Goal: Task Accomplishment & Management: Manage account settings

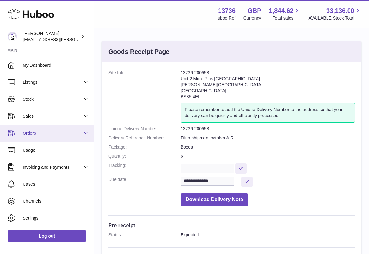
click at [55, 133] on span "Orders" at bounding box center [53, 133] width 60 height 6
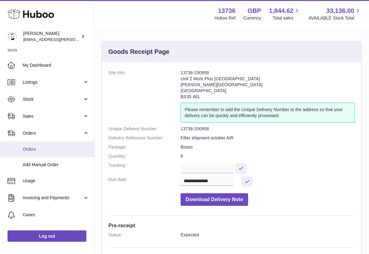
click at [49, 145] on link "Orders" at bounding box center [47, 148] width 94 height 15
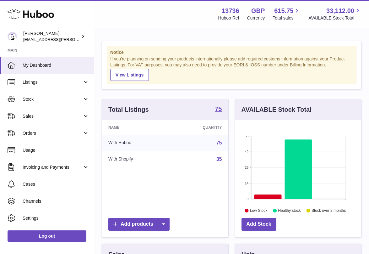
scroll to position [98, 126]
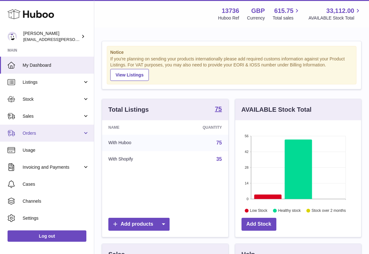
click at [69, 136] on link "Orders" at bounding box center [47, 132] width 94 height 17
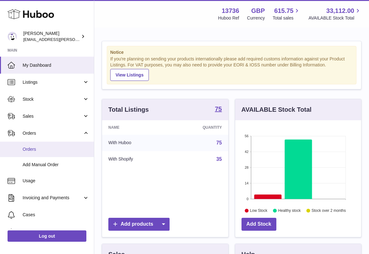
click at [54, 150] on span "Orders" at bounding box center [56, 149] width 67 height 6
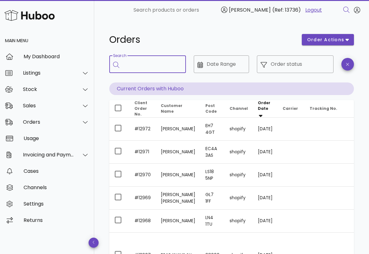
click at [146, 61] on input "Search" at bounding box center [152, 64] width 58 height 10
paste input "**********"
type input "**********"
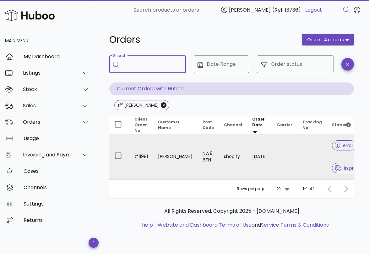
click at [287, 150] on td at bounding box center [284, 156] width 25 height 45
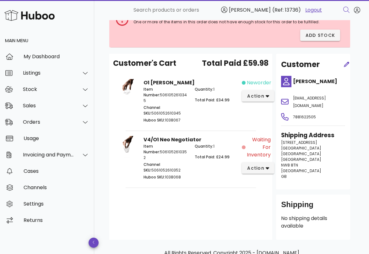
scroll to position [52, 0]
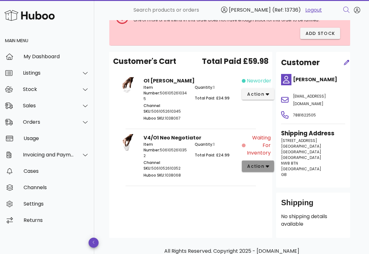
click at [268, 163] on icon "button" at bounding box center [267, 166] width 3 height 6
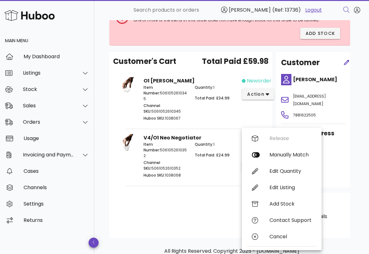
click at [210, 185] on div "Customer's Cart Total Paid £59.98 O1 Brewer Item Number: 5061052610345 Channel …" at bounding box center [190, 145] width 163 height 186
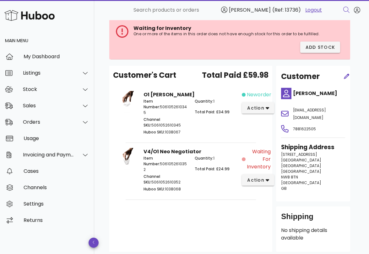
scroll to position [37, 0]
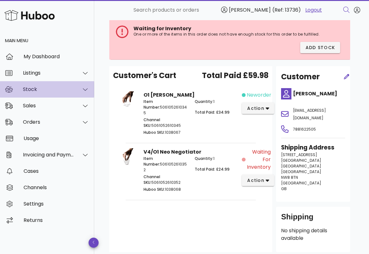
click at [77, 90] on div at bounding box center [81, 89] width 15 height 16
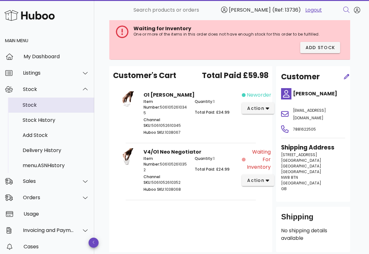
click at [43, 108] on div "Stock" at bounding box center [56, 105] width 67 height 6
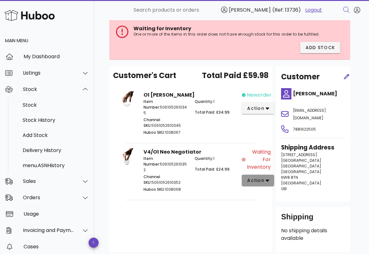
click at [265, 178] on button "action" at bounding box center [258, 179] width 32 height 11
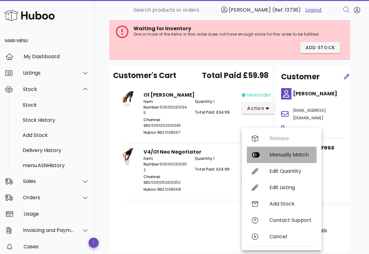
click at [286, 158] on div "Manually Match" at bounding box center [282, 154] width 70 height 16
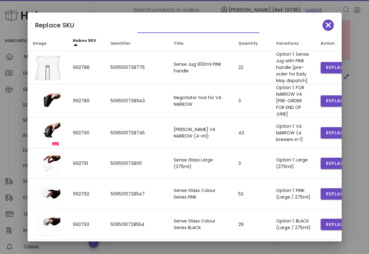
click at [156, 30] on input "text" at bounding box center [193, 28] width 113 height 10
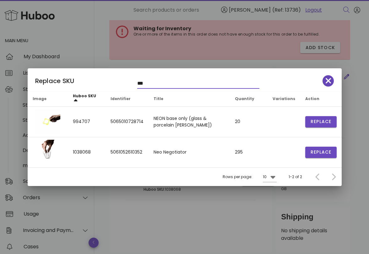
type input "***"
click at [331, 85] on button "button" at bounding box center [328, 80] width 11 height 11
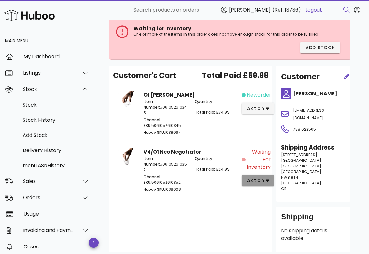
click at [271, 174] on button "action" at bounding box center [258, 179] width 32 height 11
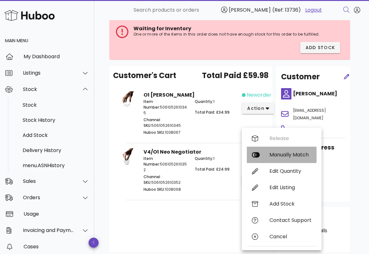
click at [289, 158] on div "Manually Match" at bounding box center [282, 154] width 70 height 16
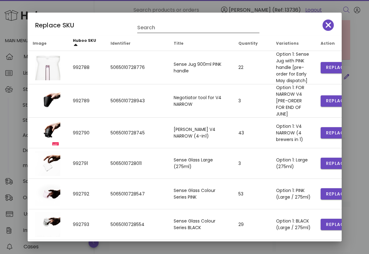
click at [163, 29] on input "Search" at bounding box center [193, 28] width 113 height 10
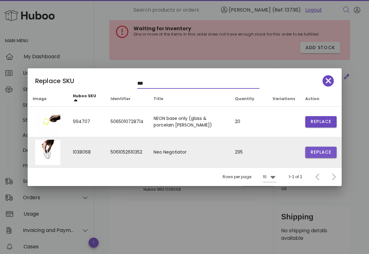
type input "***"
click at [314, 155] on span "Replace" at bounding box center [320, 152] width 21 height 7
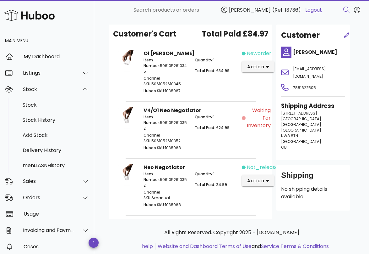
scroll to position [0, 0]
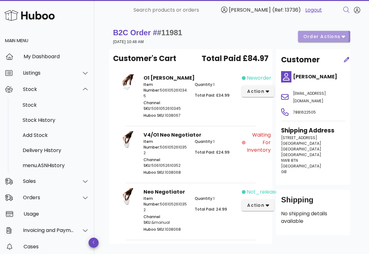
click at [342, 36] on icon "button" at bounding box center [343, 37] width 3 height 2
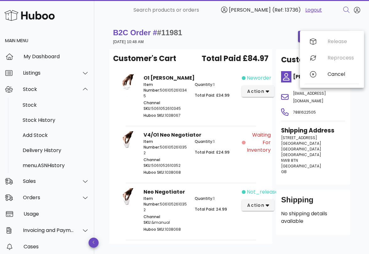
click at [339, 41] on div "Release Reprocess Cancel" at bounding box center [332, 59] width 54 height 52
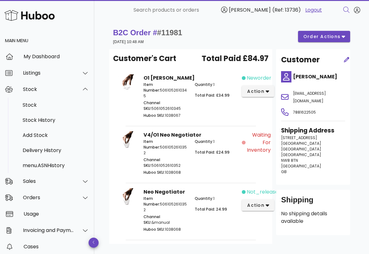
click at [281, 37] on div "B2C Order # #11981 08 June 2025 at 10:48 AM order actions" at bounding box center [231, 37] width 237 height 18
click at [317, 38] on span "order actions" at bounding box center [322, 36] width 38 height 7
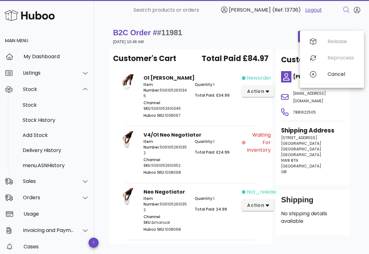
click at [278, 38] on div "B2C Order # #11981 08 June 2025 at 10:48 AM order actions" at bounding box center [231, 37] width 237 height 18
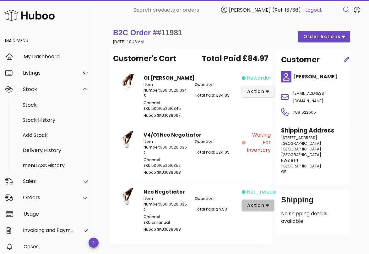
click at [266, 202] on icon "button" at bounding box center [267, 205] width 3 height 6
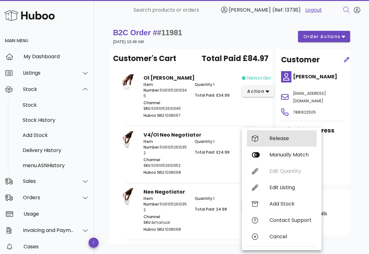
click at [297, 140] on div "Release" at bounding box center [291, 138] width 42 height 6
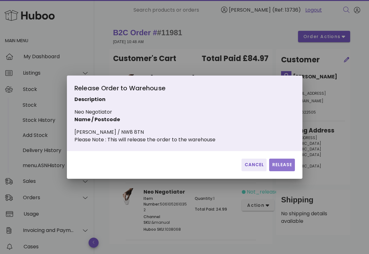
click at [275, 167] on span "Release" at bounding box center [282, 164] width 20 height 7
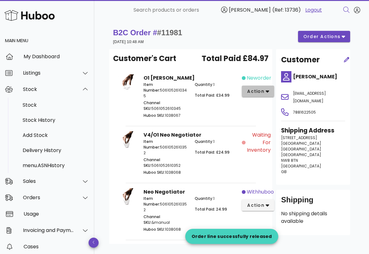
click at [266, 90] on icon "button" at bounding box center [267, 91] width 3 height 2
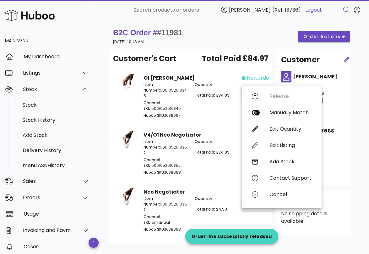
click at [281, 97] on div "Release Manually Match Edit Quantity Edit Listing Add Stock Contact Support Can…" at bounding box center [282, 146] width 70 height 117
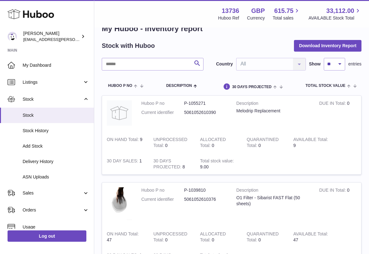
scroll to position [24, 0]
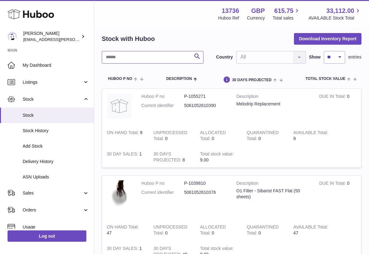
click at [143, 58] on input "text" at bounding box center [153, 57] width 102 height 13
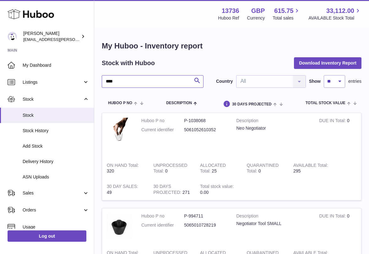
type input "****"
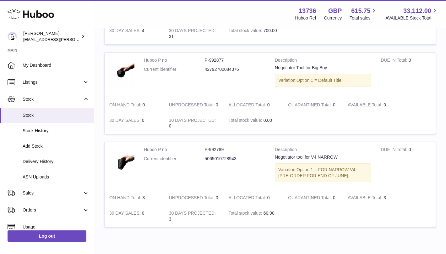
scroll to position [414, 0]
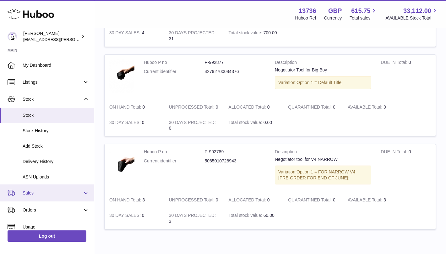
click at [50, 190] on span "Sales" at bounding box center [53, 193] width 60 height 6
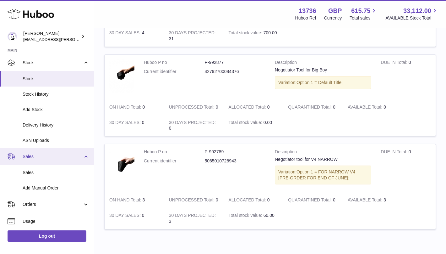
scroll to position [59, 0]
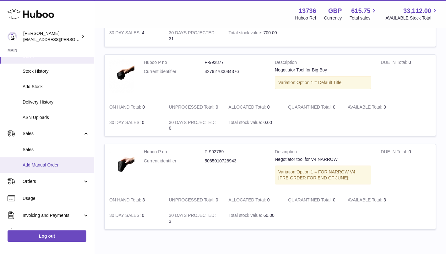
click at [60, 166] on span "Add Manual Order" at bounding box center [56, 165] width 67 height 6
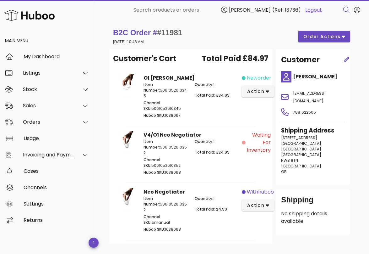
click at [256, 188] on span "withhuboo" at bounding box center [260, 192] width 27 height 8
click at [260, 202] on span "action" at bounding box center [256, 205] width 18 height 7
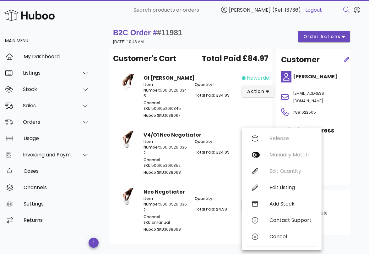
click at [274, 138] on div "Release Manually Match Edit Quantity Edit Listing Add Stock Contact Support Can…" at bounding box center [282, 188] width 70 height 117
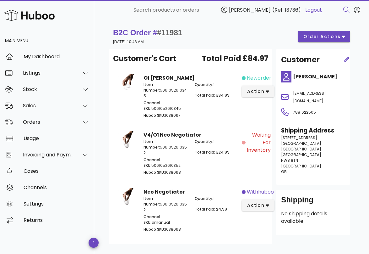
click at [257, 75] on span "neworder" at bounding box center [259, 78] width 25 height 8
click at [258, 95] on button "action" at bounding box center [258, 90] width 32 height 11
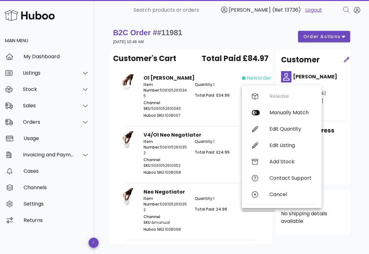
click at [273, 99] on div "Release Manually Match Edit Quantity Edit Listing Add Stock Contact Support Can…" at bounding box center [282, 146] width 70 height 117
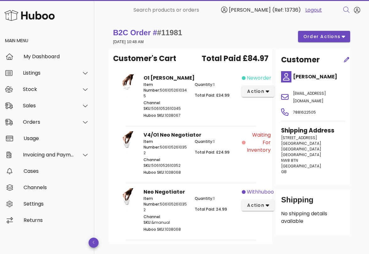
click at [249, 77] on span "neworder" at bounding box center [259, 78] width 25 height 8
click at [79, 104] on div at bounding box center [81, 106] width 15 height 16
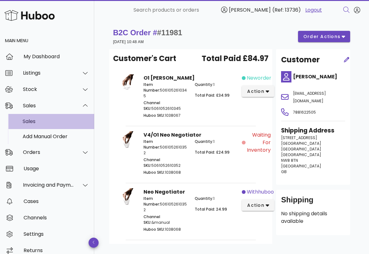
click at [34, 121] on div "Sales" at bounding box center [56, 121] width 67 height 6
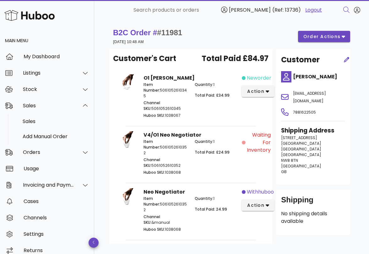
click at [265, 141] on span "Waiting for Inventory" at bounding box center [259, 142] width 24 height 23
click at [259, 90] on span "action" at bounding box center [256, 91] width 18 height 7
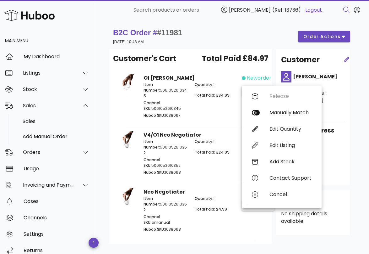
click at [271, 100] on div "Release Manually Match Edit Quantity Edit Listing Add Stock Contact Support Can…" at bounding box center [282, 146] width 70 height 117
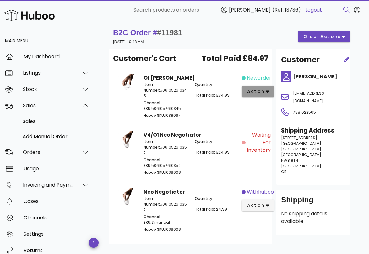
click at [261, 95] on button "action" at bounding box center [258, 90] width 32 height 11
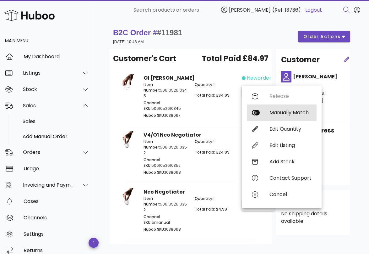
click at [274, 113] on div "Manually Match" at bounding box center [291, 112] width 42 height 6
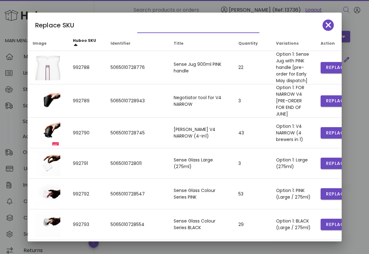
click at [166, 29] on input "text" at bounding box center [193, 28] width 113 height 10
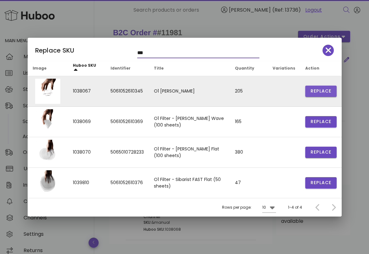
type input "**"
click at [324, 87] on button "Replace" at bounding box center [320, 90] width 31 height 11
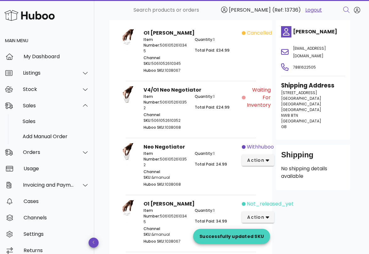
scroll to position [67, 0]
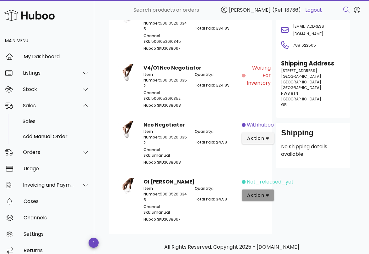
click at [266, 194] on icon "button" at bounding box center [267, 195] width 3 height 2
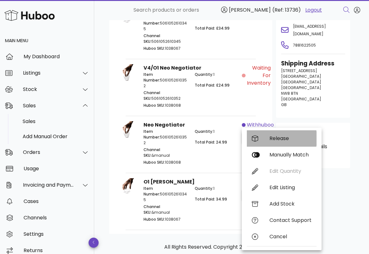
click at [282, 141] on div "Release" at bounding box center [291, 138] width 42 height 6
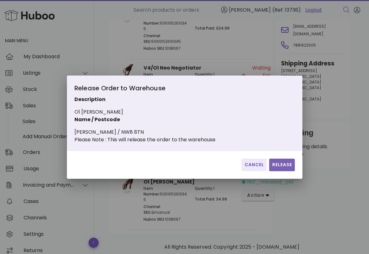
click at [283, 166] on span "Release" at bounding box center [282, 164] width 20 height 7
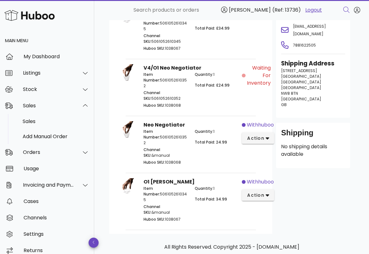
scroll to position [0, 0]
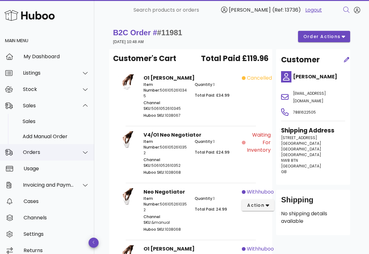
click at [40, 153] on div "Orders" at bounding box center [48, 152] width 51 height 6
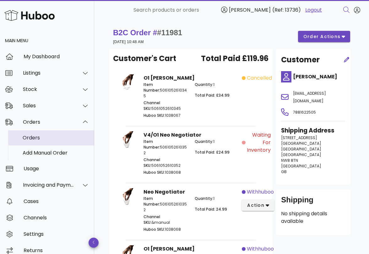
click at [48, 136] on div "Orders" at bounding box center [56, 137] width 67 height 6
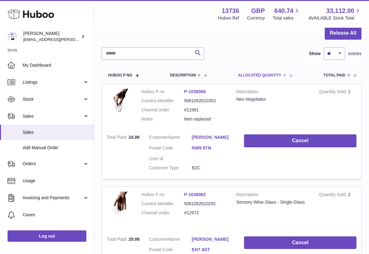
scroll to position [73, 0]
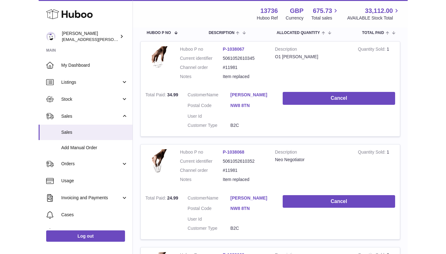
scroll to position [107, 0]
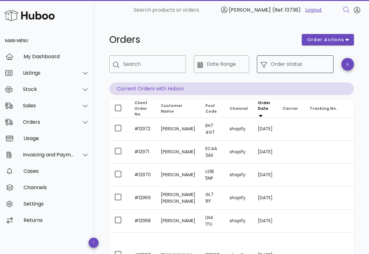
click at [303, 63] on input "Order status" at bounding box center [300, 64] width 59 height 10
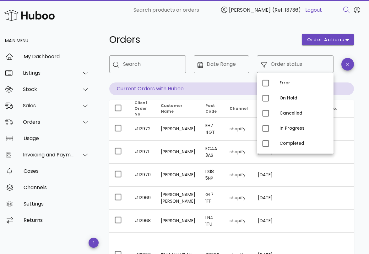
click at [219, 44] on h1 "Orders" at bounding box center [201, 39] width 185 height 11
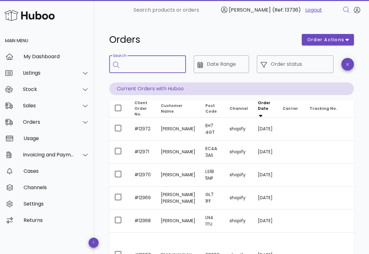
click at [151, 64] on input "Search" at bounding box center [152, 64] width 58 height 10
type input "***"
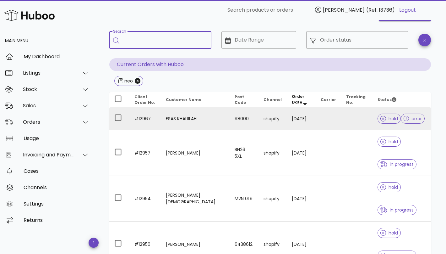
scroll to position [48, 0]
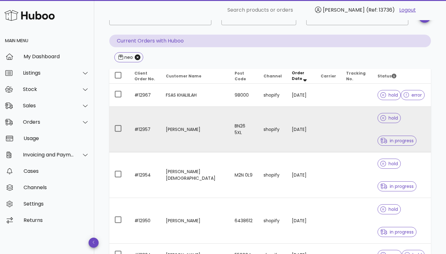
click at [193, 116] on td "[PERSON_NAME]" at bounding box center [195, 130] width 69 height 46
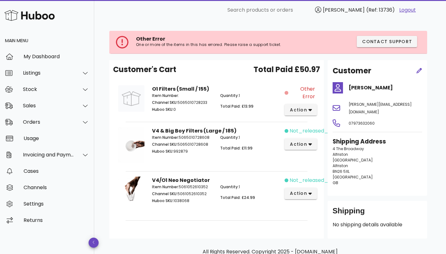
scroll to position [26, 0]
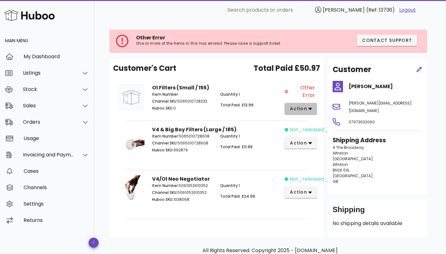
click at [311, 106] on button "action" at bounding box center [301, 108] width 32 height 11
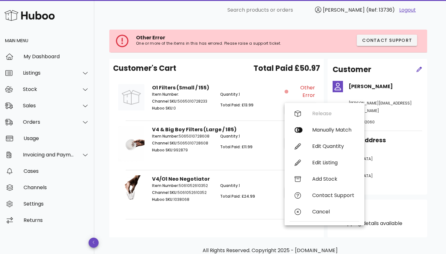
click at [206, 90] on div "Item Number: Channel SKU: 5065010728233 Huboo SKU: 0" at bounding box center [182, 102] width 68 height 29
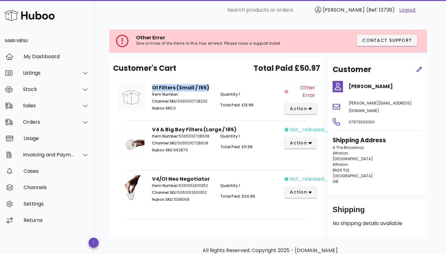
drag, startPoint x: 212, startPoint y: 87, endPoint x: 149, endPoint y: 87, distance: 62.8
click at [149, 87] on div "O1 Filters (Small / 155) Item Number: Channel SKU: 5065010728233 Huboo SKU: 0 Q…" at bounding box center [216, 99] width 136 height 38
click at [241, 86] on div "O1 Filters (Small / 155) Item Number: Channel SKU: 5065010728233 Huboo SKU: 0 Q…" at bounding box center [216, 99] width 136 height 38
drag, startPoint x: 177, startPoint y: 101, endPoint x: 206, endPoint y: 113, distance: 31.2
click at [206, 113] on div "Item Number: Channel SKU: 5065010728233 Huboo SKU: 0" at bounding box center [182, 102] width 68 height 29
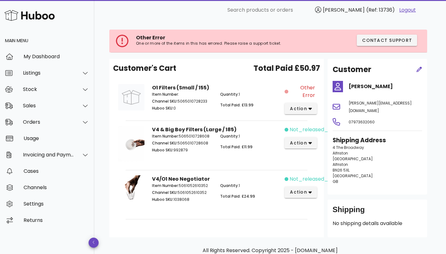
click at [206, 113] on div "Item Number: Channel SKU: 5065010728233 Huboo SKU: 0" at bounding box center [182, 102] width 68 height 29
click at [306, 108] on span "action" at bounding box center [299, 108] width 18 height 7
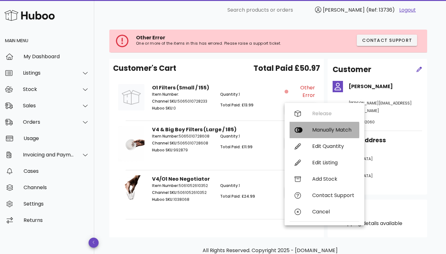
click at [320, 130] on div "Manually Match" at bounding box center [333, 130] width 42 height 6
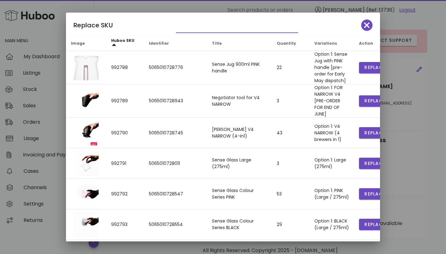
click at [184, 28] on input "text" at bounding box center [232, 28] width 113 height 10
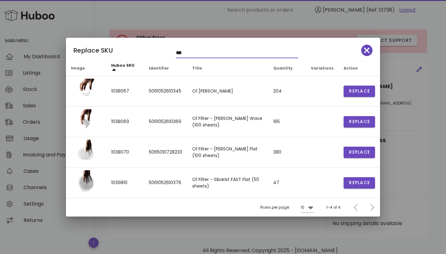
type input "**"
click at [364, 54] on button "button" at bounding box center [366, 50] width 11 height 11
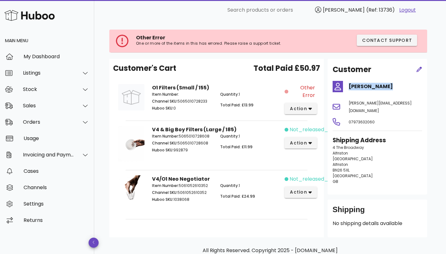
drag, startPoint x: 391, startPoint y: 87, endPoint x: 345, endPoint y: 87, distance: 46.2
click at [345, 87] on div "Martin Higham" at bounding box center [377, 86] width 97 height 15
copy h4 "Martin Higham"
click at [305, 108] on span "action" at bounding box center [299, 108] width 18 height 7
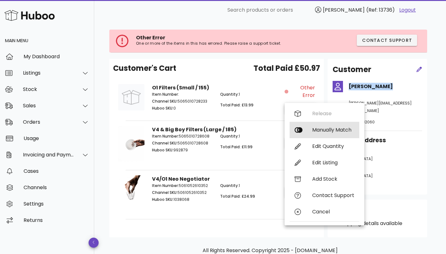
click at [318, 127] on div "Manually Match" at bounding box center [333, 130] width 42 height 6
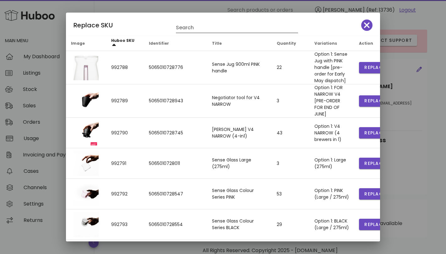
click at [204, 29] on input "Search" at bounding box center [232, 28] width 113 height 10
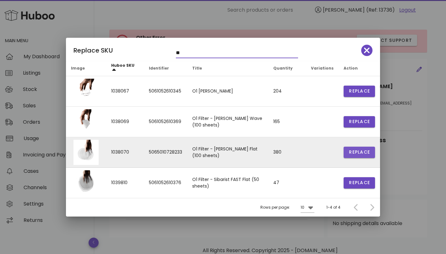
type input "**"
click at [363, 151] on span "Replace" at bounding box center [359, 152] width 21 height 7
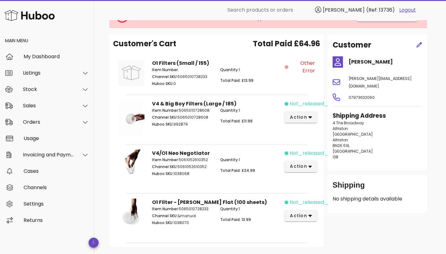
scroll to position [71, 0]
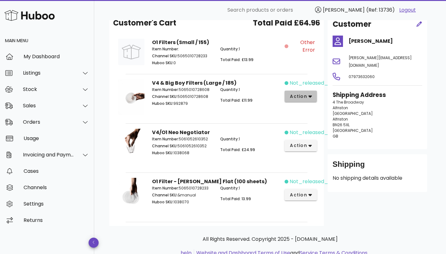
click at [309, 96] on icon "button" at bounding box center [310, 97] width 3 height 2
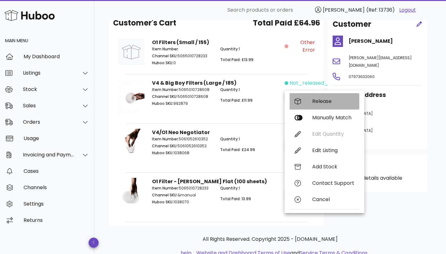
click at [313, 100] on div "Release" at bounding box center [333, 101] width 42 height 6
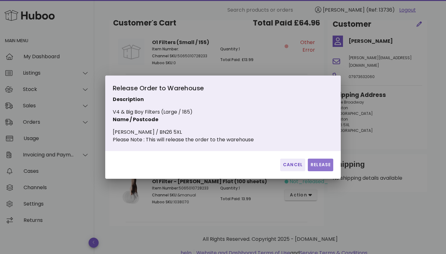
click at [323, 166] on span "Release" at bounding box center [320, 164] width 20 height 7
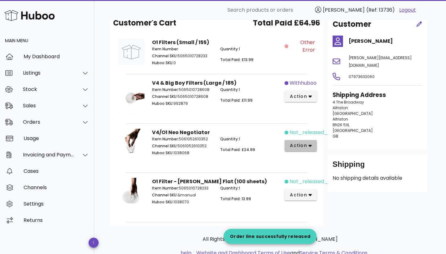
click at [309, 143] on icon "button" at bounding box center [310, 146] width 3 height 6
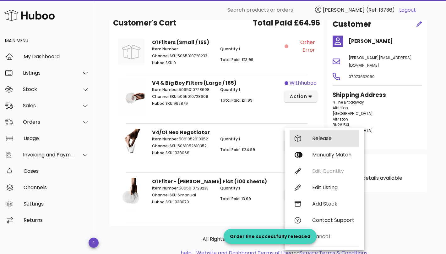
click at [318, 141] on div "Release" at bounding box center [333, 138] width 42 height 6
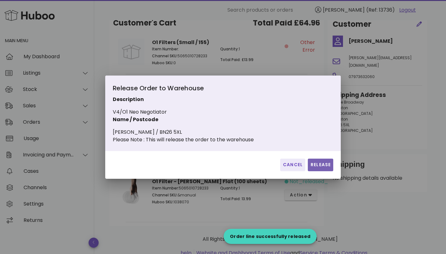
click at [316, 165] on button "Release" at bounding box center [320, 164] width 25 height 13
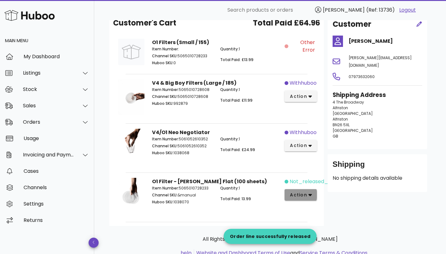
click at [301, 189] on button "action" at bounding box center [301, 194] width 32 height 11
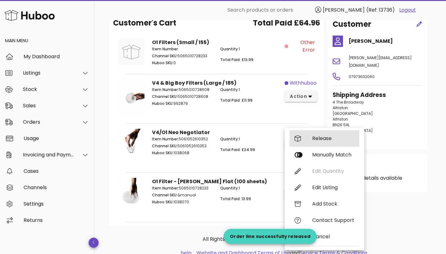
click at [329, 134] on div "Release" at bounding box center [325, 138] width 70 height 16
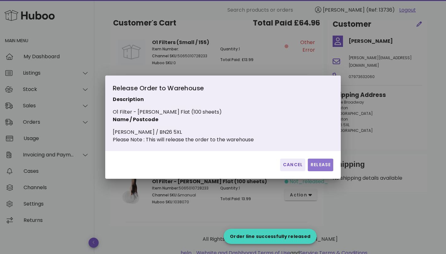
click at [315, 168] on span "Release" at bounding box center [320, 164] width 20 height 7
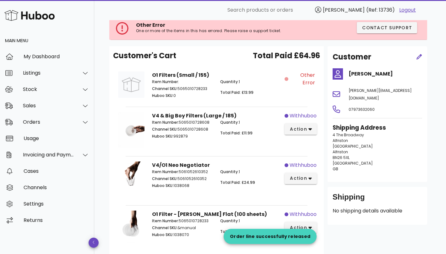
scroll to position [47, 0]
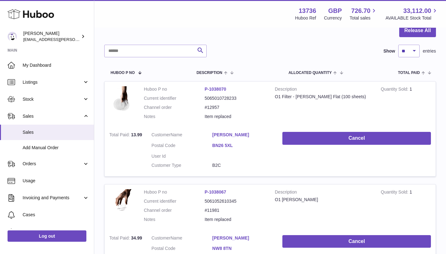
scroll to position [65, 0]
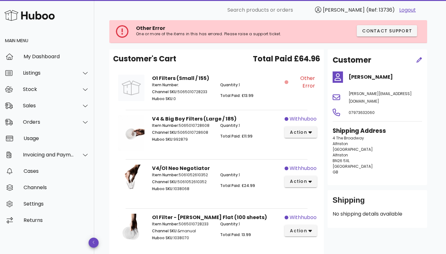
scroll to position [16, 0]
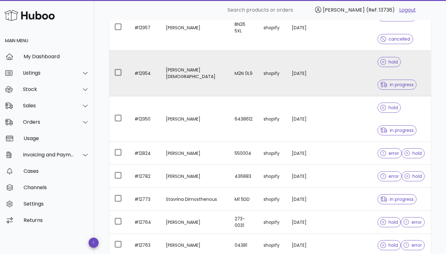
scroll to position [164, 0]
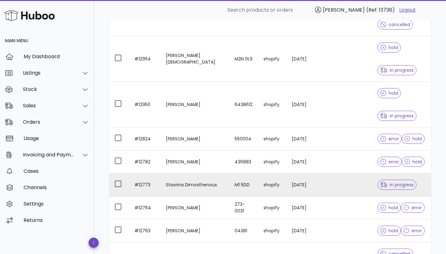
click at [203, 186] on td "Stavrina Dimosthenous" at bounding box center [195, 184] width 69 height 23
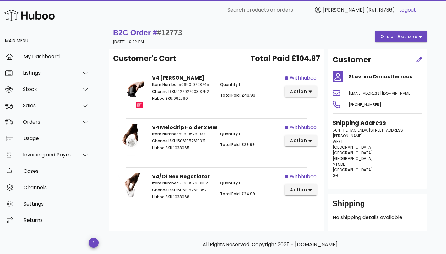
scroll to position [164, 0]
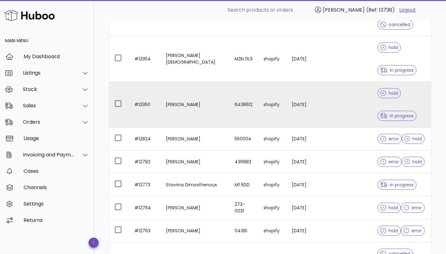
click at [230, 107] on td "6438612" at bounding box center [244, 105] width 29 height 46
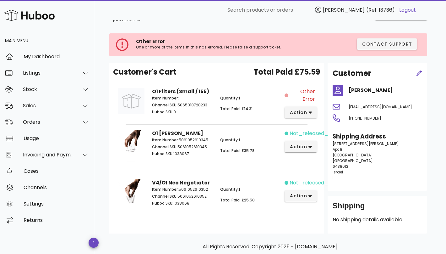
scroll to position [26, 0]
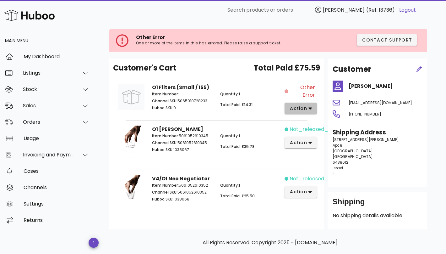
click at [307, 109] on span "action" at bounding box center [301, 108] width 22 height 7
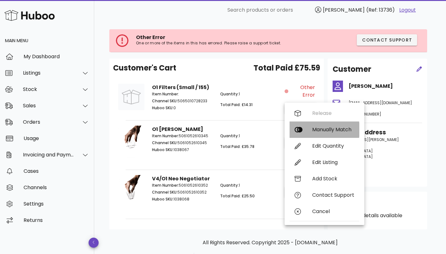
click at [319, 128] on div "Manually Match" at bounding box center [333, 129] width 42 height 6
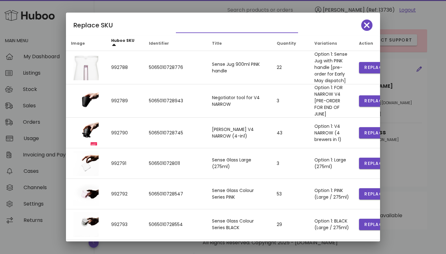
click at [192, 30] on input "text" at bounding box center [232, 28] width 113 height 10
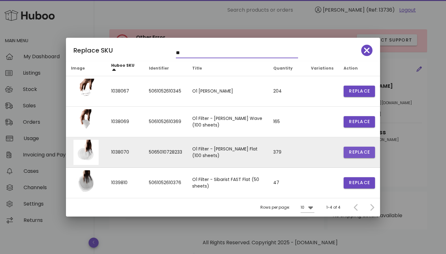
type input "**"
click at [355, 149] on span "Replace" at bounding box center [359, 152] width 21 height 7
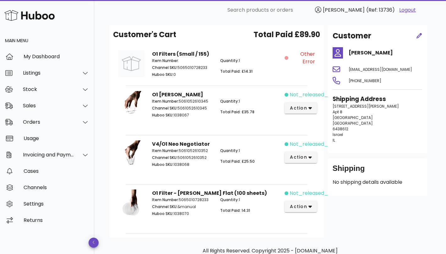
scroll to position [85, 0]
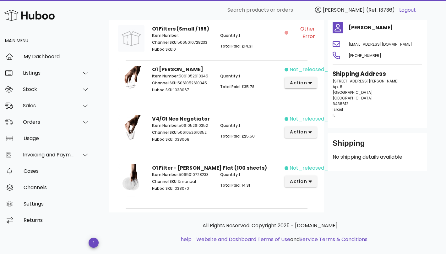
click at [304, 88] on div "not_released_yet action" at bounding box center [302, 84] width 34 height 45
click at [305, 80] on span "action" at bounding box center [299, 82] width 18 height 7
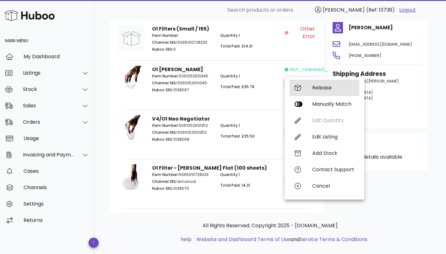
click at [312, 91] on div "Release" at bounding box center [325, 87] width 70 height 16
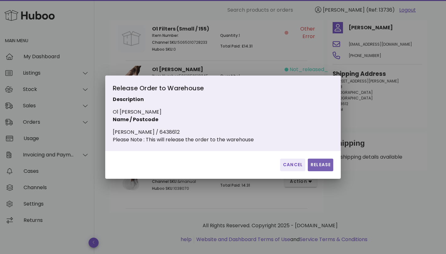
click at [323, 168] on span "Release" at bounding box center [320, 164] width 20 height 7
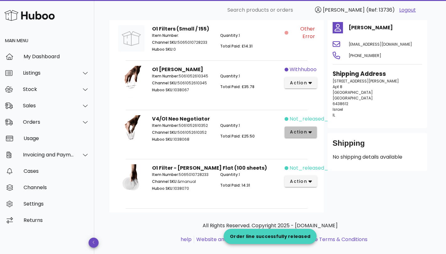
click at [309, 132] on icon "button" at bounding box center [310, 132] width 3 height 6
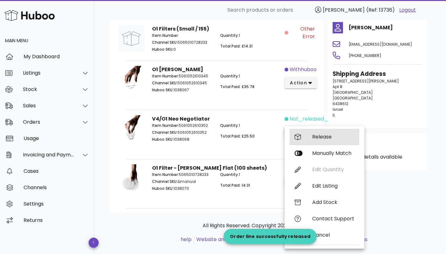
click at [316, 137] on div "Release" at bounding box center [333, 137] width 42 height 6
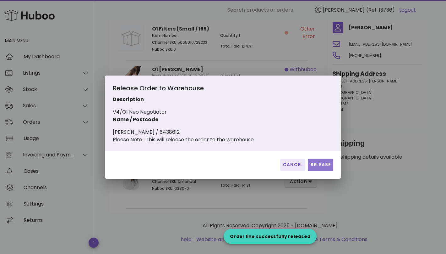
click at [315, 166] on span "Release" at bounding box center [320, 164] width 20 height 7
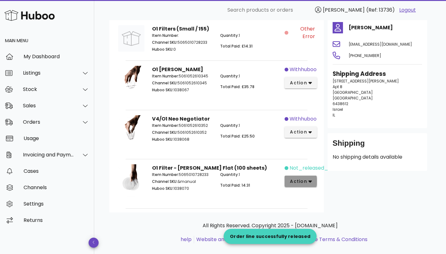
click at [305, 179] on span "action" at bounding box center [299, 181] width 18 height 7
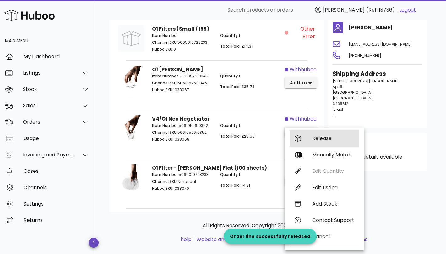
click at [330, 139] on div "Release" at bounding box center [333, 138] width 42 height 6
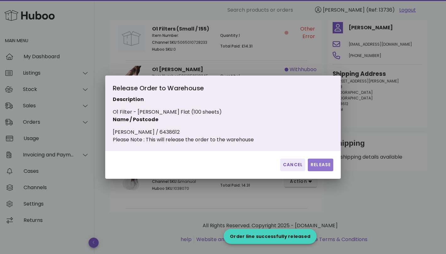
click at [315, 168] on span "Release" at bounding box center [320, 164] width 20 height 7
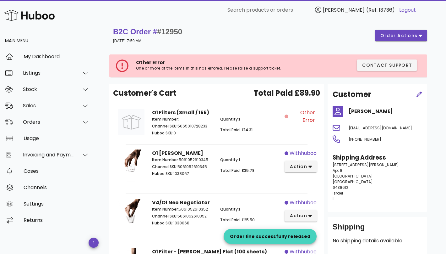
scroll to position [0, 0]
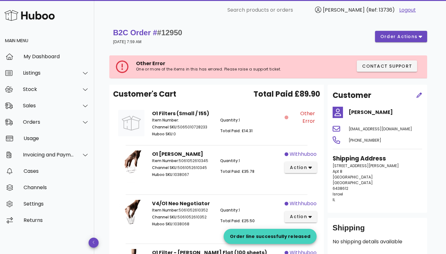
drag, startPoint x: 255, startPoint y: 93, endPoint x: 301, endPoint y: 125, distance: 56.1
click at [301, 125] on div "Customer's Cart Total Paid £89.90 O1 Filters (Small / 155) Item Number: Channel…" at bounding box center [216, 191] width 215 height 212
click at [301, 125] on div "Other Error" at bounding box center [302, 124] width 34 height 36
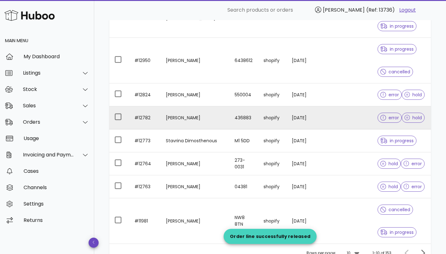
scroll to position [256, 0]
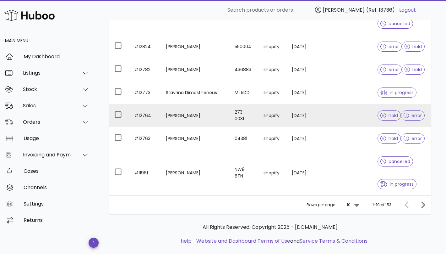
click at [346, 113] on td at bounding box center [357, 115] width 32 height 23
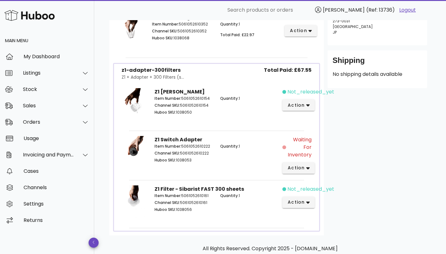
scroll to position [179, 0]
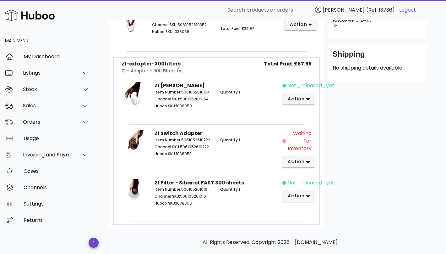
scroll to position [256, 0]
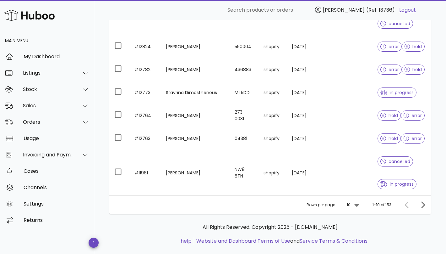
click at [356, 205] on icon at bounding box center [356, 205] width 5 height 3
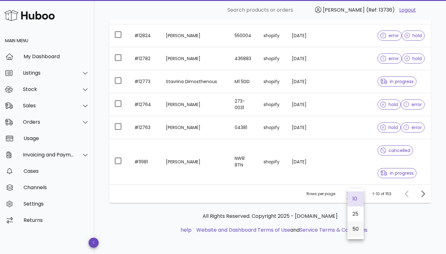
click at [357, 227] on div "50" at bounding box center [356, 229] width 6 height 6
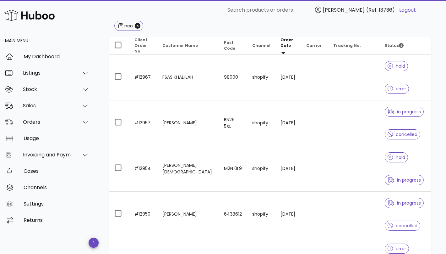
scroll to position [85, 0]
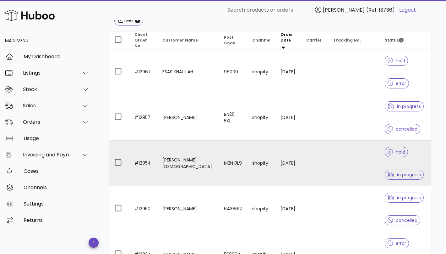
click at [314, 164] on td at bounding box center [314, 163] width 27 height 46
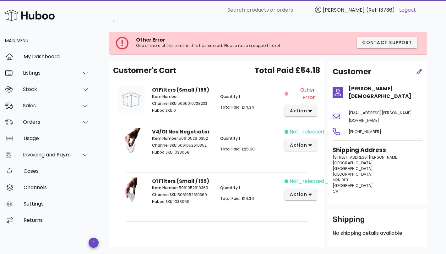
scroll to position [18, 0]
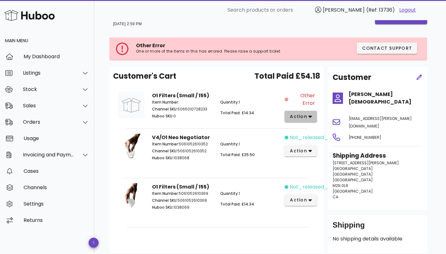
click at [312, 118] on button "action" at bounding box center [301, 116] width 32 height 11
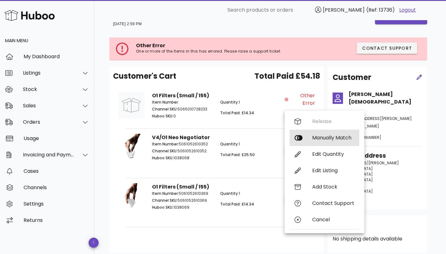
click at [322, 135] on div "Manually Match" at bounding box center [333, 137] width 42 height 6
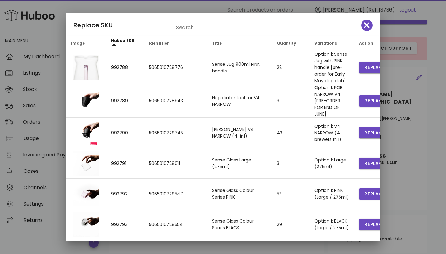
click at [228, 29] on input "Search" at bounding box center [232, 28] width 113 height 10
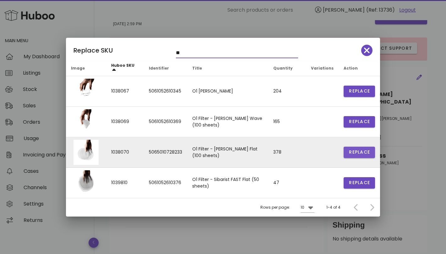
type input "**"
click at [351, 153] on span "Replace" at bounding box center [359, 152] width 21 height 7
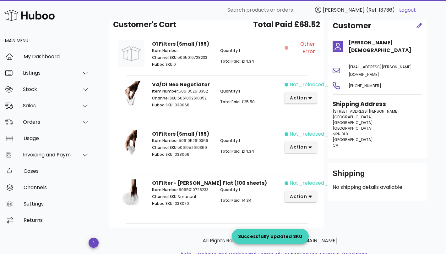
scroll to position [71, 0]
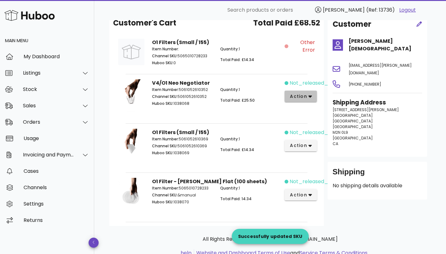
click at [305, 98] on span "action" at bounding box center [299, 96] width 18 height 7
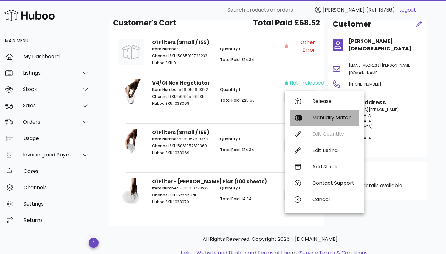
click at [319, 114] on div "Manually Match" at bounding box center [333, 117] width 42 height 6
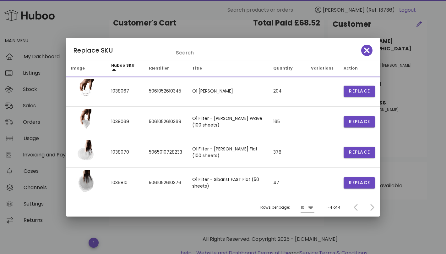
click at [319, 114] on div "​ Search products or orders OREA (Ref: 13736) Logout Main Menu My Dashboard Lis…" at bounding box center [223, 102] width 446 height 347
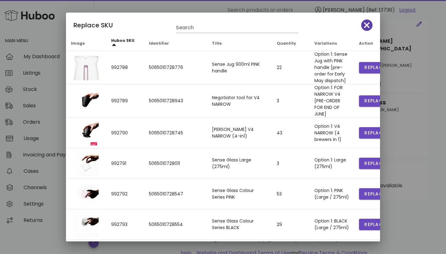
click at [370, 25] on span "button" at bounding box center [366, 25] width 11 height 9
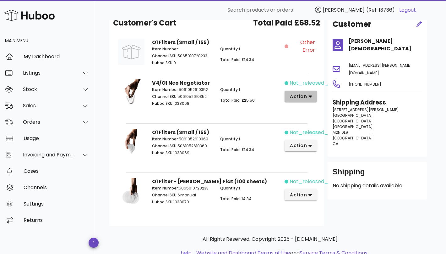
click at [306, 99] on span "action" at bounding box center [299, 96] width 18 height 7
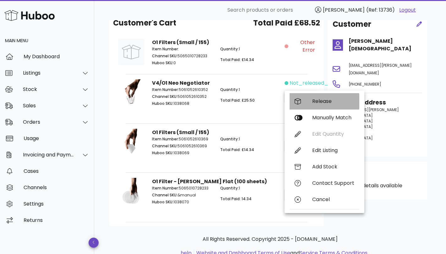
click at [318, 104] on div "Release" at bounding box center [325, 101] width 70 height 16
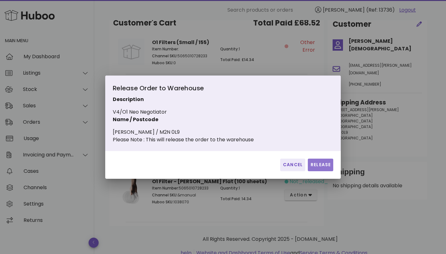
click at [316, 167] on span "Release" at bounding box center [320, 164] width 20 height 7
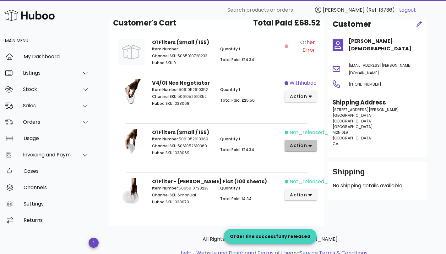
click at [309, 148] on icon "button" at bounding box center [310, 146] width 3 height 6
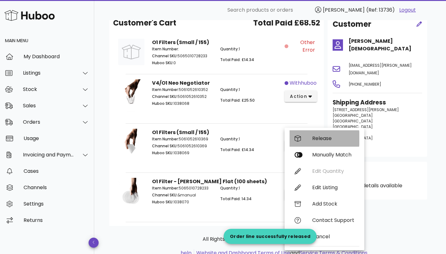
click at [323, 140] on div "Release" at bounding box center [333, 138] width 42 height 6
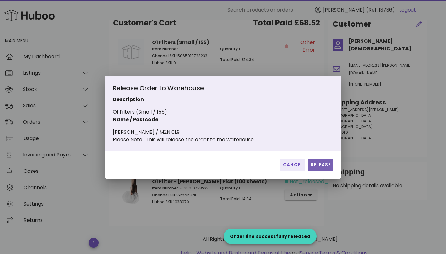
click at [320, 167] on span "Release" at bounding box center [320, 164] width 20 height 7
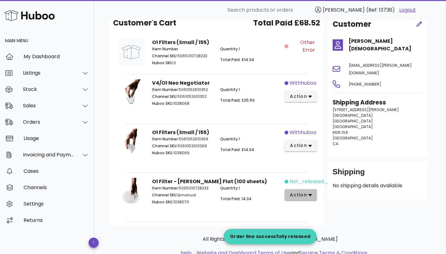
click at [314, 192] on button "action" at bounding box center [301, 194] width 32 height 11
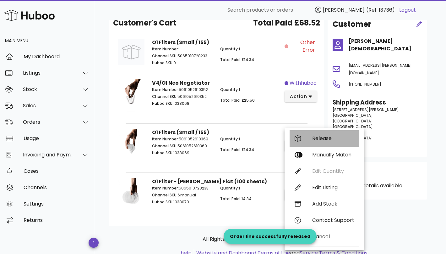
click at [328, 139] on div "Release" at bounding box center [333, 138] width 42 height 6
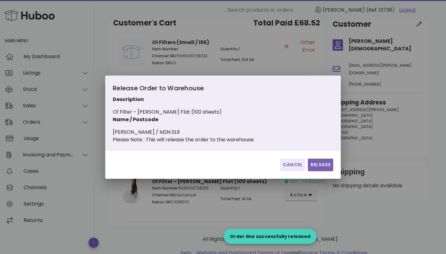
click at [320, 168] on span "Release" at bounding box center [320, 164] width 20 height 7
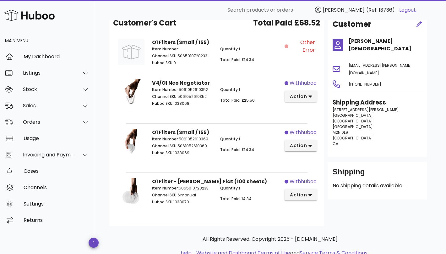
scroll to position [0, 0]
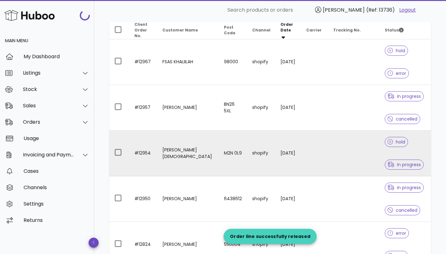
scroll to position [95, 0]
click at [329, 147] on td at bounding box center [354, 153] width 52 height 46
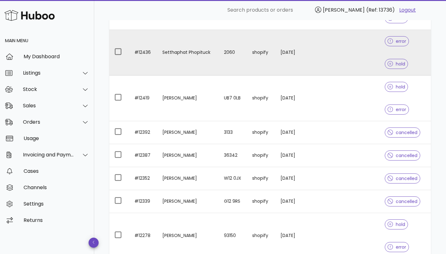
scroll to position [774, 0]
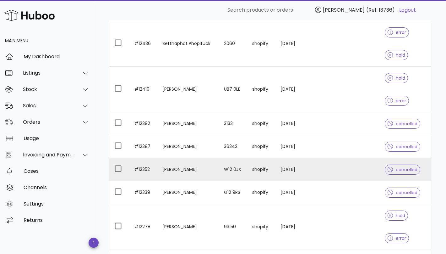
click at [307, 167] on td at bounding box center [314, 169] width 27 height 23
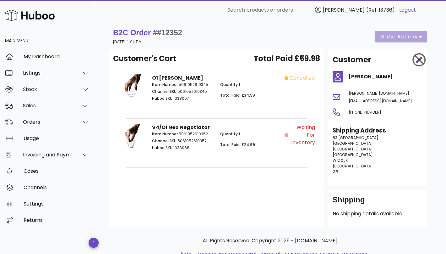
click at [247, 158] on div "V4/O1 Neo Negotiator Item Number: 5061052610352 Channel SKU: 5061052610352 Hubo…" at bounding box center [216, 142] width 136 height 45
click at [302, 130] on span "Waiting for Inventory" at bounding box center [302, 134] width 25 height 23
drag, startPoint x: 279, startPoint y: 133, endPoint x: 297, endPoint y: 142, distance: 20.7
click at [297, 142] on div "V4/O1 Neo Negotiator Item Number: 5061052610352 Channel SKU: 5061052610352 Hubo…" at bounding box center [216, 142] width 205 height 45
click at [296, 148] on div "Waiting for Inventory" at bounding box center [302, 142] width 34 height 45
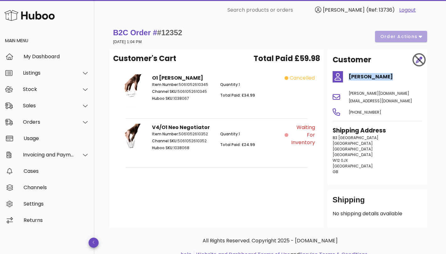
drag, startPoint x: 391, startPoint y: 79, endPoint x: 349, endPoint y: 79, distance: 41.2
click at [349, 79] on h4 "Mihir Agarwal" at bounding box center [386, 77] width 74 height 8
drag, startPoint x: 403, startPoint y: 95, endPoint x: 347, endPoint y: 95, distance: 55.9
click at [347, 95] on div "mihir.mango@gmail.com" at bounding box center [385, 96] width 81 height 23
copy span "mihir.mango@gmail.com"
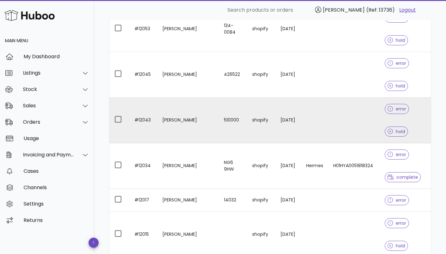
scroll to position [1375, 0]
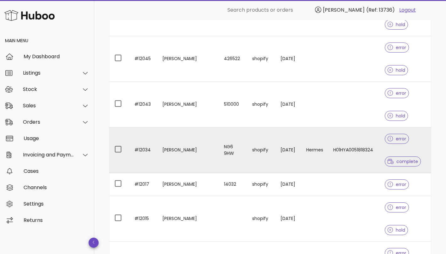
click at [301, 158] on td "Hermes" at bounding box center [314, 150] width 27 height 46
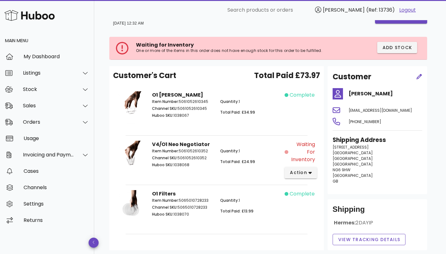
scroll to position [19, 0]
click at [307, 175] on span "action" at bounding box center [301, 172] width 22 height 7
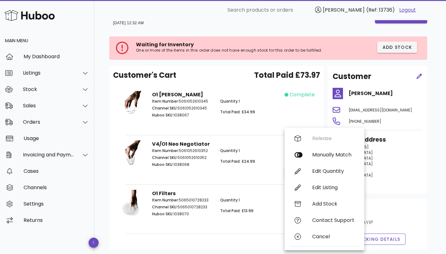
click at [235, 170] on div "Quantity: 1 Total Paid: £24.99" at bounding box center [250, 158] width 68 height 29
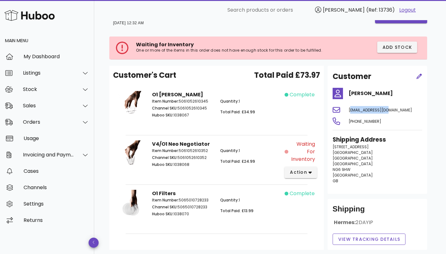
drag, startPoint x: 391, startPoint y: 109, endPoint x: 345, endPoint y: 109, distance: 45.9
click at [345, 109] on div "ju1ez@hotmail.com" at bounding box center [385, 109] width 81 height 15
copy span "ju1ez@hotmail.com"
click at [309, 172] on icon "button" at bounding box center [310, 172] width 3 height 6
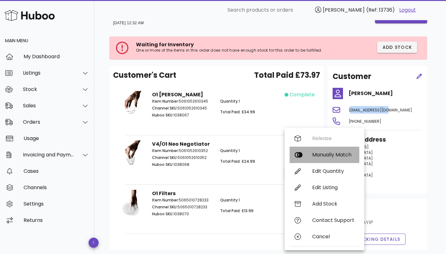
click at [327, 156] on div "Manually Match" at bounding box center [333, 154] width 42 height 6
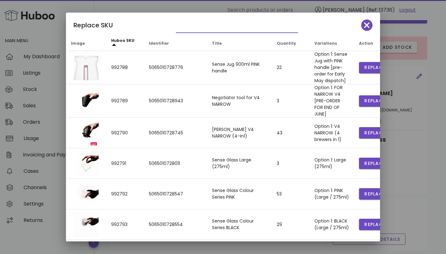
click at [206, 30] on input "text" at bounding box center [232, 28] width 113 height 10
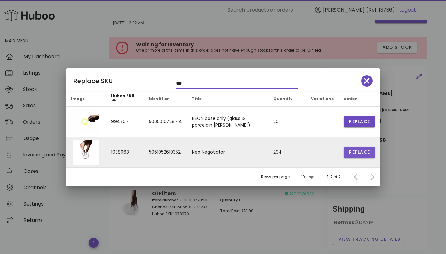
type input "***"
click at [353, 149] on span "Replace" at bounding box center [359, 152] width 21 height 7
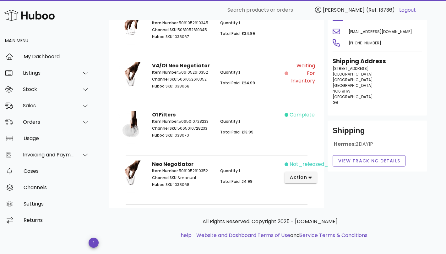
scroll to position [66, 0]
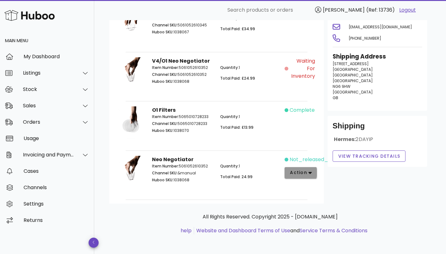
click at [309, 173] on icon "button" at bounding box center [310, 173] width 3 height 6
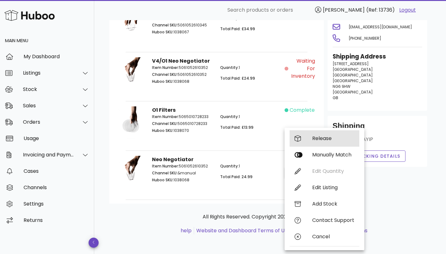
click at [325, 141] on div "Release" at bounding box center [333, 138] width 42 height 6
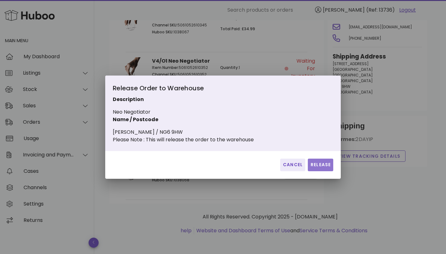
click at [317, 168] on span "Release" at bounding box center [320, 164] width 20 height 7
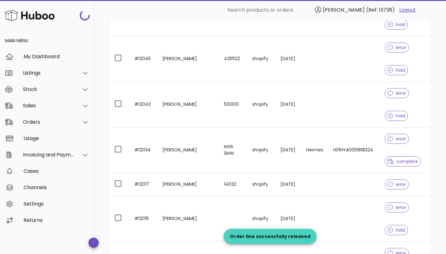
scroll to position [1367, 0]
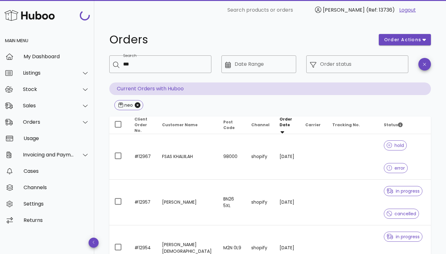
scroll to position [1367, 0]
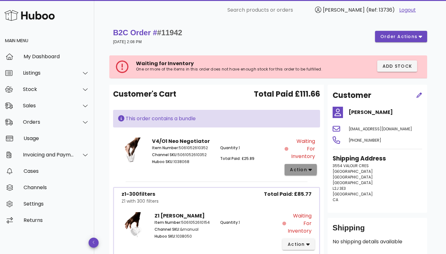
click at [300, 170] on span "action" at bounding box center [299, 169] width 18 height 7
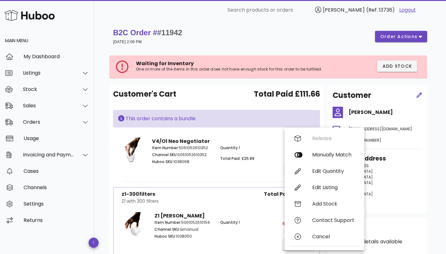
click at [250, 170] on div "V4/O1 Neo Negotiator Item Number: 5061052610352 Channel SKU: 5061052610352 Hubo…" at bounding box center [216, 156] width 136 height 45
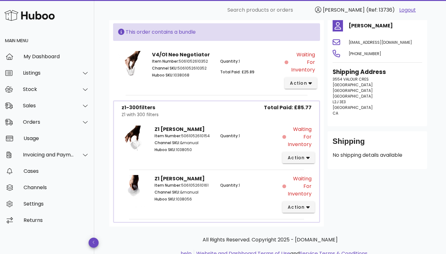
scroll to position [103, 0]
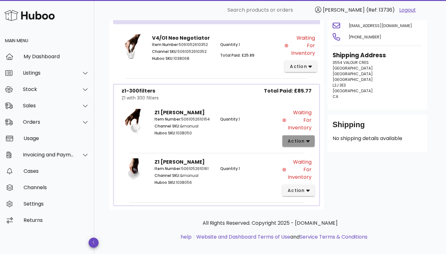
click at [298, 138] on span "action" at bounding box center [296, 141] width 18 height 7
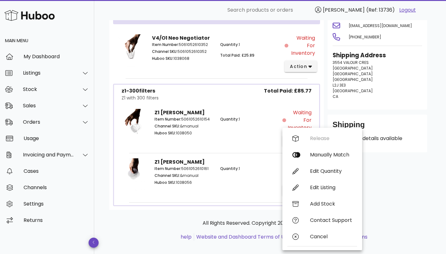
click at [280, 93] on span "Total Paid: £85.77" at bounding box center [288, 91] width 48 height 8
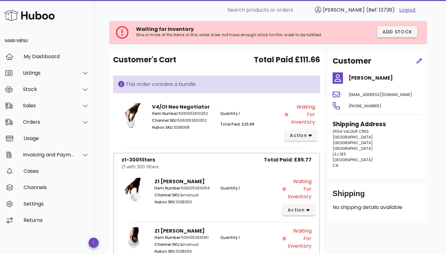
scroll to position [0, 0]
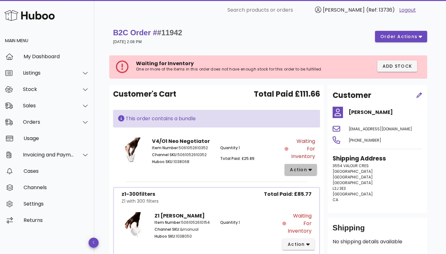
click at [307, 169] on span "action" at bounding box center [301, 169] width 22 height 7
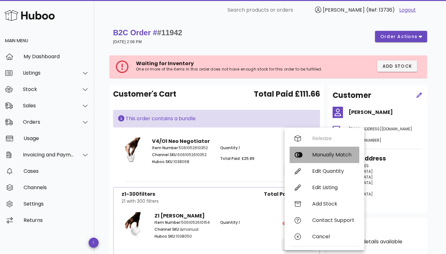
click at [325, 155] on div "Manually Match" at bounding box center [333, 154] width 42 height 6
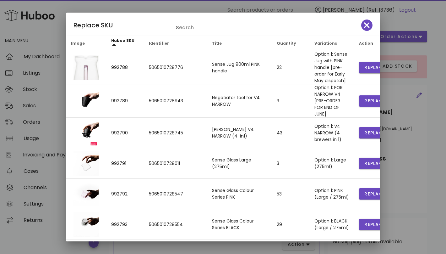
click at [186, 26] on input "Search" at bounding box center [232, 28] width 113 height 10
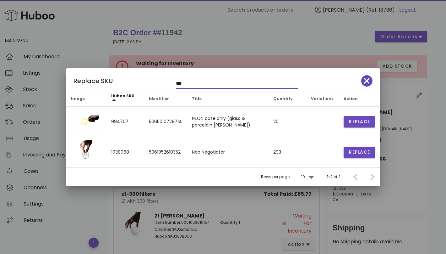
type input "***"
click at [368, 81] on icon "button" at bounding box center [367, 80] width 6 height 9
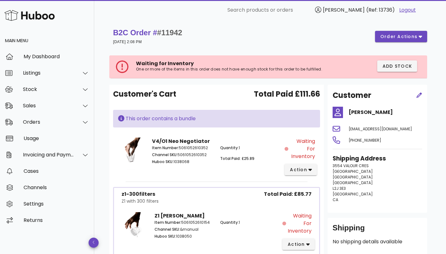
click at [311, 46] on div "B2C Order # #11942 05 June 2025 at 2:08 PM order actions" at bounding box center [270, 36] width 322 height 25
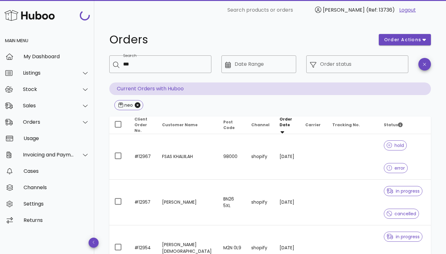
scroll to position [1367, 0]
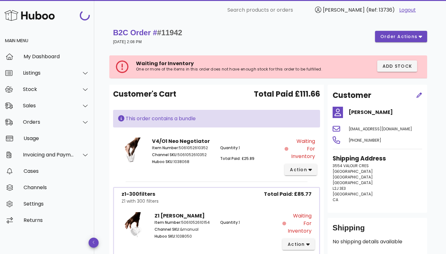
scroll to position [1367, 0]
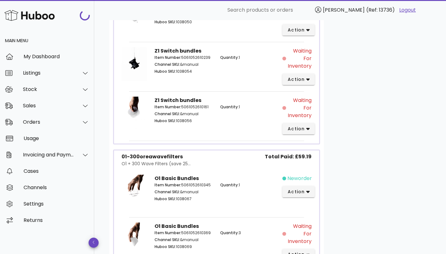
scroll to position [361, 0]
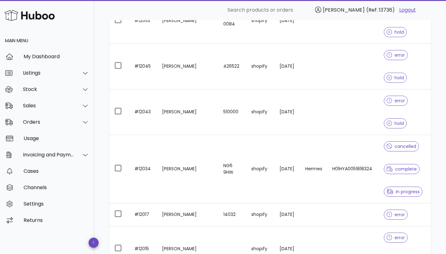
scroll to position [1359, 0]
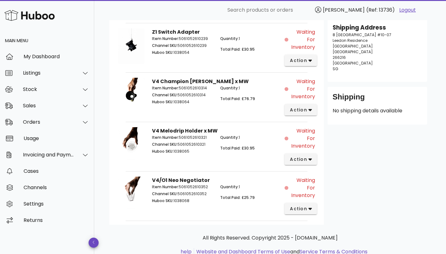
scroll to position [152, 0]
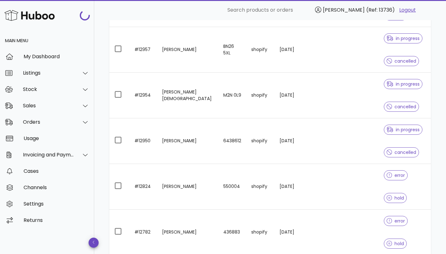
scroll to position [1359, 0]
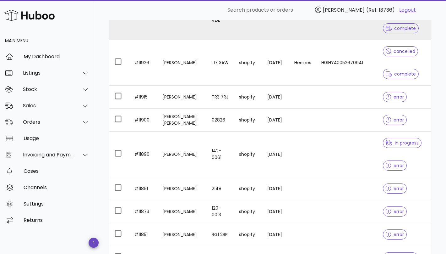
scroll to position [165, 0]
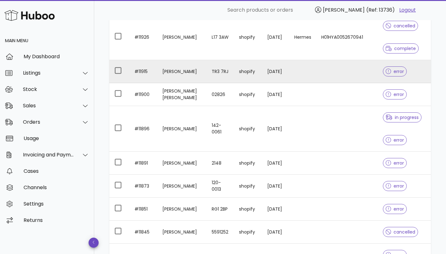
click at [316, 69] on td at bounding box center [347, 71] width 62 height 23
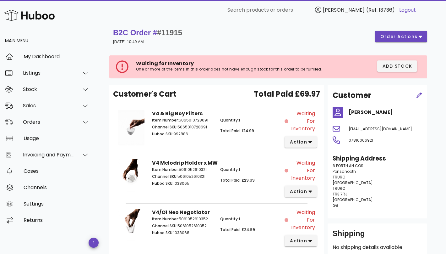
click at [300, 73] on div "Waiting for Inventory One or more of the items in this order does not have enou…" at bounding box center [235, 66] width 198 height 13
click at [396, 65] on span "Add Stock" at bounding box center [397, 66] width 30 height 7
click at [145, 48] on div "B2C Order # #11915 03 June 2025 at 10:49 AM order actions" at bounding box center [270, 36] width 322 height 25
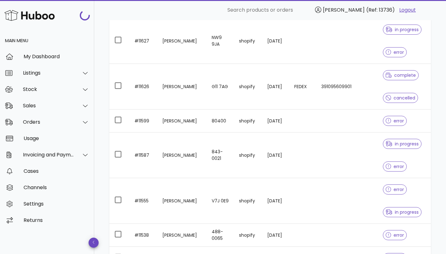
scroll to position [1480, 0]
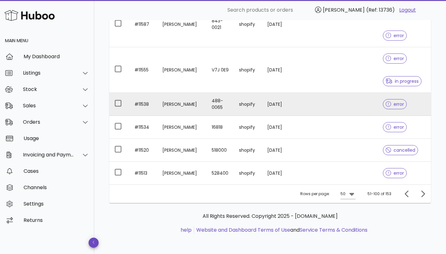
click at [274, 110] on td "26/05/2025" at bounding box center [275, 104] width 27 height 23
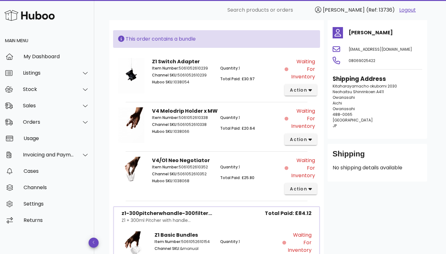
scroll to position [127, 0]
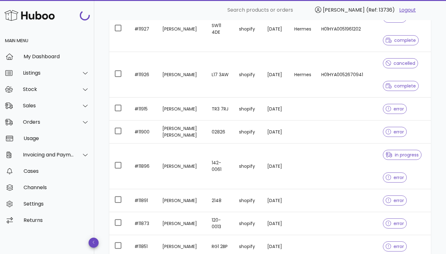
scroll to position [1480, 0]
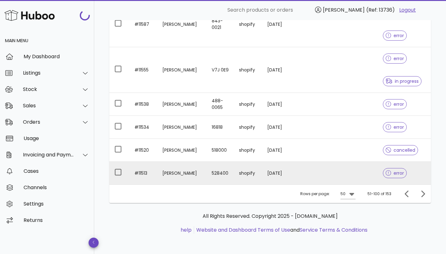
click at [279, 172] on td "26/05/2025" at bounding box center [275, 172] width 27 height 23
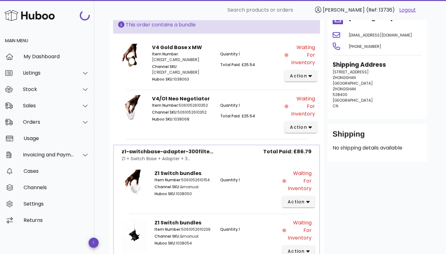
scroll to position [35, 0]
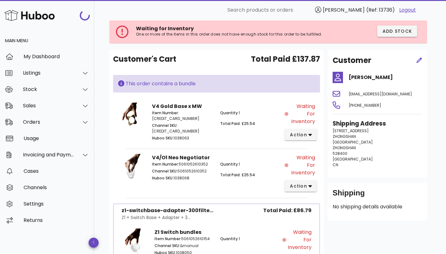
scroll to position [1480, 0]
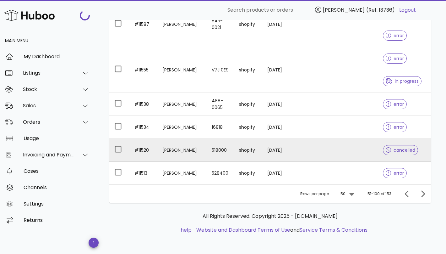
click at [286, 148] on td "26/05/2025" at bounding box center [275, 150] width 27 height 23
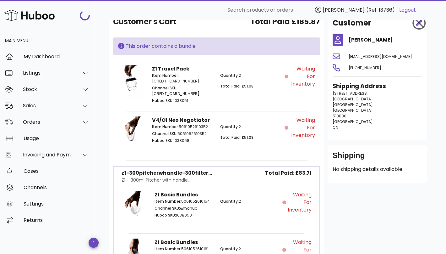
scroll to position [39, 0]
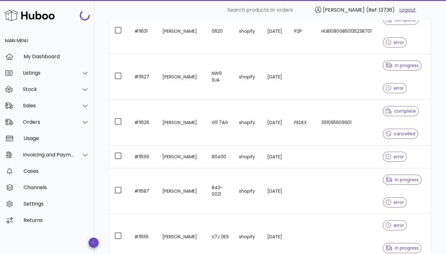
scroll to position [1300, 0]
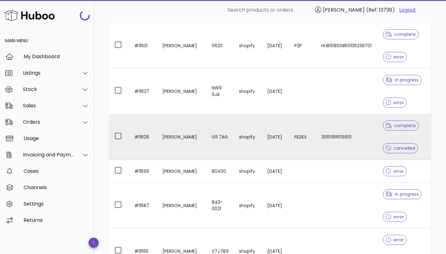
click at [316, 142] on td "391095609901" at bounding box center [347, 137] width 62 height 46
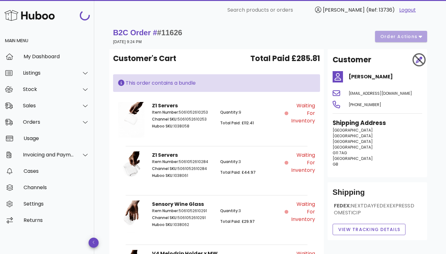
click at [290, 83] on div "This order contains a bundle" at bounding box center [216, 83] width 197 height 8
drag, startPoint x: 293, startPoint y: 157, endPoint x: 306, endPoint y: 171, distance: 19.1
click at [306, 171] on span "Waiting for Inventory" at bounding box center [302, 162] width 25 height 23
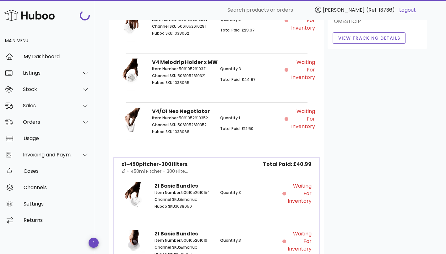
scroll to position [238, 0]
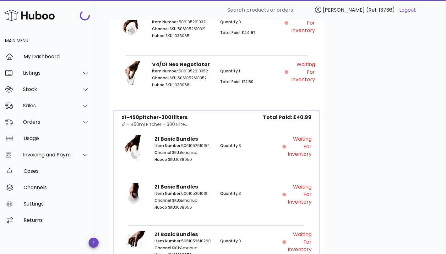
click at [302, 150] on span "Waiting for Inventory" at bounding box center [299, 146] width 24 height 23
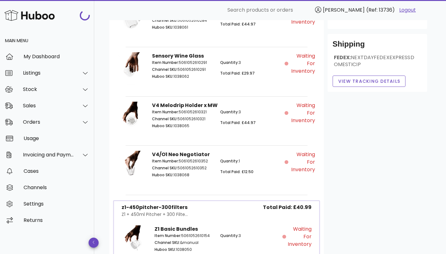
scroll to position [141, 0]
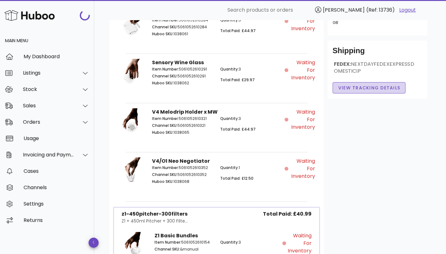
click at [364, 91] on span "View Tracking details" at bounding box center [369, 88] width 63 height 7
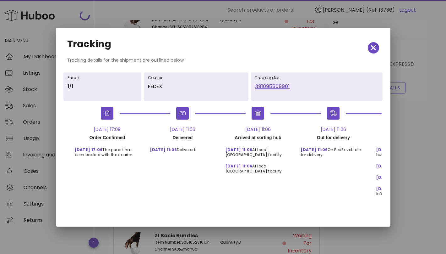
scroll to position [0, 65]
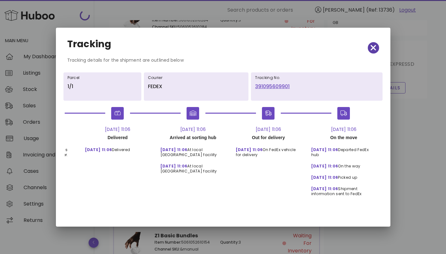
click at [369, 50] on span "button" at bounding box center [373, 47] width 11 height 9
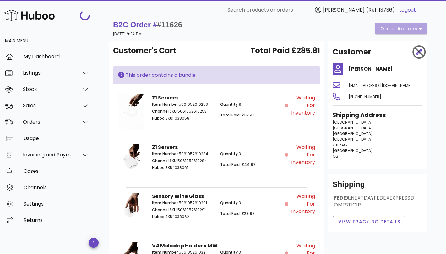
scroll to position [0, 0]
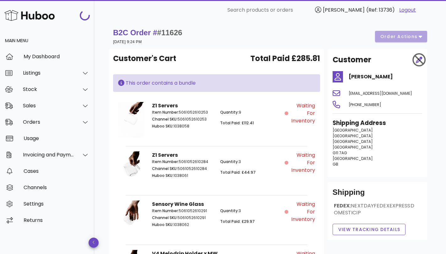
click at [402, 39] on div "B2C Order # #11626 26 May 2025 at 9:24 PM order actions" at bounding box center [270, 37] width 314 height 18
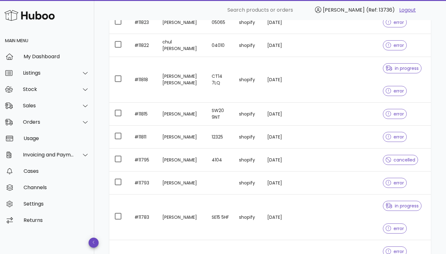
scroll to position [517, 0]
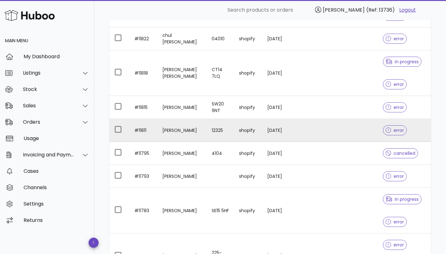
click at [312, 126] on td at bounding box center [302, 130] width 27 height 23
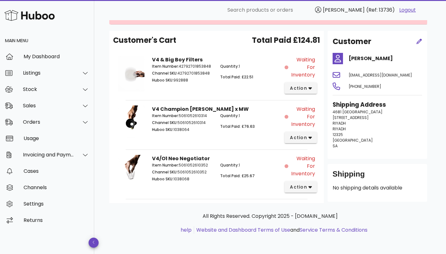
scroll to position [32, 0]
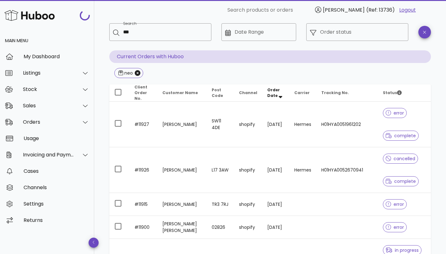
scroll to position [517, 0]
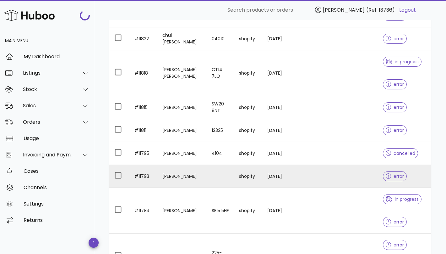
click at [211, 172] on td at bounding box center [220, 176] width 27 height 23
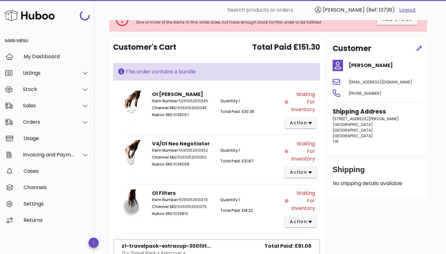
scroll to position [52, 0]
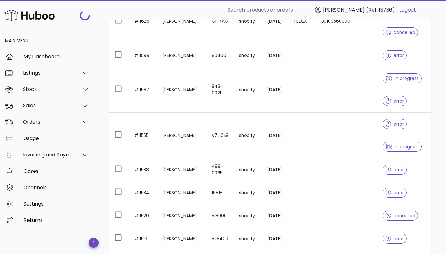
scroll to position [1480, 0]
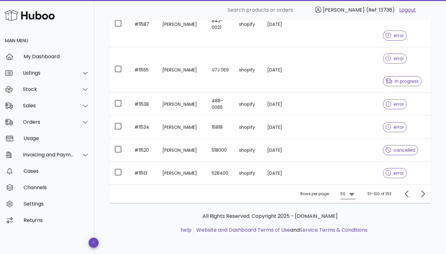
click at [350, 192] on icon at bounding box center [352, 194] width 8 height 8
click at [393, 218] on p "All Rights Reserved. Copyright 2025 - [DOMAIN_NAME]" at bounding box center [270, 216] width 312 height 8
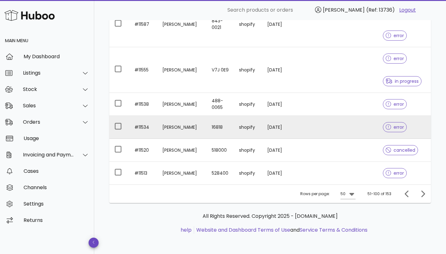
click at [345, 129] on td at bounding box center [347, 127] width 62 height 23
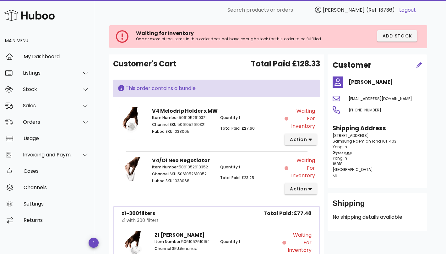
scroll to position [48, 0]
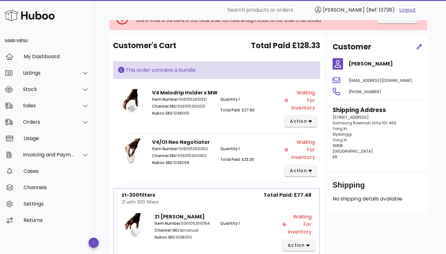
click at [309, 101] on span "Waiting for Inventory" at bounding box center [302, 100] width 25 height 23
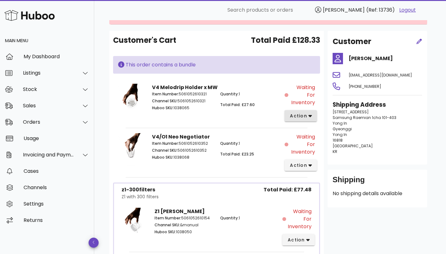
scroll to position [30, 0]
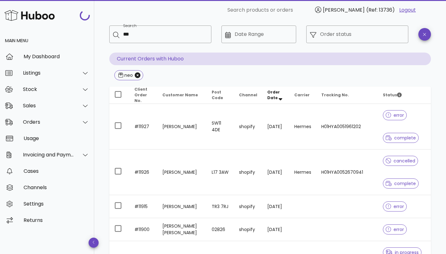
scroll to position [1480, 0]
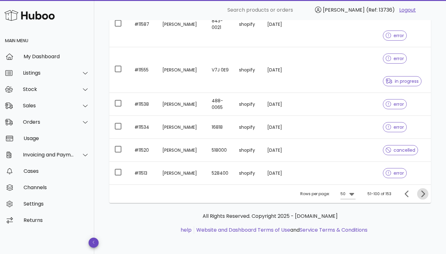
click at [420, 192] on icon "Next page" at bounding box center [423, 194] width 8 height 8
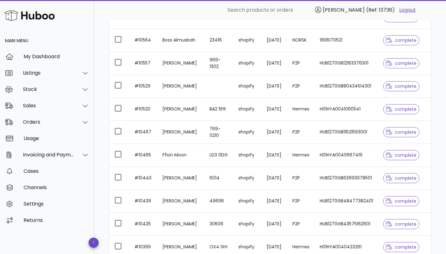
scroll to position [1323, 0]
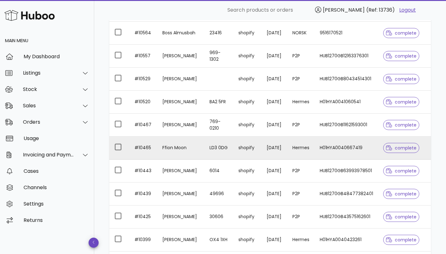
click at [233, 151] on td "shopify" at bounding box center [247, 147] width 28 height 23
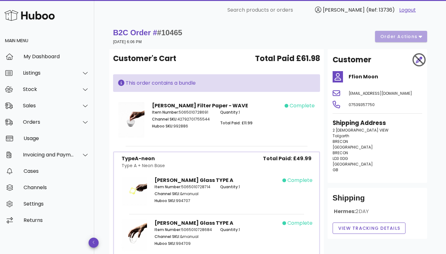
scroll to position [64, 0]
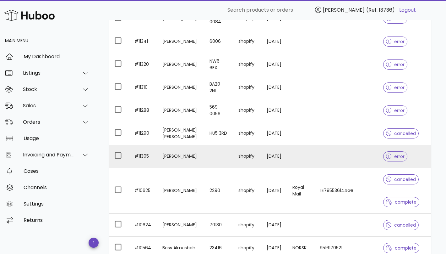
scroll to position [1120, 0]
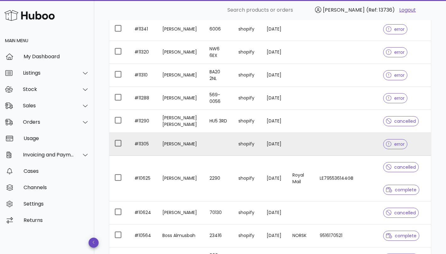
click at [298, 147] on td at bounding box center [300, 144] width 27 height 23
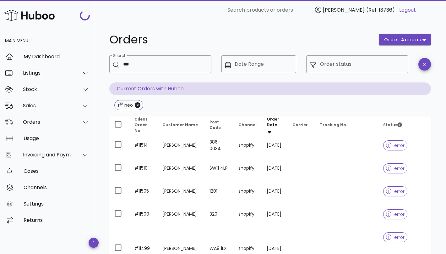
scroll to position [1120, 0]
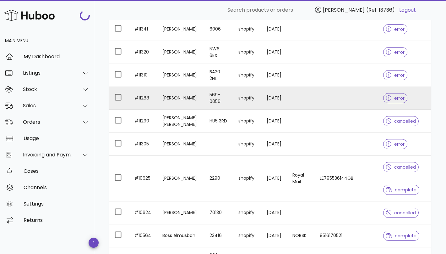
click at [299, 103] on td at bounding box center [300, 98] width 27 height 23
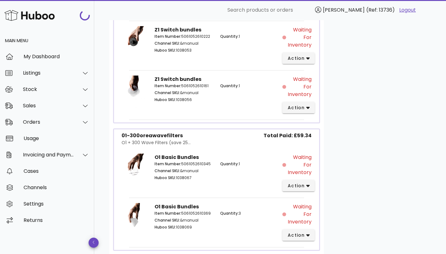
scroll to position [556, 0]
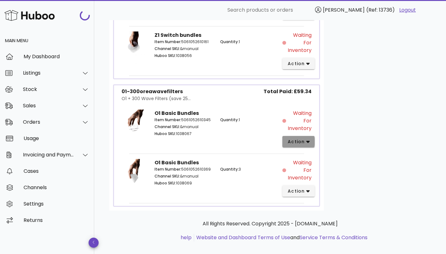
click at [300, 138] on span "action" at bounding box center [296, 141] width 18 height 7
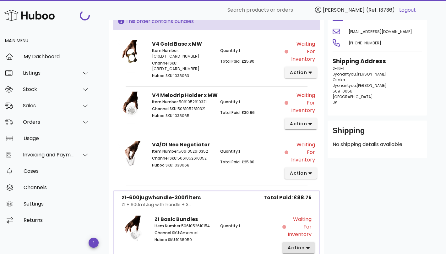
scroll to position [22, 0]
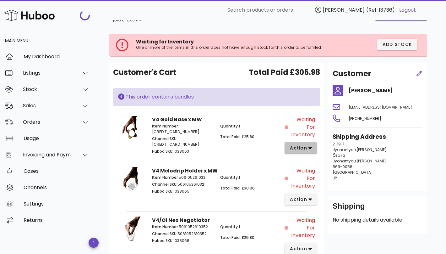
click at [305, 150] on span "action" at bounding box center [299, 148] width 18 height 7
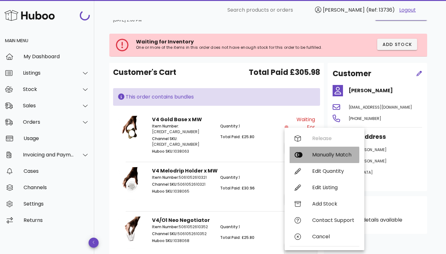
click at [310, 156] on div "Manually Match" at bounding box center [325, 154] width 70 height 16
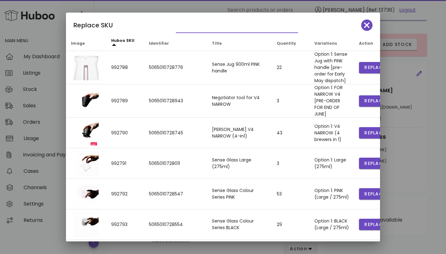
click at [220, 28] on input "text" at bounding box center [232, 28] width 113 height 10
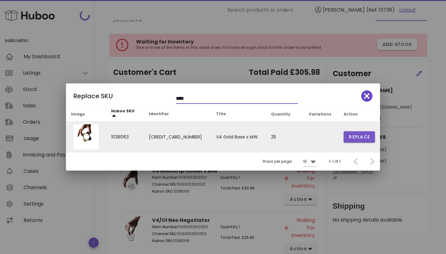
type input "****"
click at [352, 135] on span "Replace" at bounding box center [359, 137] width 21 height 7
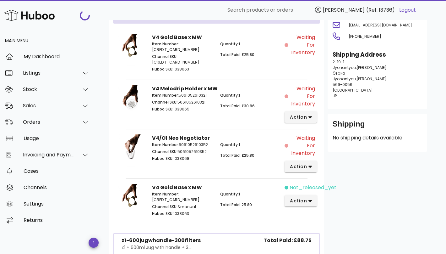
scroll to position [102, 0]
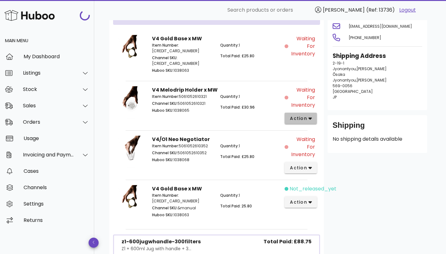
click at [309, 119] on span "action" at bounding box center [301, 118] width 22 height 7
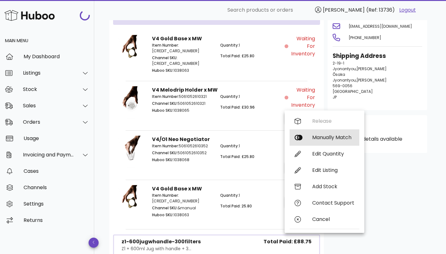
click at [316, 134] on div "Manually Match" at bounding box center [333, 137] width 42 height 6
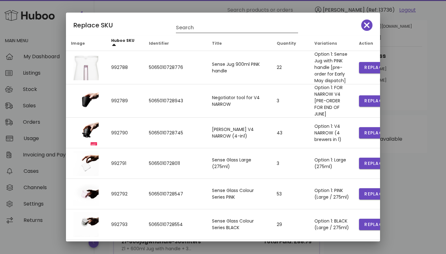
click at [228, 28] on input "Search" at bounding box center [232, 28] width 113 height 10
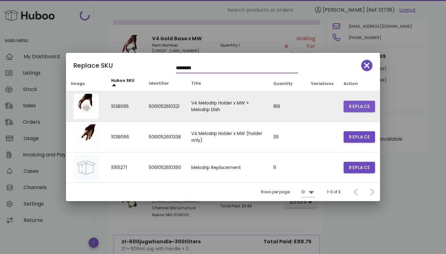
type input "********"
click at [358, 106] on span "Replace" at bounding box center [359, 106] width 21 height 7
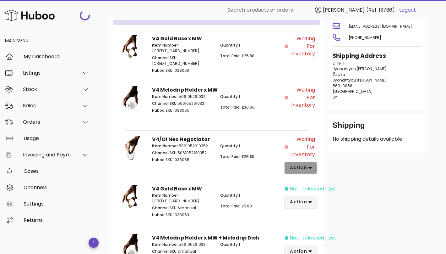
click at [309, 165] on icon "button" at bounding box center [310, 168] width 3 height 6
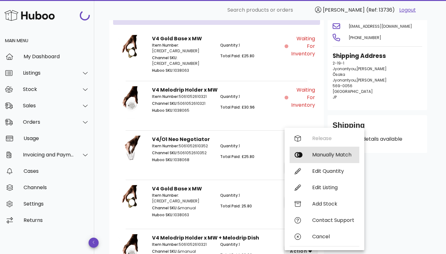
click at [325, 153] on div "Manually Match" at bounding box center [333, 154] width 42 height 6
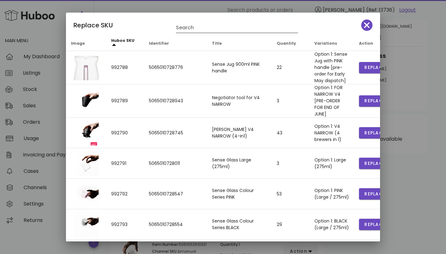
click at [220, 27] on input "Search" at bounding box center [232, 28] width 113 height 10
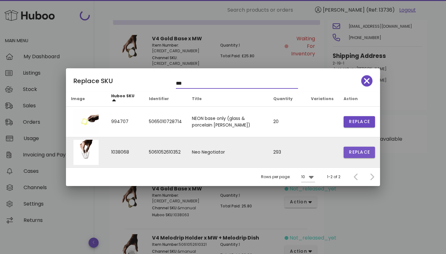
type input "***"
click at [353, 152] on span "Replace" at bounding box center [359, 152] width 21 height 7
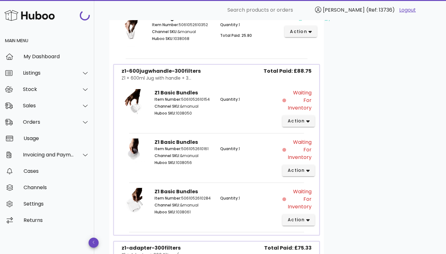
scroll to position [371, 0]
click at [302, 117] on span "action" at bounding box center [296, 120] width 18 height 7
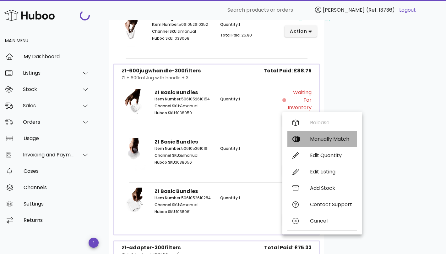
click at [318, 138] on div "Manually Match" at bounding box center [331, 139] width 42 height 6
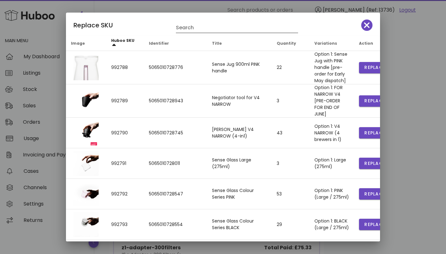
click at [221, 25] on input "Search" at bounding box center [232, 28] width 113 height 10
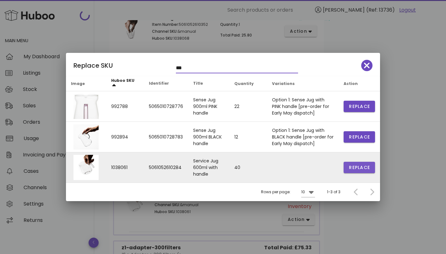
type input "***"
click at [361, 167] on span "Replace" at bounding box center [359, 167] width 21 height 7
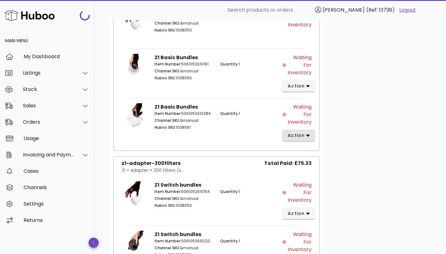
scroll to position [458, 0]
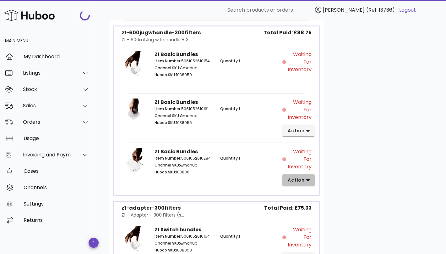
click at [304, 174] on button "action" at bounding box center [298, 179] width 32 height 11
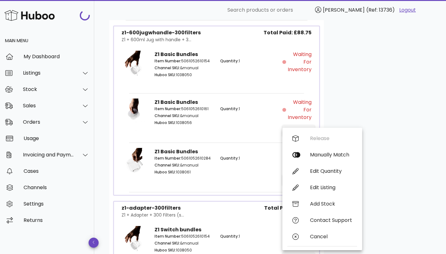
click at [335, 102] on div "Customer Tomohiro Ueno surf_1114tu@icloud.com +819090487618 Shipping Address 2-…" at bounding box center [377, 64] width 107 height 877
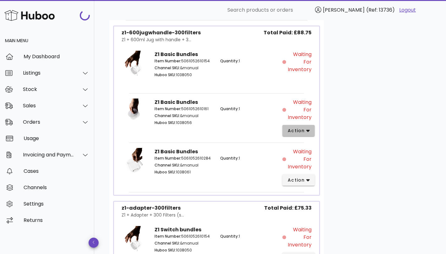
click at [296, 127] on span "action" at bounding box center [296, 130] width 18 height 7
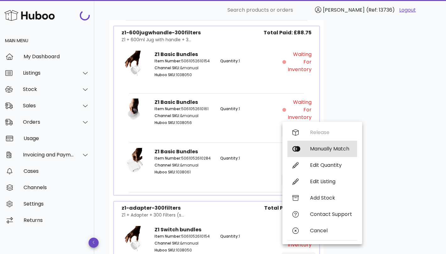
click at [311, 146] on div "Manually Match" at bounding box center [331, 148] width 42 height 6
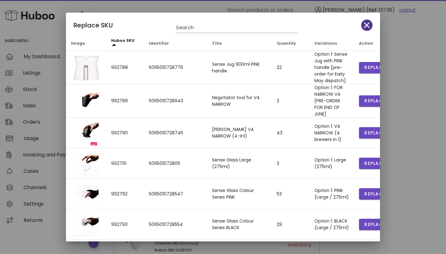
click at [367, 22] on icon "button" at bounding box center [367, 25] width 6 height 9
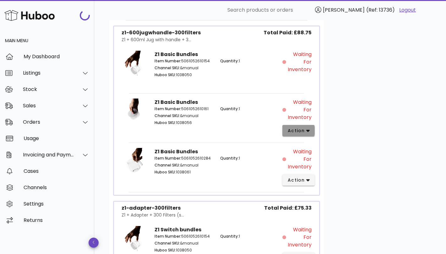
click at [298, 128] on span "action" at bounding box center [296, 130] width 18 height 7
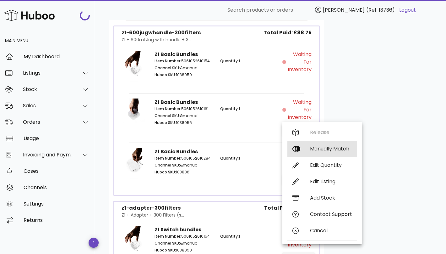
click at [315, 146] on div "Manually Match" at bounding box center [331, 148] width 42 height 6
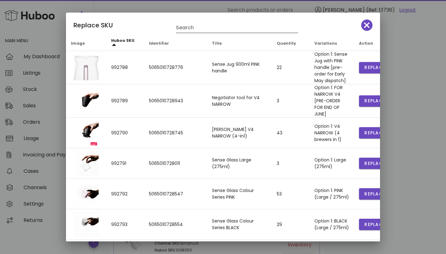
click at [216, 33] on div "Search" at bounding box center [237, 28] width 122 height 10
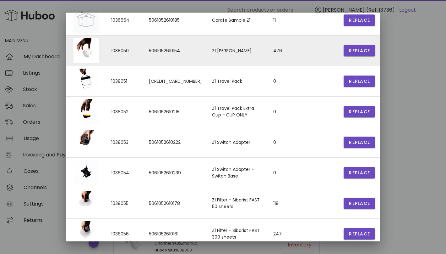
scroll to position [102, 0]
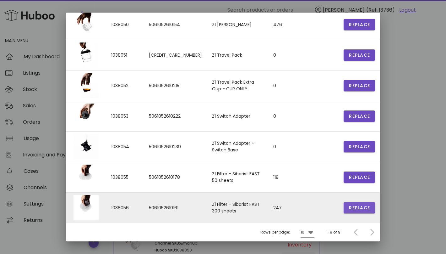
type input "**"
click at [358, 209] on span "Replace" at bounding box center [359, 207] width 21 height 7
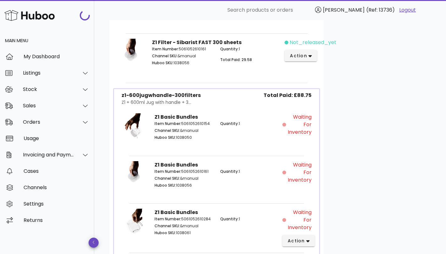
scroll to position [451, 0]
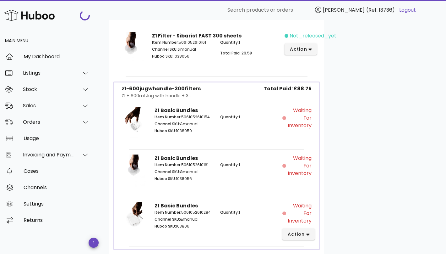
click at [296, 122] on span "Waiting for Inventory" at bounding box center [299, 118] width 24 height 23
click at [292, 154] on span "Waiting for Inventory" at bounding box center [299, 165] width 24 height 23
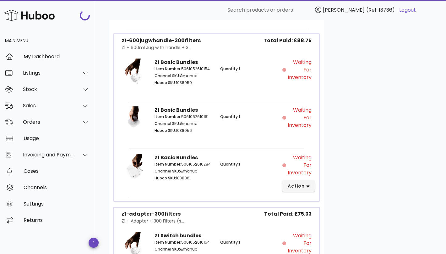
scroll to position [511, 0]
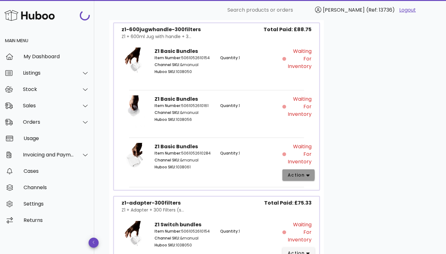
click at [294, 172] on span "action" at bounding box center [296, 175] width 18 height 7
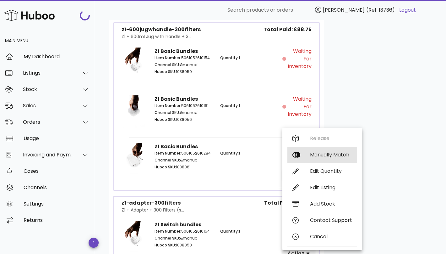
click at [309, 154] on div "Manually Match" at bounding box center [322, 154] width 70 height 16
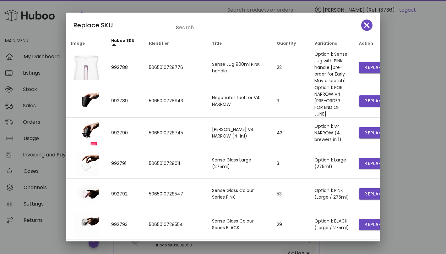
click at [228, 29] on input "Search" at bounding box center [232, 28] width 113 height 10
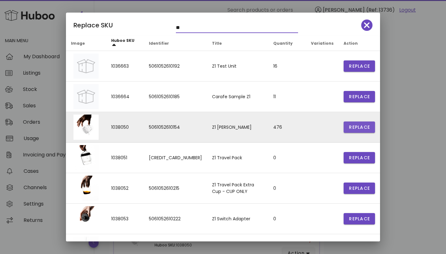
type input "**"
click at [345, 129] on button "Replace" at bounding box center [359, 126] width 31 height 11
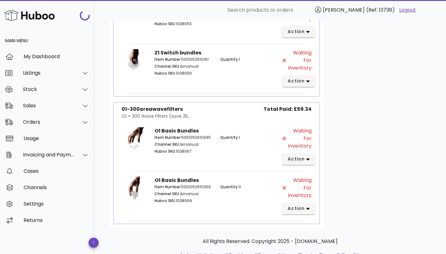
scroll to position [850, 0]
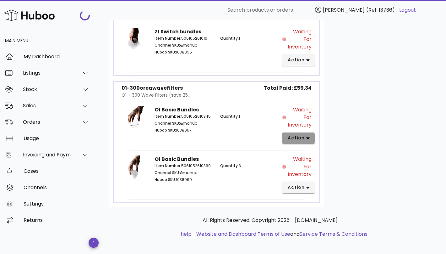
click at [311, 132] on button "action" at bounding box center [298, 137] width 32 height 11
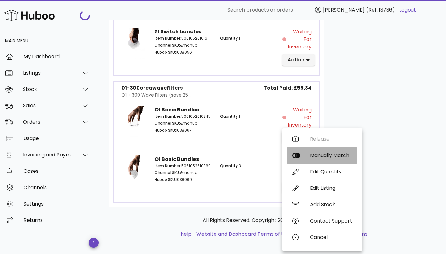
click at [316, 154] on div "Manually Match" at bounding box center [331, 155] width 42 height 6
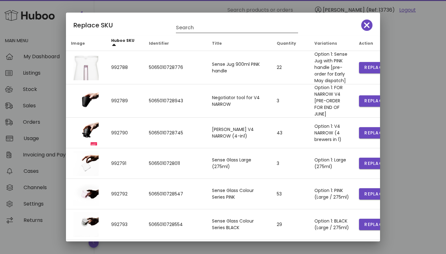
click at [204, 24] on input "Search" at bounding box center [232, 28] width 113 height 10
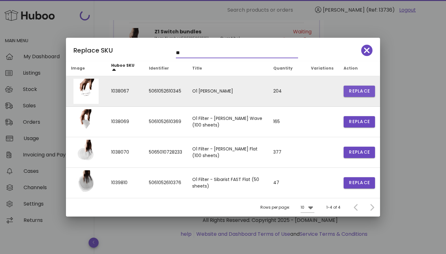
type input "**"
click at [356, 92] on span "Replace" at bounding box center [359, 91] width 21 height 7
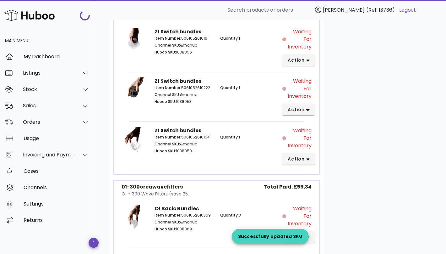
scroll to position [897, 0]
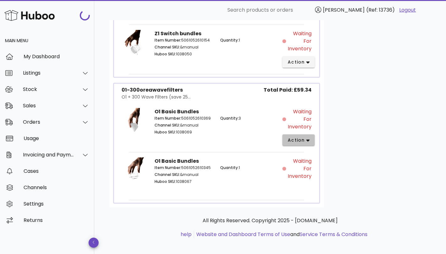
click at [305, 137] on span "action" at bounding box center [298, 140] width 22 height 7
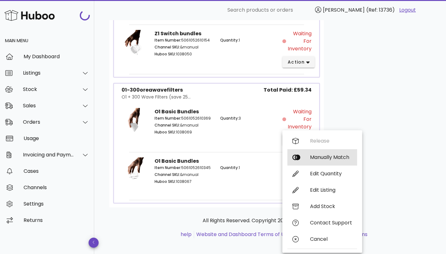
click at [318, 157] on div "Manually Match" at bounding box center [331, 157] width 42 height 6
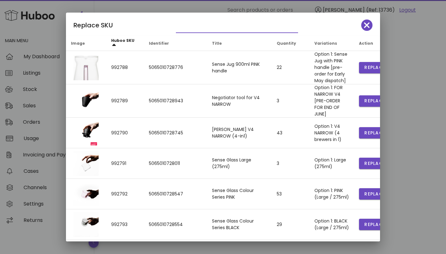
click at [196, 26] on input "text" at bounding box center [232, 28] width 113 height 10
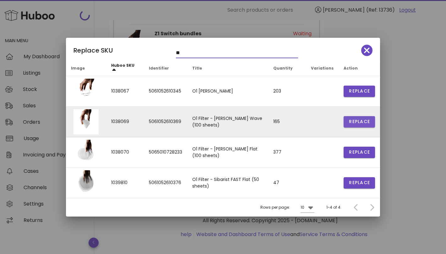
type input "**"
click at [353, 122] on span "Replace" at bounding box center [359, 121] width 21 height 7
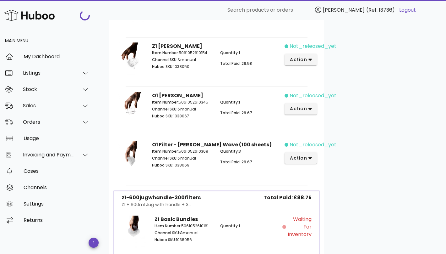
scroll to position [488, 0]
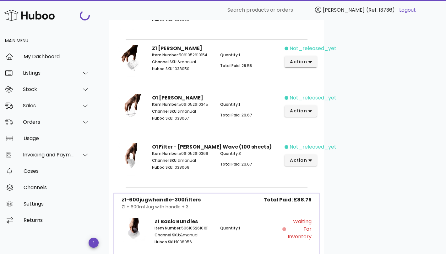
click at [238, 161] on span "Total Paid: 29.67" at bounding box center [236, 163] width 32 height 5
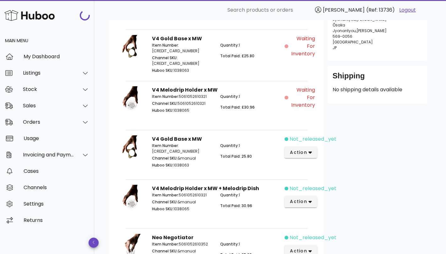
scroll to position [142, 0]
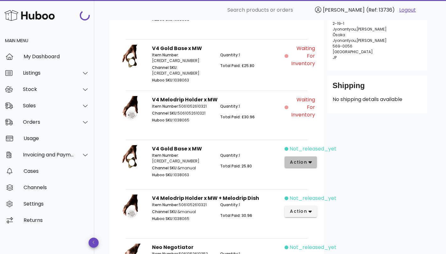
click at [305, 159] on span "action" at bounding box center [299, 162] width 18 height 7
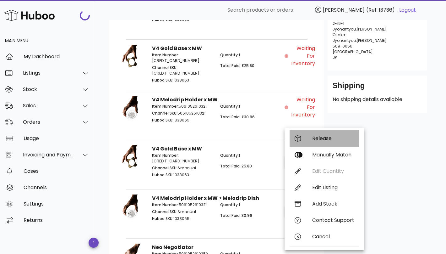
click at [329, 141] on div "Release" at bounding box center [333, 138] width 42 height 6
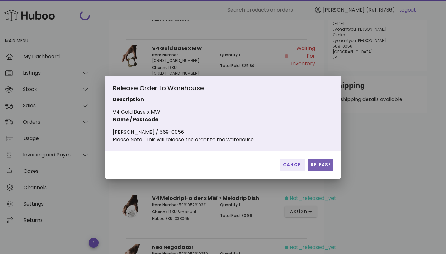
click at [315, 166] on span "Release" at bounding box center [320, 164] width 20 height 7
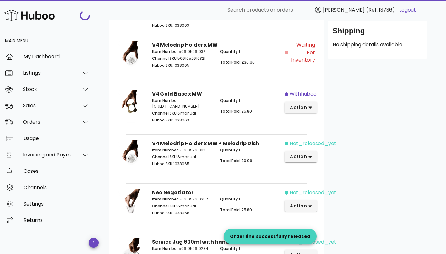
scroll to position [213, 0]
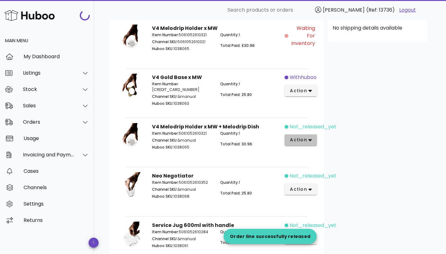
click at [307, 139] on span "action" at bounding box center [301, 139] width 22 height 7
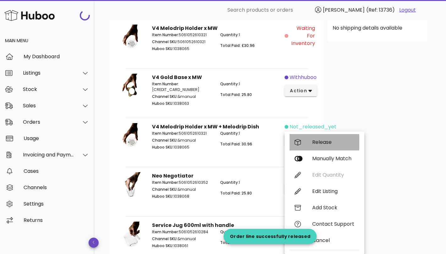
click at [308, 143] on div "Release" at bounding box center [325, 142] width 70 height 16
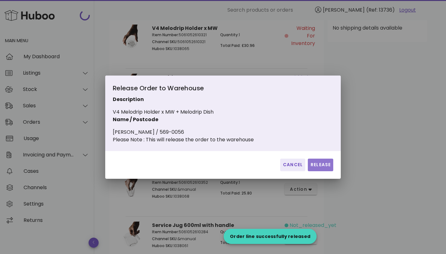
click at [311, 165] on span "Release" at bounding box center [320, 164] width 20 height 7
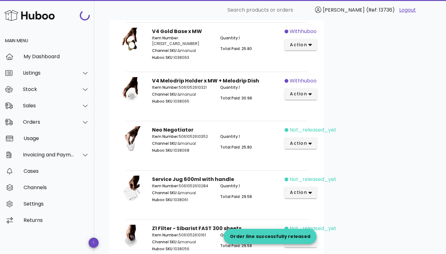
scroll to position [280, 0]
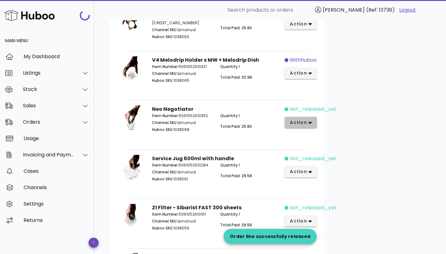
click at [306, 119] on span "action" at bounding box center [299, 122] width 18 height 7
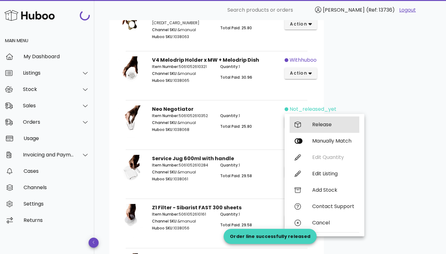
click at [316, 127] on div "Release" at bounding box center [333, 124] width 42 height 6
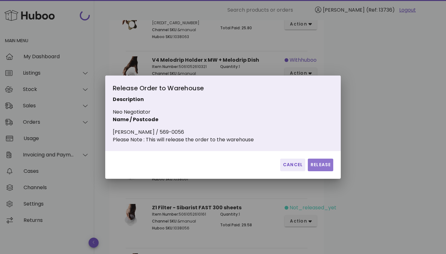
click at [325, 168] on span "Release" at bounding box center [320, 164] width 20 height 7
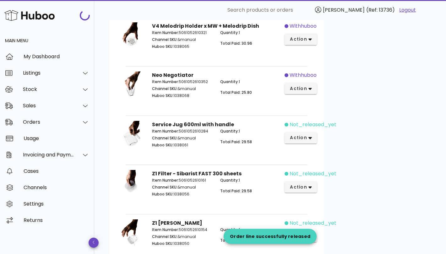
scroll to position [335, 0]
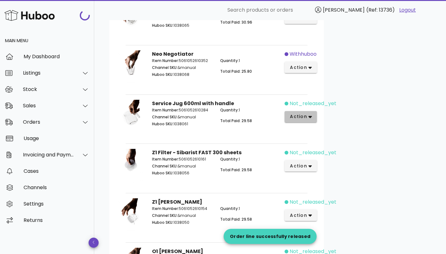
click at [307, 111] on button "action" at bounding box center [301, 116] width 32 height 11
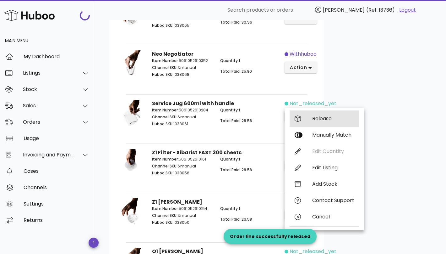
click at [313, 117] on div "Release" at bounding box center [333, 118] width 42 height 6
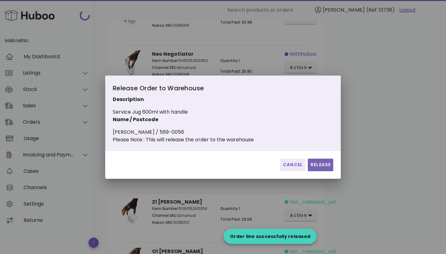
click at [319, 162] on button "Release" at bounding box center [320, 164] width 25 height 13
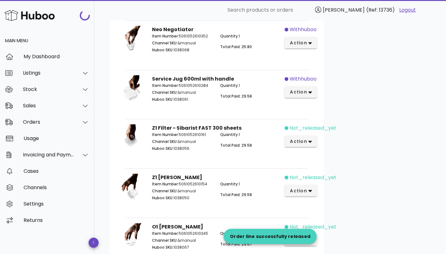
scroll to position [368, 0]
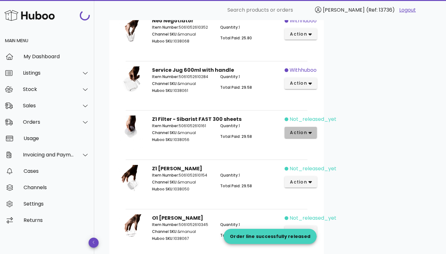
click at [309, 132] on icon "button" at bounding box center [310, 133] width 3 height 6
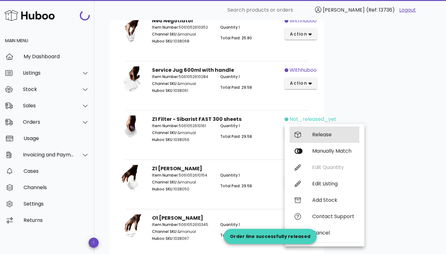
click at [319, 138] on div "Release" at bounding box center [325, 134] width 70 height 16
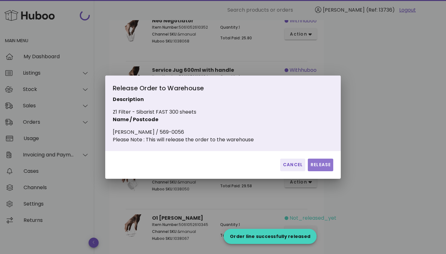
click at [324, 162] on button "Release" at bounding box center [320, 164] width 25 height 13
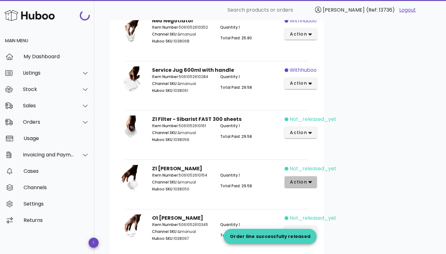
click at [305, 180] on span "action" at bounding box center [299, 181] width 18 height 7
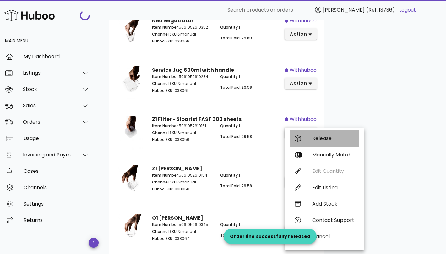
click at [328, 143] on div "Release" at bounding box center [325, 138] width 70 height 16
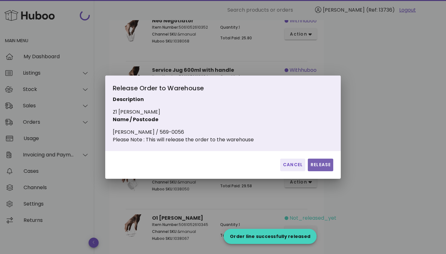
click at [322, 167] on span "Release" at bounding box center [320, 164] width 20 height 7
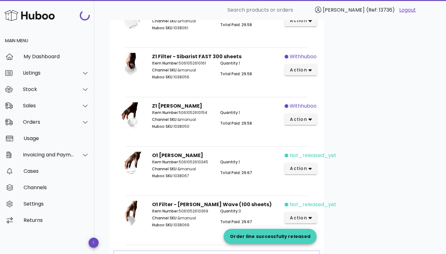
scroll to position [495, 0]
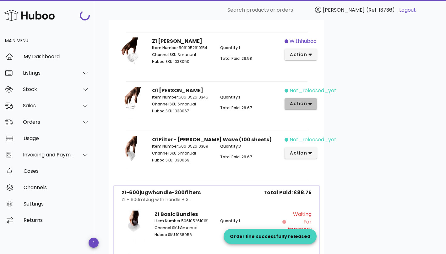
click at [311, 104] on button "action" at bounding box center [301, 103] width 32 height 11
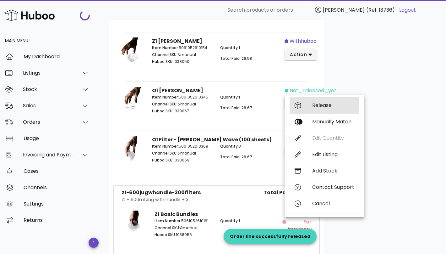
click at [317, 107] on div "Release" at bounding box center [333, 105] width 42 height 6
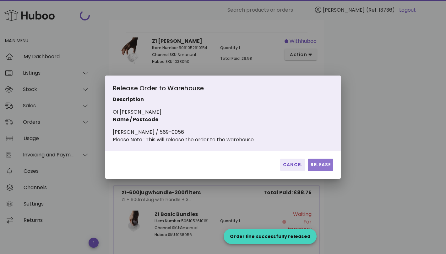
click at [319, 167] on span "Release" at bounding box center [320, 164] width 20 height 7
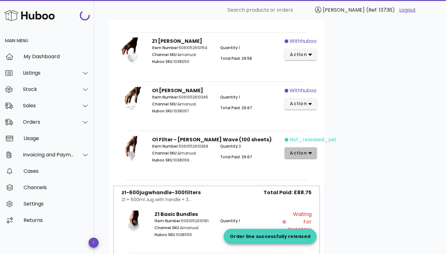
click at [309, 147] on button "action" at bounding box center [301, 152] width 32 height 11
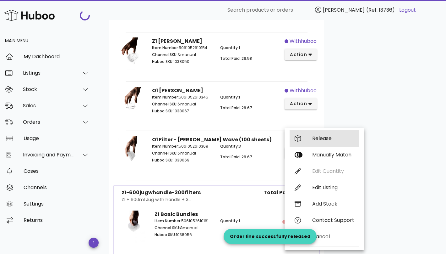
click at [320, 141] on div "Release" at bounding box center [333, 138] width 42 height 6
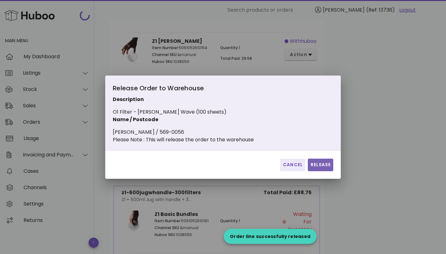
click at [319, 164] on button "Release" at bounding box center [320, 164] width 25 height 13
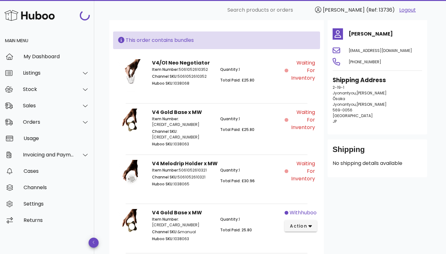
scroll to position [76, 0]
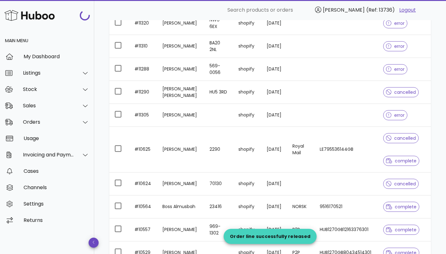
scroll to position [1152, 0]
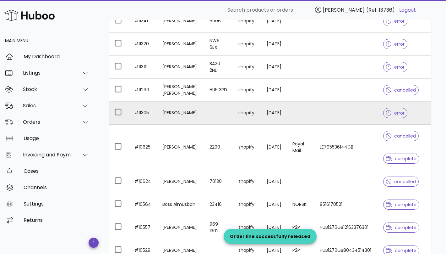
click at [290, 112] on td at bounding box center [300, 112] width 27 height 23
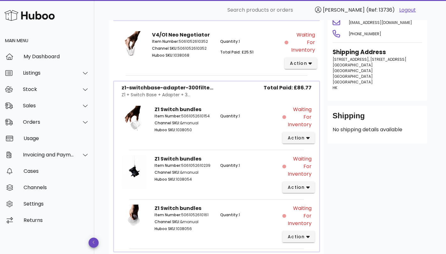
scroll to position [144, 0]
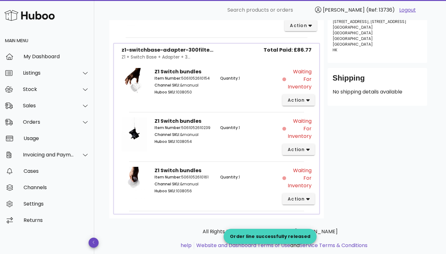
scroll to position [1152, 0]
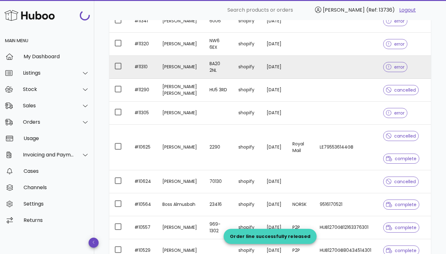
click at [233, 76] on td "shopify" at bounding box center [247, 67] width 28 height 23
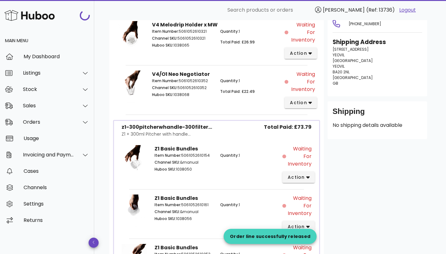
scroll to position [78, 0]
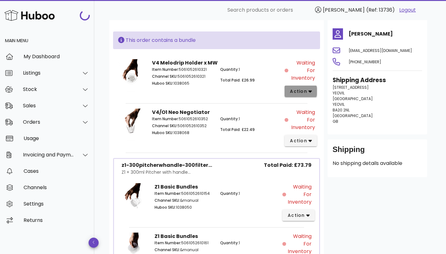
click at [309, 89] on icon "button" at bounding box center [310, 91] width 3 height 6
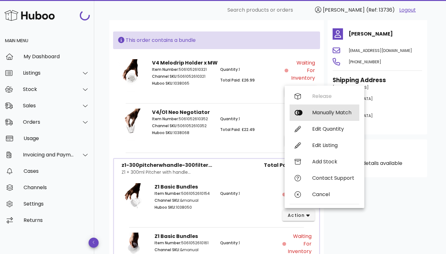
click at [315, 112] on div "Manually Match" at bounding box center [333, 112] width 42 height 6
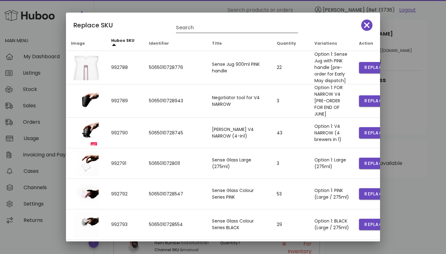
click at [221, 30] on input "Search" at bounding box center [232, 28] width 113 height 10
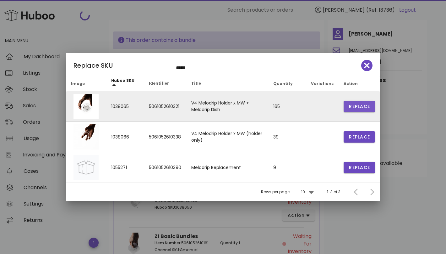
type input "*****"
click at [357, 108] on span "Replace" at bounding box center [359, 106] width 21 height 7
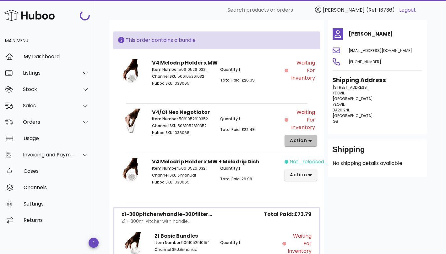
click at [299, 140] on span "action" at bounding box center [299, 140] width 18 height 7
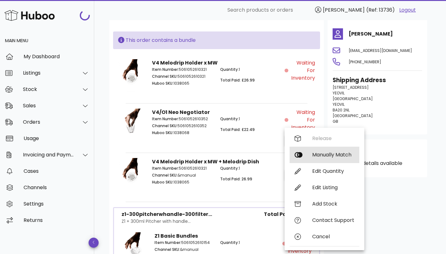
click at [312, 153] on div "Manually Match" at bounding box center [333, 154] width 42 height 6
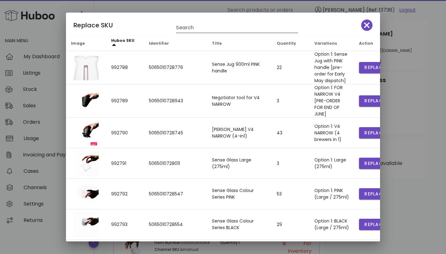
click at [222, 29] on input "Search" at bounding box center [232, 28] width 113 height 10
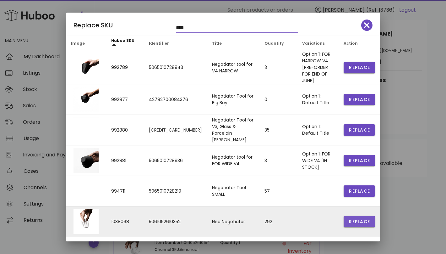
type input "****"
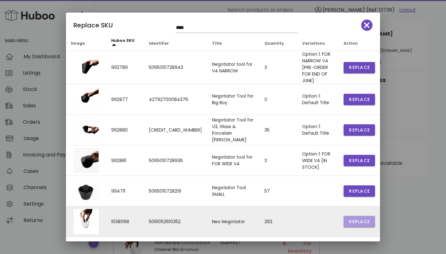
click at [364, 219] on span "Replace" at bounding box center [359, 221] width 21 height 7
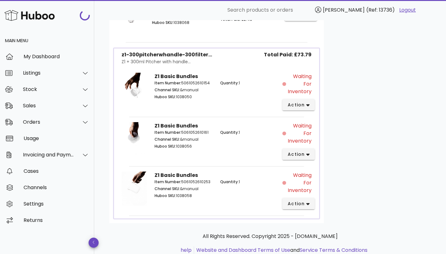
scroll to position [300, 0]
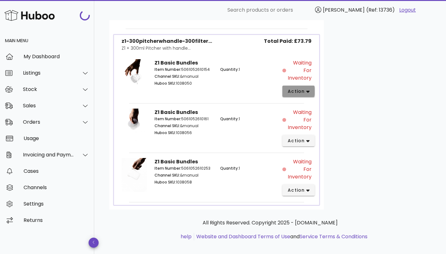
click at [307, 90] on icon "button" at bounding box center [307, 92] width 3 height 6
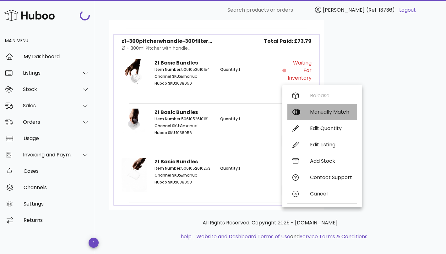
click at [320, 113] on div "Manually Match" at bounding box center [331, 112] width 42 height 6
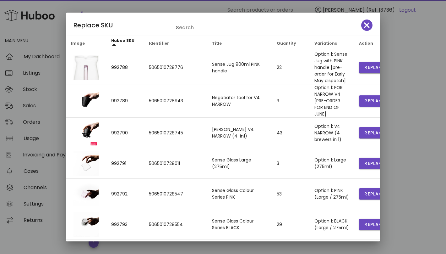
click at [233, 33] on div "Search" at bounding box center [237, 28] width 122 height 10
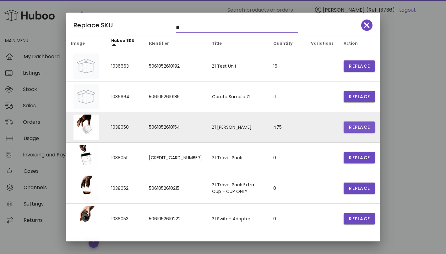
type input "**"
click at [346, 127] on button "Replace" at bounding box center [359, 126] width 31 height 11
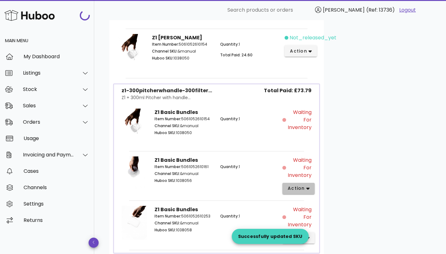
click at [304, 188] on span "action" at bounding box center [298, 188] width 22 height 7
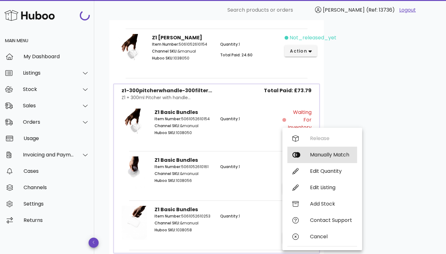
click at [330, 152] on div "Manually Match" at bounding box center [331, 154] width 42 height 6
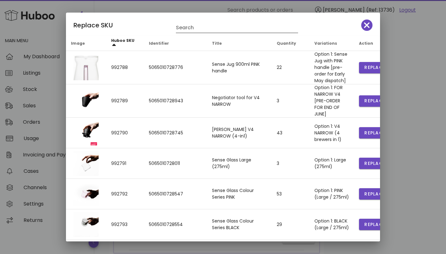
click at [208, 27] on input "Search" at bounding box center [232, 28] width 113 height 10
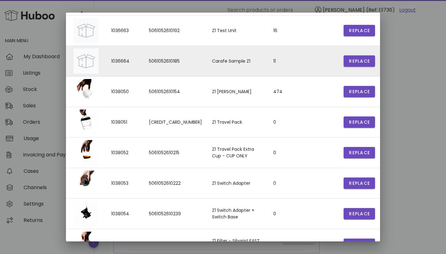
scroll to position [102, 0]
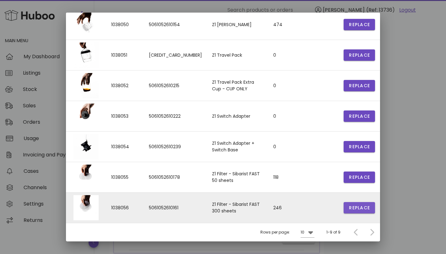
type input "**"
click at [363, 207] on span "Replace" at bounding box center [359, 207] width 21 height 7
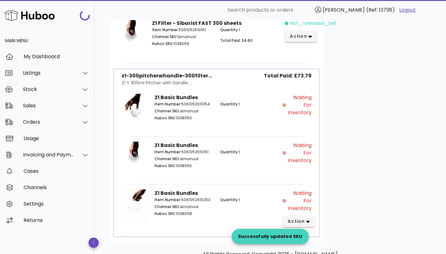
scroll to position [401, 0]
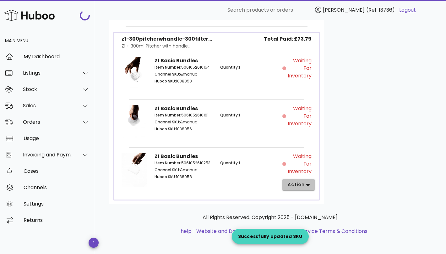
click at [303, 181] on span "action" at bounding box center [296, 184] width 18 height 7
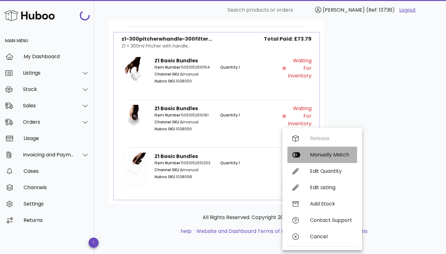
click at [330, 157] on div "Manually Match" at bounding box center [331, 154] width 42 height 6
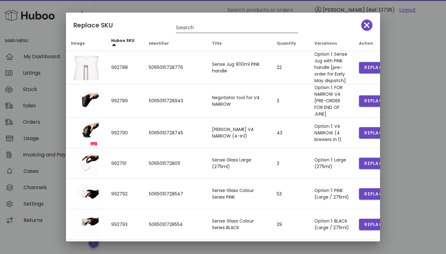
click at [211, 27] on input "Search" at bounding box center [232, 28] width 113 height 10
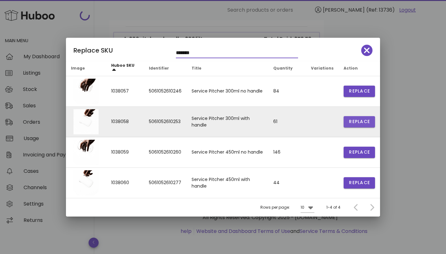
type input "*******"
click at [364, 121] on span "Replace" at bounding box center [359, 121] width 21 height 7
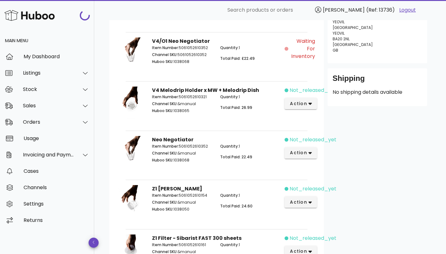
scroll to position [112, 0]
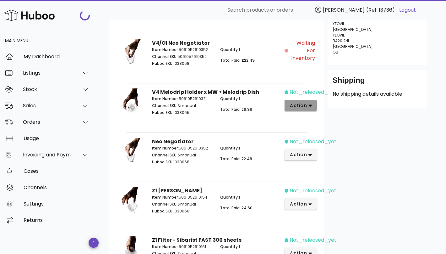
click at [300, 105] on span "action" at bounding box center [299, 105] width 18 height 7
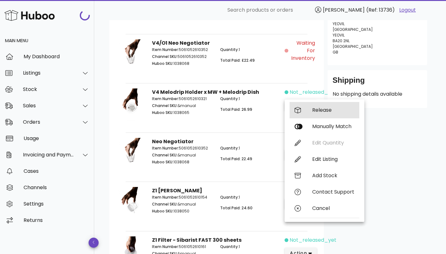
click at [314, 113] on div "Release" at bounding box center [325, 110] width 70 height 16
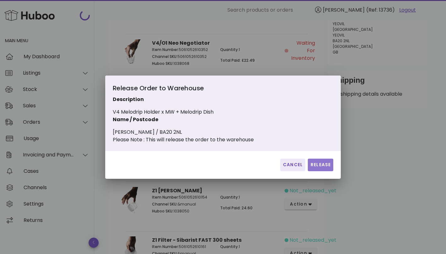
click at [317, 167] on span "Release" at bounding box center [320, 164] width 20 height 7
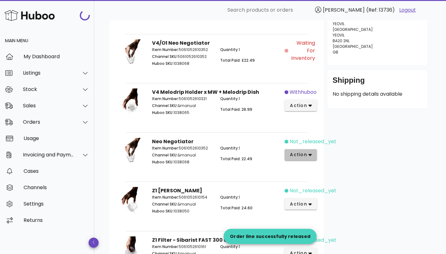
click at [309, 150] on button "action" at bounding box center [301, 154] width 32 height 11
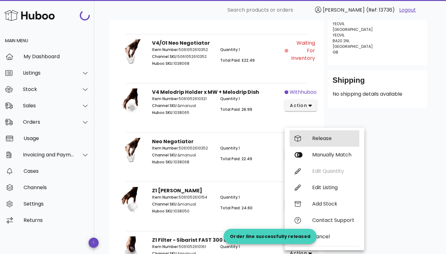
click at [322, 136] on div "Release" at bounding box center [333, 138] width 42 height 6
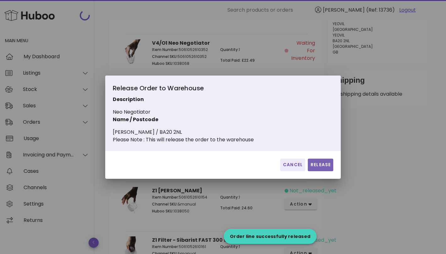
click at [317, 168] on span "Release" at bounding box center [320, 164] width 20 height 7
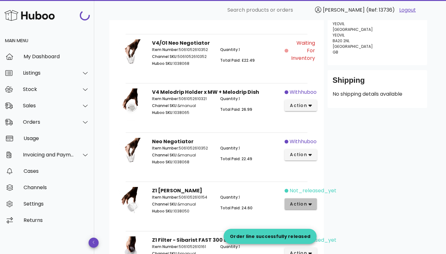
click at [308, 204] on span "action" at bounding box center [301, 203] width 22 height 7
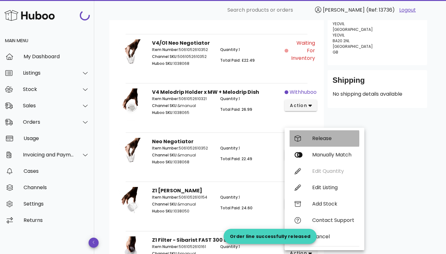
click at [333, 139] on div "Release" at bounding box center [333, 138] width 42 height 6
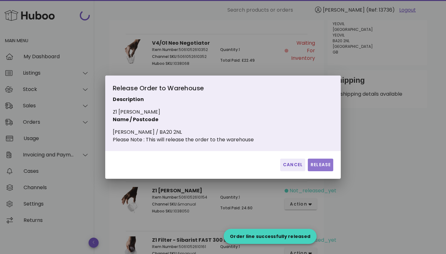
click at [320, 168] on span "Release" at bounding box center [320, 164] width 20 height 7
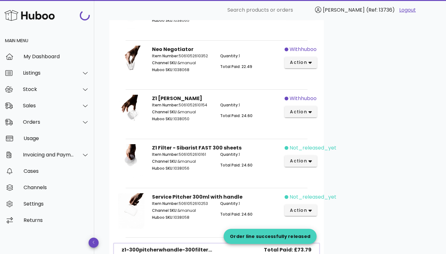
scroll to position [218, 0]
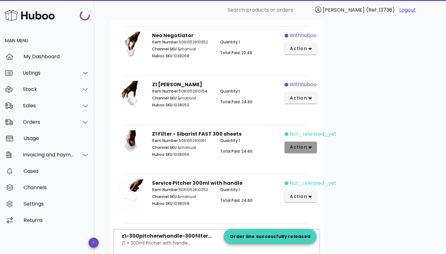
click at [309, 147] on icon "button" at bounding box center [310, 147] width 3 height 6
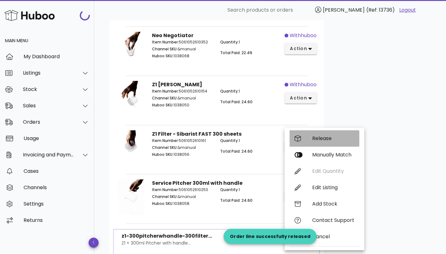
click at [319, 146] on div "Release" at bounding box center [325, 138] width 70 height 16
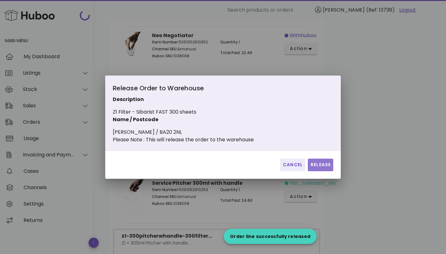
click at [319, 167] on span "Release" at bounding box center [320, 164] width 20 height 7
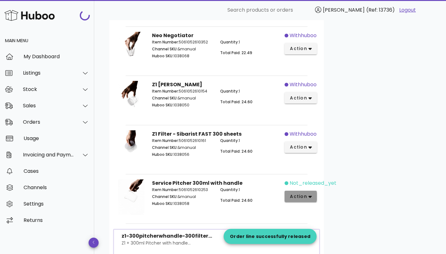
click at [304, 195] on span "action" at bounding box center [299, 196] width 18 height 7
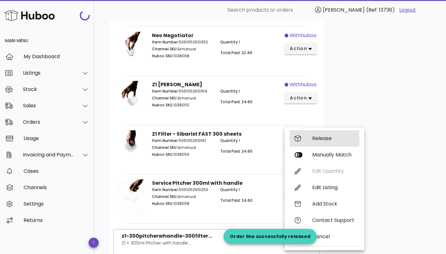
click at [328, 143] on div "Release" at bounding box center [325, 138] width 70 height 16
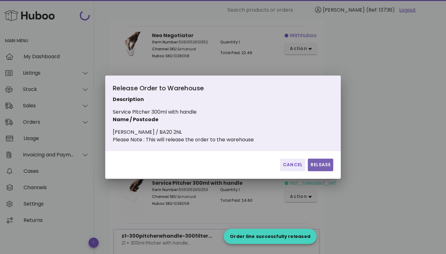
click at [320, 168] on span "Release" at bounding box center [320, 164] width 20 height 7
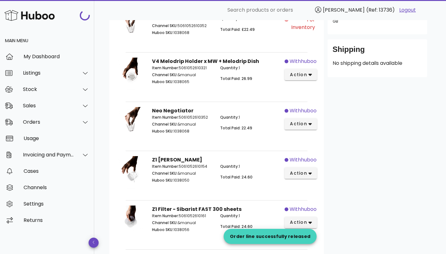
scroll to position [0, 0]
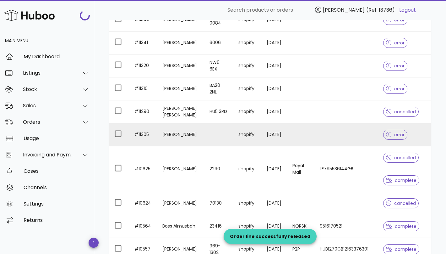
scroll to position [1119, 0]
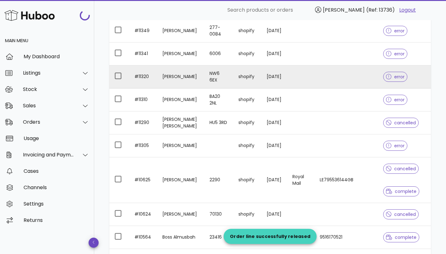
click at [262, 84] on td "[DATE]" at bounding box center [275, 76] width 26 height 23
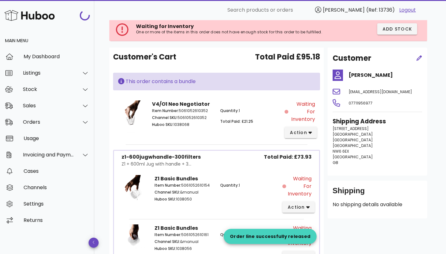
scroll to position [31, 0]
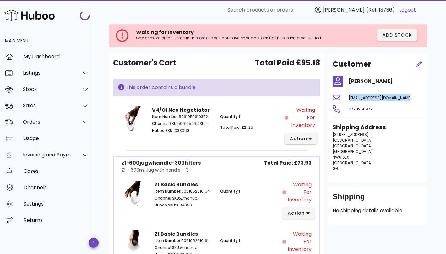
drag, startPoint x: 407, startPoint y: 98, endPoint x: 345, endPoint y: 98, distance: 61.6
click at [345, 98] on div "philipandrewbell@proton.me" at bounding box center [385, 97] width 81 height 15
copy span "philipandrewbell@proton.me"
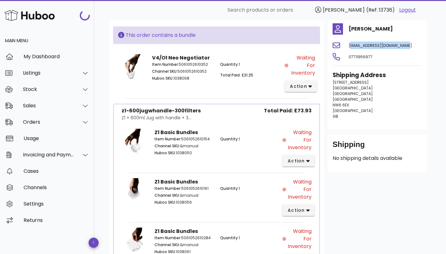
scroll to position [76, 0]
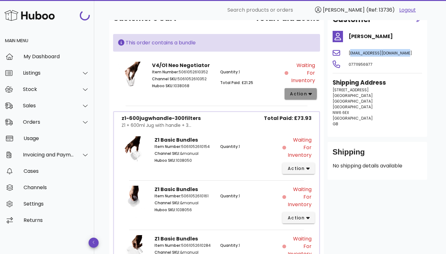
click at [304, 96] on span "action" at bounding box center [299, 93] width 18 height 7
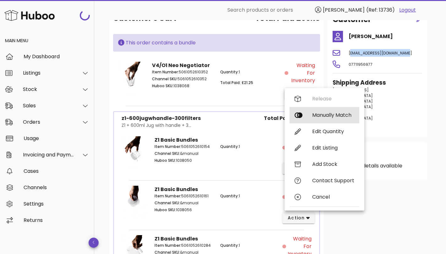
click at [315, 115] on div "Manually Match" at bounding box center [333, 115] width 42 height 6
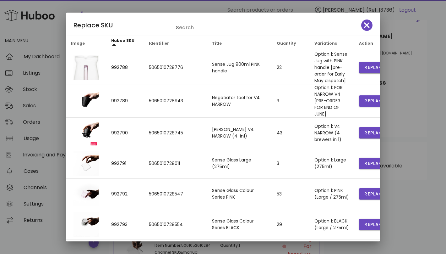
click at [214, 25] on input "Search" at bounding box center [232, 28] width 113 height 10
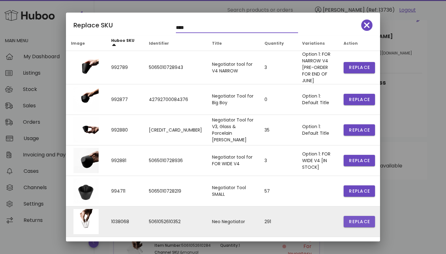
type input "****"
click at [349, 218] on span "Replace" at bounding box center [359, 221] width 21 height 7
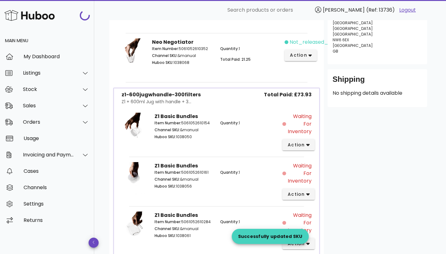
scroll to position [174, 0]
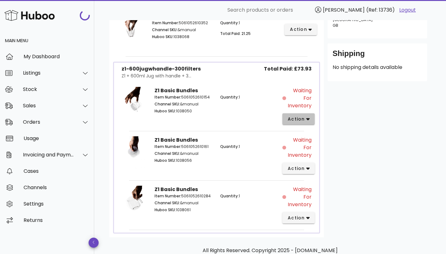
click at [301, 117] on span "action" at bounding box center [296, 119] width 18 height 7
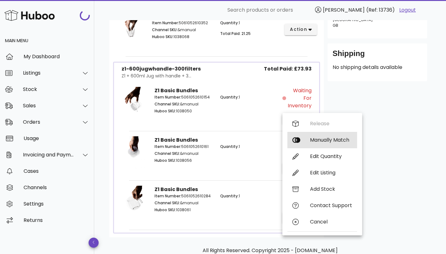
click at [335, 142] on div "Manually Match" at bounding box center [331, 140] width 42 height 6
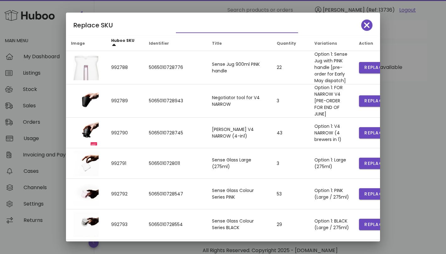
click at [205, 28] on input "text" at bounding box center [232, 28] width 113 height 10
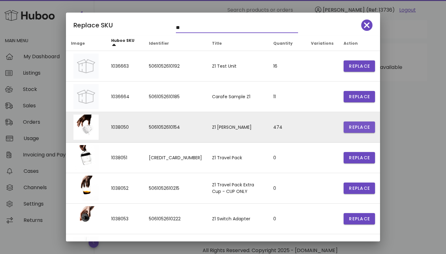
type input "**"
click at [360, 130] on span "Replace" at bounding box center [359, 127] width 21 height 7
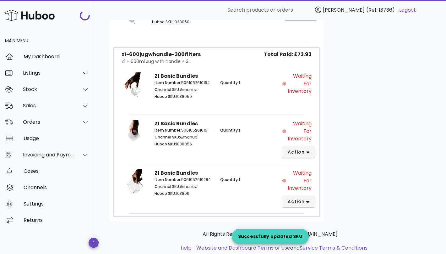
scroll to position [255, 0]
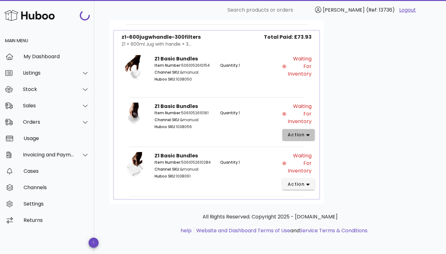
click at [303, 136] on span "action" at bounding box center [296, 134] width 18 height 7
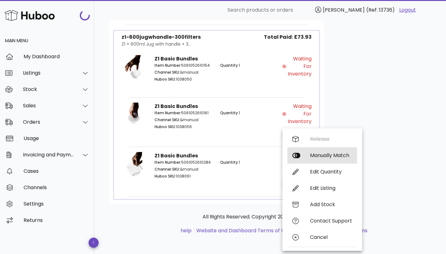
click at [311, 152] on div "Manually Match" at bounding box center [322, 155] width 70 height 16
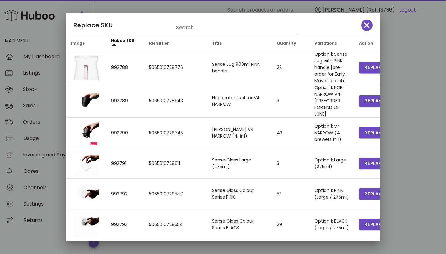
click at [228, 31] on input "Search" at bounding box center [232, 28] width 113 height 10
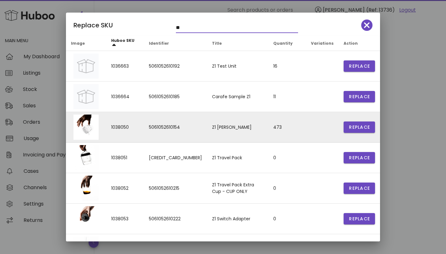
scroll to position [102, 0]
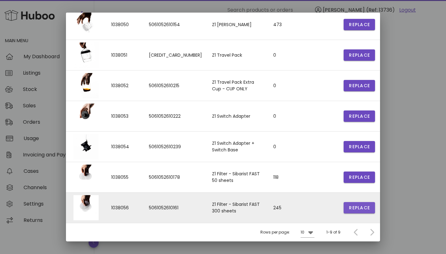
type input "**"
click at [358, 208] on span "Replace" at bounding box center [359, 207] width 21 height 7
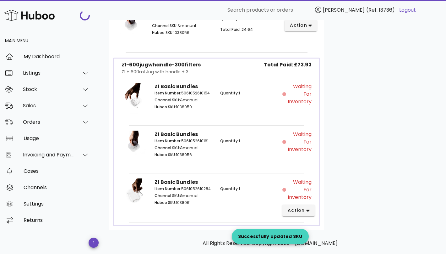
scroll to position [302, 0]
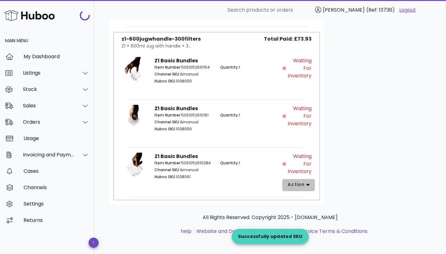
click at [299, 183] on span "action" at bounding box center [296, 184] width 18 height 7
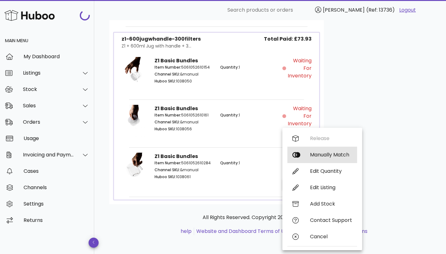
click at [324, 153] on div "Manually Match" at bounding box center [331, 154] width 42 height 6
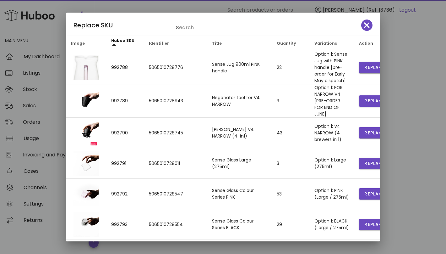
click at [202, 26] on input "Search" at bounding box center [232, 28] width 113 height 10
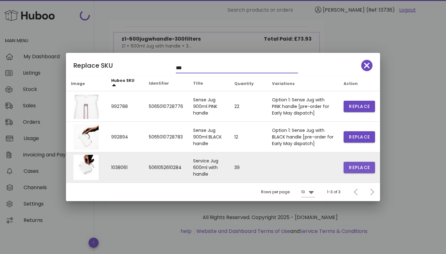
type input "***"
click at [358, 168] on span "Replace" at bounding box center [359, 167] width 21 height 7
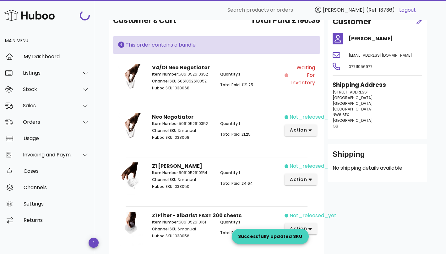
scroll to position [61, 0]
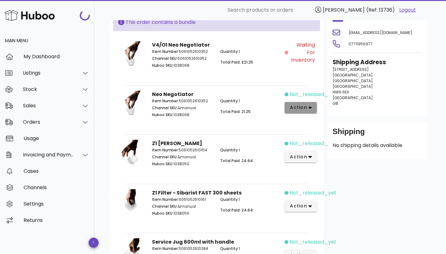
click at [308, 110] on span "action" at bounding box center [301, 107] width 22 height 7
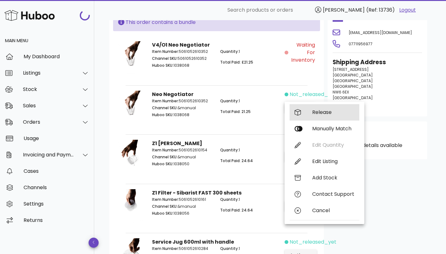
click at [322, 116] on div "Release" at bounding box center [325, 112] width 70 height 16
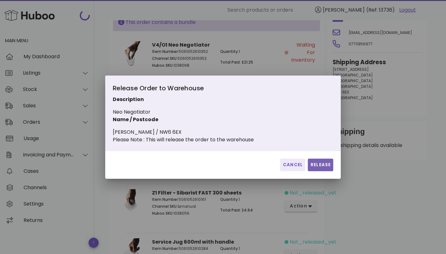
click at [321, 168] on span "Release" at bounding box center [320, 164] width 20 height 7
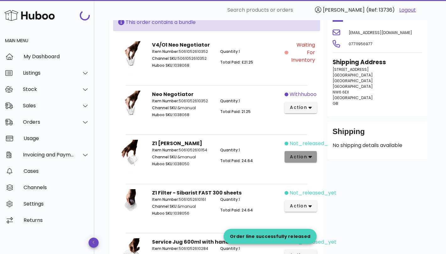
click at [309, 156] on icon "button" at bounding box center [310, 157] width 3 height 2
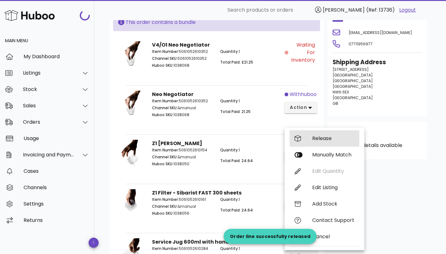
click at [327, 139] on div "Release" at bounding box center [333, 138] width 42 height 6
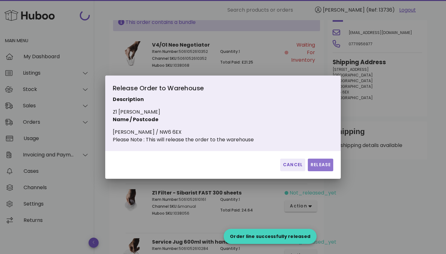
click at [325, 168] on span "Release" at bounding box center [320, 164] width 20 height 7
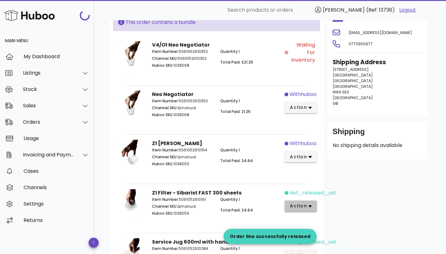
click at [309, 202] on span "action" at bounding box center [301, 205] width 22 height 7
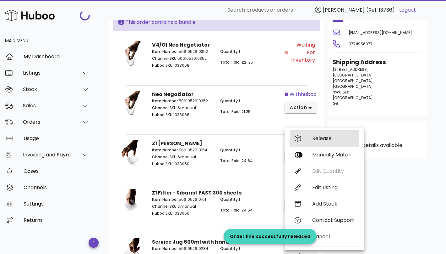
click at [333, 140] on div "Release" at bounding box center [333, 138] width 42 height 6
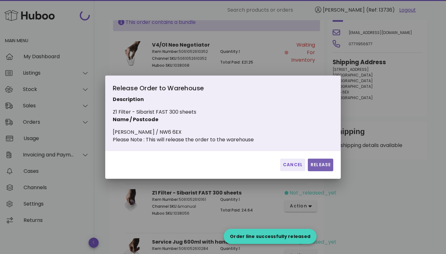
click at [320, 171] on button "Release" at bounding box center [320, 164] width 25 height 13
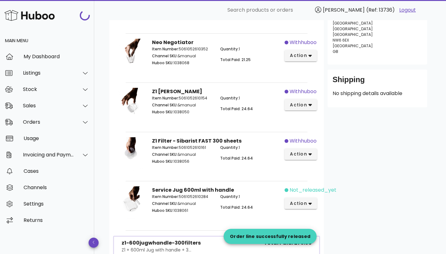
scroll to position [154, 0]
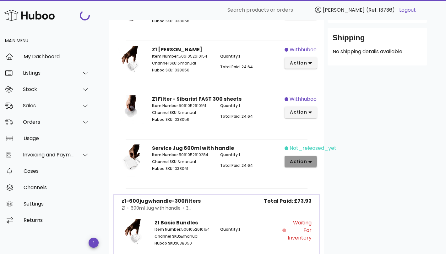
click at [309, 161] on icon "button" at bounding box center [310, 162] width 3 height 2
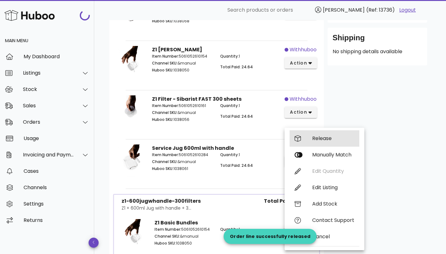
click at [317, 140] on div "Release" at bounding box center [333, 138] width 42 height 6
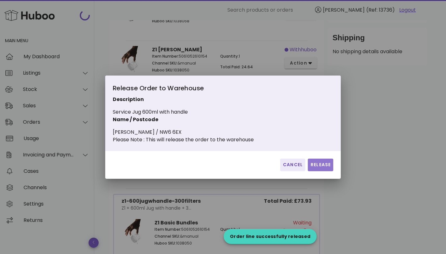
click at [318, 162] on button "Release" at bounding box center [320, 164] width 25 height 13
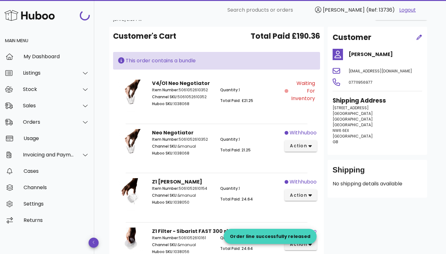
scroll to position [0, 0]
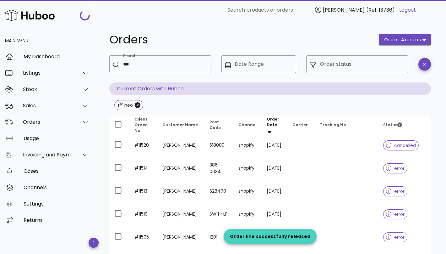
scroll to position [1119, 0]
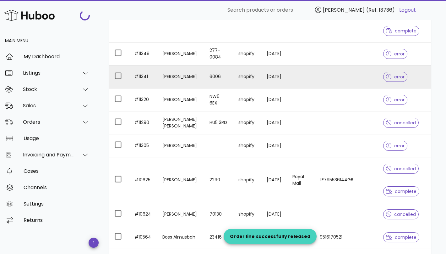
click at [248, 80] on td "shopify" at bounding box center [247, 76] width 28 height 23
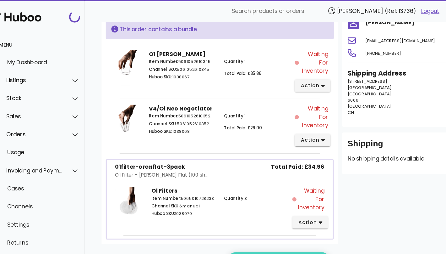
scroll to position [80, 0]
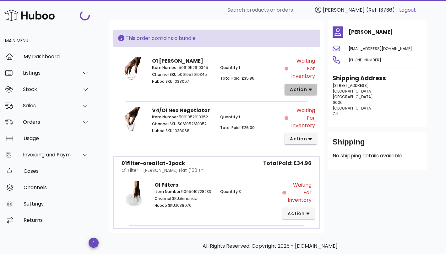
click at [297, 86] on span "action" at bounding box center [299, 89] width 18 height 7
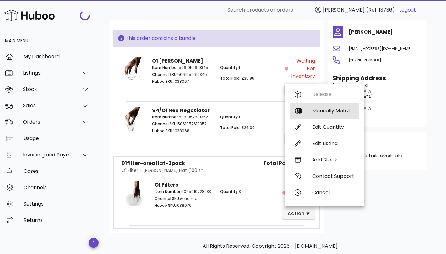
click at [313, 109] on div "Manually Match" at bounding box center [333, 110] width 42 height 6
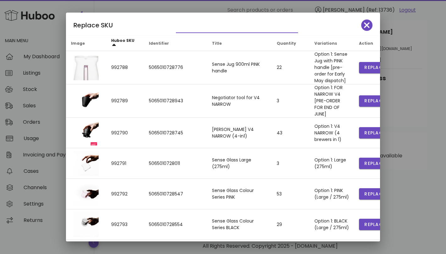
click at [194, 31] on input "text" at bounding box center [232, 28] width 113 height 10
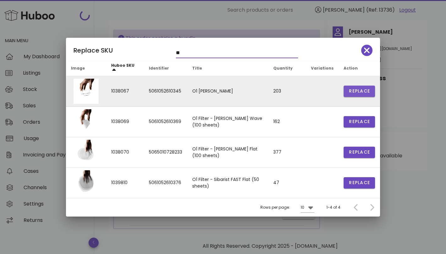
type input "**"
click at [350, 88] on span "Replace" at bounding box center [359, 91] width 21 height 7
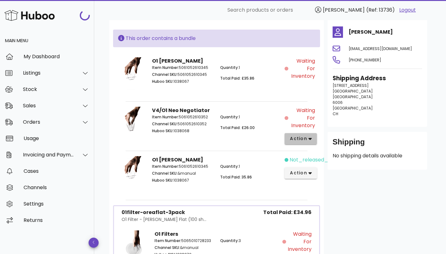
click at [309, 139] on icon "button" at bounding box center [310, 139] width 3 height 2
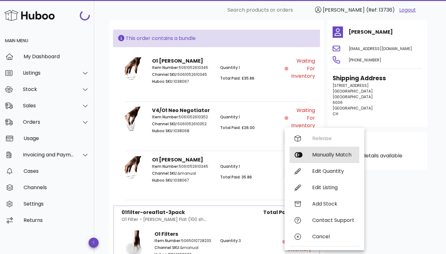
click at [331, 160] on div "Manually Match" at bounding box center [325, 154] width 70 height 16
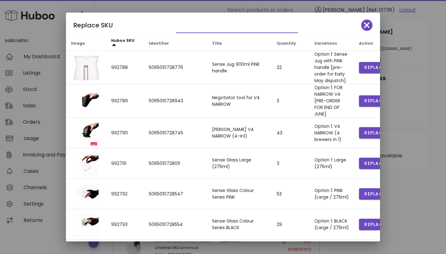
click at [219, 24] on input "text" at bounding box center [232, 28] width 113 height 10
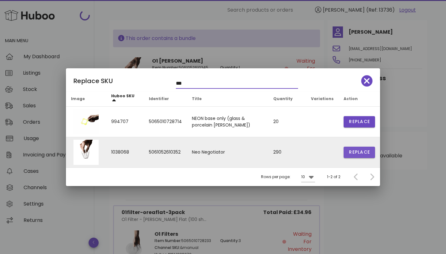
type input "***"
click at [348, 155] on button "Replace" at bounding box center [359, 151] width 31 height 11
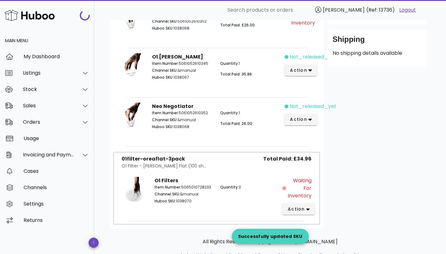
scroll to position [207, 0]
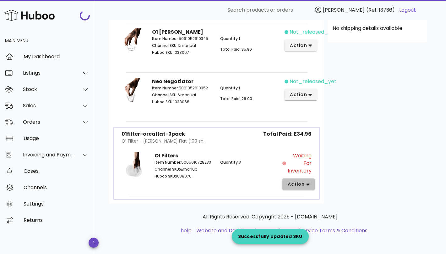
click at [305, 184] on span "action" at bounding box center [298, 184] width 22 height 7
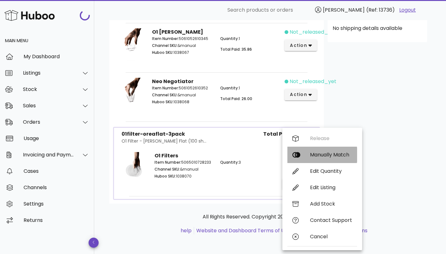
click at [322, 151] on div "Manually Match" at bounding box center [322, 154] width 70 height 16
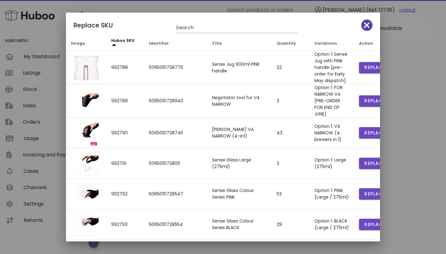
click at [369, 22] on icon "button" at bounding box center [367, 25] width 6 height 9
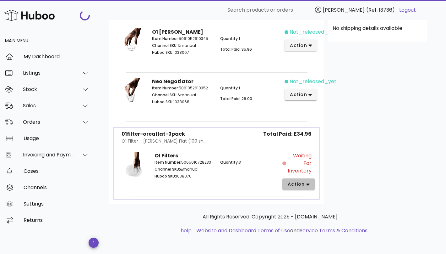
click at [307, 183] on icon "button" at bounding box center [307, 184] width 3 height 2
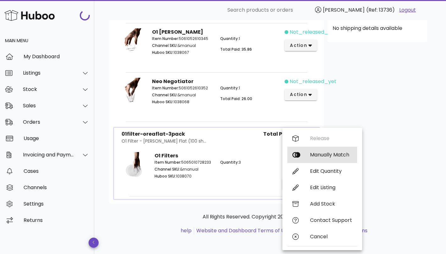
click at [322, 156] on div "Manually Match" at bounding box center [331, 154] width 42 height 6
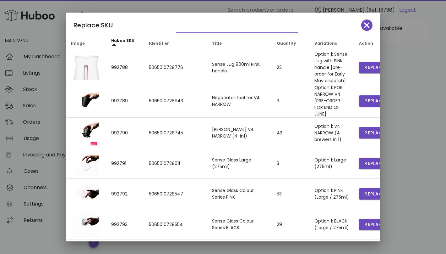
click at [194, 30] on input "text" at bounding box center [232, 28] width 113 height 10
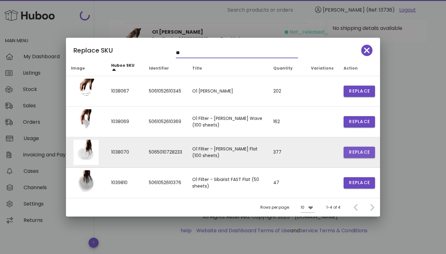
type input "**"
click at [360, 150] on span "Replace" at bounding box center [359, 152] width 21 height 7
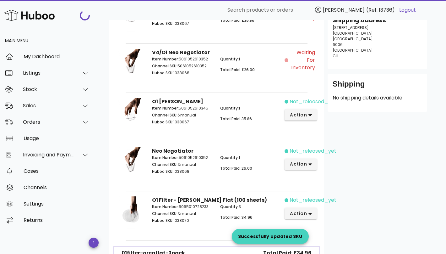
scroll to position [79, 0]
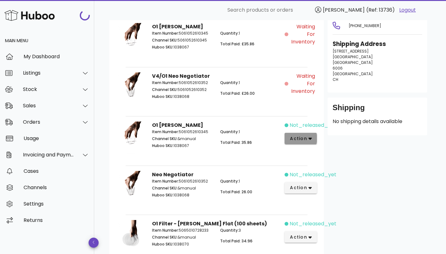
click at [310, 139] on icon "button" at bounding box center [310, 138] width 3 height 6
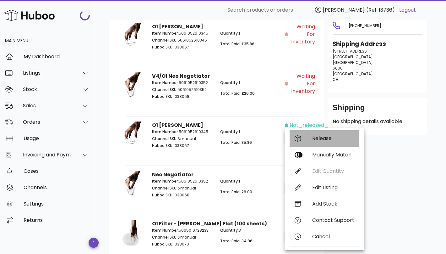
click at [318, 136] on div "Release" at bounding box center [333, 138] width 42 height 6
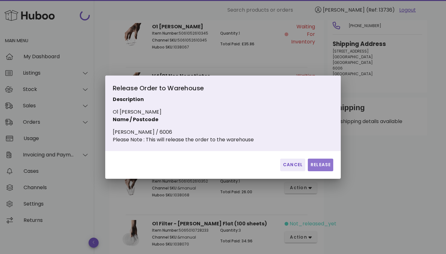
click at [319, 167] on span "Release" at bounding box center [320, 164] width 20 height 7
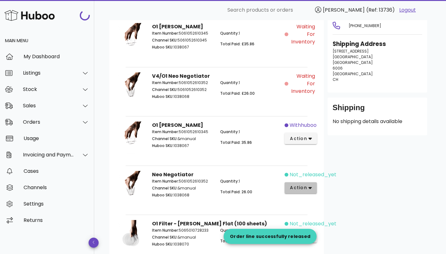
click at [310, 187] on icon "button" at bounding box center [310, 188] width 3 height 2
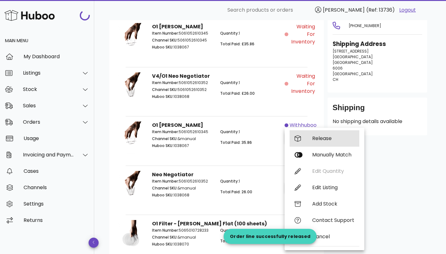
click at [335, 141] on div "Release" at bounding box center [325, 138] width 70 height 16
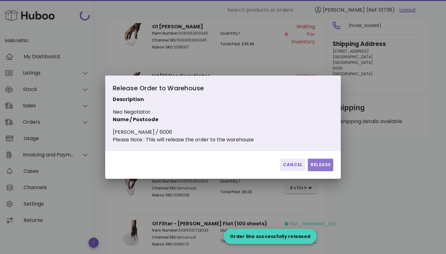
click at [322, 167] on span "Release" at bounding box center [320, 164] width 20 height 7
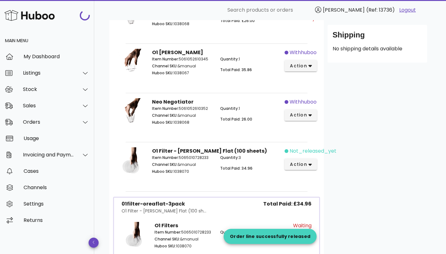
scroll to position [154, 0]
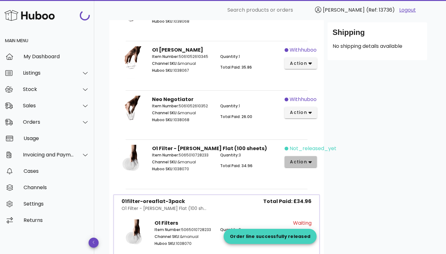
click at [313, 161] on button "action" at bounding box center [301, 161] width 32 height 11
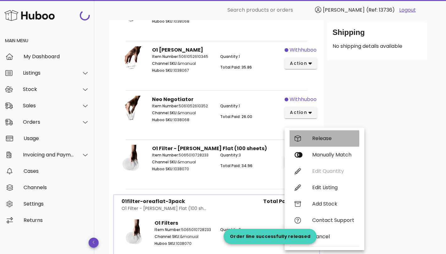
click at [329, 139] on div "Release" at bounding box center [333, 138] width 42 height 6
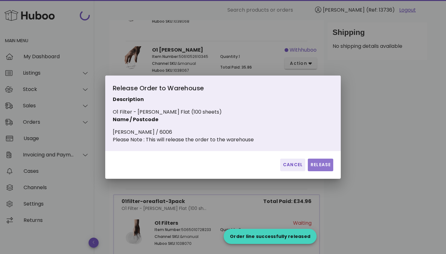
click at [322, 163] on button "Release" at bounding box center [320, 164] width 25 height 13
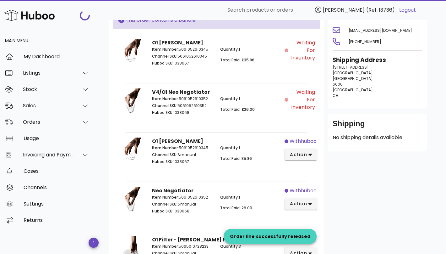
scroll to position [25, 0]
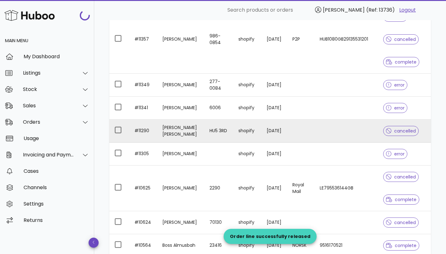
scroll to position [1110, 0]
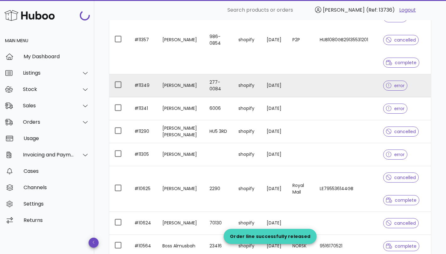
click at [215, 89] on td "277-0084" at bounding box center [219, 85] width 29 height 23
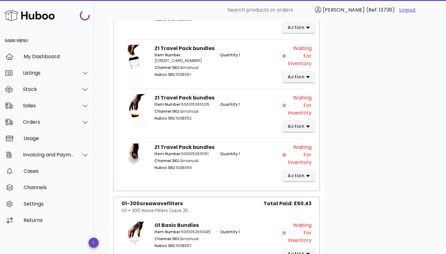
scroll to position [533, 0]
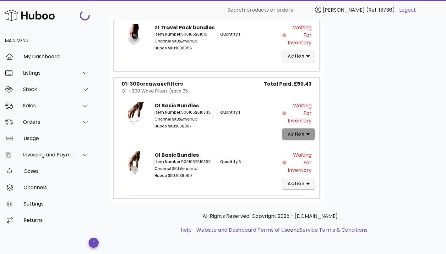
click at [301, 133] on span "action" at bounding box center [296, 134] width 18 height 7
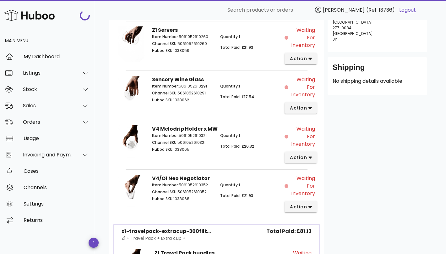
scroll to position [110, 0]
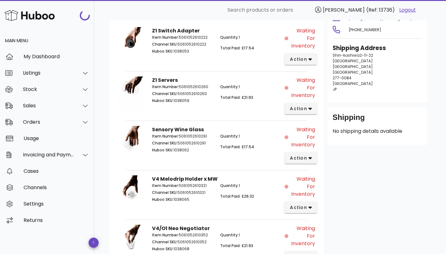
scroll to position [1110, 0]
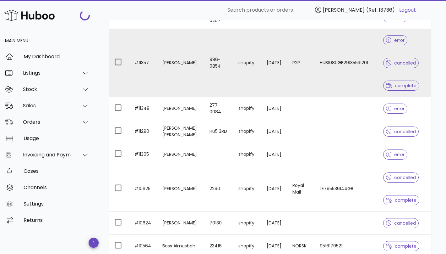
click at [233, 81] on td "shopify" at bounding box center [247, 63] width 28 height 68
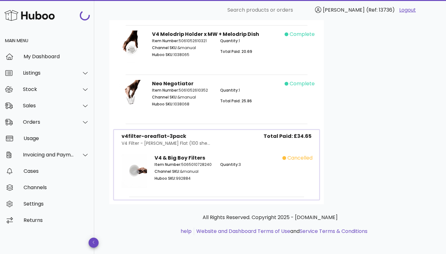
scroll to position [255, 0]
click at [298, 151] on div "cancelled" at bounding box center [298, 172] width 33 height 44
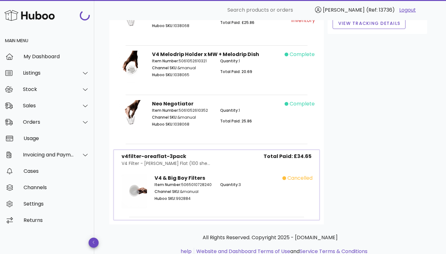
scroll to position [244, 0]
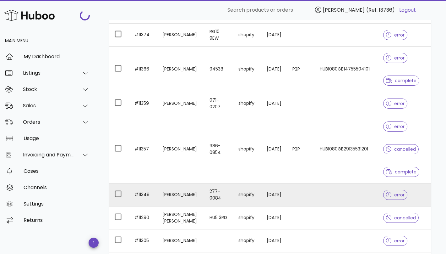
scroll to position [1016, 0]
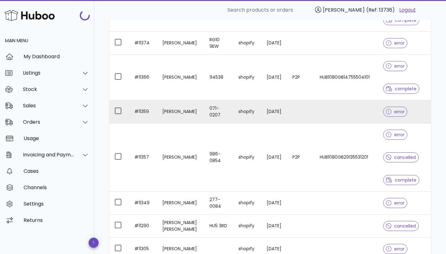
click at [220, 112] on td "071-0207" at bounding box center [219, 111] width 29 height 23
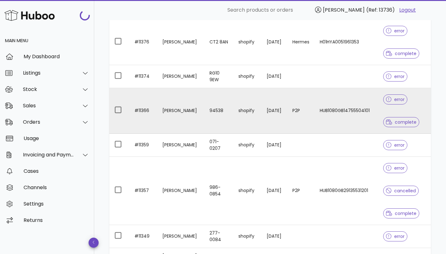
scroll to position [976, 0]
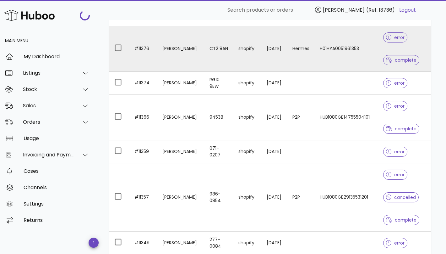
click at [279, 62] on td "[DATE]" at bounding box center [275, 49] width 26 height 46
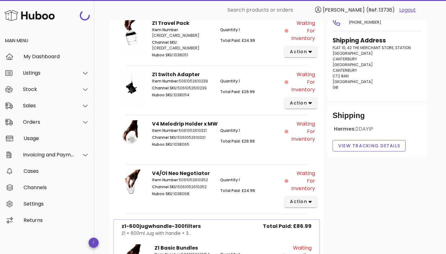
scroll to position [158, 0]
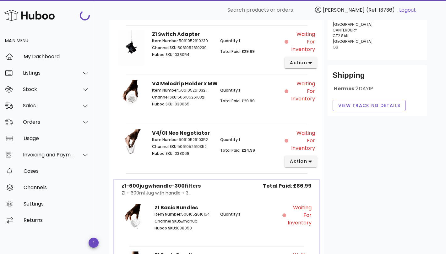
click at [299, 89] on span "Waiting for Inventory" at bounding box center [302, 91] width 25 height 23
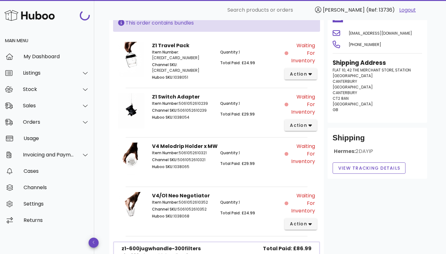
scroll to position [129, 0]
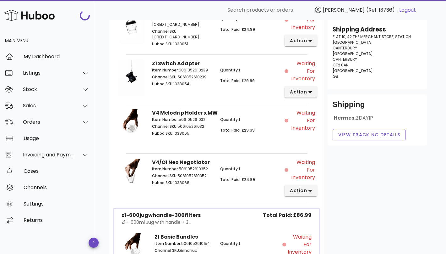
click at [296, 131] on div "Waiting for Inventory" at bounding box center [302, 127] width 34 height 45
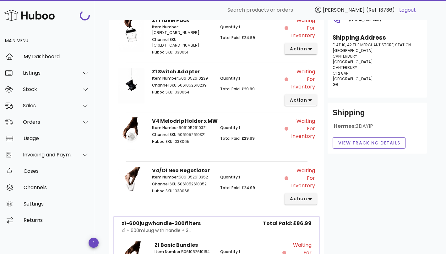
scroll to position [155, 0]
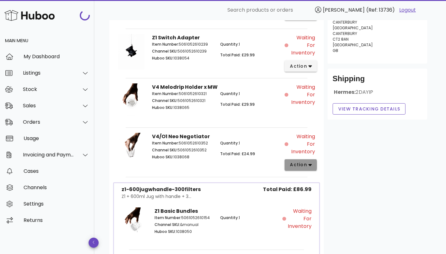
click at [301, 161] on span "action" at bounding box center [299, 164] width 18 height 7
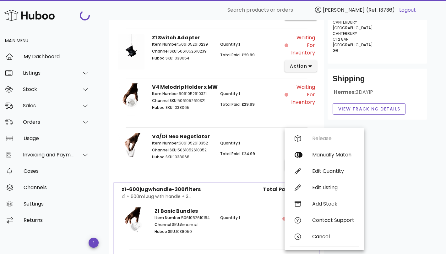
click at [219, 165] on div "V4/O1 Neo Negotiator Item Number: 5061052610352 Channel SKU: 5061052610352 Hubo…" at bounding box center [216, 151] width 136 height 45
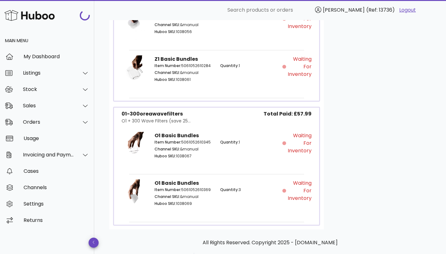
scroll to position [416, 0]
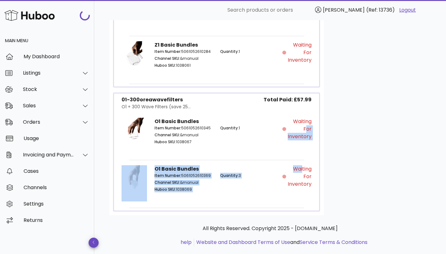
drag, startPoint x: 297, startPoint y: 126, endPoint x: 300, endPoint y: 163, distance: 37.6
click at [300, 163] on div "01-300oreawavefilters O1 + 300 Wave Filters (save 25... Total Paid: £57.99 O1 B…" at bounding box center [216, 151] width 207 height 119
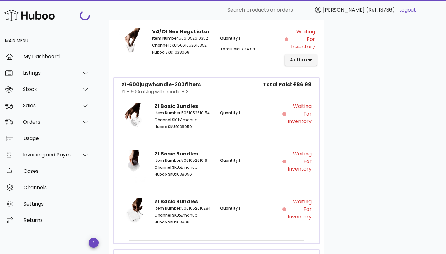
click at [301, 151] on span "Waiting for Inventory" at bounding box center [299, 161] width 24 height 23
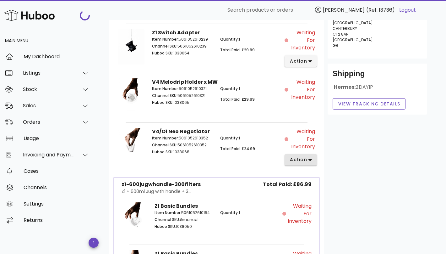
scroll to position [153, 0]
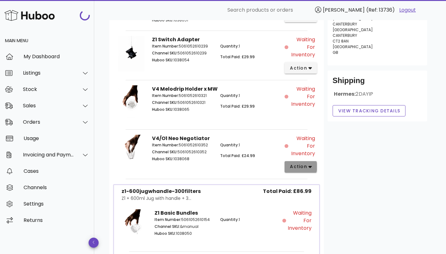
click at [306, 161] on button "action" at bounding box center [301, 166] width 32 height 11
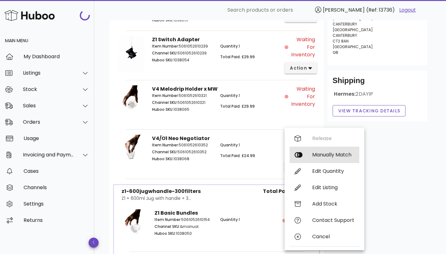
click at [316, 154] on div "Manually Match" at bounding box center [333, 154] width 42 height 6
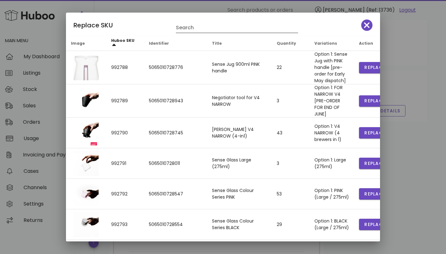
click at [194, 30] on input "Search" at bounding box center [232, 28] width 113 height 10
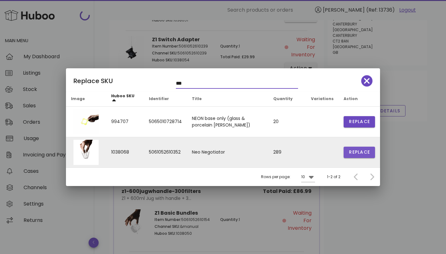
type input "***"
click at [359, 154] on span "Replace" at bounding box center [359, 152] width 21 height 7
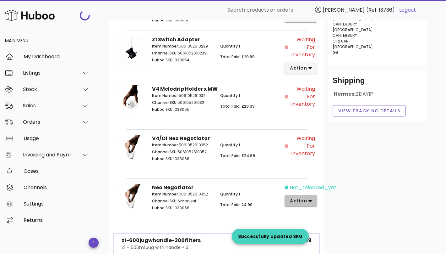
click at [306, 198] on span "action" at bounding box center [299, 200] width 18 height 7
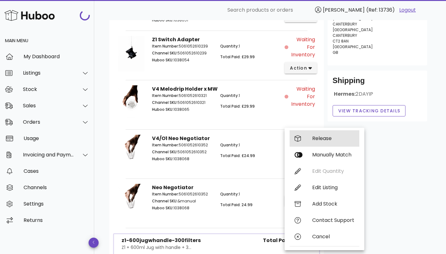
click at [326, 139] on div "Release" at bounding box center [333, 138] width 42 height 6
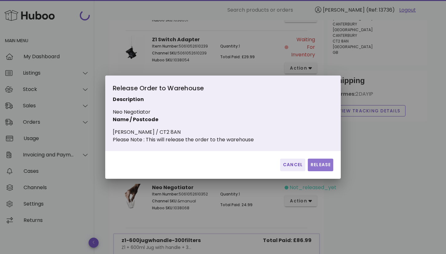
click at [320, 168] on span "Release" at bounding box center [320, 164] width 20 height 7
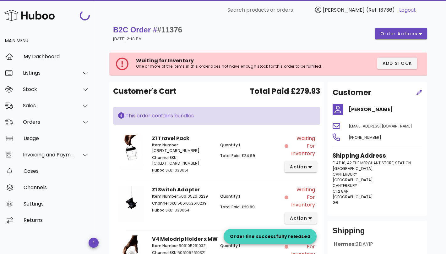
scroll to position [0, 0]
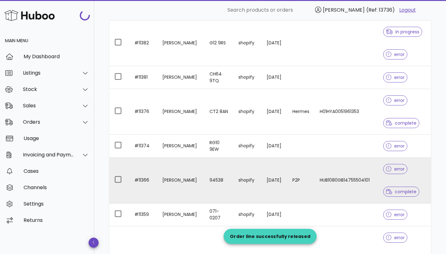
scroll to position [873, 0]
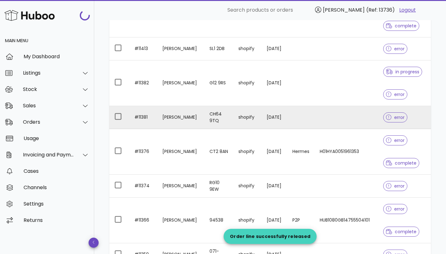
click at [320, 119] on td at bounding box center [346, 117] width 63 height 23
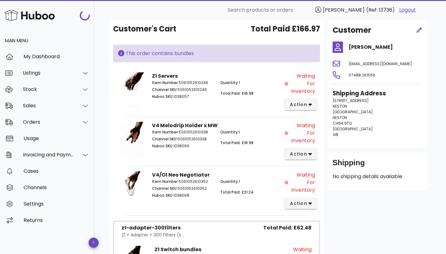
scroll to position [72, 0]
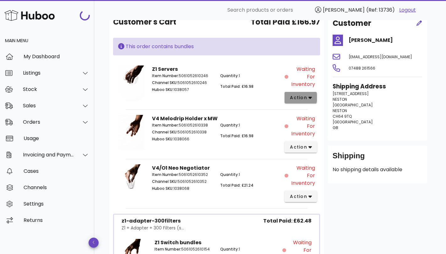
click at [306, 96] on span "action" at bounding box center [299, 97] width 18 height 7
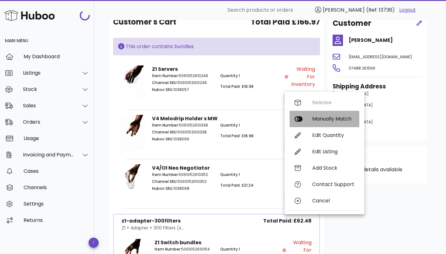
click at [318, 117] on div "Manually Match" at bounding box center [333, 119] width 42 height 6
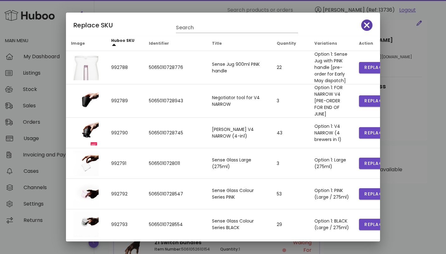
click at [368, 21] on icon "button" at bounding box center [367, 25] width 6 height 9
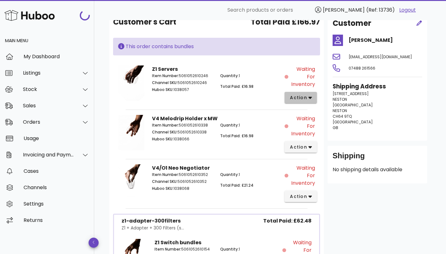
click at [299, 97] on span "action" at bounding box center [299, 97] width 18 height 7
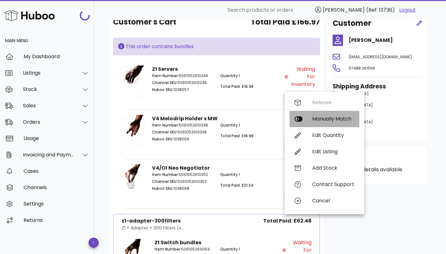
click at [322, 117] on div "Manually Match" at bounding box center [333, 119] width 42 height 6
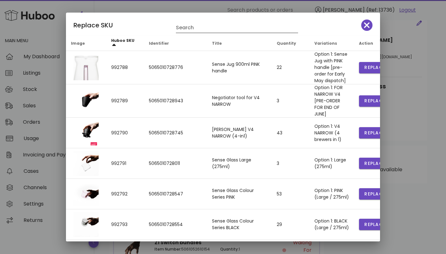
click at [209, 31] on input "Search" at bounding box center [232, 28] width 113 height 10
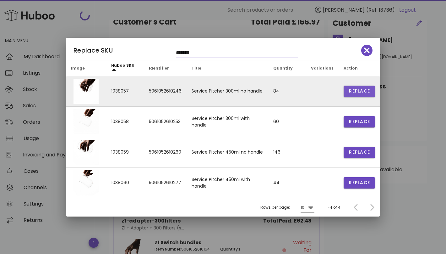
type input "*******"
click at [356, 90] on span "Replace" at bounding box center [359, 91] width 21 height 7
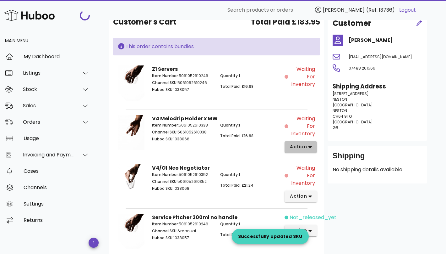
click at [304, 146] on span "action" at bounding box center [299, 146] width 18 height 7
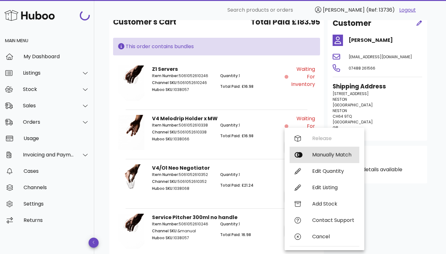
click at [319, 154] on div "Manually Match" at bounding box center [333, 154] width 42 height 6
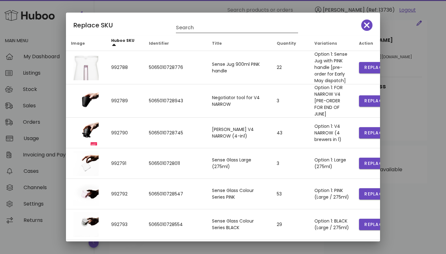
click at [217, 26] on input "Search" at bounding box center [232, 28] width 113 height 10
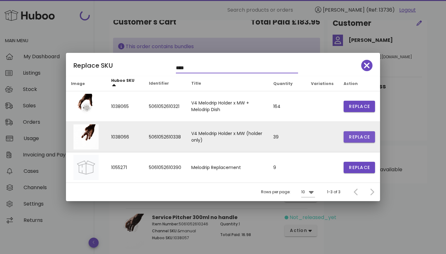
type input "****"
click at [363, 138] on span "Replace" at bounding box center [359, 137] width 21 height 7
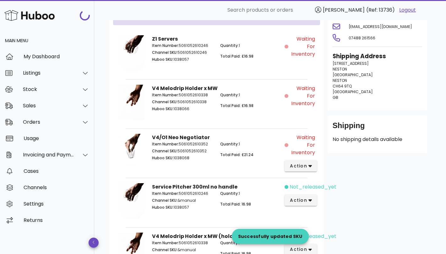
scroll to position [131, 0]
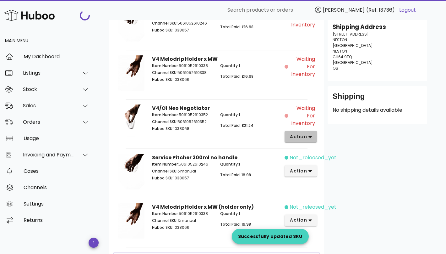
click at [311, 136] on button "action" at bounding box center [301, 136] width 32 height 11
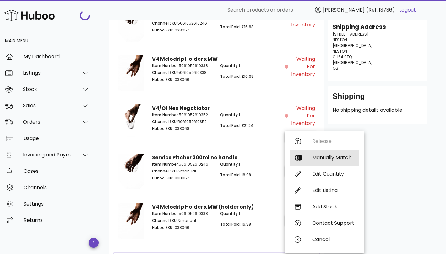
click at [321, 158] on div "Manually Match" at bounding box center [333, 157] width 42 height 6
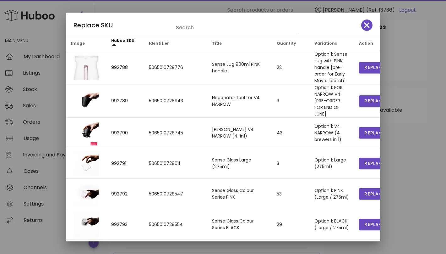
click at [227, 26] on input "Search" at bounding box center [232, 28] width 113 height 10
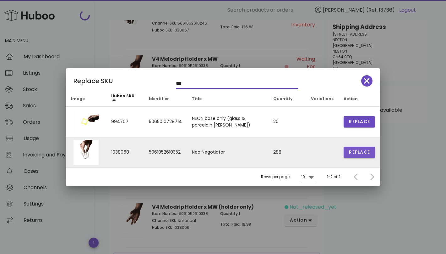
type input "***"
click at [346, 150] on button "Replace" at bounding box center [359, 151] width 31 height 11
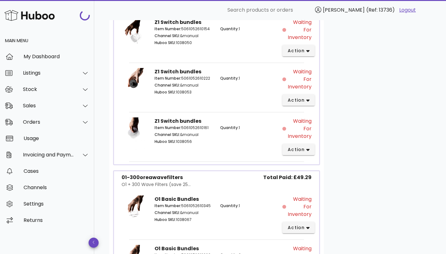
scroll to position [411, 0]
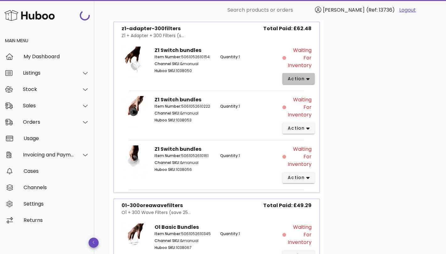
click at [304, 77] on span "action" at bounding box center [296, 78] width 18 height 7
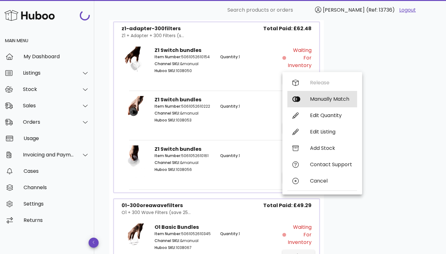
click at [318, 96] on div "Manually Match" at bounding box center [331, 99] width 42 height 6
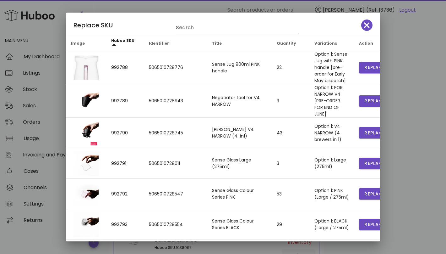
click at [234, 31] on input "Search" at bounding box center [232, 28] width 113 height 10
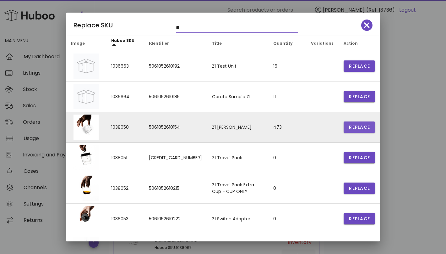
type input "**"
click at [367, 128] on span "Replace" at bounding box center [359, 127] width 21 height 7
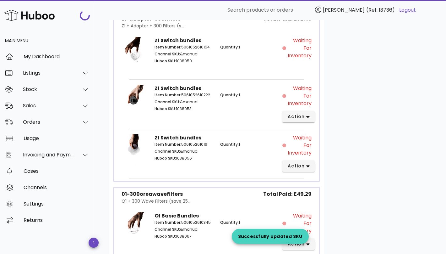
scroll to position [506, 0]
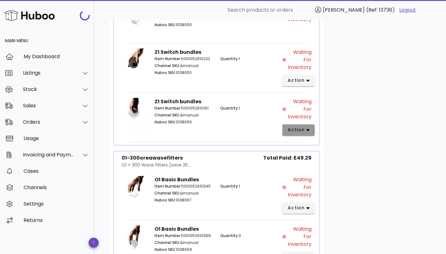
click at [299, 128] on span "action" at bounding box center [296, 129] width 18 height 7
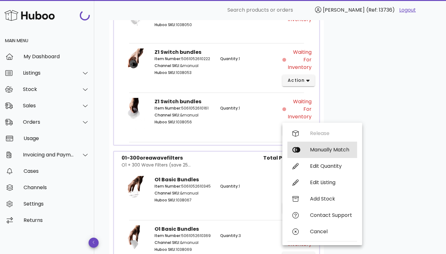
click at [320, 146] on div "Manually Match" at bounding box center [331, 149] width 42 height 6
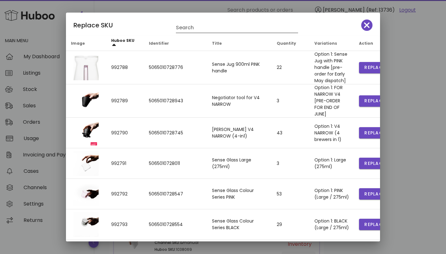
click at [216, 30] on input "Search" at bounding box center [232, 28] width 113 height 10
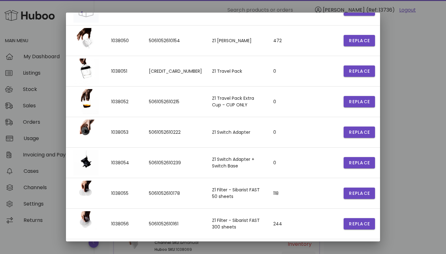
scroll to position [102, 0]
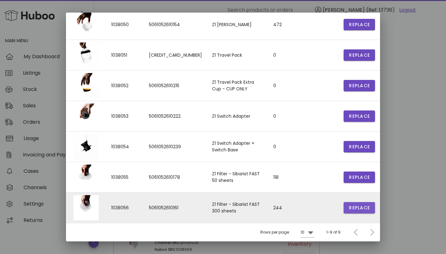
type input "**"
click at [358, 206] on span "Replace" at bounding box center [359, 207] width 21 height 7
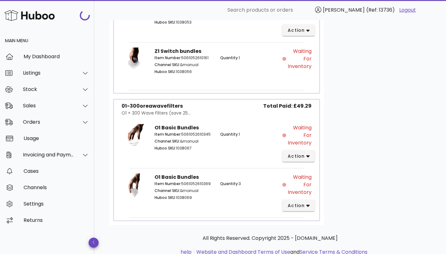
scroll to position [626, 0]
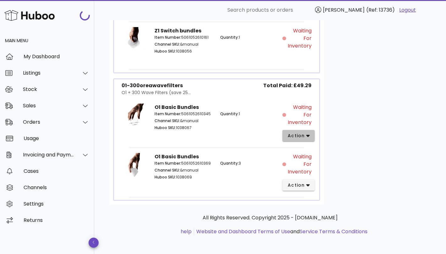
click at [303, 132] on span "action" at bounding box center [296, 135] width 18 height 7
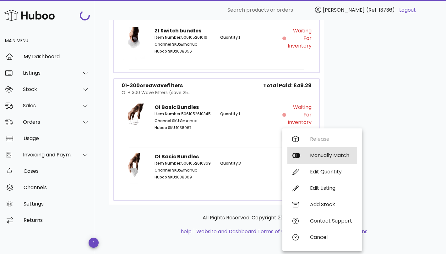
click at [315, 156] on div "Manually Match" at bounding box center [331, 155] width 42 height 6
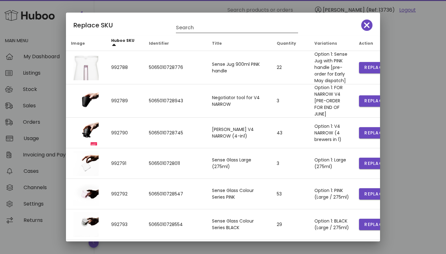
click at [245, 31] on input "Search" at bounding box center [232, 28] width 113 height 10
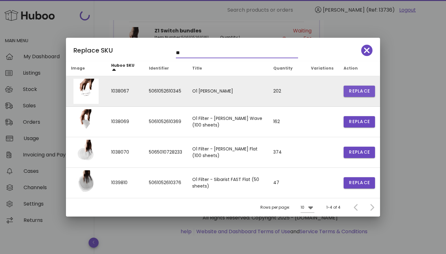
type input "**"
click at [360, 93] on span "Replace" at bounding box center [359, 91] width 21 height 7
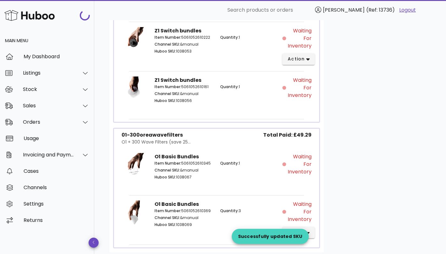
scroll to position [673, 0]
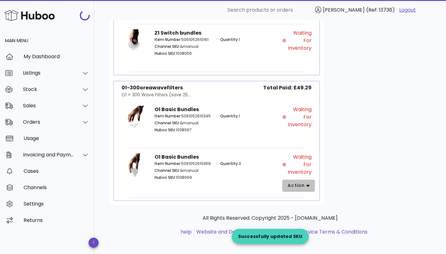
click at [306, 184] on icon "button" at bounding box center [307, 185] width 3 height 2
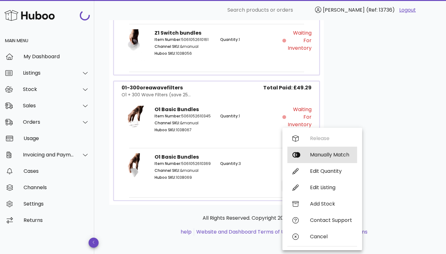
click at [328, 152] on div "Manually Match" at bounding box center [331, 154] width 42 height 6
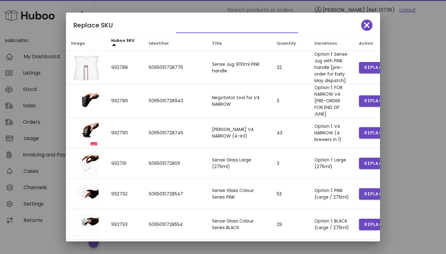
click at [222, 28] on input "text" at bounding box center [232, 28] width 113 height 10
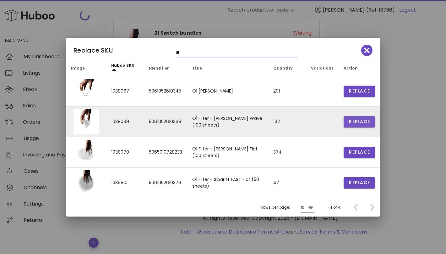
type input "**"
click at [349, 119] on span "Replace" at bounding box center [359, 121] width 21 height 7
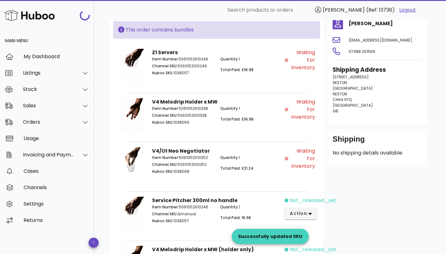
scroll to position [177, 0]
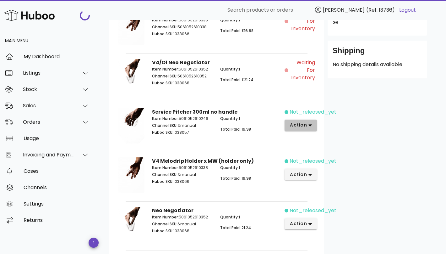
click at [310, 124] on icon "button" at bounding box center [310, 125] width 3 height 2
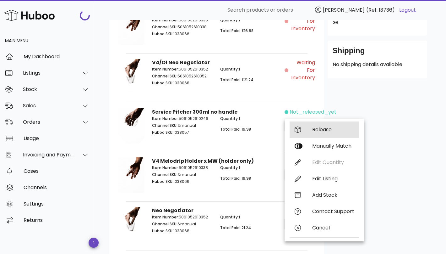
click at [321, 130] on div "Release" at bounding box center [333, 129] width 42 height 6
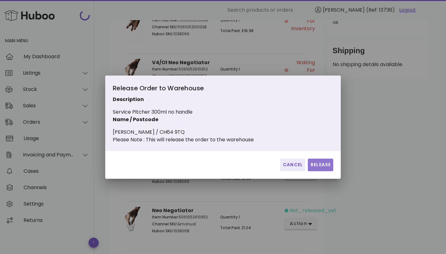
click at [320, 165] on span "Release" at bounding box center [320, 164] width 20 height 7
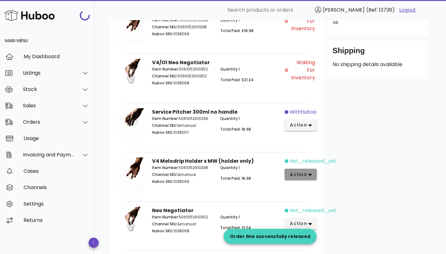
click at [309, 173] on icon "button" at bounding box center [310, 174] width 3 height 2
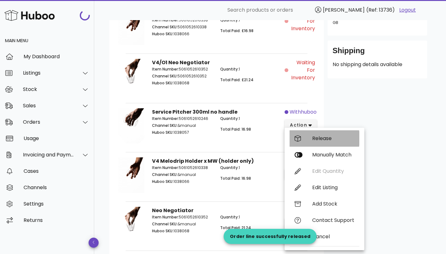
click at [327, 138] on div "Release" at bounding box center [333, 138] width 42 height 6
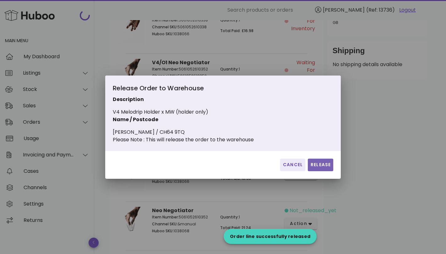
click at [318, 165] on span "Release" at bounding box center [320, 164] width 20 height 7
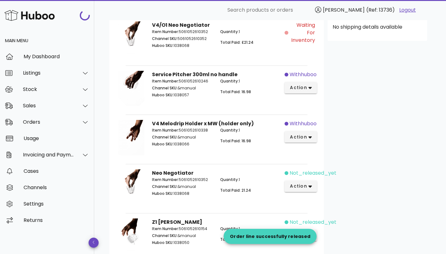
scroll to position [236, 0]
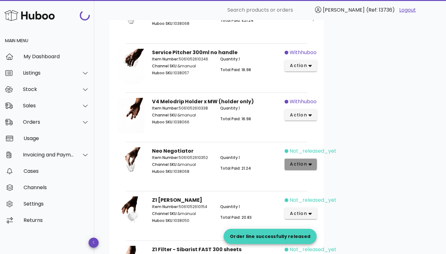
click at [312, 164] on button "action" at bounding box center [301, 163] width 32 height 11
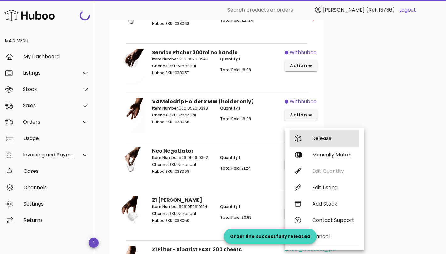
click at [331, 135] on div "Release" at bounding box center [333, 138] width 42 height 6
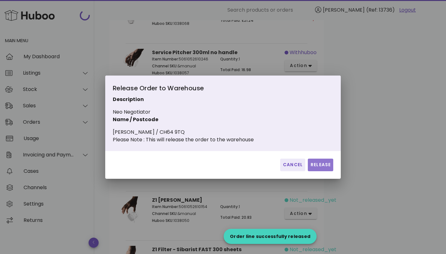
click at [319, 166] on span "Release" at bounding box center [320, 164] width 20 height 7
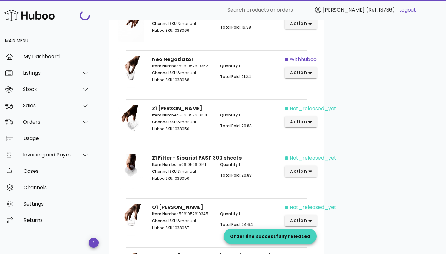
scroll to position [411, 0]
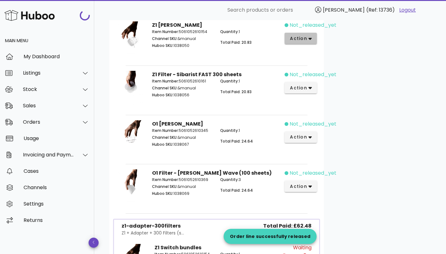
click at [304, 36] on span "action" at bounding box center [299, 38] width 18 height 7
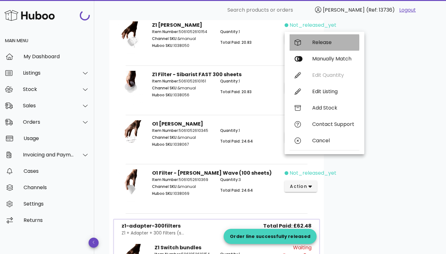
click at [312, 44] on div "Release" at bounding box center [333, 42] width 42 height 6
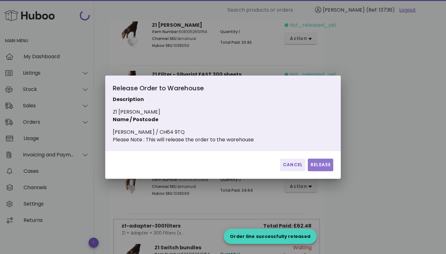
click at [316, 167] on span "Release" at bounding box center [320, 164] width 20 height 7
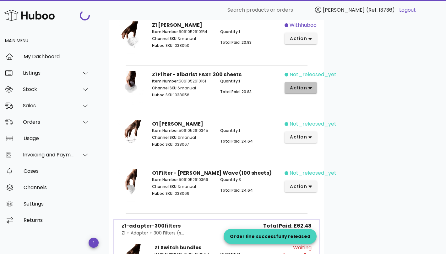
click at [309, 87] on icon "button" at bounding box center [310, 88] width 3 height 2
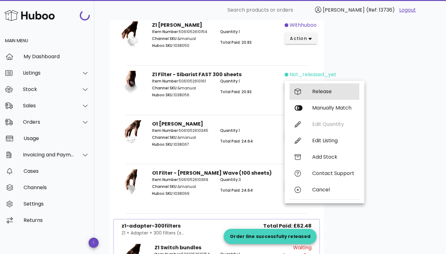
click at [318, 88] on div "Release" at bounding box center [333, 91] width 42 height 6
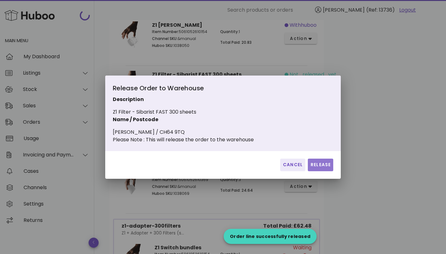
click at [322, 168] on span "Release" at bounding box center [320, 164] width 20 height 7
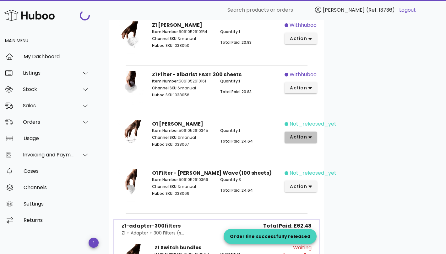
click at [311, 134] on icon "button" at bounding box center [310, 137] width 3 height 6
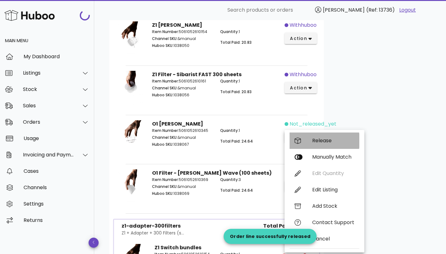
click at [325, 138] on div "Release" at bounding box center [333, 140] width 42 height 6
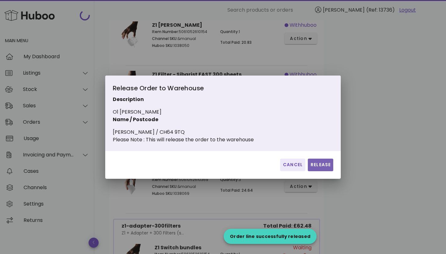
click at [321, 165] on span "Release" at bounding box center [320, 164] width 20 height 7
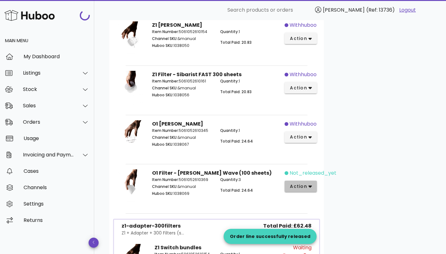
click at [309, 185] on icon "button" at bounding box center [310, 186] width 3 height 6
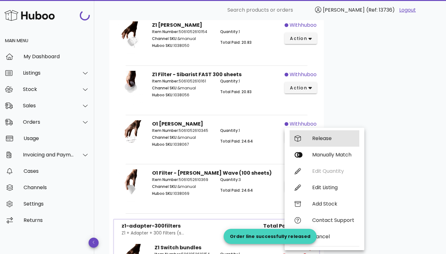
click at [333, 131] on div "Release" at bounding box center [325, 138] width 70 height 16
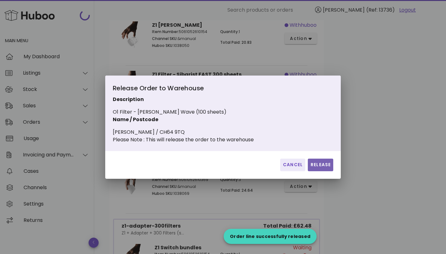
click at [320, 163] on button "Release" at bounding box center [320, 164] width 25 height 13
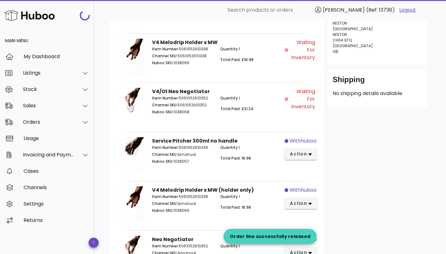
scroll to position [0, 0]
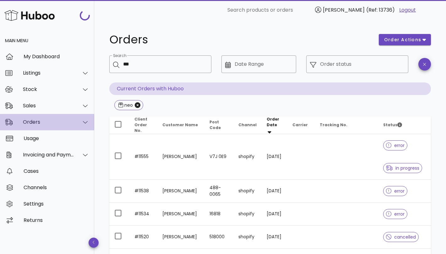
click at [38, 118] on div "Orders" at bounding box center [47, 122] width 94 height 16
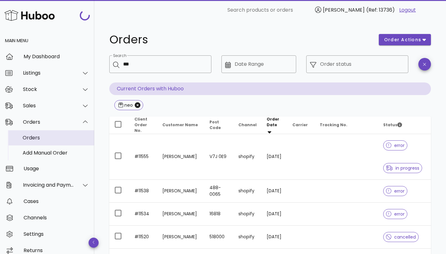
click at [39, 134] on div "Orders" at bounding box center [56, 138] width 67 height 14
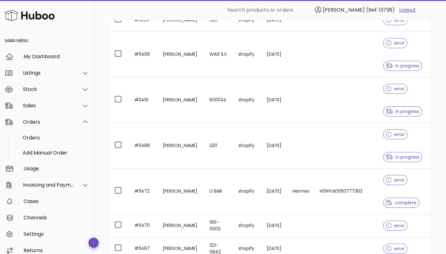
scroll to position [407, 0]
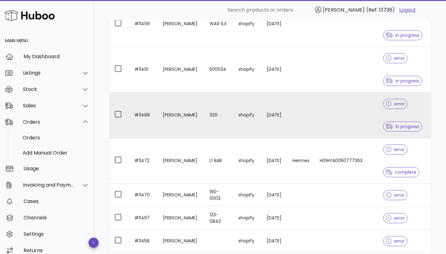
click at [291, 126] on td at bounding box center [300, 115] width 27 height 46
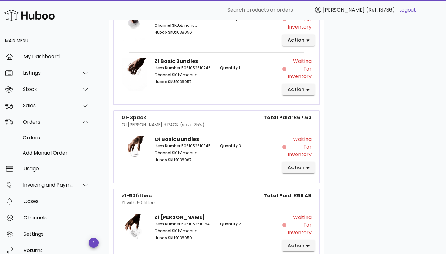
scroll to position [490, 0]
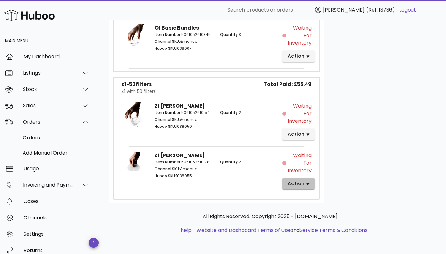
click at [306, 185] on icon "button" at bounding box center [307, 184] width 3 height 6
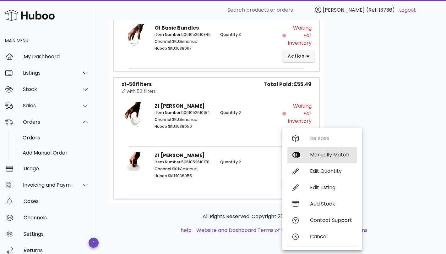
click at [323, 150] on div "Manually Match" at bounding box center [322, 154] width 70 height 16
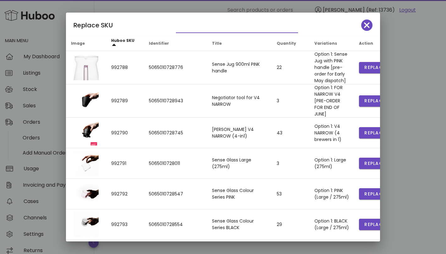
click at [222, 26] on input "text" at bounding box center [232, 28] width 113 height 10
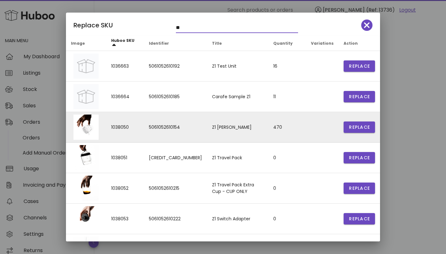
scroll to position [102, 0]
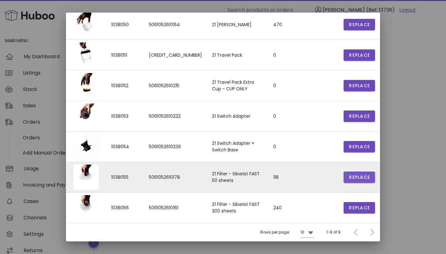
type input "**"
click at [353, 176] on span "Replace" at bounding box center [359, 177] width 21 height 7
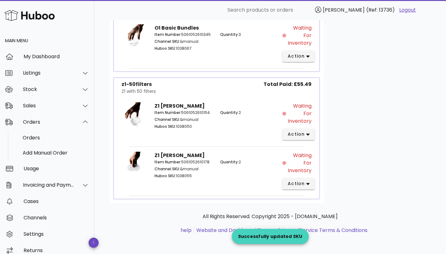
scroll to position [537, 0]
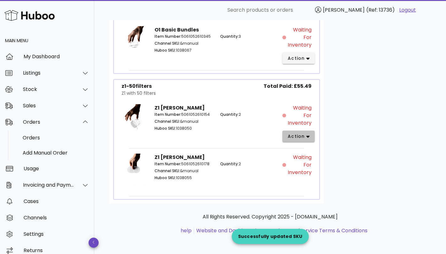
click at [300, 138] on span "action" at bounding box center [296, 136] width 18 height 7
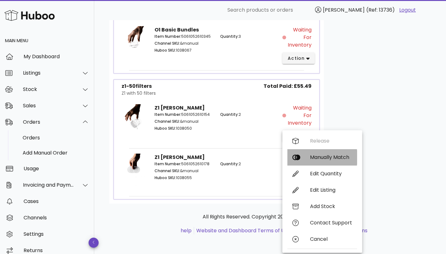
click at [320, 159] on div "Manually Match" at bounding box center [331, 157] width 42 height 6
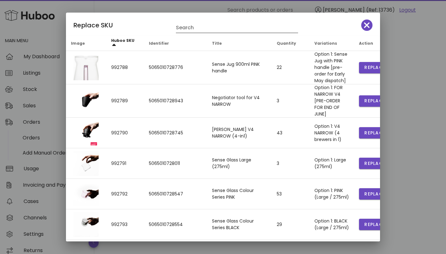
click at [199, 26] on input "Search" at bounding box center [232, 28] width 113 height 10
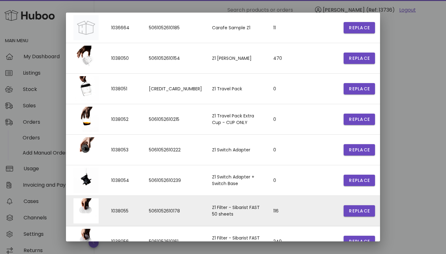
scroll to position [62, 0]
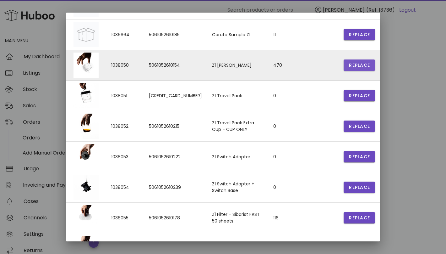
type input "**"
click at [358, 63] on span "Replace" at bounding box center [359, 65] width 21 height 7
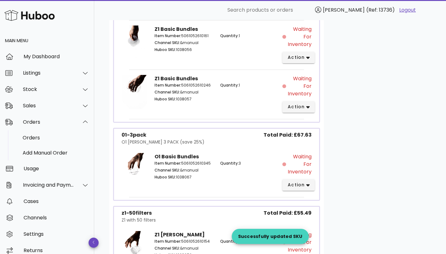
scroll to position [457, 0]
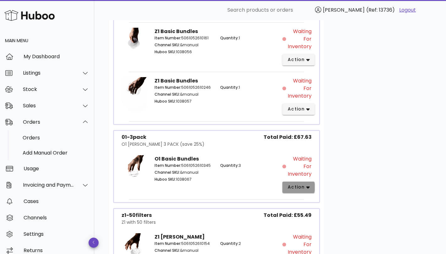
click at [309, 189] on span "action" at bounding box center [298, 186] width 22 height 7
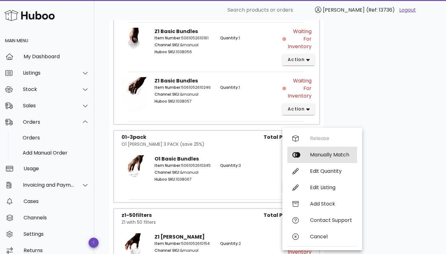
click at [326, 155] on div "Manually Match" at bounding box center [331, 154] width 42 height 6
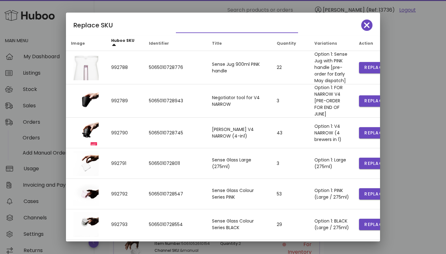
click at [220, 32] on div at bounding box center [237, 28] width 122 height 10
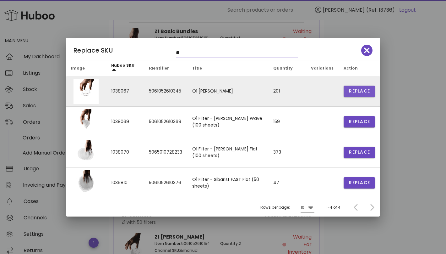
type input "**"
click at [359, 91] on span "Replace" at bounding box center [359, 91] width 21 height 7
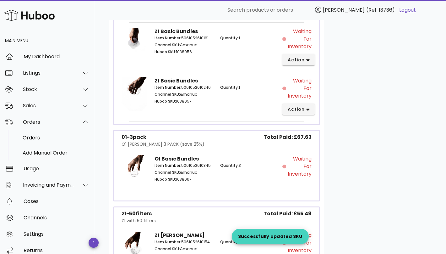
scroll to position [456, 0]
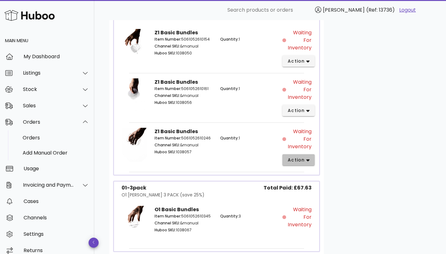
click at [305, 159] on span "action" at bounding box center [298, 159] width 22 height 7
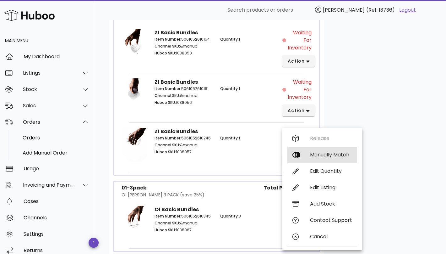
click at [322, 151] on div "Manually Match" at bounding box center [322, 154] width 70 height 16
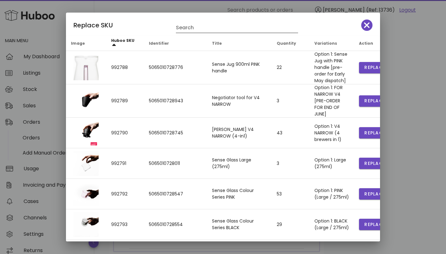
click at [209, 30] on input "Search" at bounding box center [232, 28] width 113 height 10
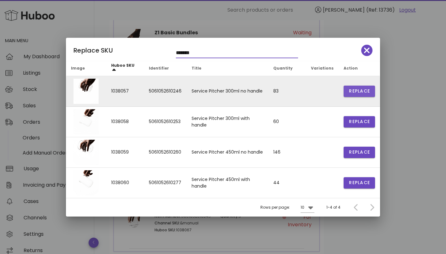
type input "*******"
click at [356, 90] on span "Replace" at bounding box center [359, 91] width 21 height 7
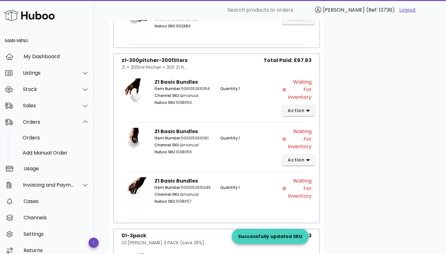
scroll to position [505, 0]
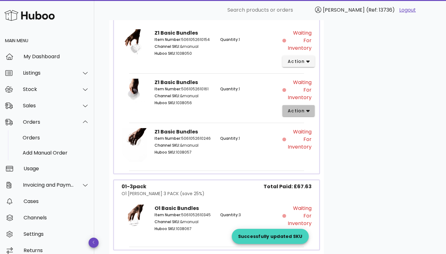
click at [300, 109] on span "action" at bounding box center [296, 110] width 18 height 7
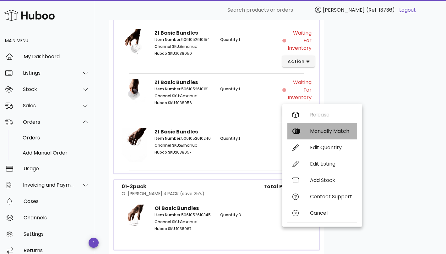
click at [320, 127] on div "Manually Match" at bounding box center [322, 131] width 70 height 16
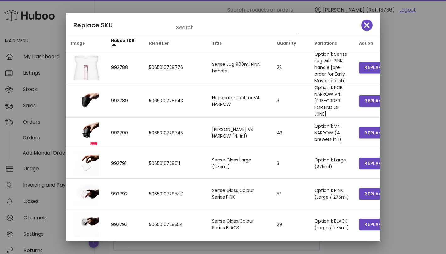
click at [210, 27] on input "Search" at bounding box center [232, 28] width 113 height 10
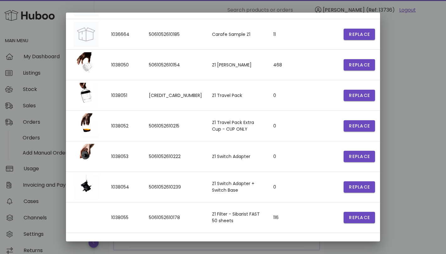
scroll to position [102, 0]
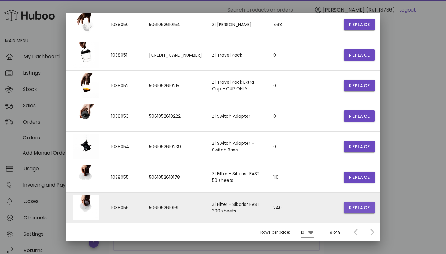
type input "**"
click at [350, 206] on span "Replace" at bounding box center [359, 207] width 21 height 7
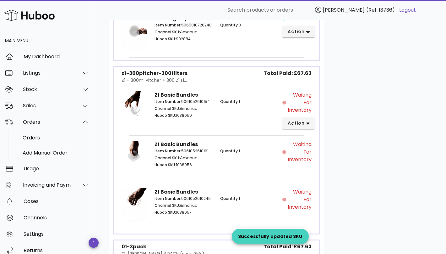
scroll to position [464, 0]
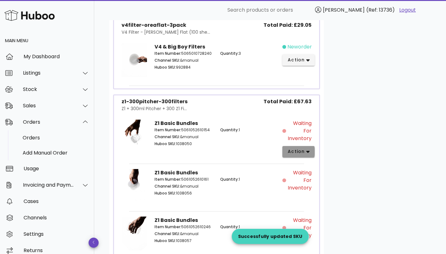
click at [306, 149] on icon "button" at bounding box center [307, 152] width 3 height 6
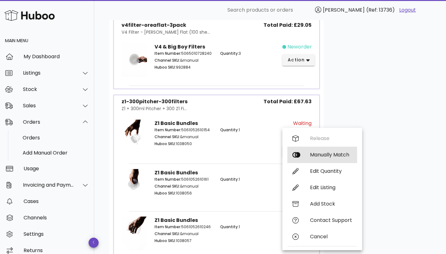
click at [320, 153] on div "Manually Match" at bounding box center [331, 154] width 42 height 6
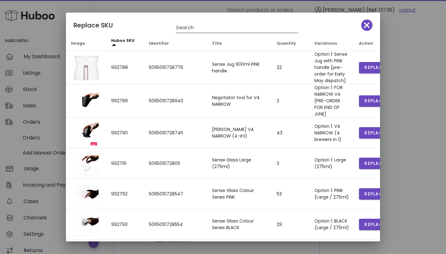
click at [206, 28] on input "Search" at bounding box center [232, 28] width 113 height 10
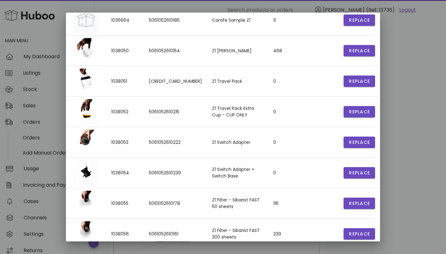
scroll to position [102, 0]
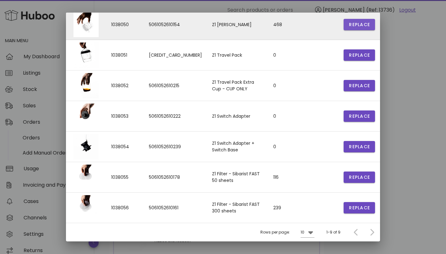
type input "**"
click at [351, 23] on span "Replace" at bounding box center [359, 24] width 21 height 7
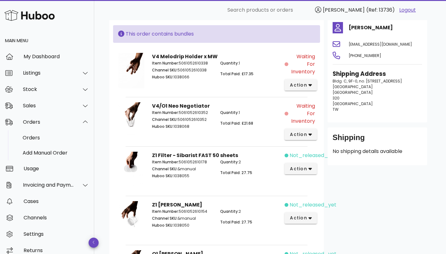
scroll to position [65, 0]
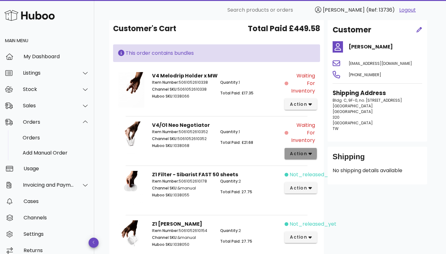
click at [305, 154] on span "action" at bounding box center [299, 153] width 18 height 7
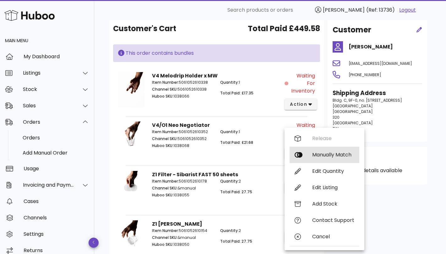
click at [317, 150] on div "Manually Match" at bounding box center [325, 154] width 70 height 16
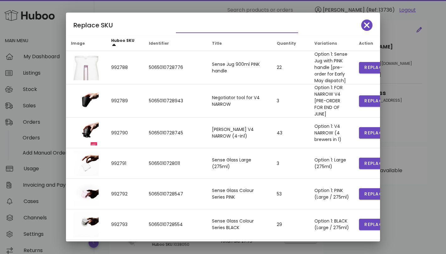
click at [205, 28] on input "text" at bounding box center [232, 28] width 113 height 10
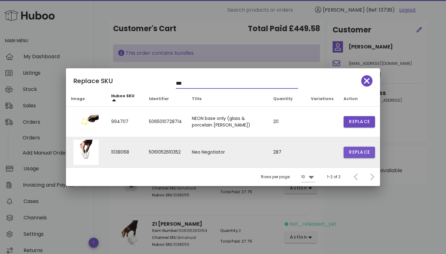
type input "***"
click at [359, 154] on span "Replace" at bounding box center [359, 152] width 21 height 7
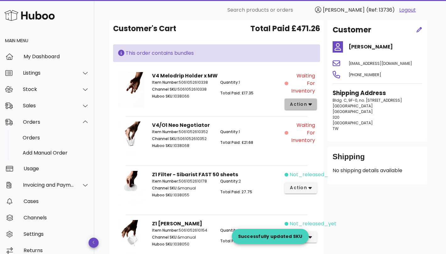
click at [298, 102] on span "action" at bounding box center [299, 104] width 18 height 7
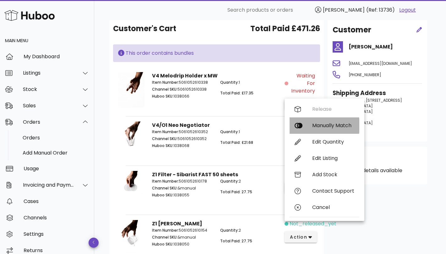
click at [319, 124] on div "Manually Match" at bounding box center [333, 125] width 42 height 6
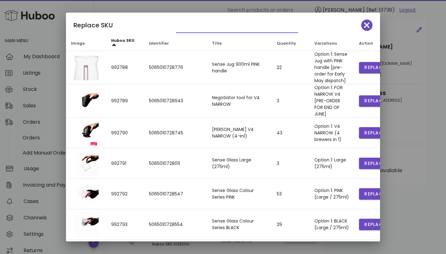
click at [199, 28] on input "text" at bounding box center [232, 28] width 113 height 10
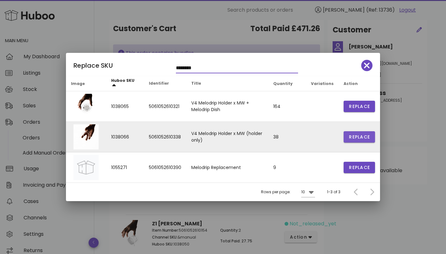
type input "********"
click at [355, 135] on span "Replace" at bounding box center [359, 137] width 21 height 7
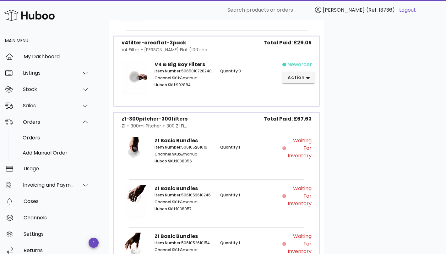
scroll to position [512, 0]
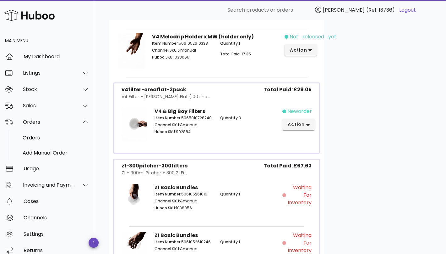
click at [293, 110] on span "neworder" at bounding box center [299, 111] width 25 height 8
click at [306, 122] on icon "button" at bounding box center [307, 125] width 3 height 6
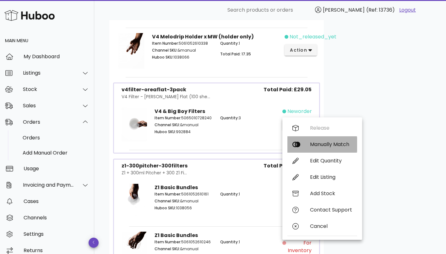
click at [317, 141] on div "Manually Match" at bounding box center [331, 144] width 42 height 6
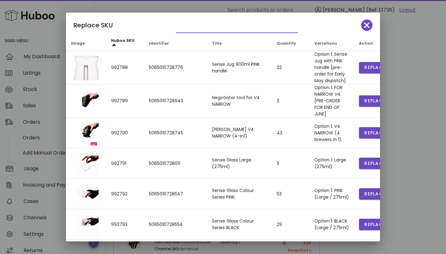
click at [200, 28] on input "text" at bounding box center [232, 28] width 113 height 10
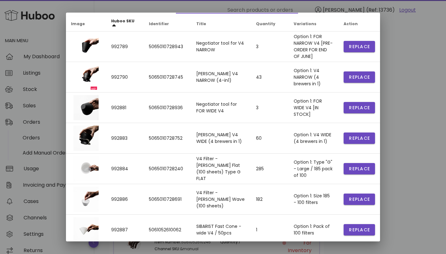
scroll to position [25, 0]
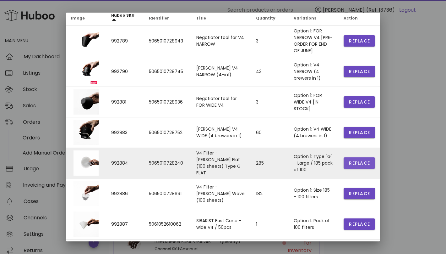
type input "**"
click at [351, 161] on span "Replace" at bounding box center [359, 163] width 21 height 7
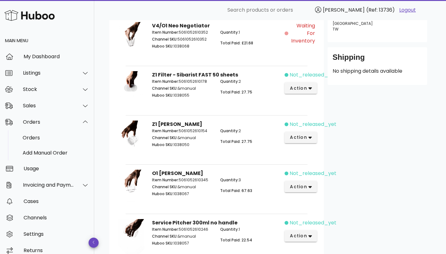
scroll to position [109, 0]
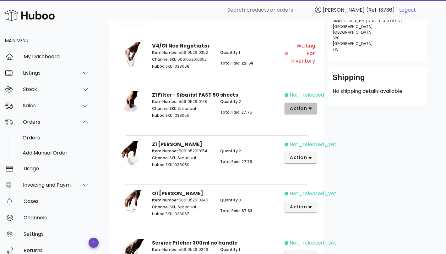
click at [305, 103] on button "action" at bounding box center [301, 107] width 32 height 11
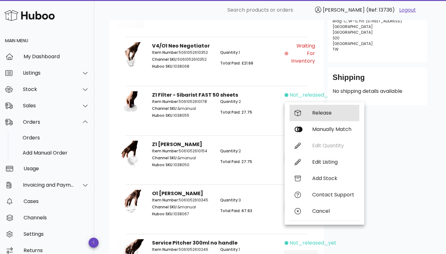
click at [308, 113] on div "Release" at bounding box center [325, 113] width 70 height 16
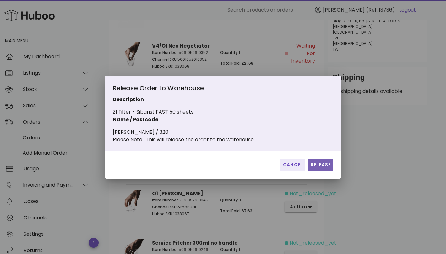
click at [317, 168] on span "Release" at bounding box center [320, 164] width 20 height 7
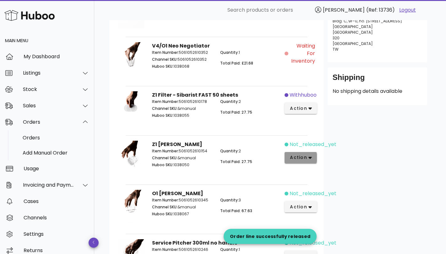
click at [305, 159] on span "action" at bounding box center [299, 157] width 18 height 7
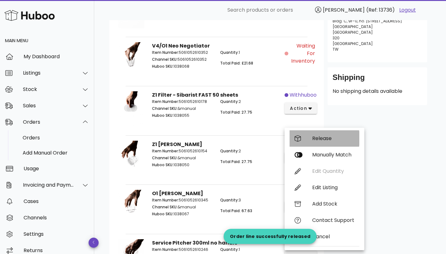
click at [326, 138] on div "Release" at bounding box center [333, 138] width 42 height 6
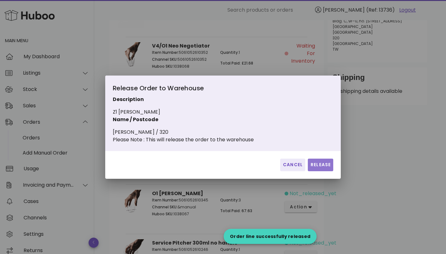
click at [318, 168] on span "Release" at bounding box center [320, 164] width 20 height 7
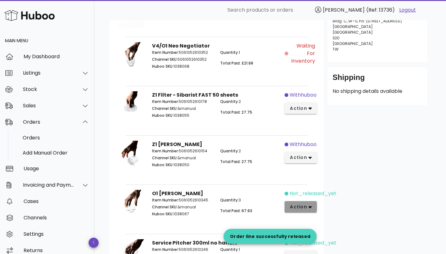
click at [307, 202] on button "action" at bounding box center [301, 206] width 32 height 11
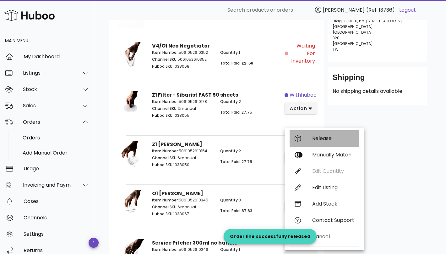
click at [328, 137] on div "Release" at bounding box center [333, 138] width 42 height 6
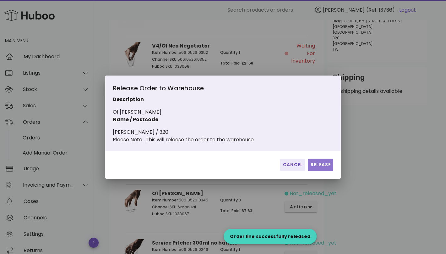
click at [322, 171] on button "Release" at bounding box center [320, 164] width 25 height 13
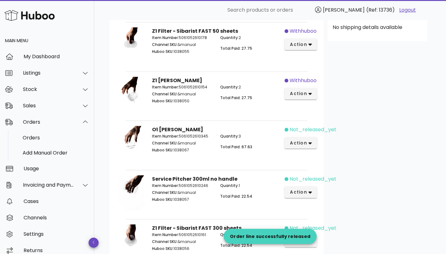
scroll to position [216, 0]
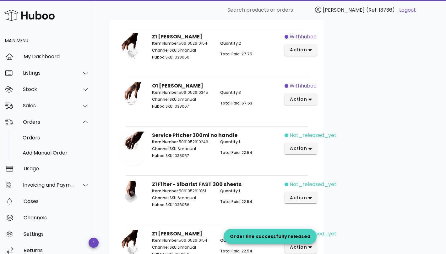
click at [304, 155] on div "not_released_yet action" at bounding box center [302, 150] width 34 height 45
click at [309, 146] on icon "button" at bounding box center [310, 148] width 3 height 6
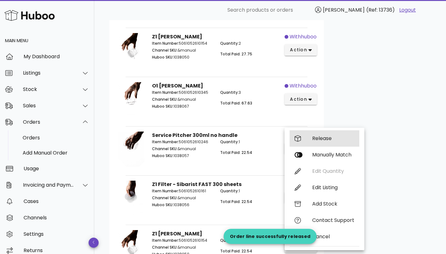
click at [320, 136] on div "Release" at bounding box center [333, 138] width 42 height 6
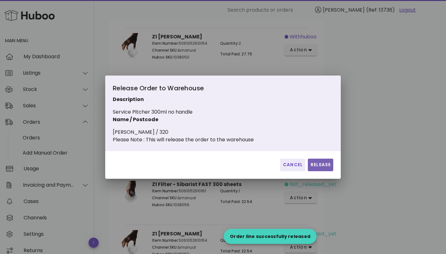
click at [319, 166] on span "Release" at bounding box center [320, 164] width 20 height 7
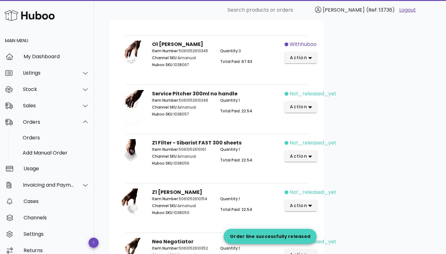
scroll to position [287, 0]
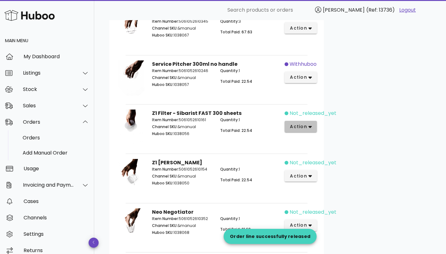
click at [306, 126] on span "action" at bounding box center [299, 126] width 18 height 7
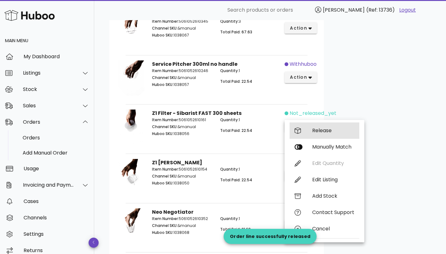
click at [317, 130] on div "Release" at bounding box center [333, 130] width 42 height 6
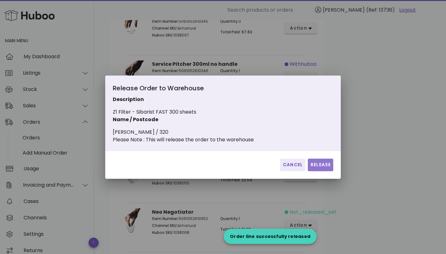
click at [317, 167] on span "Release" at bounding box center [320, 164] width 20 height 7
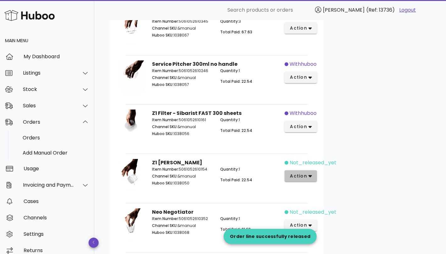
click at [305, 173] on span "action" at bounding box center [299, 175] width 18 height 7
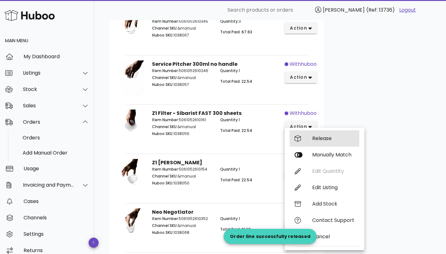
click at [328, 140] on div "Release" at bounding box center [333, 138] width 42 height 6
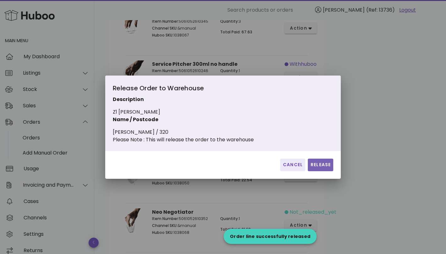
click at [320, 168] on span "Release" at bounding box center [320, 164] width 20 height 7
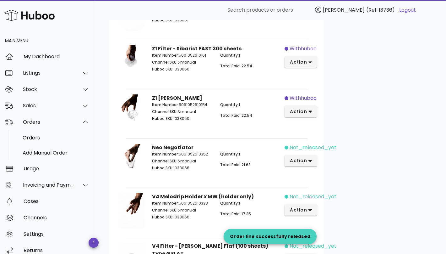
scroll to position [388, 0]
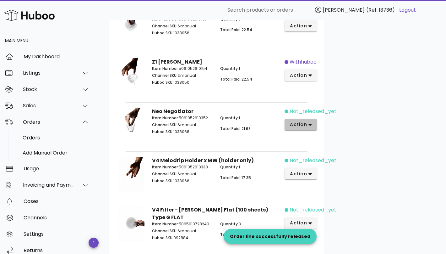
click at [307, 126] on span "action" at bounding box center [301, 124] width 22 height 7
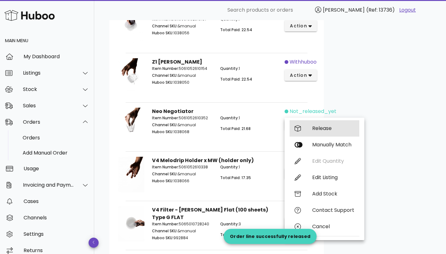
click at [320, 124] on div "Release" at bounding box center [325, 128] width 70 height 16
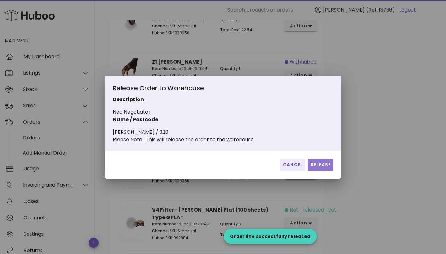
click at [319, 167] on span "Release" at bounding box center [320, 164] width 20 height 7
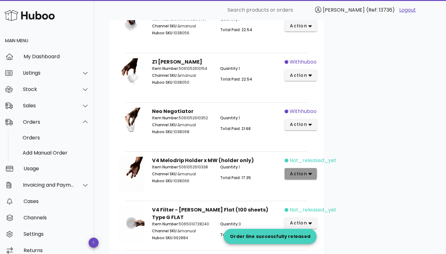
click at [309, 173] on icon "button" at bounding box center [310, 174] width 3 height 2
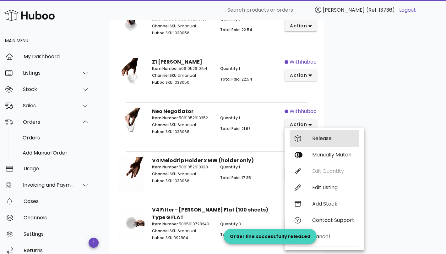
click at [327, 140] on div "Release" at bounding box center [333, 138] width 42 height 6
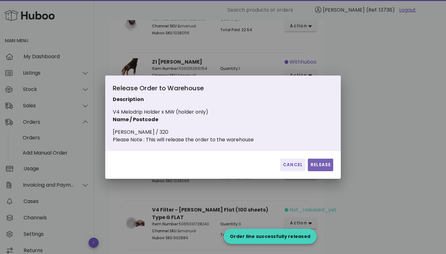
click at [320, 167] on span "Release" at bounding box center [320, 164] width 20 height 7
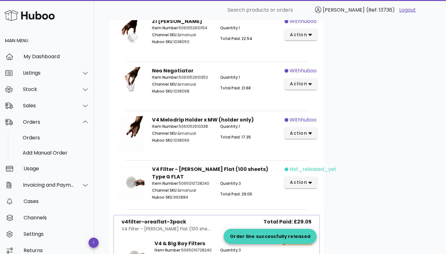
scroll to position [464, 0]
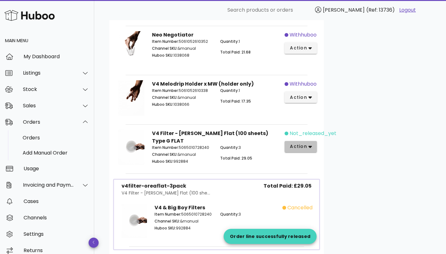
click at [310, 146] on icon "button" at bounding box center [310, 147] width 3 height 6
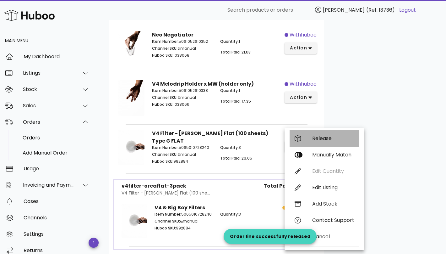
click at [330, 139] on div "Release" at bounding box center [333, 138] width 42 height 6
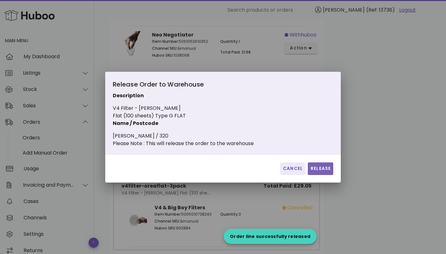
click at [321, 167] on span "Release" at bounding box center [320, 168] width 20 height 7
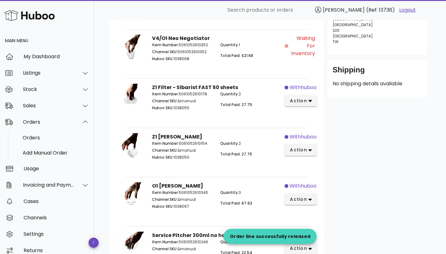
scroll to position [0, 0]
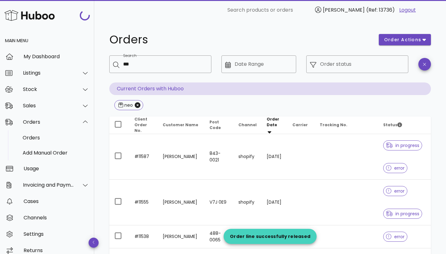
scroll to position [407, 0]
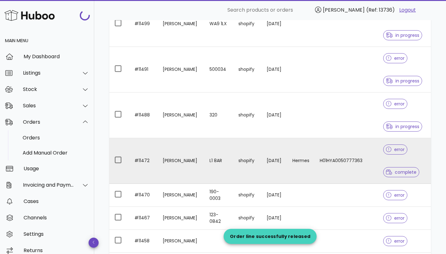
click at [264, 147] on td "[DATE]" at bounding box center [275, 161] width 26 height 46
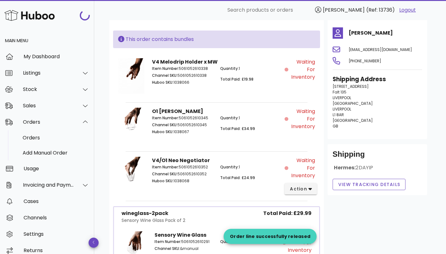
scroll to position [131, 0]
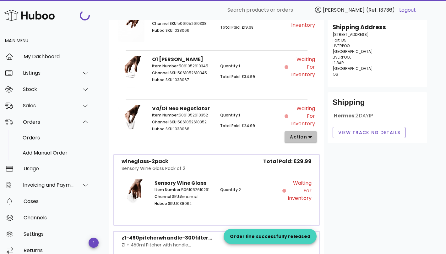
click at [303, 133] on button "action" at bounding box center [301, 136] width 32 height 11
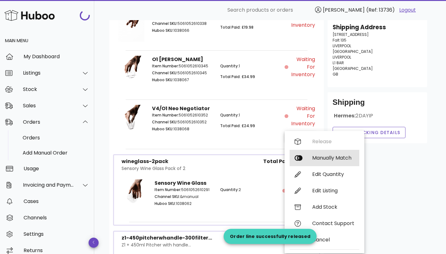
click at [313, 155] on div "Manually Match" at bounding box center [333, 158] width 42 height 6
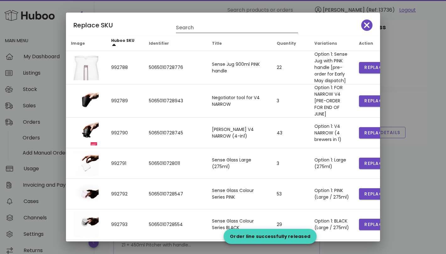
click at [240, 30] on input "Search" at bounding box center [232, 28] width 113 height 10
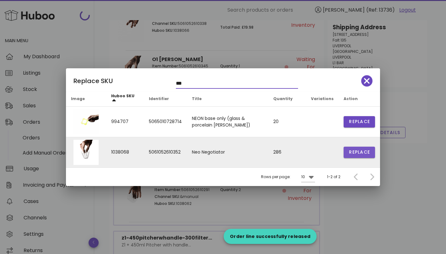
type input "***"
click at [354, 151] on span "Replace" at bounding box center [359, 152] width 21 height 7
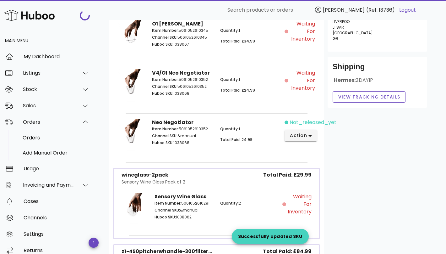
scroll to position [96, 0]
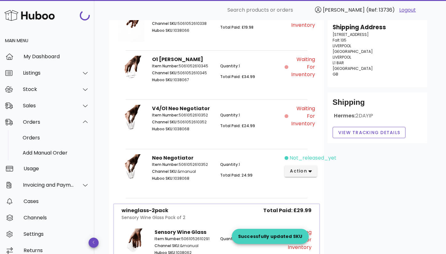
click at [304, 176] on div "not_released_yet action" at bounding box center [302, 172] width 34 height 45
click at [306, 171] on span "action" at bounding box center [299, 170] width 18 height 7
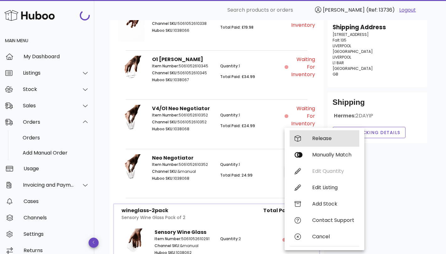
click at [314, 142] on div "Release" at bounding box center [325, 138] width 70 height 16
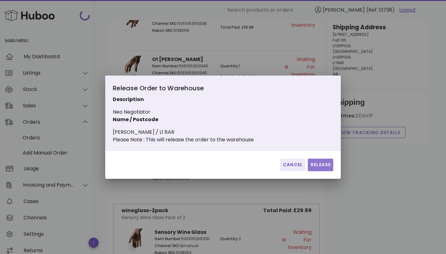
click at [318, 167] on span "Release" at bounding box center [320, 164] width 20 height 7
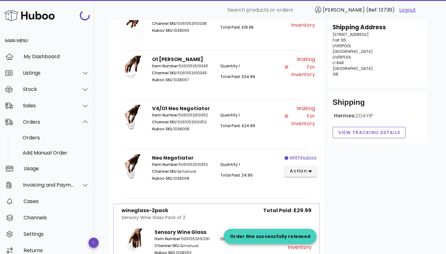
scroll to position [0, 0]
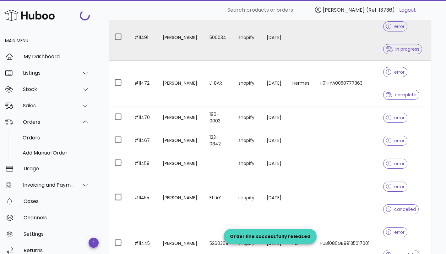
scroll to position [488, 0]
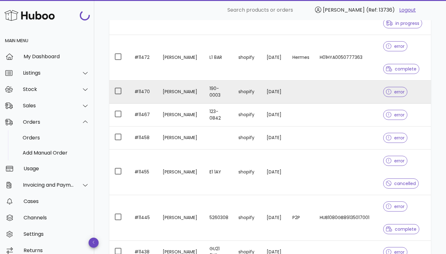
click at [312, 91] on td at bounding box center [300, 91] width 27 height 23
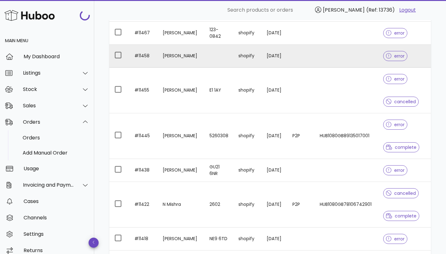
scroll to position [572, 0]
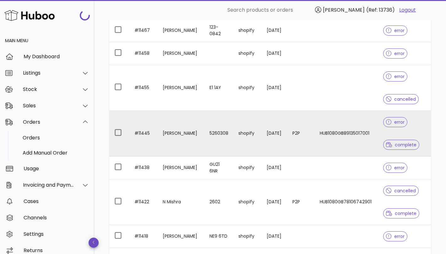
click at [280, 149] on td "[DATE]" at bounding box center [275, 134] width 26 height 46
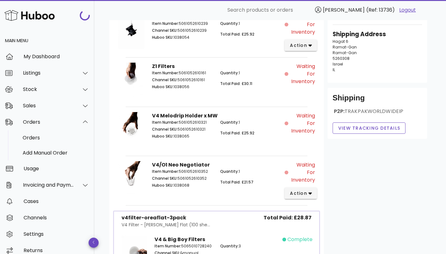
scroll to position [65, 0]
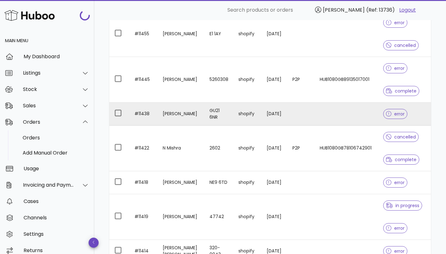
scroll to position [659, 0]
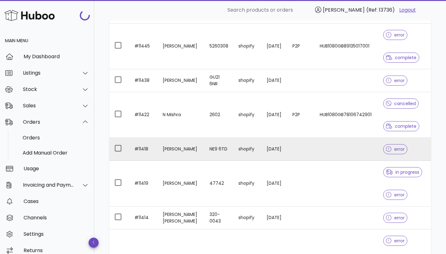
click at [247, 145] on td "shopify" at bounding box center [247, 149] width 28 height 23
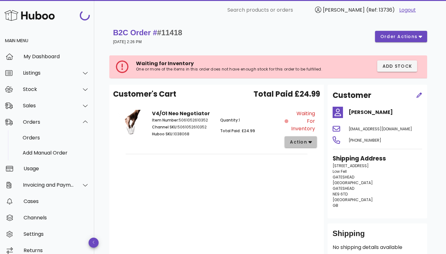
click at [296, 141] on span "action" at bounding box center [299, 142] width 18 height 7
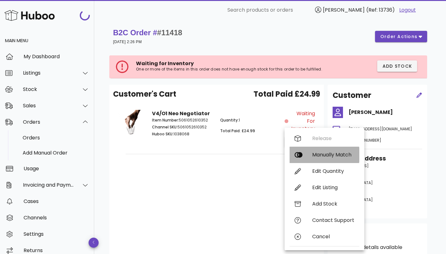
click at [316, 156] on div "Manually Match" at bounding box center [333, 154] width 42 height 6
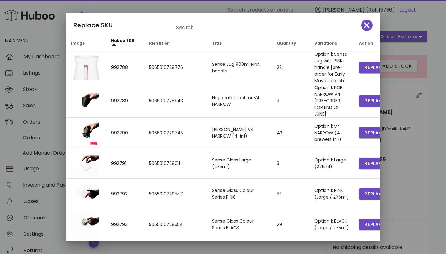
click at [197, 30] on input "Search" at bounding box center [232, 28] width 113 height 10
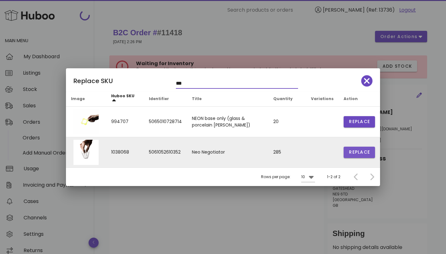
type input "***"
click at [366, 152] on span "Replace" at bounding box center [359, 152] width 21 height 7
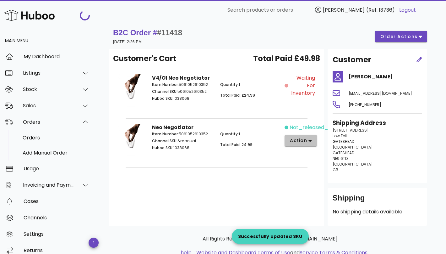
click at [309, 138] on icon "button" at bounding box center [310, 141] width 3 height 6
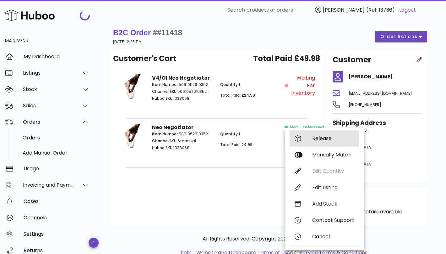
click at [311, 140] on div "Release" at bounding box center [325, 138] width 70 height 16
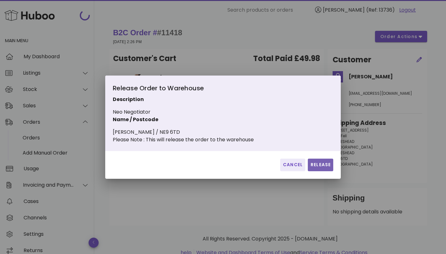
click at [320, 163] on button "Release" at bounding box center [320, 164] width 25 height 13
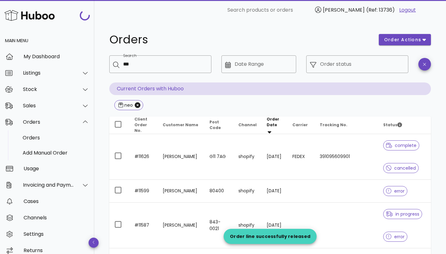
scroll to position [659, 0]
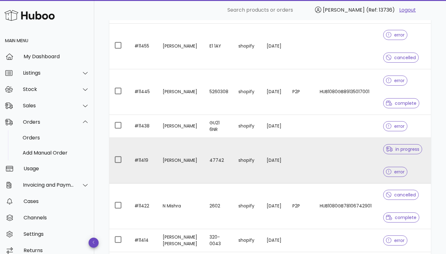
click at [316, 155] on td at bounding box center [346, 161] width 63 height 46
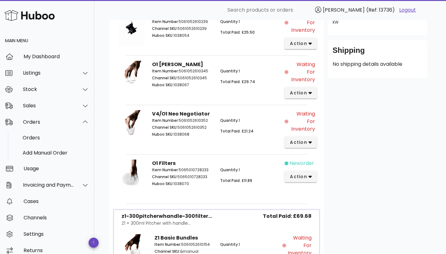
scroll to position [159, 0]
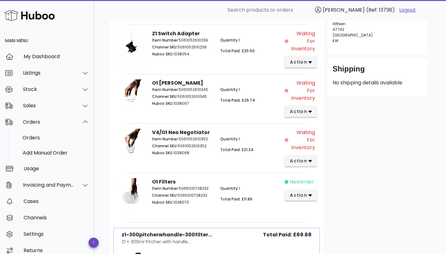
drag, startPoint x: 291, startPoint y: 179, endPoint x: 320, endPoint y: 179, distance: 28.9
click at [320, 179] on div "O1 Filters Item Number: 5065010728233 Channel SKU: 5065010728233 Huboo SKU: 103…" at bounding box center [216, 197] width 207 height 48
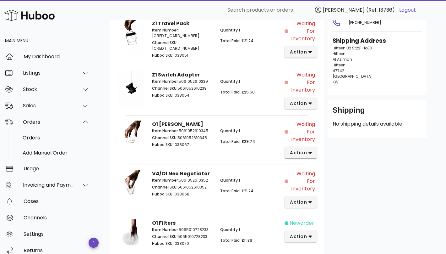
scroll to position [157, 0]
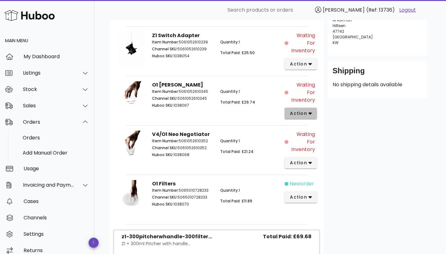
click at [302, 112] on span "action" at bounding box center [299, 113] width 18 height 7
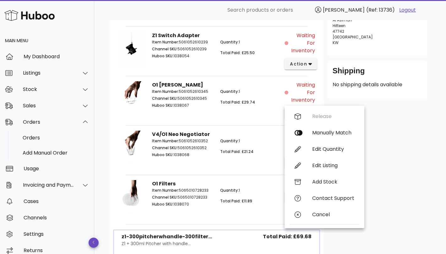
click at [401, 124] on div "Customer Bader Yousef AlBudaiwi balbedaiwi@outlook.com +96566213333 Shipping Ad…" at bounding box center [377, 166] width 107 height 477
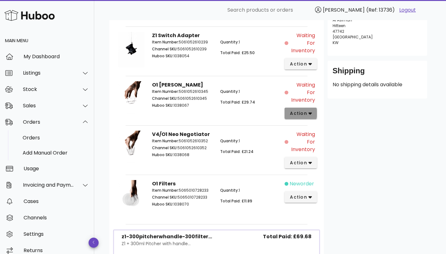
click at [310, 112] on icon "button" at bounding box center [310, 113] width 3 height 6
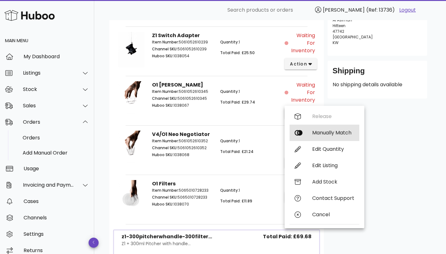
click at [327, 133] on div "Manually Match" at bounding box center [333, 132] width 42 height 6
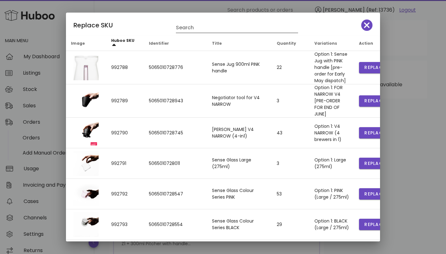
click at [223, 28] on input "Search" at bounding box center [232, 28] width 113 height 10
type input "*"
click at [365, 26] on icon "button" at bounding box center [367, 25] width 6 height 9
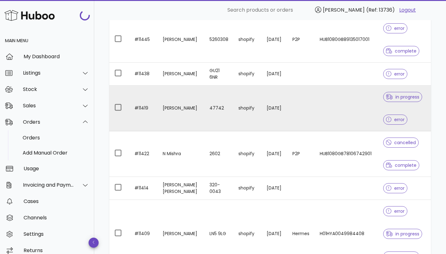
scroll to position [739, 0]
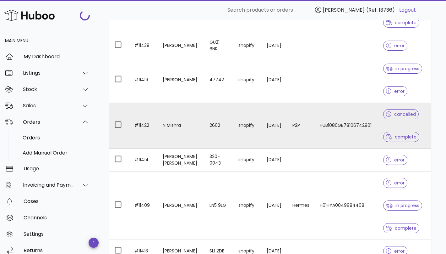
click at [277, 123] on td "[DATE]" at bounding box center [275, 126] width 26 height 46
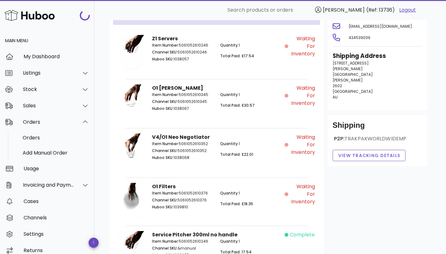
scroll to position [18, 0]
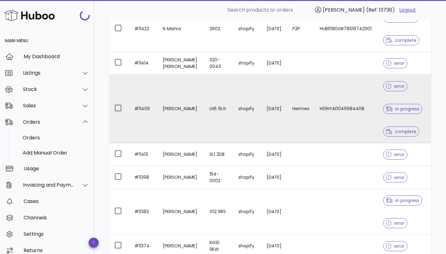
scroll to position [929, 0]
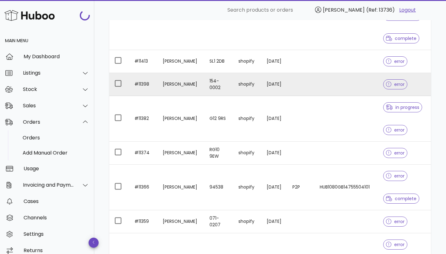
click at [295, 79] on td at bounding box center [300, 84] width 27 height 23
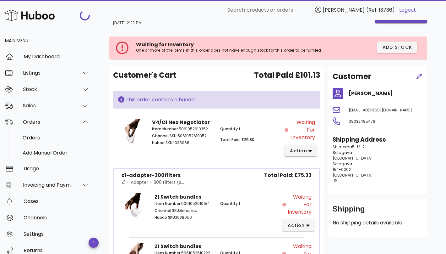
scroll to position [11, 0]
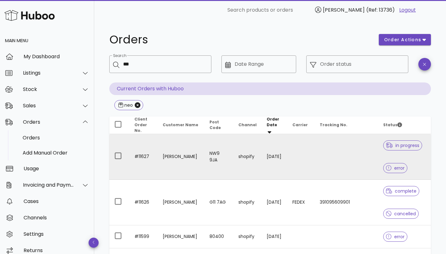
click at [294, 150] on td at bounding box center [300, 157] width 27 height 46
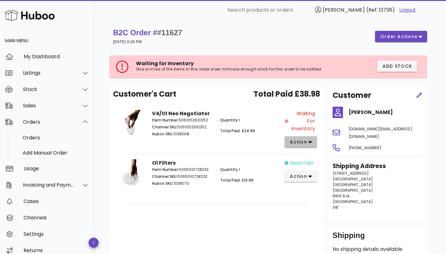
click at [309, 141] on icon "button" at bounding box center [310, 142] width 3 height 6
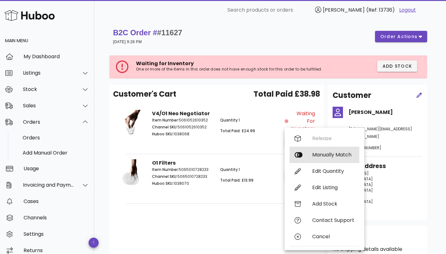
click at [325, 155] on div "Manually Match" at bounding box center [333, 154] width 42 height 6
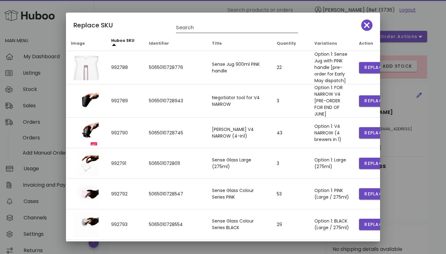
click at [194, 27] on input "Search" at bounding box center [232, 28] width 113 height 10
type input "*"
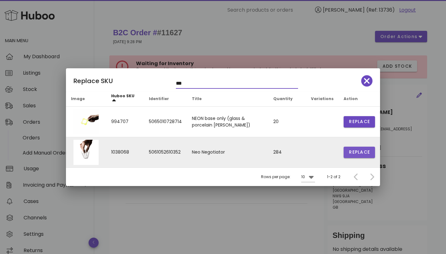
type input "***"
click at [360, 149] on span "Replace" at bounding box center [359, 152] width 21 height 7
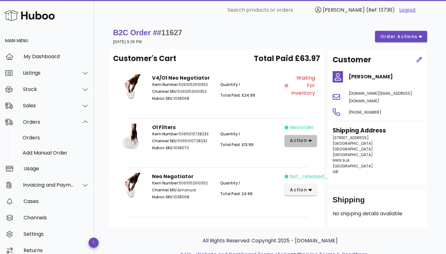
click at [307, 139] on span "action" at bounding box center [301, 140] width 22 height 7
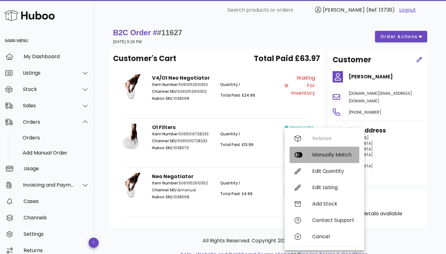
click at [319, 156] on div "Manually Match" at bounding box center [333, 154] width 42 height 6
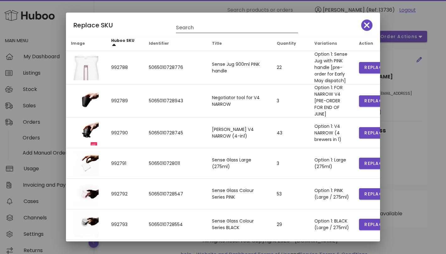
click at [200, 23] on input "Search" at bounding box center [232, 28] width 113 height 10
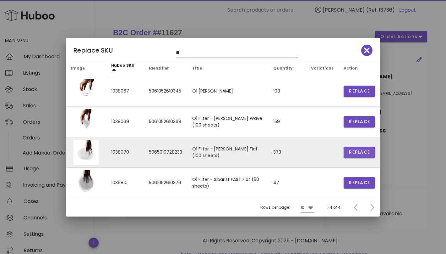
type input "**"
click at [362, 147] on button "Replace" at bounding box center [359, 151] width 31 height 11
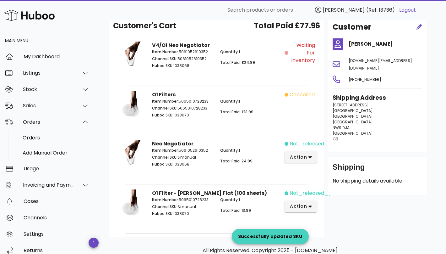
scroll to position [37, 0]
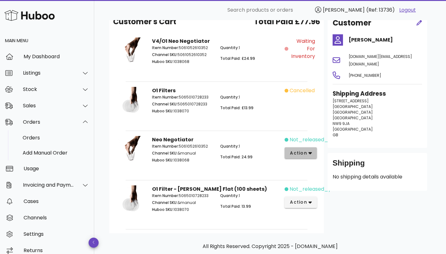
click at [303, 153] on span "action" at bounding box center [299, 153] width 18 height 7
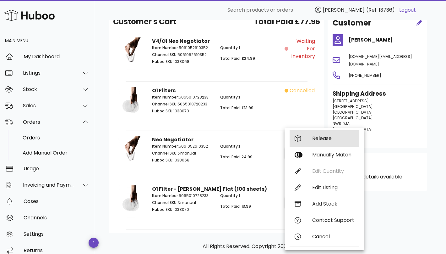
click at [327, 137] on div "Release" at bounding box center [333, 138] width 42 height 6
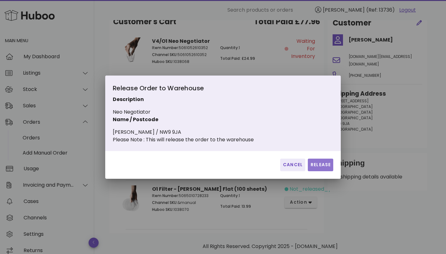
click at [315, 165] on span "Release" at bounding box center [320, 164] width 20 height 7
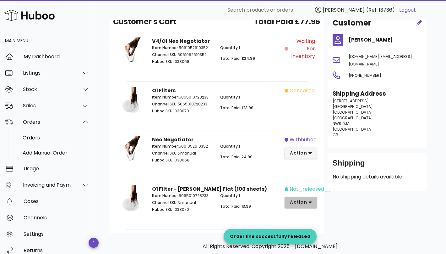
click at [309, 201] on icon "button" at bounding box center [310, 202] width 3 height 2
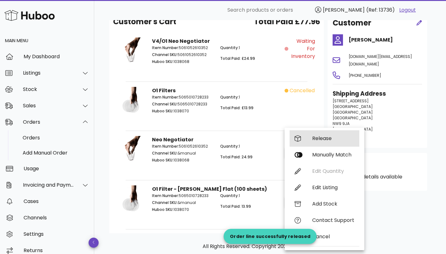
click at [330, 137] on div "Release" at bounding box center [333, 138] width 42 height 6
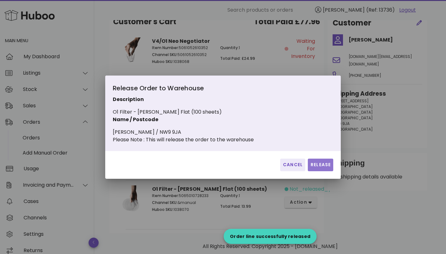
click at [318, 166] on span "Release" at bounding box center [320, 164] width 20 height 7
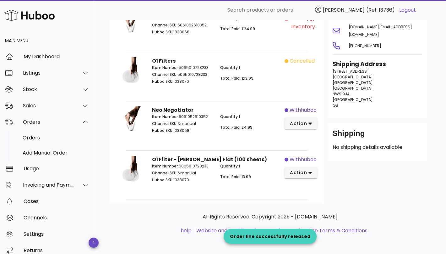
scroll to position [0, 0]
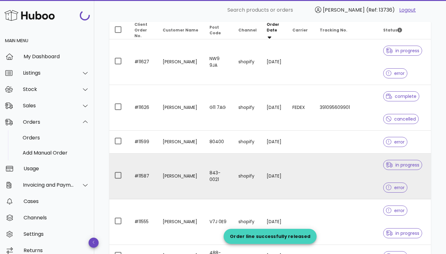
scroll to position [97, 0]
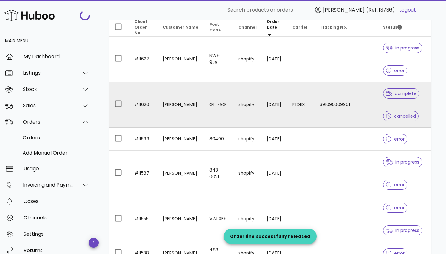
click at [310, 115] on td "FEDEX" at bounding box center [300, 105] width 27 height 46
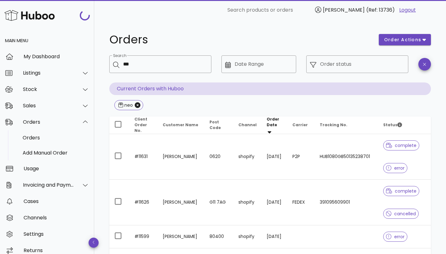
scroll to position [97, 0]
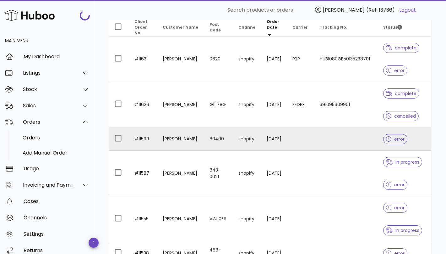
click at [307, 143] on td at bounding box center [300, 139] width 27 height 23
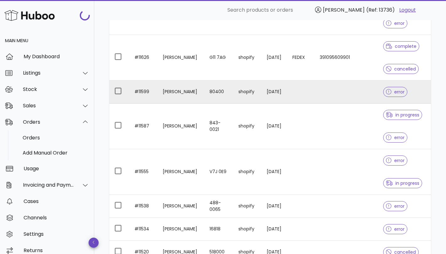
scroll to position [167, 0]
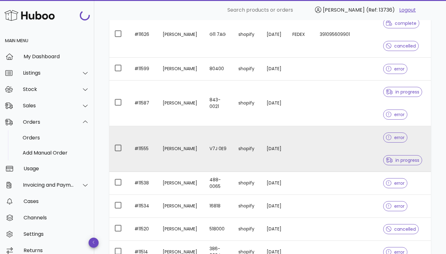
click at [242, 137] on td "shopify" at bounding box center [247, 149] width 28 height 46
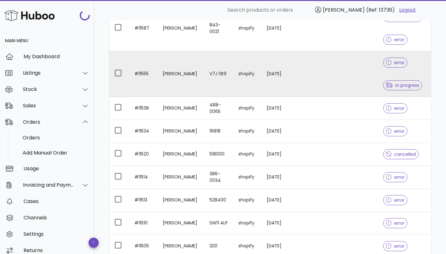
scroll to position [268, 0]
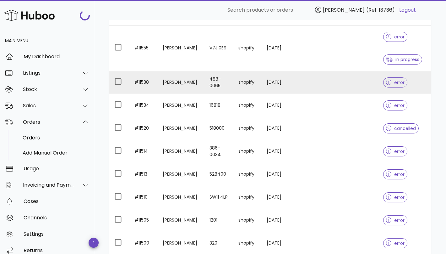
click at [309, 85] on td at bounding box center [300, 82] width 27 height 23
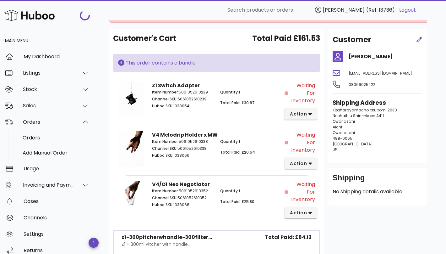
scroll to position [37, 0]
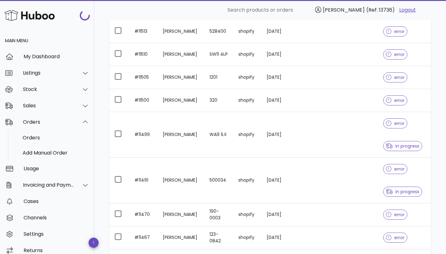
scroll to position [532, 0]
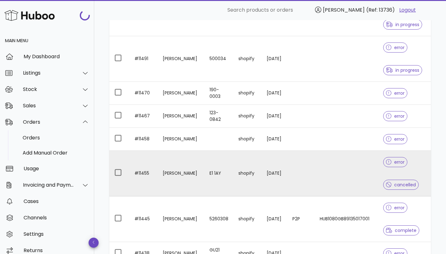
click at [238, 162] on td "shopify" at bounding box center [247, 173] width 28 height 46
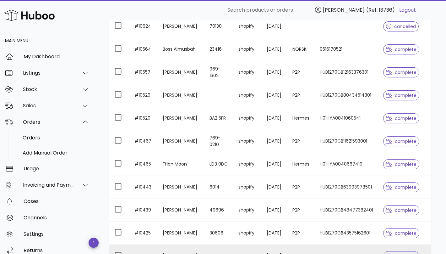
scroll to position [1480, 0]
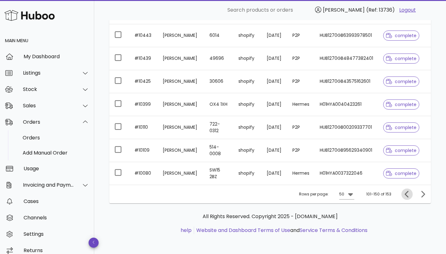
click at [407, 194] on icon "Previous page" at bounding box center [407, 194] width 8 height 8
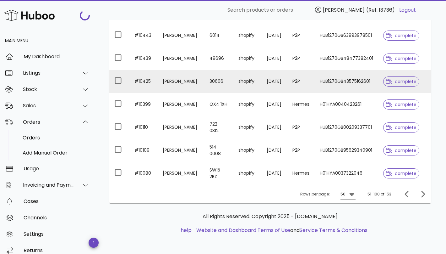
scroll to position [1458, 0]
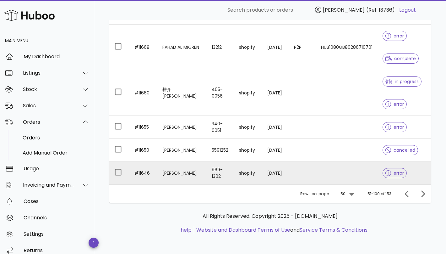
click at [337, 171] on td at bounding box center [347, 172] width 62 height 23
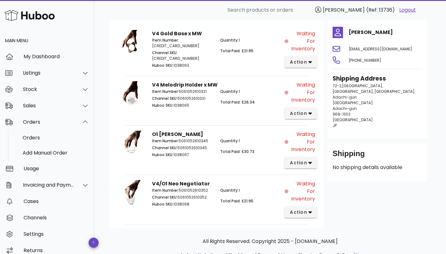
scroll to position [79, 0]
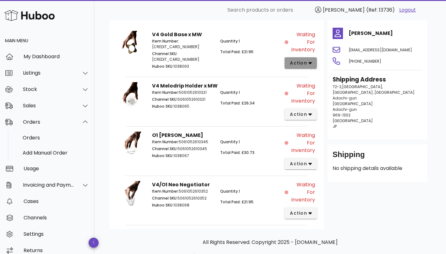
click at [305, 64] on span "action" at bounding box center [299, 63] width 18 height 7
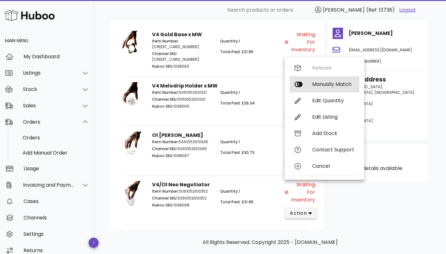
click at [322, 87] on div "Manually Match" at bounding box center [333, 84] width 42 height 6
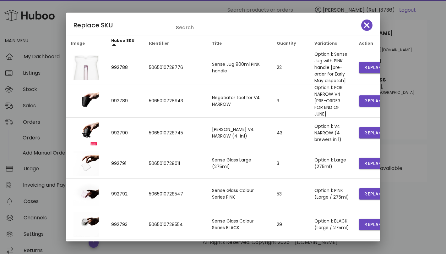
click at [226, 34] on div "Replace SKU Search" at bounding box center [223, 24] width 314 height 23
click at [223, 30] on input "text" at bounding box center [232, 28] width 113 height 10
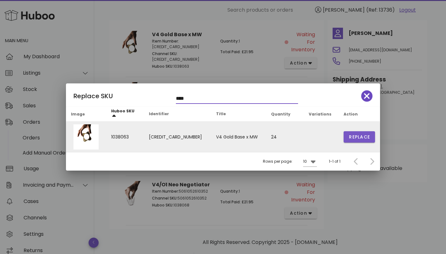
type input "****"
click at [362, 137] on span "Replace" at bounding box center [359, 137] width 21 height 7
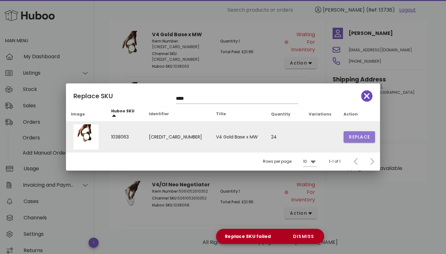
click at [361, 134] on span "Replace" at bounding box center [359, 137] width 21 height 7
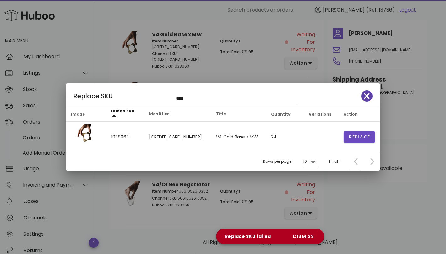
click at [363, 99] on span "button" at bounding box center [366, 95] width 11 height 9
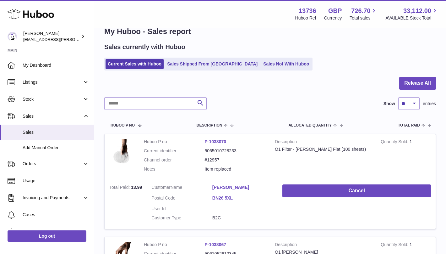
scroll to position [3, 0]
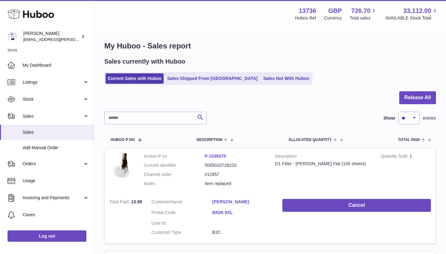
drag, startPoint x: 233, startPoint y: 201, endPoint x: 249, endPoint y: 202, distance: 15.7
click at [249, 202] on dl "Customer Name [PERSON_NAME] Postal Code BN26 5XL User Id Customer Type B2C" at bounding box center [212, 219] width 122 height 40
copy dl "[PERSON_NAME]"
click at [158, 120] on input "text" at bounding box center [155, 118] width 102 height 13
paste input "**********"
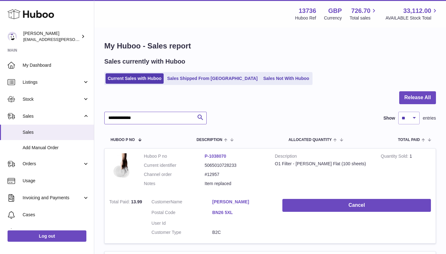
type input "**********"
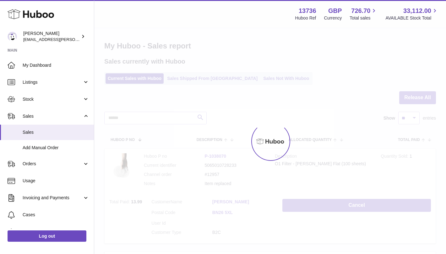
click at [226, 98] on div at bounding box center [270, 140] width 352 height 225
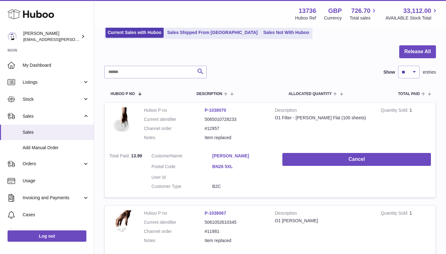
scroll to position [78, 0]
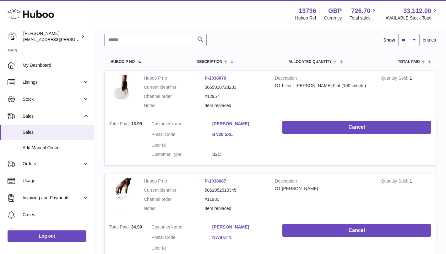
drag, startPoint x: 234, startPoint y: 123, endPoint x: 248, endPoint y: 124, distance: 13.8
click at [248, 124] on dl "Customer Name [PERSON_NAME] Postal Code BN26 5XL User Id Customer Type B2C" at bounding box center [212, 141] width 122 height 40
copy dl "[PERSON_NAME]"
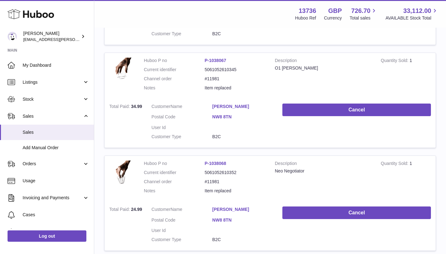
scroll to position [280, 0]
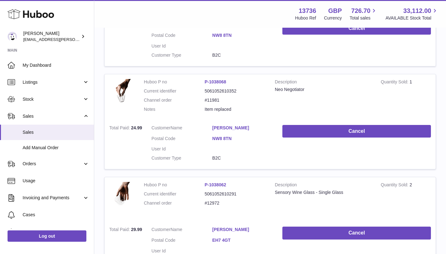
drag, startPoint x: 206, startPoint y: 125, endPoint x: 247, endPoint y: 126, distance: 40.5
click at [247, 126] on dl "Customer Name [PERSON_NAME] Postal Code NW8 8TN User Id Customer Type B2C" at bounding box center [212, 145] width 122 height 40
copy dl "[PERSON_NAME]"
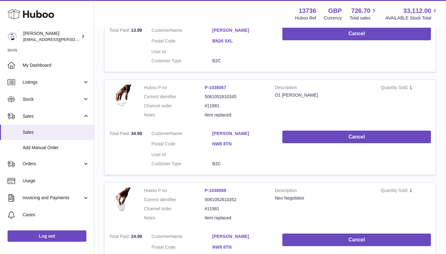
scroll to position [0, 0]
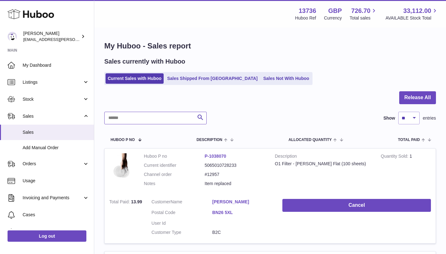
click at [153, 116] on input "text" at bounding box center [155, 118] width 102 height 13
paste input "**********"
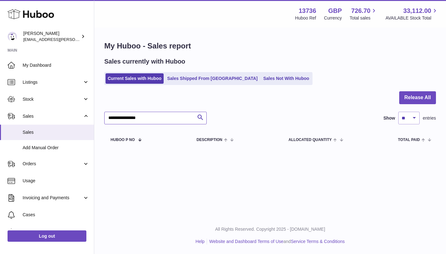
paste input "text"
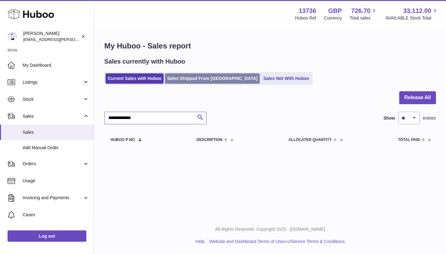
type input "**********"
click at [188, 76] on link "Sales Shipped From [GEOGRAPHIC_DATA]" at bounding box center [212, 78] width 95 height 10
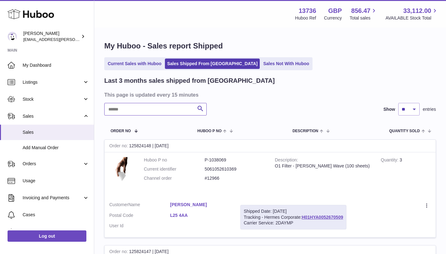
click at [145, 109] on input "text" at bounding box center [155, 109] width 102 height 13
paste input "**********"
type input "**********"
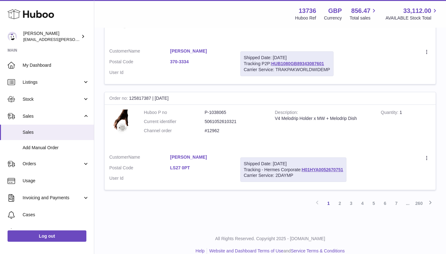
scroll to position [1008, 0]
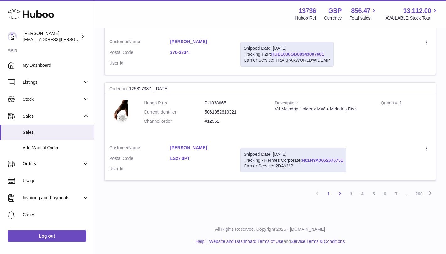
click at [340, 194] on link "2" at bounding box center [339, 193] width 11 height 11
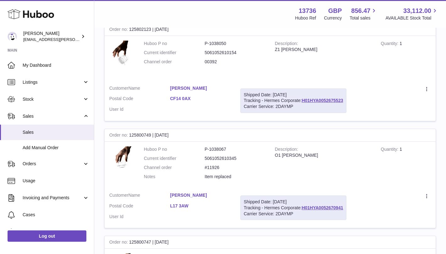
scroll to position [556, 0]
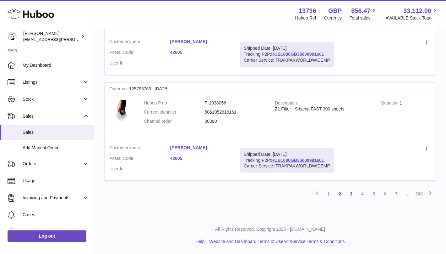
click at [354, 194] on link "3" at bounding box center [351, 193] width 11 height 11
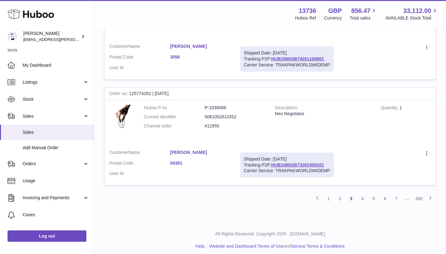
scroll to position [1008, 0]
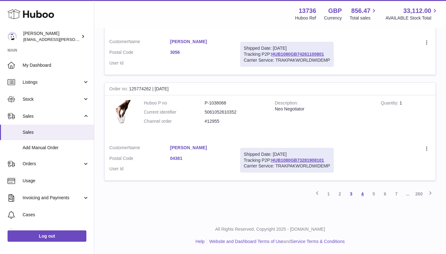
click at [365, 195] on link "4" at bounding box center [362, 193] width 11 height 11
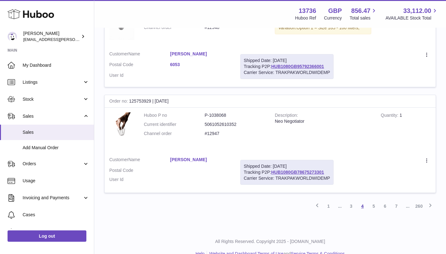
scroll to position [1013, 0]
click at [374, 200] on link "5" at bounding box center [373, 205] width 11 height 11
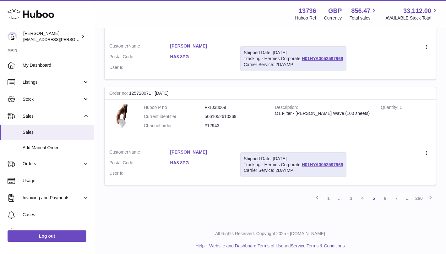
scroll to position [1010, 0]
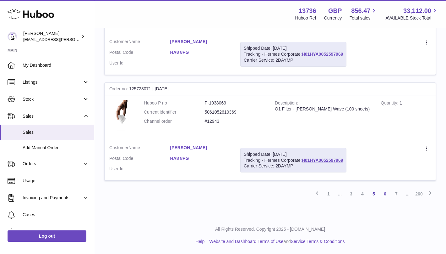
click at [382, 195] on link "6" at bounding box center [385, 193] width 11 height 11
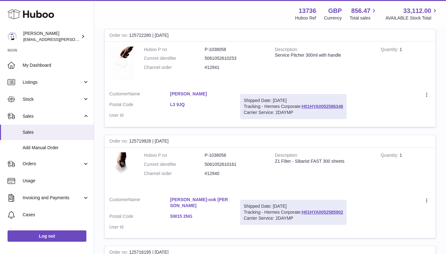
scroll to position [131, 0]
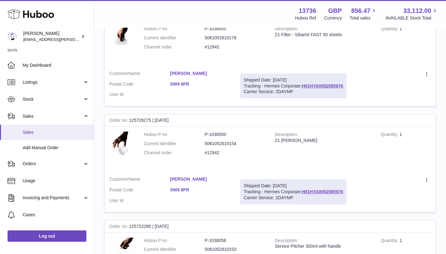
click at [47, 130] on span "Sales" at bounding box center [56, 132] width 67 height 6
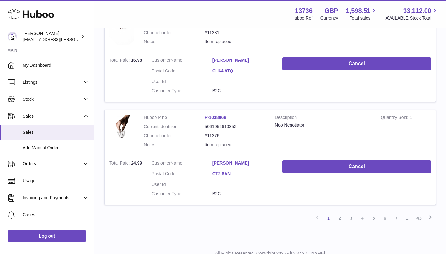
scroll to position [985, 0]
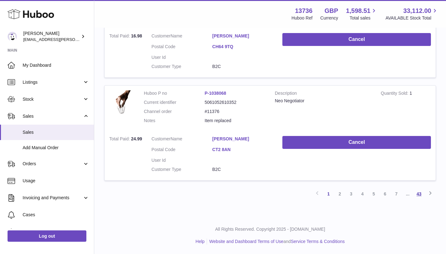
click at [419, 194] on link "43" at bounding box center [418, 193] width 11 height 11
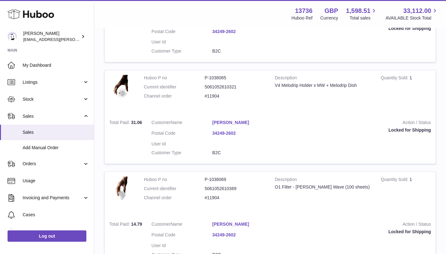
scroll to position [569, 0]
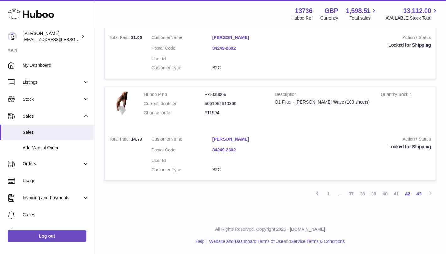
click at [409, 192] on link "42" at bounding box center [407, 193] width 11 height 11
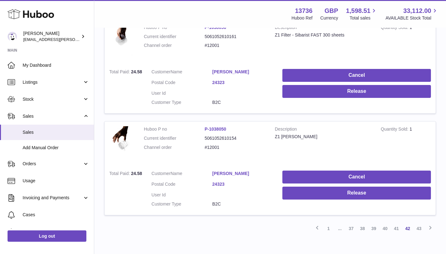
scroll to position [896, 0]
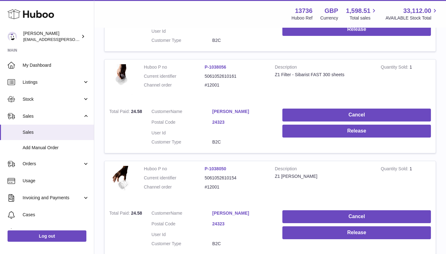
click at [236, 110] on link "[PERSON_NAME]" at bounding box center [242, 111] width 61 height 6
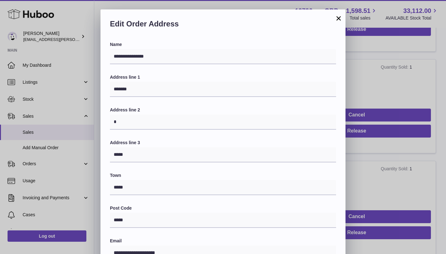
click at [338, 16] on button "×" at bounding box center [339, 18] width 8 height 8
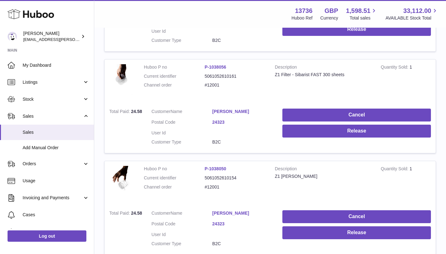
scroll to position [971, 0]
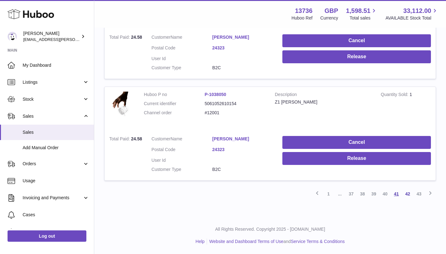
click at [400, 195] on link "41" at bounding box center [396, 193] width 11 height 11
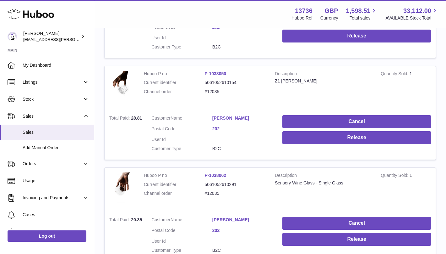
scroll to position [975, 0]
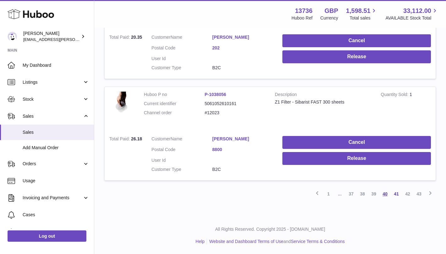
click at [386, 193] on link "40" at bounding box center [385, 193] width 11 height 11
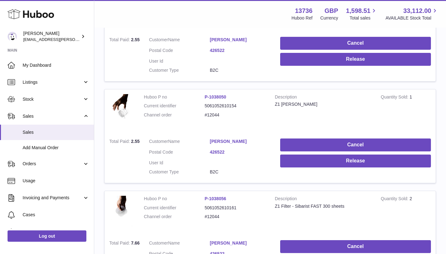
scroll to position [975, 0]
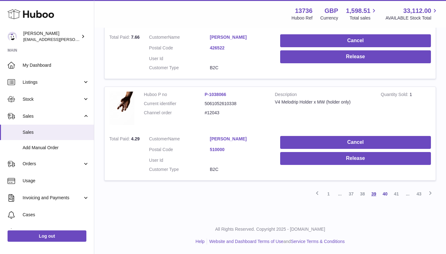
click at [374, 194] on link "39" at bounding box center [373, 193] width 11 height 11
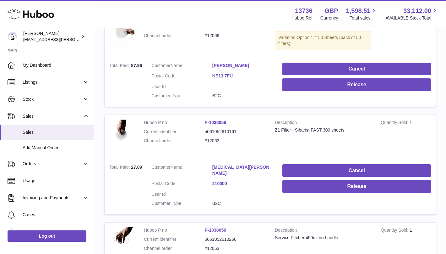
scroll to position [243, 0]
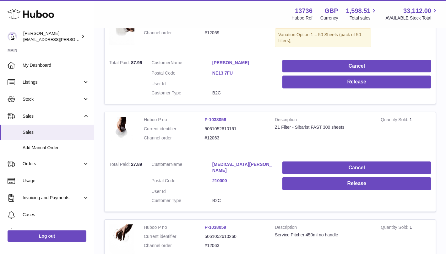
drag, startPoint x: 212, startPoint y: 163, endPoint x: 229, endPoint y: 164, distance: 17.3
click at [229, 164] on dl "Customer Name [MEDICAL_DATA][PERSON_NAME] Postal Code 210000 User Id Customer T…" at bounding box center [212, 183] width 122 height 45
copy dl "[MEDICAL_DATA][PERSON_NAME]"
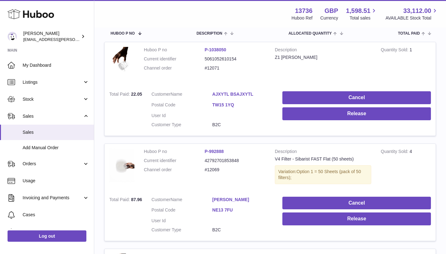
scroll to position [0, 0]
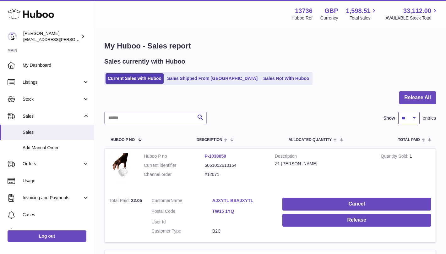
click at [402, 116] on select "** ** ** ***" at bounding box center [408, 118] width 21 height 13
select select "***"
click at [398, 112] on select "** ** ** ***" at bounding box center [408, 118] width 21 height 13
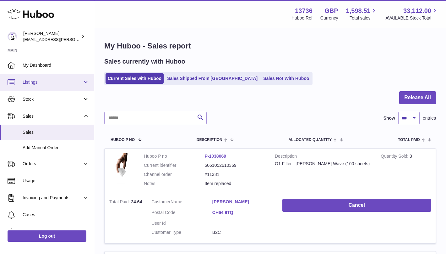
click at [65, 85] on span "Listings" at bounding box center [53, 82] width 60 height 6
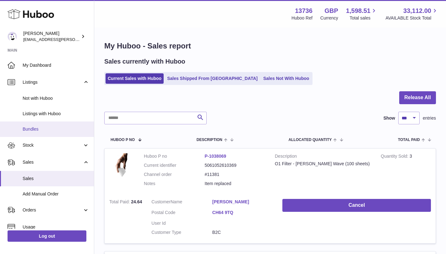
click at [59, 127] on span "Bundles" at bounding box center [56, 129] width 67 height 6
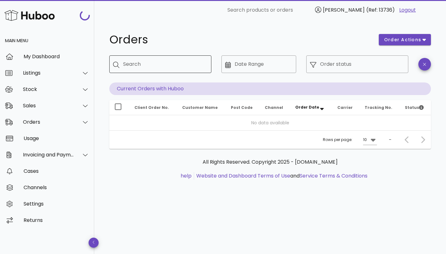
click at [163, 69] on div "Search" at bounding box center [164, 64] width 83 height 18
paste input "******"
type input "******"
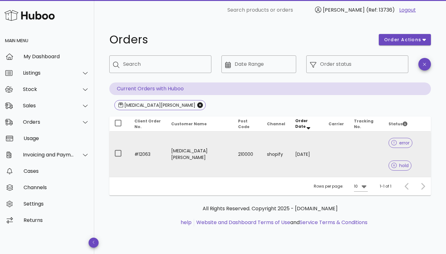
click at [238, 144] on td "210000" at bounding box center [247, 153] width 29 height 45
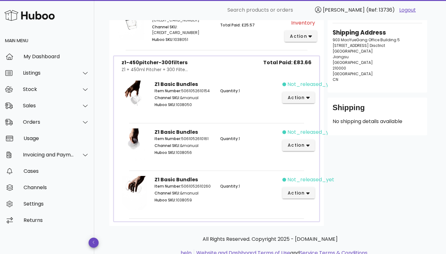
scroll to position [154, 0]
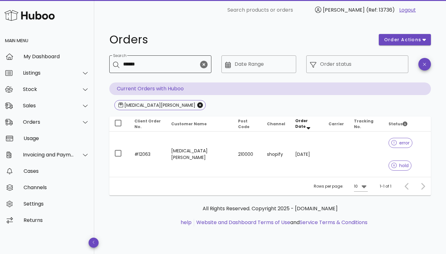
click at [210, 63] on div "​ Search ******" at bounding box center [160, 64] width 102 height 18
click at [208, 65] on div "​ Search ******" at bounding box center [160, 64] width 102 height 18
click at [204, 65] on icon "clear icon" at bounding box center [204, 65] width 8 height 8
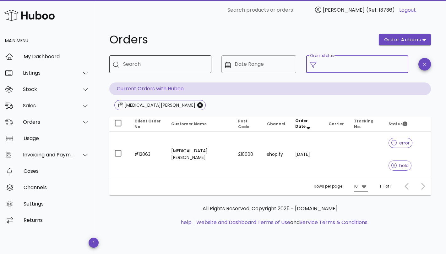
click at [324, 63] on input "Order status" at bounding box center [362, 64] width 85 height 10
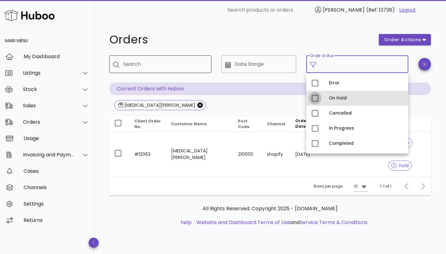
click at [316, 97] on div at bounding box center [315, 98] width 11 height 11
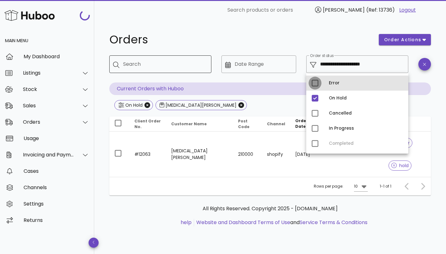
click at [316, 84] on div at bounding box center [315, 83] width 11 height 11
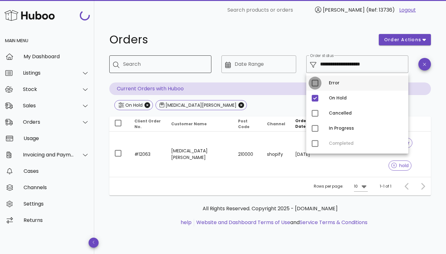
type input "**********"
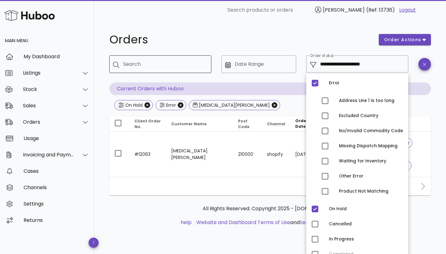
click at [367, 45] on h1 "Orders" at bounding box center [240, 39] width 262 height 11
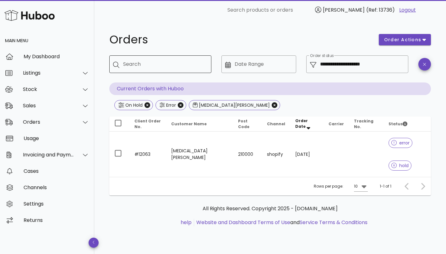
click at [185, 66] on input "Search" at bounding box center [164, 64] width 83 height 10
click at [272, 104] on icon "Close" at bounding box center [275, 105] width 6 height 6
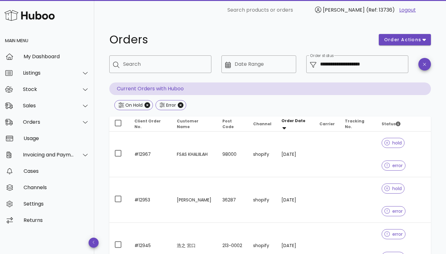
scroll to position [402, 0]
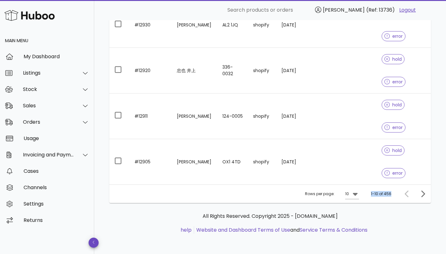
drag, startPoint x: 393, startPoint y: 193, endPoint x: 368, endPoint y: 194, distance: 25.5
click at [368, 194] on div "Rows per page: 10 1-10 of 456" at bounding box center [270, 193] width 322 height 19
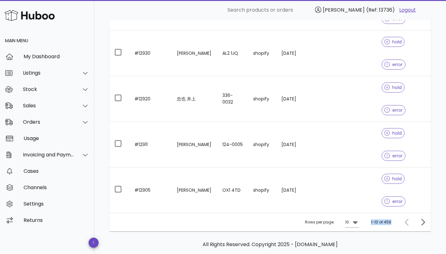
scroll to position [373, 0]
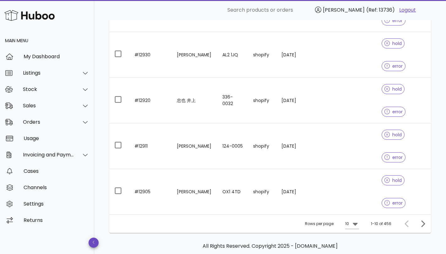
click at [379, 233] on div "All Rights Reserved. Copyright 2025 - [DOMAIN_NAME] help Website and Dashboard …" at bounding box center [270, 256] width 322 height 47
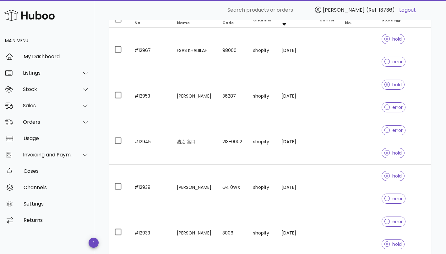
scroll to position [0, 0]
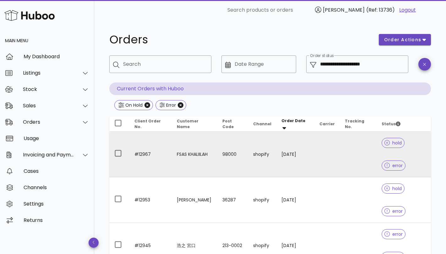
click at [349, 170] on td at bounding box center [358, 154] width 37 height 46
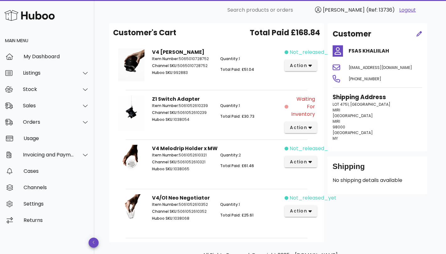
scroll to position [15, 0]
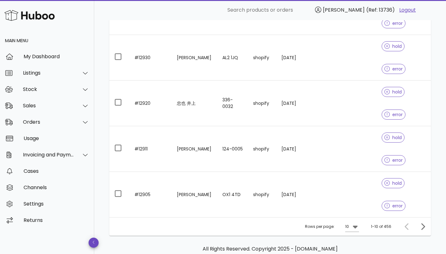
scroll to position [402, 0]
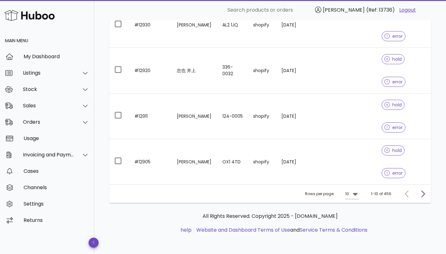
click at [386, 194] on div "1-10 of 456" at bounding box center [381, 194] width 20 height 6
click at [392, 224] on div "All Rights Reserved. Copyright 2025 - [DOMAIN_NAME] help Website and Dashboard …" at bounding box center [270, 222] width 312 height 21
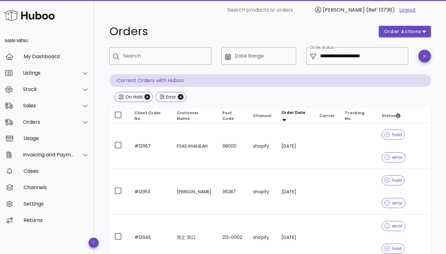
scroll to position [0, 0]
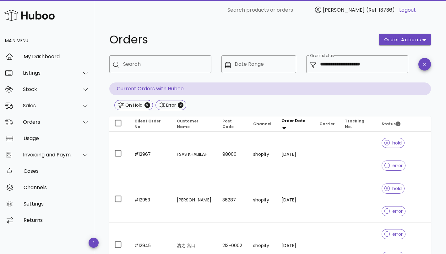
click at [229, 102] on div "On Hold Error" at bounding box center [270, 105] width 322 height 11
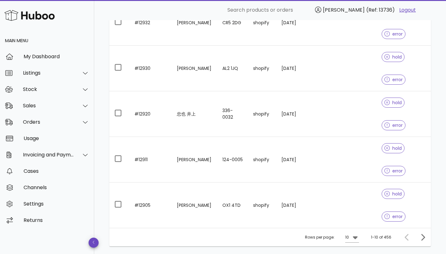
scroll to position [402, 0]
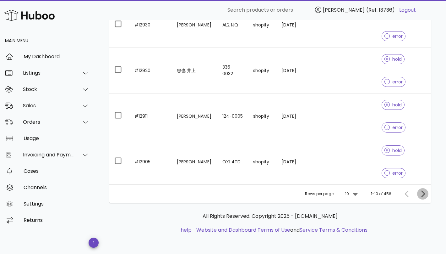
click at [421, 193] on icon "Next page" at bounding box center [423, 194] width 8 height 8
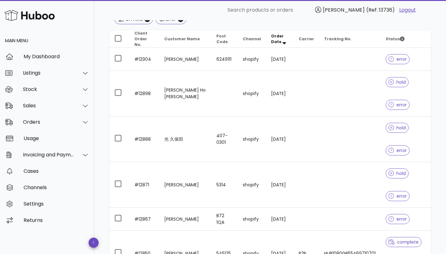
scroll to position [83, 0]
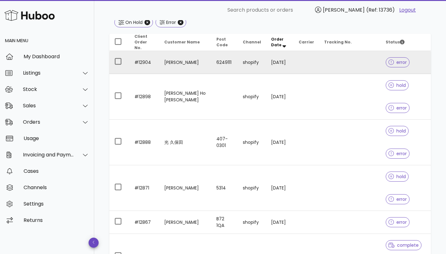
click at [339, 64] on td at bounding box center [350, 62] width 62 height 23
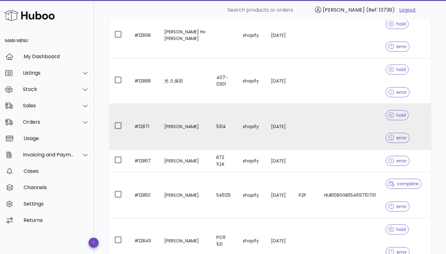
scroll to position [187, 0]
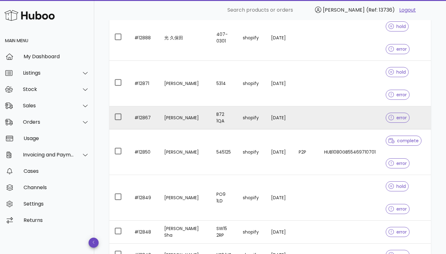
click at [337, 117] on td at bounding box center [350, 117] width 62 height 23
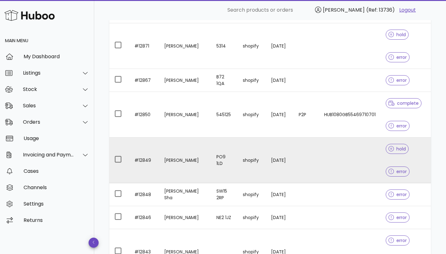
scroll to position [240, 0]
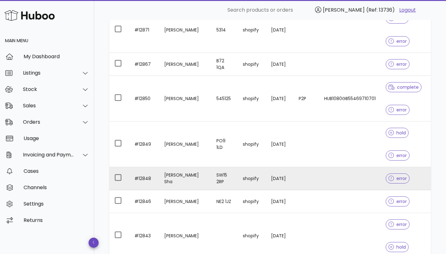
click at [304, 167] on td at bounding box center [306, 178] width 25 height 23
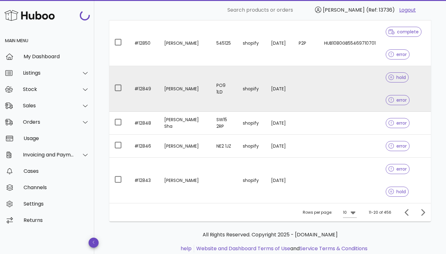
scroll to position [312, 0]
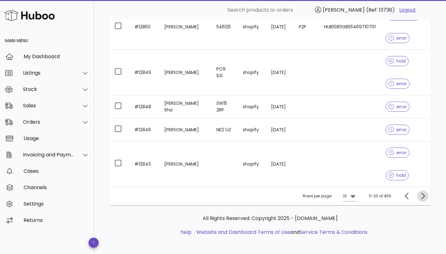
click at [424, 196] on icon "Next page" at bounding box center [423, 196] width 8 height 8
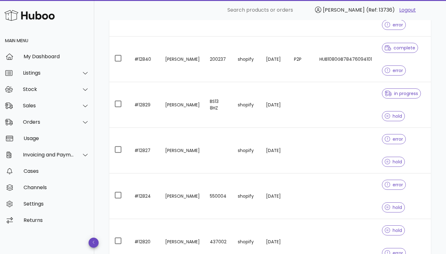
scroll to position [141, 0]
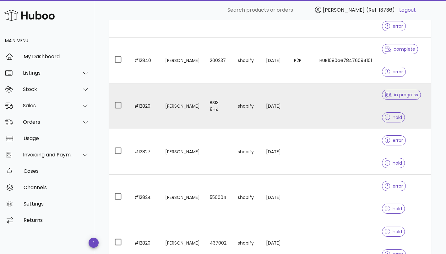
click at [342, 114] on td at bounding box center [346, 106] width 63 height 46
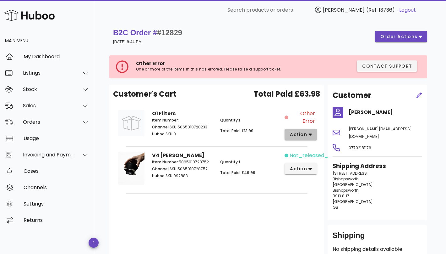
click at [307, 134] on span "action" at bounding box center [301, 134] width 22 height 7
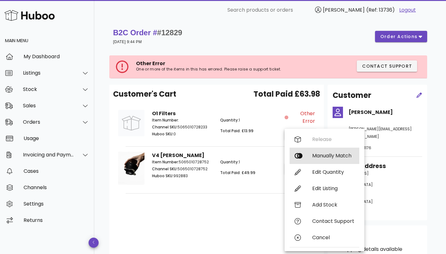
click at [331, 161] on div "Manually Match" at bounding box center [325, 155] width 70 height 16
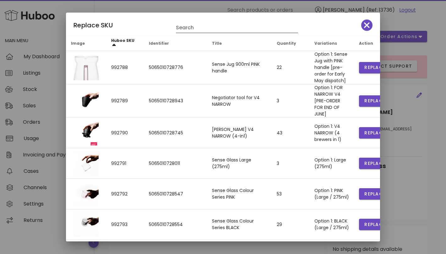
click at [184, 29] on input "Search" at bounding box center [232, 28] width 113 height 10
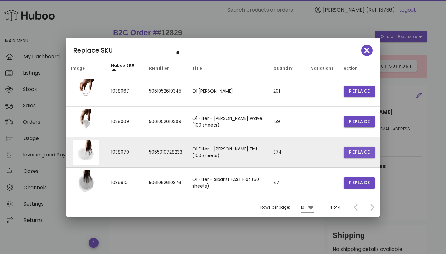
type input "**"
click at [363, 155] on span "Replace" at bounding box center [359, 152] width 21 height 7
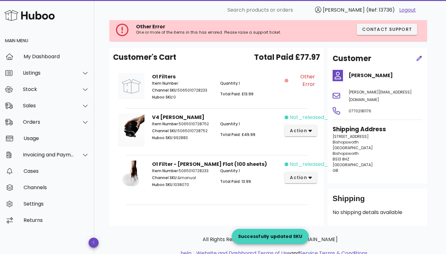
scroll to position [39, 0]
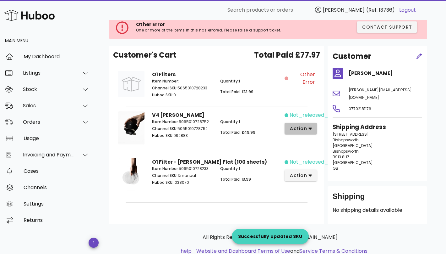
click at [309, 129] on icon "button" at bounding box center [310, 128] width 3 height 6
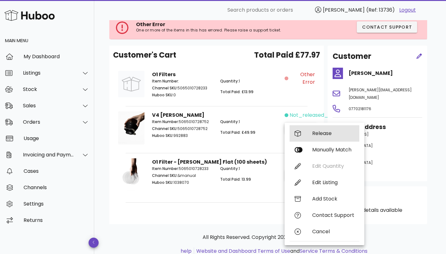
click at [310, 134] on div "Release" at bounding box center [325, 133] width 70 height 16
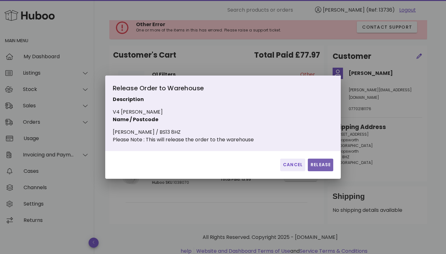
click at [319, 163] on button "Release" at bounding box center [320, 164] width 25 height 13
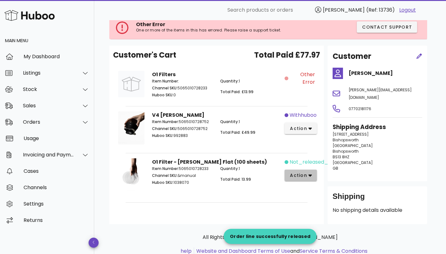
click at [307, 172] on span "action" at bounding box center [301, 175] width 22 height 7
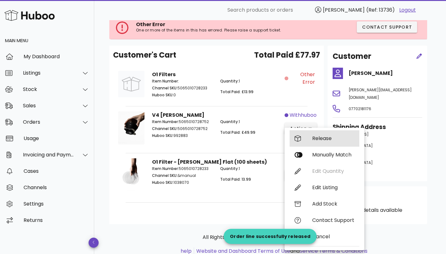
click at [326, 140] on div "Release" at bounding box center [333, 138] width 42 height 6
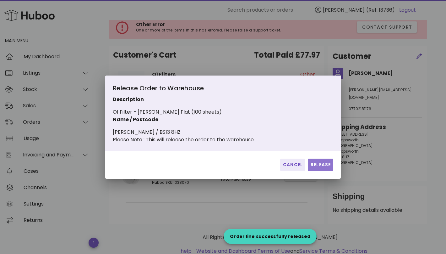
click at [320, 166] on span "Release" at bounding box center [320, 164] width 20 height 7
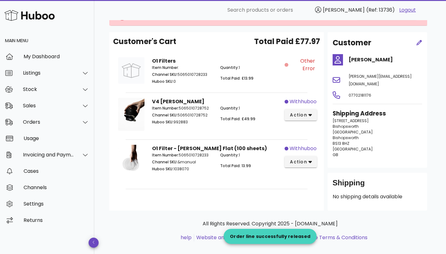
scroll to position [0, 0]
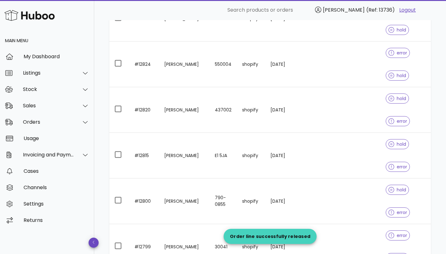
scroll to position [296, 0]
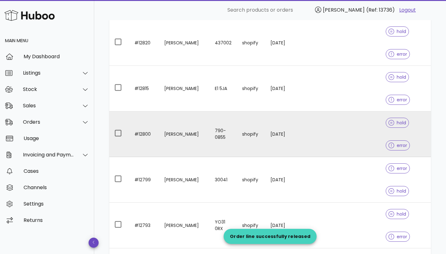
click at [310, 133] on td at bounding box center [305, 134] width 25 height 46
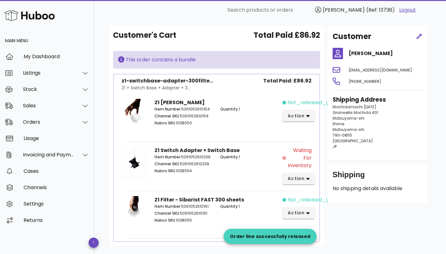
scroll to position [50, 0]
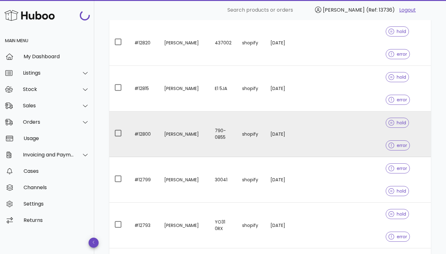
scroll to position [402, 0]
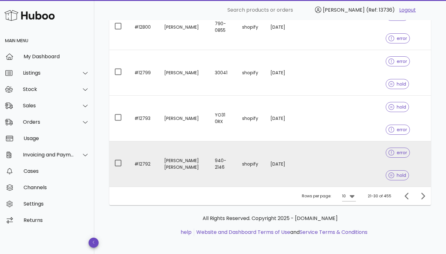
click at [282, 163] on td "15/09/2025" at bounding box center [278, 163] width 27 height 45
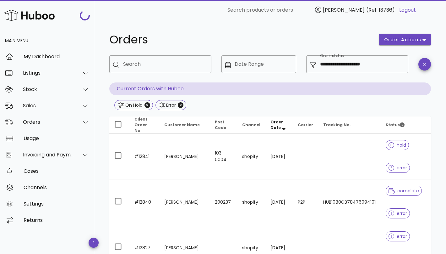
scroll to position [402, 0]
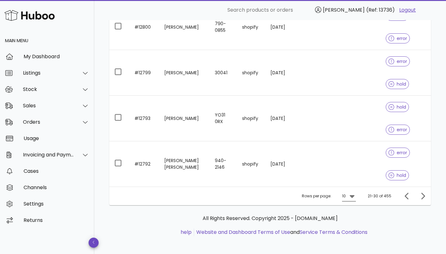
click at [351, 192] on icon at bounding box center [352, 196] width 8 height 8
click at [350, 227] on div "50" at bounding box center [351, 229] width 6 height 6
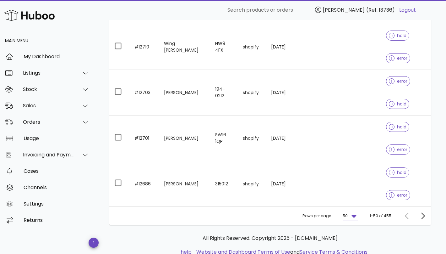
scroll to position [2083, 0]
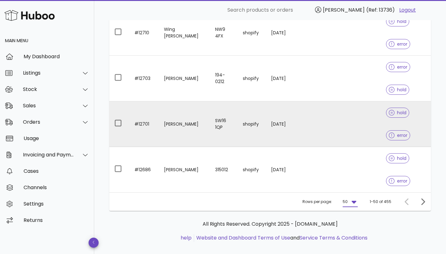
click at [343, 121] on td at bounding box center [350, 124] width 63 height 46
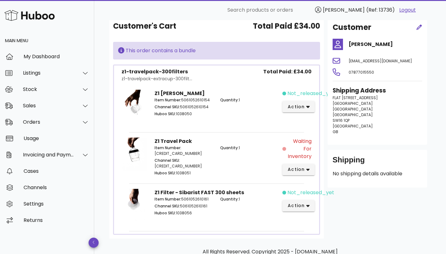
scroll to position [91, 0]
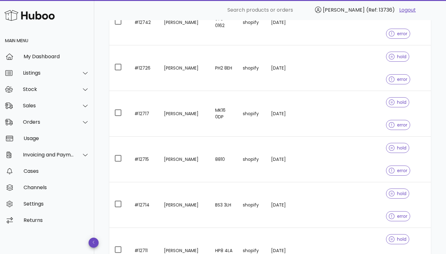
scroll to position [2089, 0]
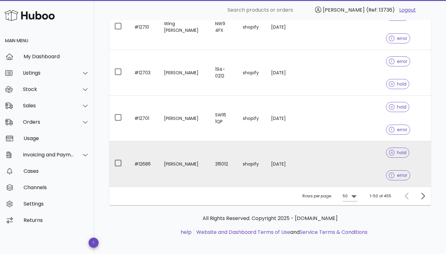
click at [291, 162] on td "06/09/2025" at bounding box center [279, 163] width 27 height 45
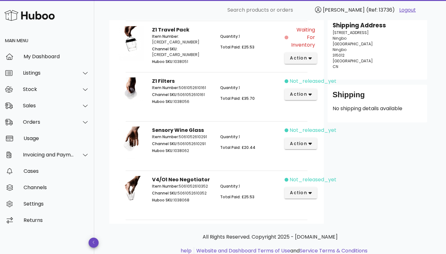
scroll to position [151, 0]
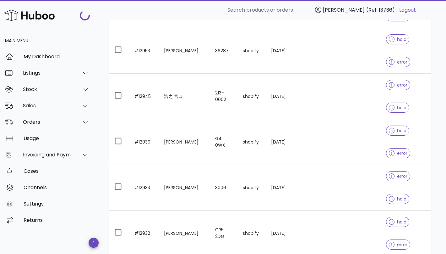
scroll to position [2089, 0]
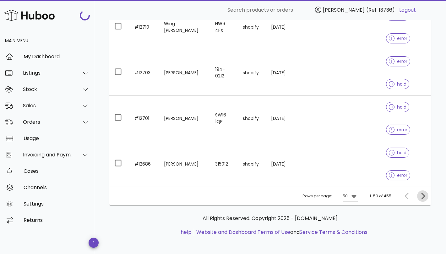
click at [424, 194] on icon "Next page" at bounding box center [423, 195] width 4 height 7
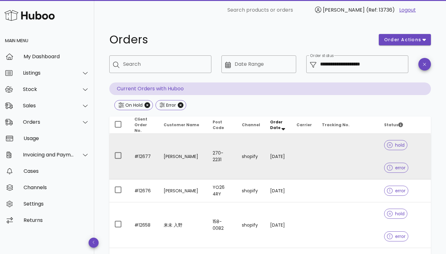
click at [299, 150] on td at bounding box center [304, 157] width 25 height 46
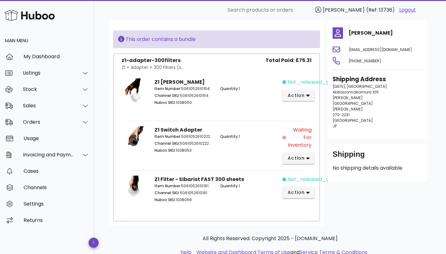
scroll to position [101, 0]
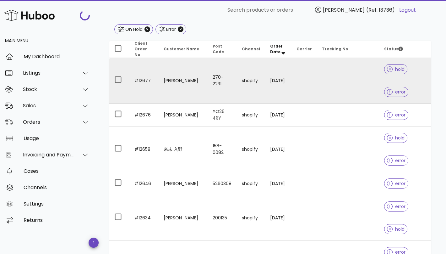
scroll to position [81, 0]
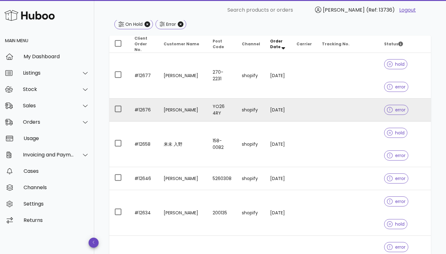
click at [270, 111] on td "06/09/2025" at bounding box center [278, 109] width 26 height 23
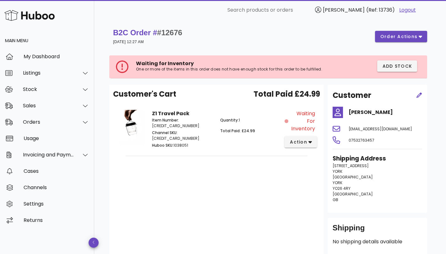
scroll to position [52, 0]
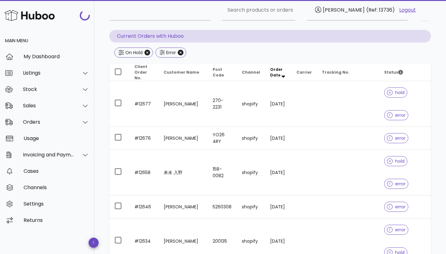
scroll to position [81, 0]
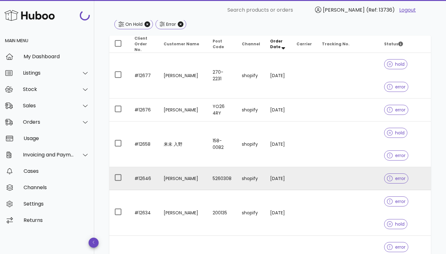
click at [279, 175] on td "03/09/2025" at bounding box center [278, 178] width 26 height 23
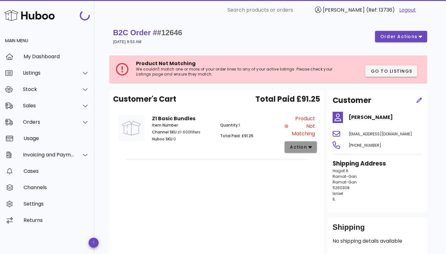
click at [301, 146] on span "action" at bounding box center [299, 147] width 18 height 7
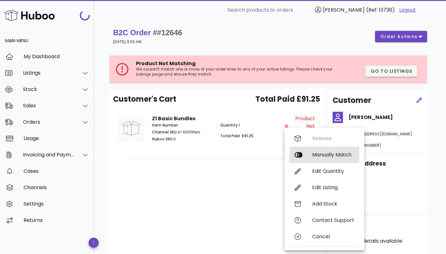
click at [305, 153] on div "Manually Match" at bounding box center [325, 154] width 70 height 16
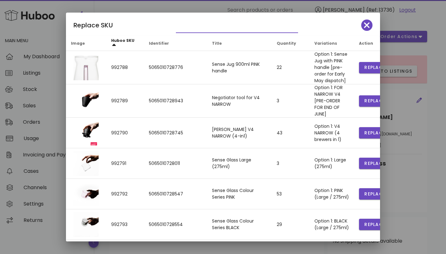
click at [207, 27] on input "text" at bounding box center [232, 28] width 113 height 10
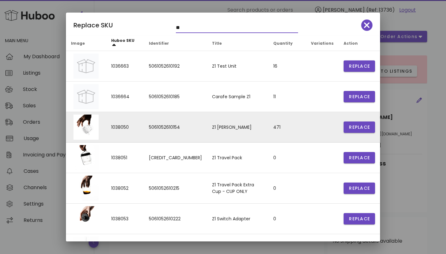
type input "**"
click at [155, 127] on td "5061052610154" at bounding box center [175, 127] width 63 height 30
click at [354, 124] on span "Replace" at bounding box center [359, 127] width 21 height 7
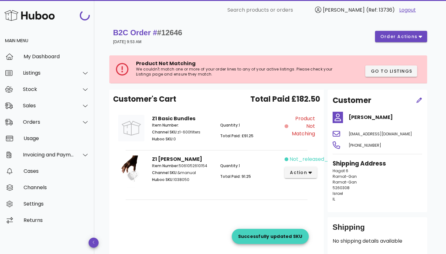
click at [307, 134] on span "Product Not Matching" at bounding box center [302, 126] width 25 height 23
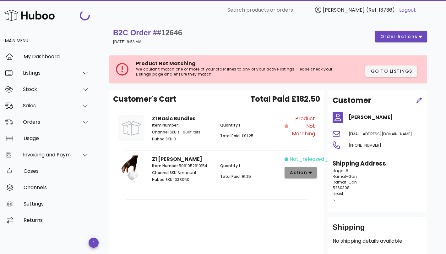
click at [309, 173] on icon "button" at bounding box center [310, 172] width 3 height 6
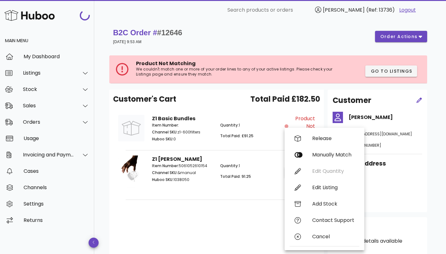
click at [250, 212] on div "Customer's Cart Total Paid £182.50 Z1 Basic Bundles Item Number: Channel SKU: z…" at bounding box center [216, 172] width 215 height 165
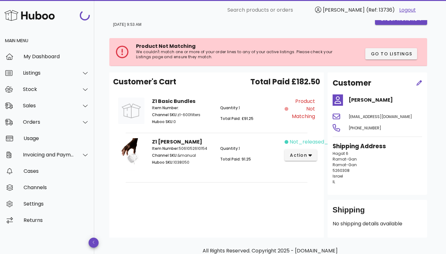
scroll to position [25, 0]
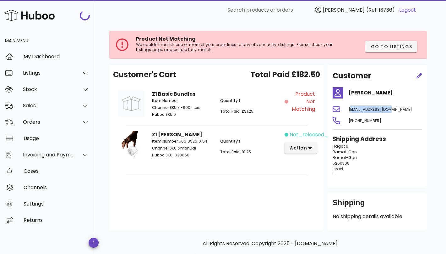
drag, startPoint x: 391, startPoint y: 109, endPoint x: 348, endPoint y: 109, distance: 43.4
click at [348, 109] on div "ybendett@gmail.com" at bounding box center [385, 108] width 81 height 15
copy span "ybendett@gmail.com"
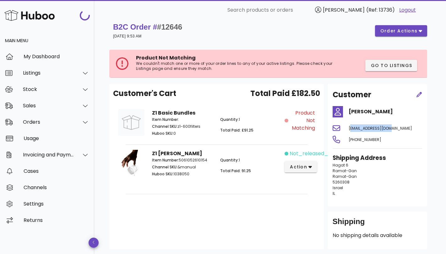
scroll to position [0, 0]
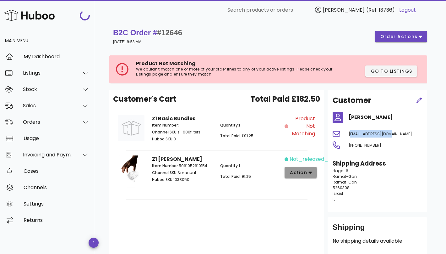
click at [305, 171] on span "action" at bounding box center [299, 172] width 18 height 7
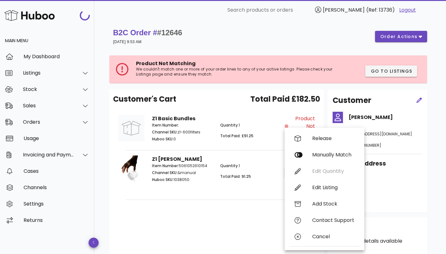
click at [256, 211] on div "Customer's Cart Total Paid £182.50 Z1 Basic Bundles Item Number: Channel SKU: z…" at bounding box center [216, 172] width 215 height 165
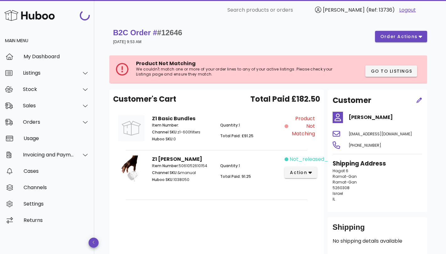
drag, startPoint x: 397, startPoint y: 118, endPoint x: 348, endPoint y: 119, distance: 49.0
click at [348, 119] on div "Yonatan Bendett" at bounding box center [385, 117] width 81 height 15
copy h4 "Yonatan Bendett"
drag, startPoint x: 394, startPoint y: 133, endPoint x: 344, endPoint y: 134, distance: 49.3
click at [344, 134] on div "ybendett@gmail.com" at bounding box center [377, 133] width 97 height 15
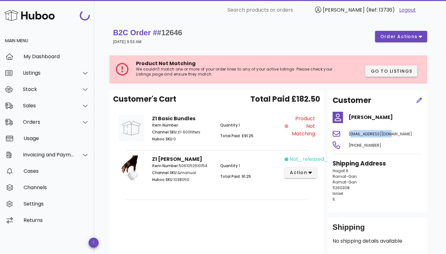
copy span "ybendett@gmail.com"
drag, startPoint x: 383, startPoint y: 146, endPoint x: 346, endPoint y: 146, distance: 36.8
click at [346, 146] on div "+972525264004" at bounding box center [385, 144] width 81 height 15
copy span "+972525264004"
click at [337, 172] on span "Hagat 6" at bounding box center [341, 170] width 16 height 5
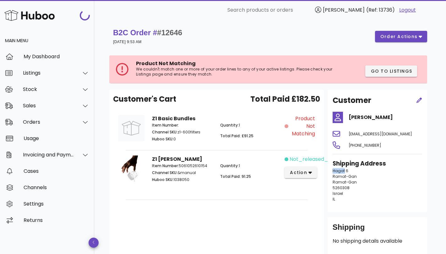
click at [337, 172] on span "Hagat 6" at bounding box center [341, 170] width 16 height 5
copy span "Hagat 6"
click at [349, 176] on span "Ramat-Gan" at bounding box center [345, 175] width 24 height 5
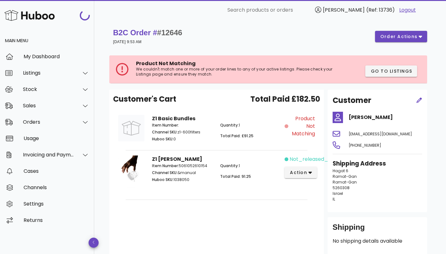
click at [342, 176] on span "Ramat-Gan" at bounding box center [345, 175] width 24 height 5
copy span "Ramat-Gan"
click at [342, 189] on span "5260308" at bounding box center [341, 187] width 17 height 5
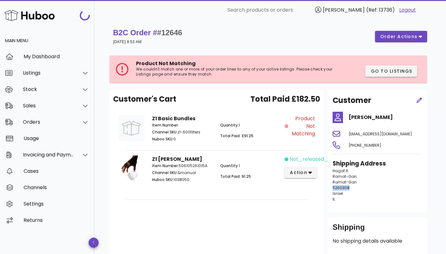
click at [342, 189] on span "5260308" at bounding box center [341, 187] width 17 height 5
copy span "5260308"
click at [310, 170] on icon "button" at bounding box center [310, 172] width 3 height 6
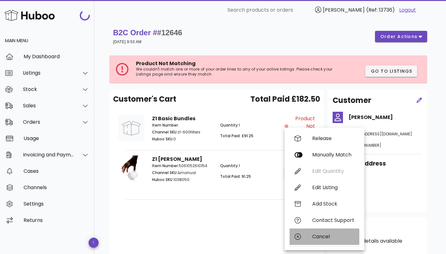
click at [325, 239] on div "Cancel" at bounding box center [333, 236] width 42 height 6
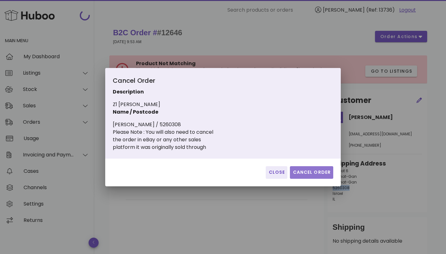
click at [315, 171] on span "Cancel Order" at bounding box center [312, 172] width 38 height 7
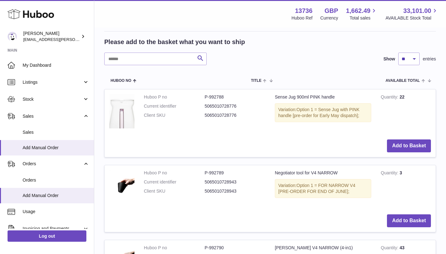
scroll to position [73, 0]
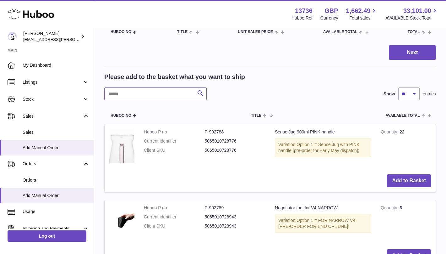
click at [127, 96] on input "text" at bounding box center [155, 93] width 102 height 13
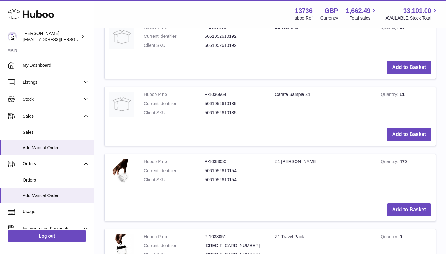
scroll to position [227, 0]
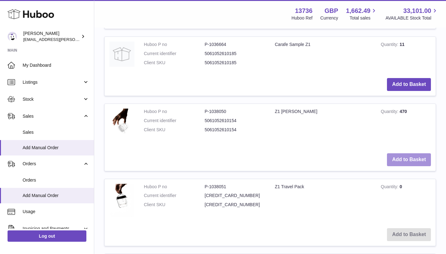
type input "**"
click at [408, 159] on button "Add to Basket" at bounding box center [409, 159] width 44 height 13
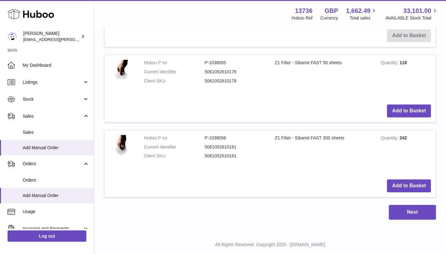
scroll to position [740, 0]
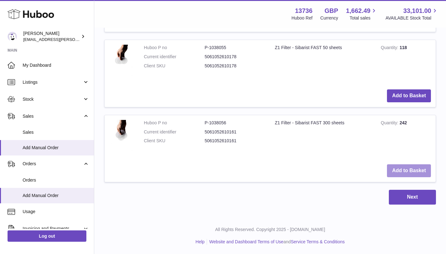
click at [403, 172] on button "Add to Basket" at bounding box center [409, 170] width 44 height 13
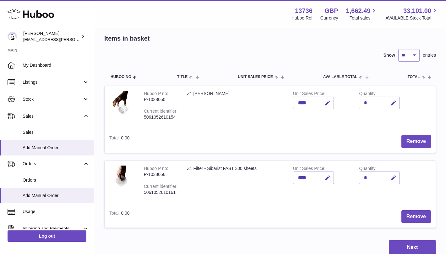
scroll to position [9, 0]
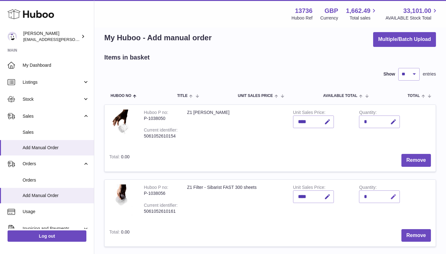
click at [392, 194] on icon "button" at bounding box center [393, 196] width 7 height 7
type input "*"
click at [391, 193] on button "submit" at bounding box center [393, 196] width 12 height 10
click at [369, 197] on div "*" at bounding box center [379, 196] width 41 height 13
click at [390, 194] on button "button" at bounding box center [392, 196] width 15 height 13
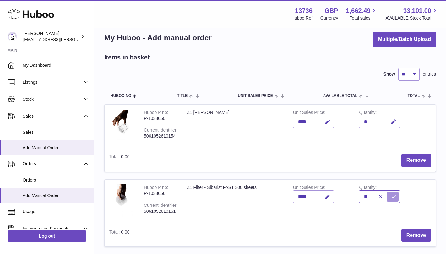
type input "*"
click at [395, 194] on icon "submit" at bounding box center [394, 197] width 6 height 6
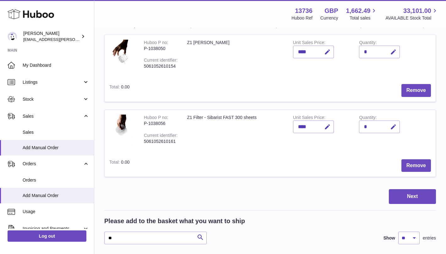
scroll to position [88, 0]
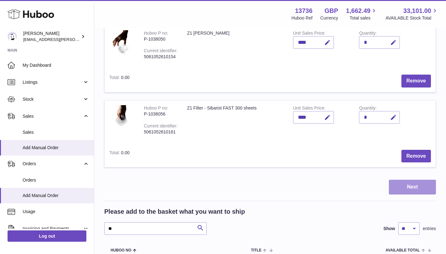
click at [412, 188] on button "Next" at bounding box center [412, 186] width 47 height 15
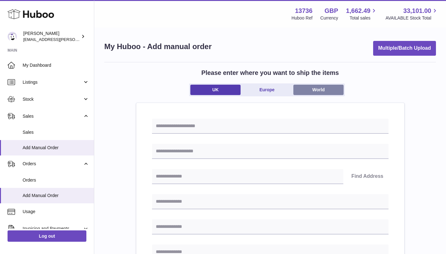
click at [311, 87] on link "World" at bounding box center [318, 90] width 50 height 10
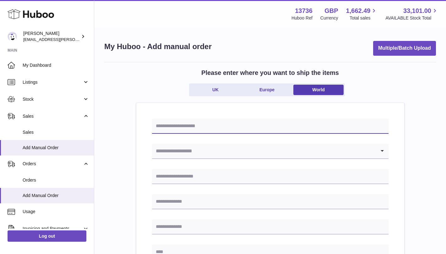
click at [193, 127] on input "text" at bounding box center [270, 125] width 237 height 15
click at [175, 144] on input "Search for option" at bounding box center [264, 151] width 224 height 14
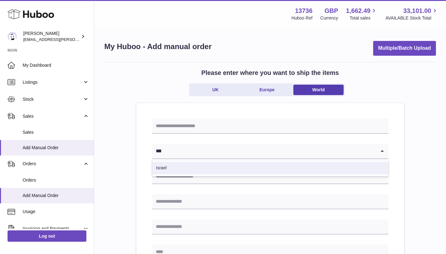
click at [175, 170] on li "Israel" at bounding box center [270, 167] width 236 height 13
type input "***"
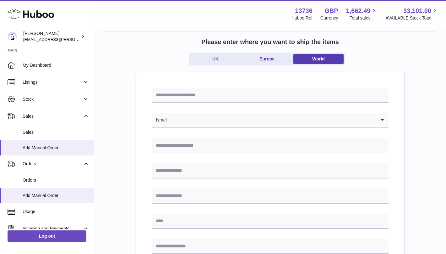
scroll to position [39, 0]
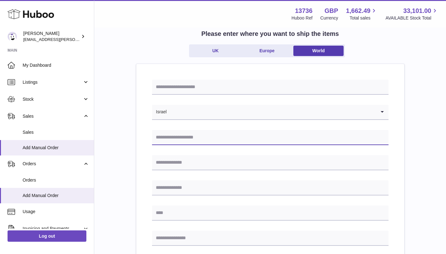
click at [194, 139] on input "text" at bounding box center [270, 137] width 237 height 15
paste input "**********"
type input "**********"
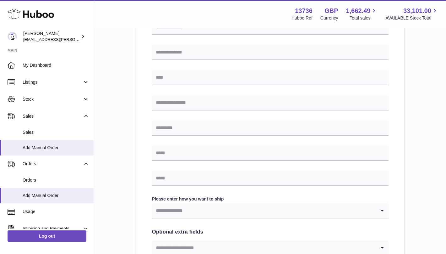
scroll to position [177, 0]
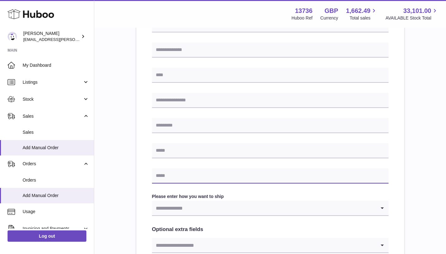
click at [213, 173] on input "text" at bounding box center [270, 175] width 237 height 15
paste input "**********"
type input "**********"
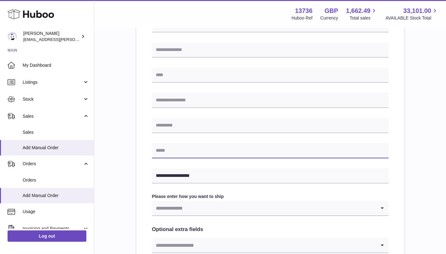
click at [240, 150] on input "text" at bounding box center [270, 150] width 237 height 15
paste input "**********"
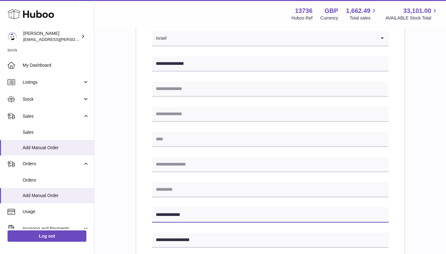
scroll to position [96, 0]
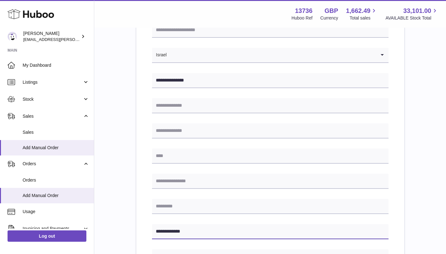
type input "**********"
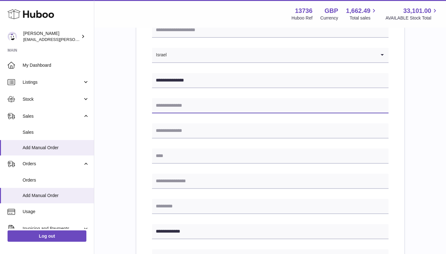
click at [199, 104] on input "text" at bounding box center [270, 105] width 237 height 15
paste input "*******"
type input "*******"
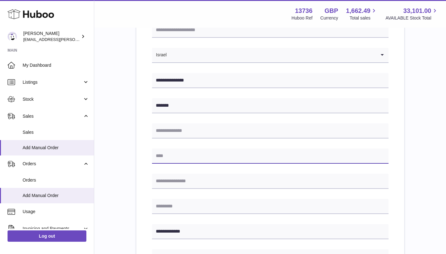
click at [182, 155] on input "text" at bounding box center [270, 155] width 237 height 15
paste input "*********"
type input "*********"
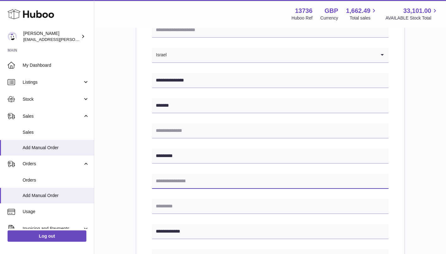
click at [230, 181] on input "text" at bounding box center [270, 180] width 237 height 15
paste input "*********"
type input "*********"
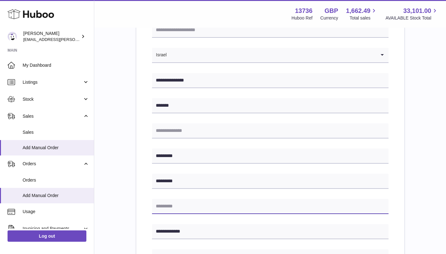
click at [198, 206] on input "text" at bounding box center [270, 206] width 237 height 15
paste input "*******"
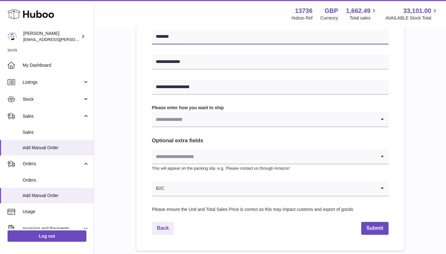
scroll to position [269, 0]
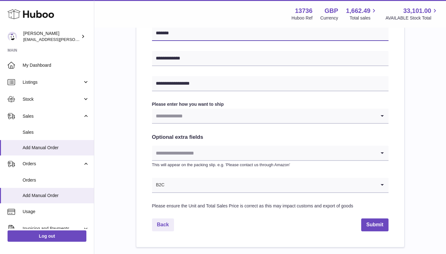
type input "*******"
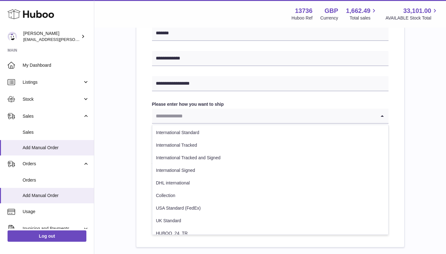
click at [172, 119] on input "Search for option" at bounding box center [264, 115] width 224 height 14
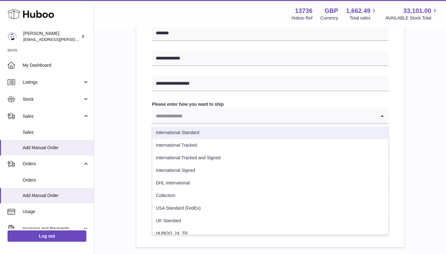
click at [204, 134] on li "International Standard" at bounding box center [270, 132] width 236 height 13
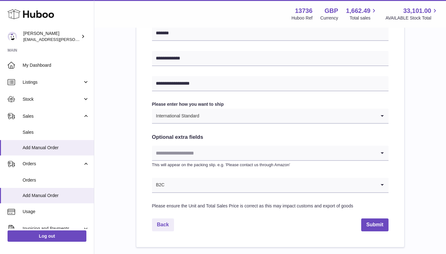
click at [198, 157] on input "Search for option" at bounding box center [264, 152] width 224 height 14
click at [137, 156] on div "**********" at bounding box center [270, 40] width 268 height 413
click at [368, 223] on button "Submit" at bounding box center [374, 224] width 27 height 13
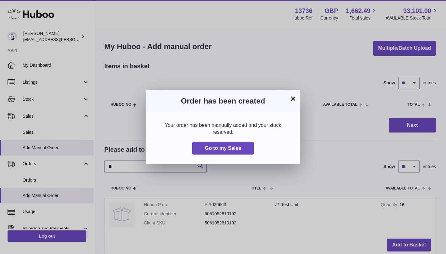
click at [292, 99] on button "×" at bounding box center [293, 99] width 8 height 8
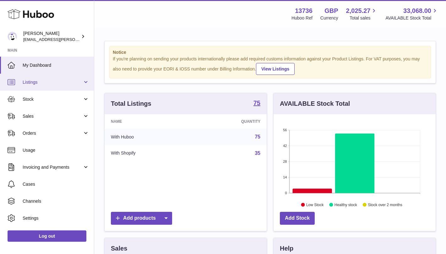
click at [62, 86] on link "Listings" at bounding box center [47, 82] width 94 height 17
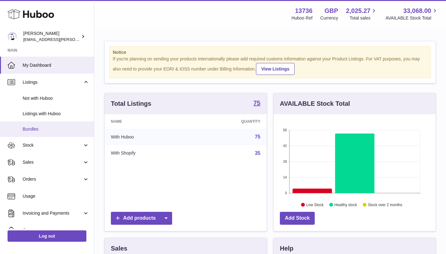
click at [54, 131] on span "Bundles" at bounding box center [56, 129] width 67 height 6
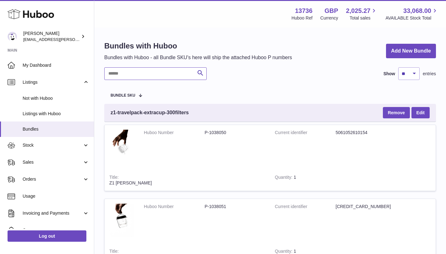
click at [168, 75] on input "text" at bounding box center [155, 73] width 102 height 13
type input "*"
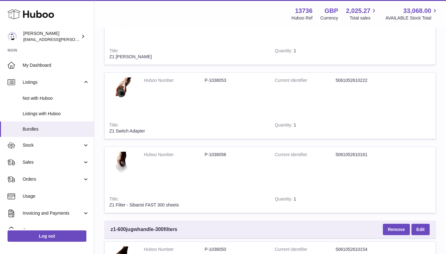
scroll to position [886, 0]
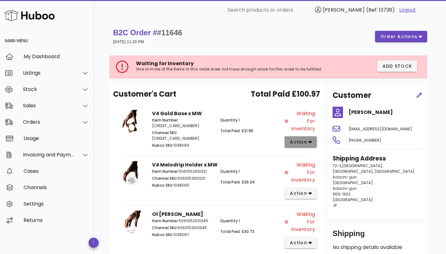
click at [304, 143] on span "action" at bounding box center [299, 142] width 18 height 7
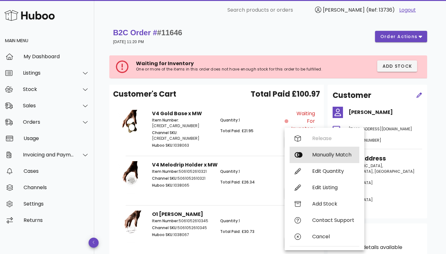
click at [317, 155] on div "Manually Match" at bounding box center [333, 154] width 42 height 6
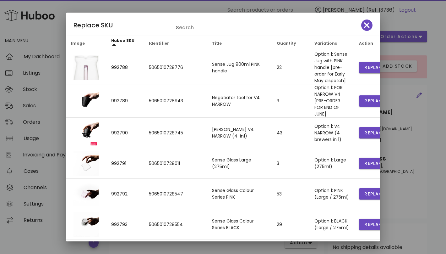
click at [194, 28] on input "Search" at bounding box center [232, 28] width 113 height 10
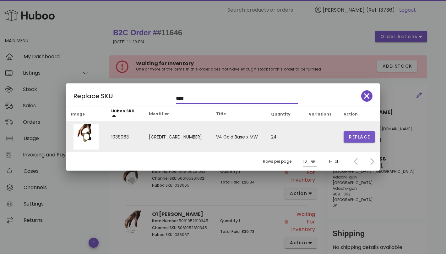
type input "****"
click at [354, 136] on span "Replace" at bounding box center [359, 137] width 21 height 7
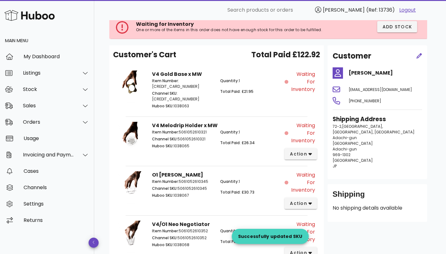
scroll to position [88, 0]
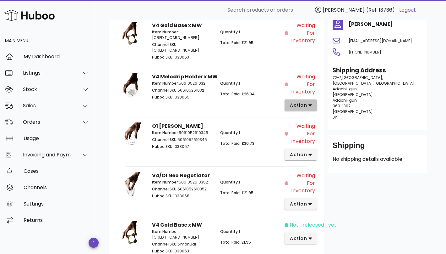
click at [305, 105] on span "action" at bounding box center [299, 105] width 18 height 7
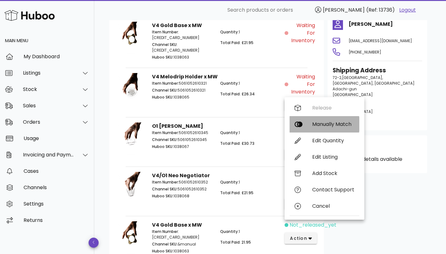
click at [316, 121] on div "Manually Match" at bounding box center [333, 124] width 42 height 6
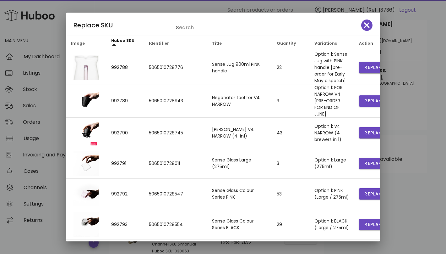
click at [197, 28] on input "Search" at bounding box center [232, 28] width 113 height 10
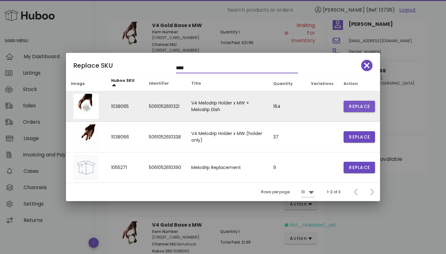
type input "****"
click at [354, 107] on span "Replace" at bounding box center [359, 106] width 21 height 7
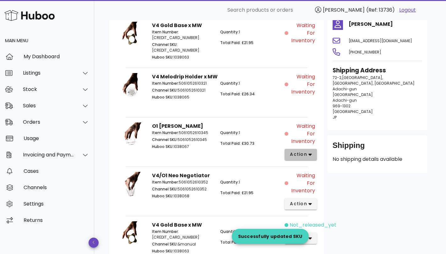
click at [304, 152] on span "action" at bounding box center [299, 154] width 18 height 7
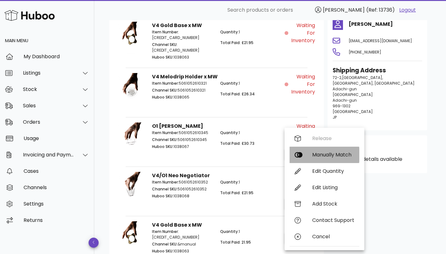
click at [325, 155] on div "Manually Match" at bounding box center [333, 154] width 42 height 6
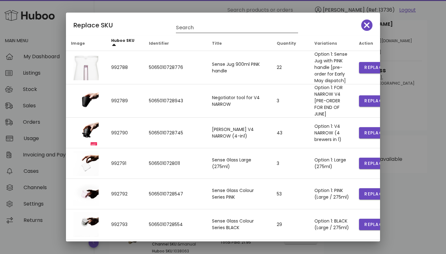
click at [214, 28] on input "Search" at bounding box center [232, 28] width 113 height 10
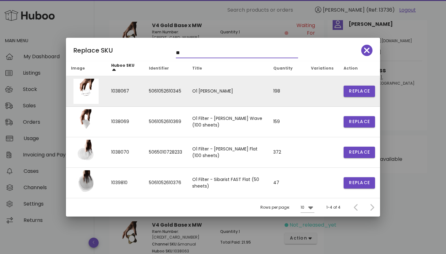
type input "**"
click at [343, 92] on td "Replace" at bounding box center [359, 91] width 41 height 30
click at [348, 92] on button "Replace" at bounding box center [359, 90] width 31 height 11
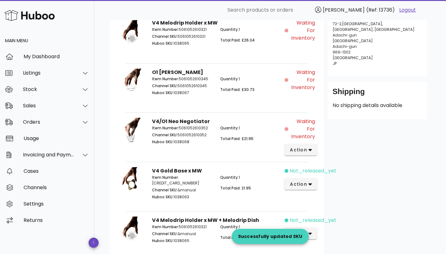
scroll to position [186, 0]
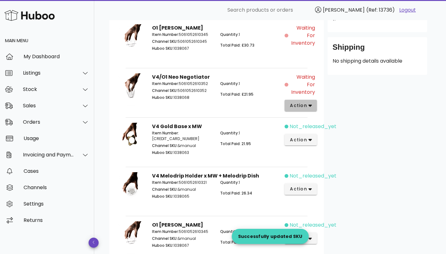
click at [305, 103] on span "action" at bounding box center [299, 105] width 18 height 7
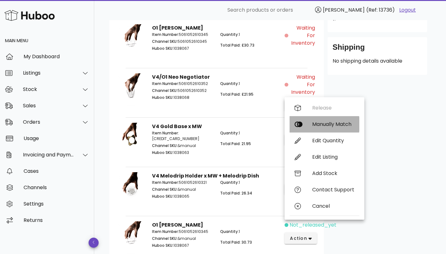
click at [319, 122] on div "Manually Match" at bounding box center [333, 124] width 42 height 6
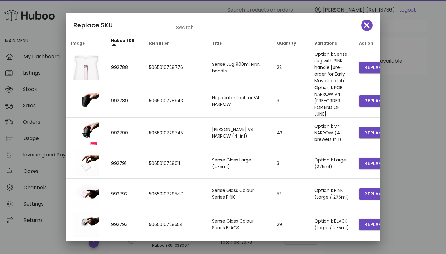
click at [205, 25] on input "Search" at bounding box center [232, 28] width 113 height 10
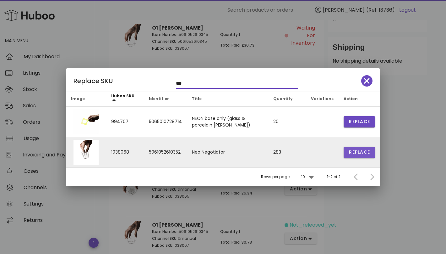
type input "***"
click at [359, 155] on button "Replace" at bounding box center [359, 151] width 31 height 11
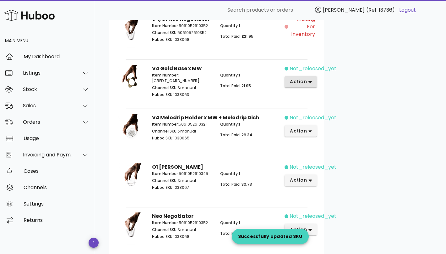
scroll to position [162, 0]
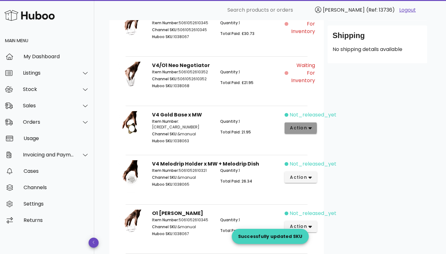
click at [310, 125] on icon "button" at bounding box center [310, 128] width 3 height 6
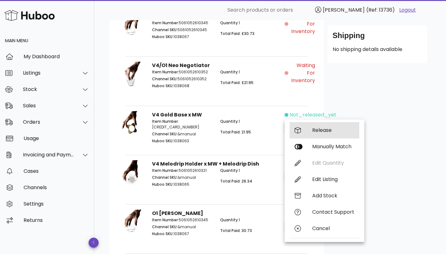
click at [319, 131] on div "Release" at bounding box center [333, 130] width 42 height 6
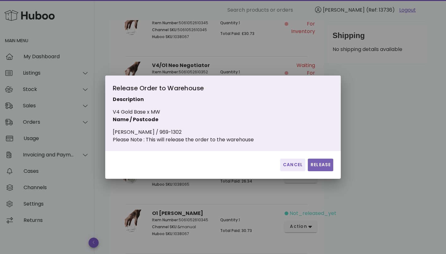
click at [318, 165] on span "Release" at bounding box center [320, 164] width 20 height 7
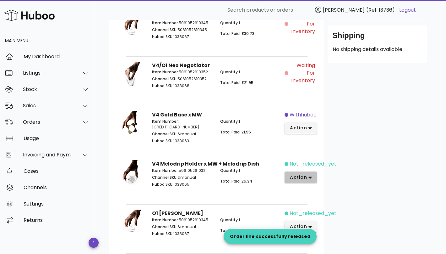
click at [310, 176] on icon "button" at bounding box center [310, 177] width 3 height 2
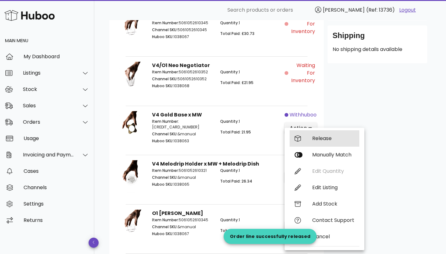
click at [333, 134] on div "Release" at bounding box center [325, 138] width 70 height 16
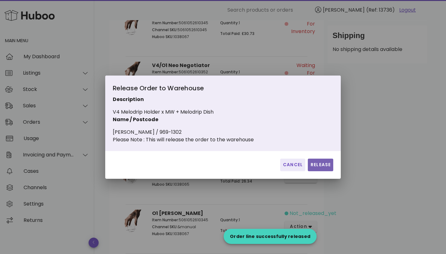
click at [317, 166] on span "Release" at bounding box center [320, 164] width 20 height 7
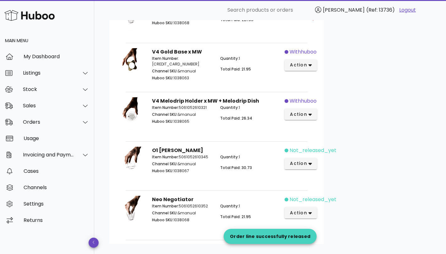
scroll to position [262, 0]
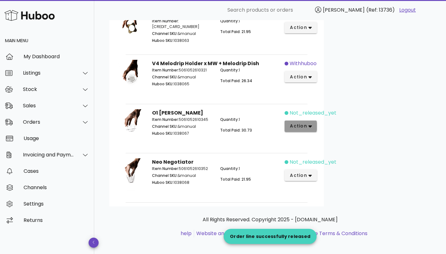
click at [307, 123] on span "action" at bounding box center [301, 126] width 22 height 7
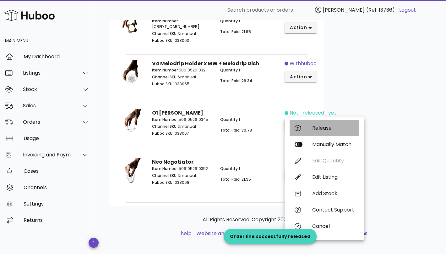
click at [315, 126] on div "Release" at bounding box center [333, 128] width 42 height 6
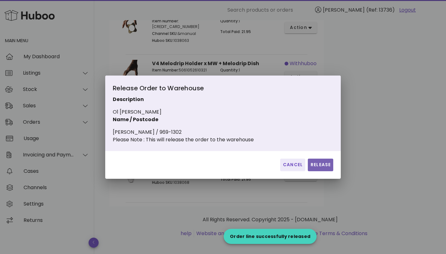
click at [321, 168] on span "Release" at bounding box center [320, 164] width 20 height 7
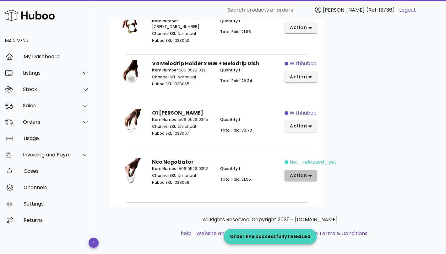
click at [314, 174] on button "action" at bounding box center [301, 174] width 32 height 11
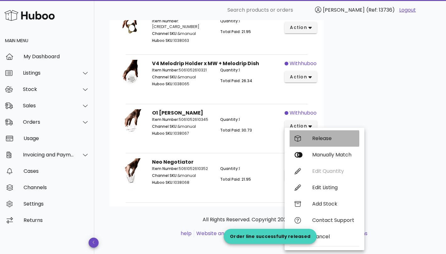
click at [327, 137] on div "Release" at bounding box center [333, 138] width 42 height 6
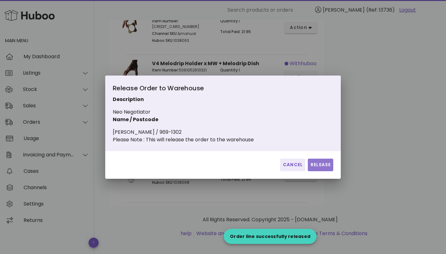
click at [320, 163] on button "Release" at bounding box center [320, 164] width 25 height 13
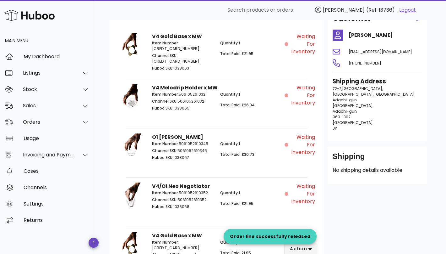
scroll to position [0, 0]
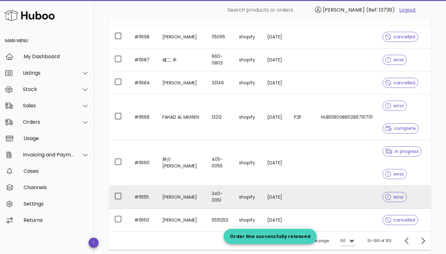
scroll to position [1418, 0]
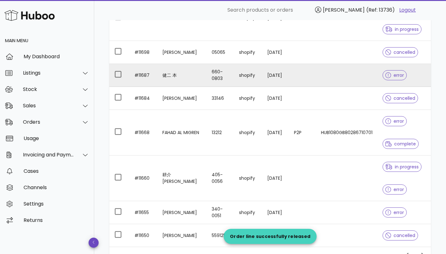
click at [340, 76] on td at bounding box center [347, 75] width 62 height 23
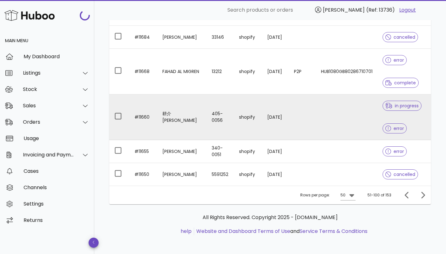
scroll to position [1480, 0]
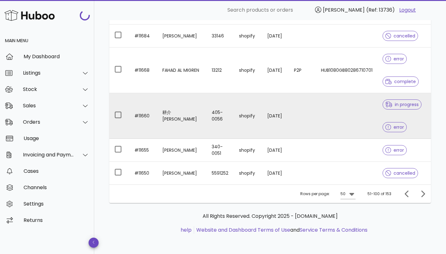
click at [325, 128] on td at bounding box center [347, 116] width 62 height 46
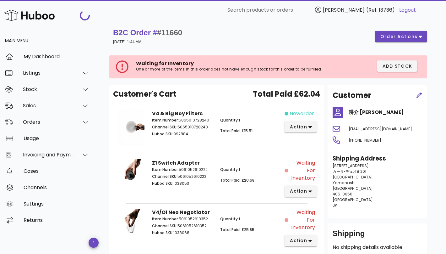
scroll to position [58, 0]
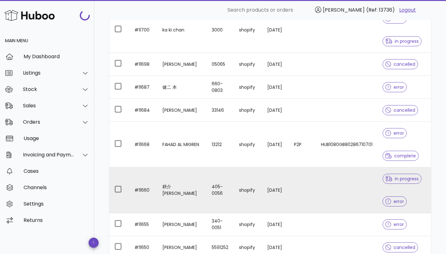
scroll to position [1365, 0]
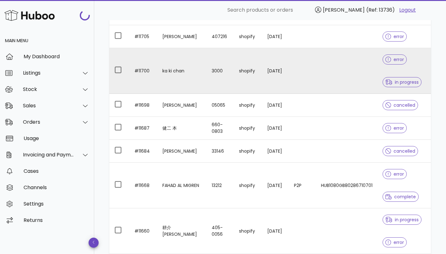
click at [250, 60] on td "shopify" at bounding box center [248, 71] width 28 height 46
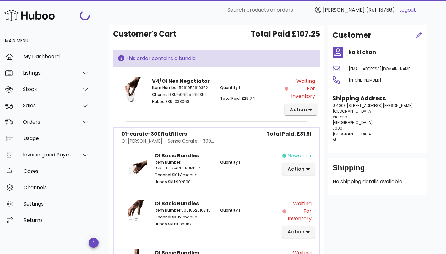
scroll to position [51, 0]
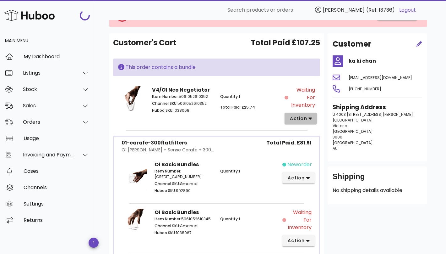
click at [302, 116] on span "action" at bounding box center [299, 118] width 18 height 7
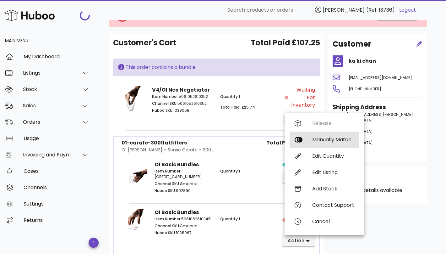
click at [331, 137] on div "Manually Match" at bounding box center [333, 139] width 42 height 6
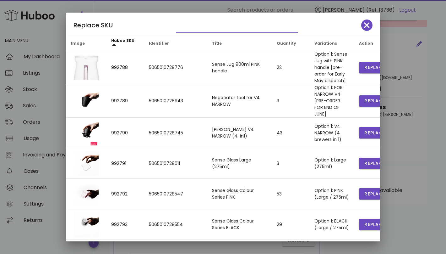
click at [222, 31] on input "text" at bounding box center [232, 28] width 113 height 10
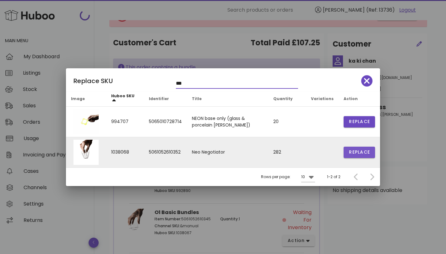
type input "***"
click at [356, 152] on span "Replace" at bounding box center [359, 152] width 21 height 7
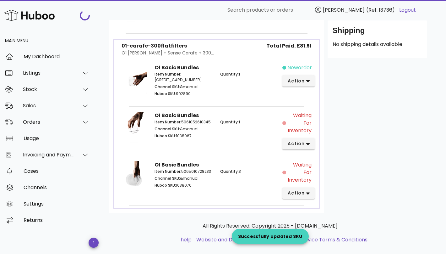
scroll to position [206, 0]
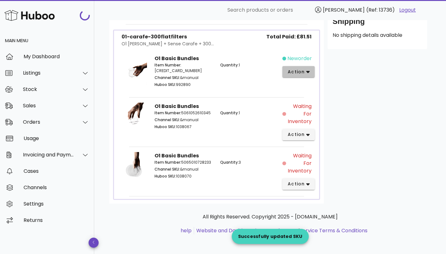
click at [301, 70] on span "action" at bounding box center [296, 71] width 18 height 7
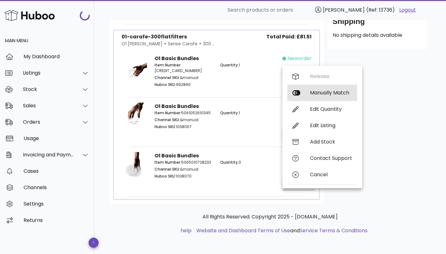
click at [309, 93] on div "Manually Match" at bounding box center [322, 93] width 70 height 16
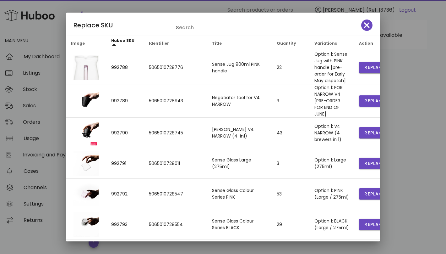
click at [232, 27] on input "Search" at bounding box center [232, 28] width 113 height 10
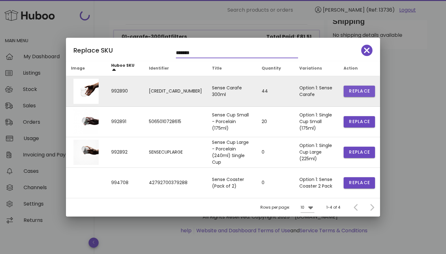
type input "*******"
click at [349, 90] on span "Replace" at bounding box center [359, 91] width 21 height 7
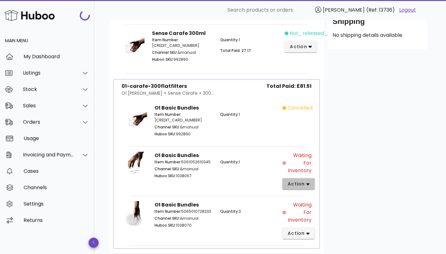
click at [296, 183] on span "action" at bounding box center [296, 183] width 18 height 7
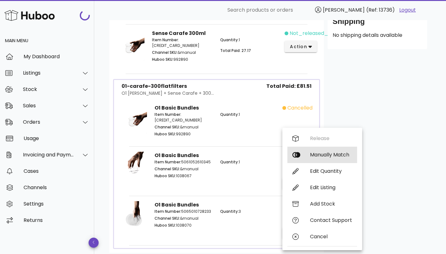
click at [325, 152] on div "Manually Match" at bounding box center [331, 154] width 42 height 6
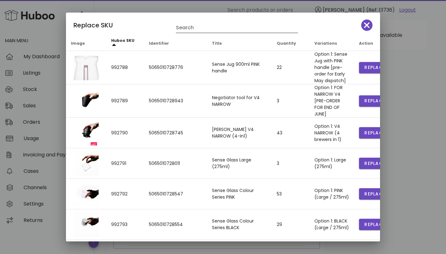
click at [223, 26] on input "Search" at bounding box center [232, 28] width 113 height 10
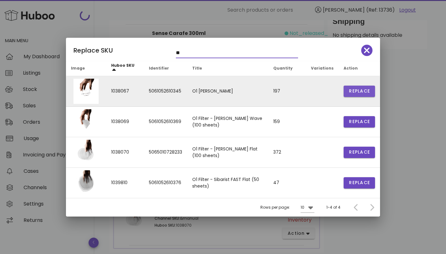
type input "**"
click at [356, 91] on span "Replace" at bounding box center [359, 91] width 21 height 7
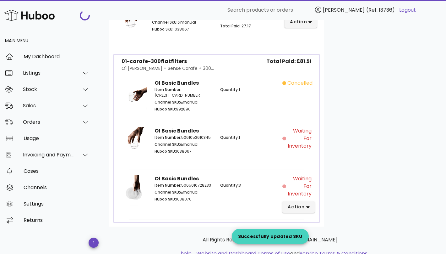
scroll to position [302, 0]
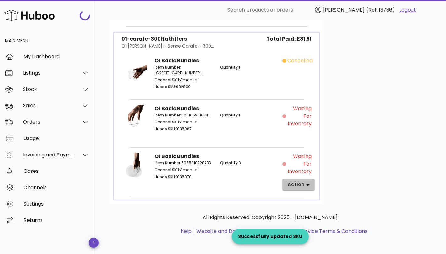
click at [301, 185] on span "action" at bounding box center [296, 184] width 18 height 7
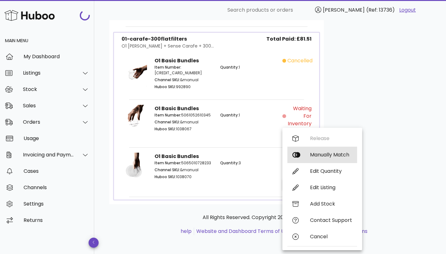
click at [314, 153] on div "Manually Match" at bounding box center [331, 154] width 42 height 6
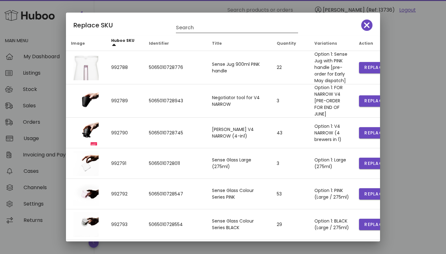
click at [200, 30] on input "Search" at bounding box center [232, 28] width 113 height 10
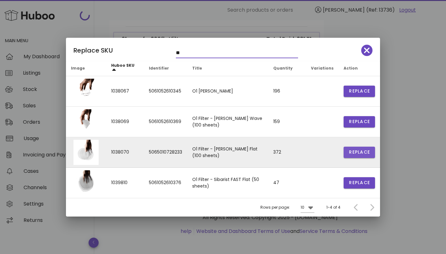
type input "**"
click at [361, 150] on span "Replace" at bounding box center [359, 152] width 21 height 7
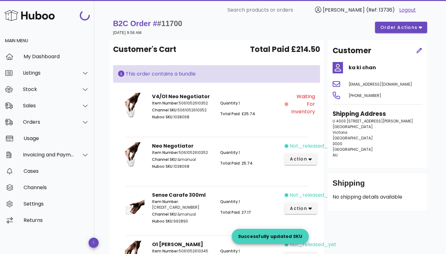
scroll to position [0, 0]
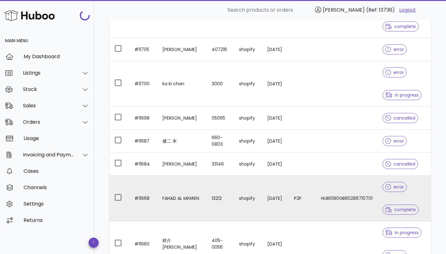
scroll to position [1332, 0]
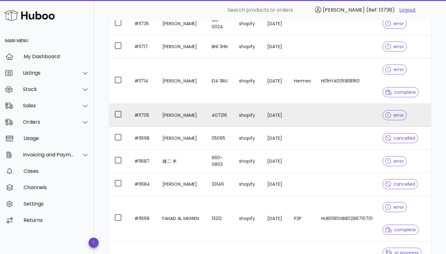
click at [316, 121] on td at bounding box center [347, 115] width 62 height 23
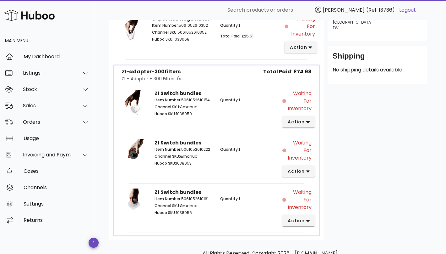
scroll to position [157, 0]
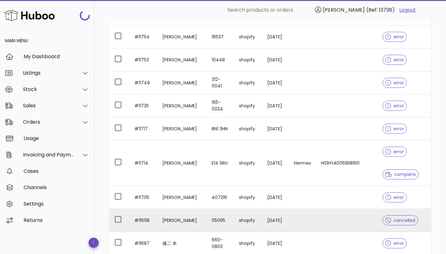
scroll to position [1231, 0]
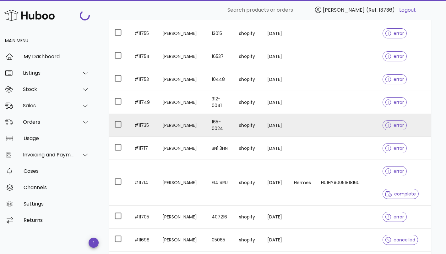
click at [245, 133] on td "shopify" at bounding box center [248, 125] width 28 height 23
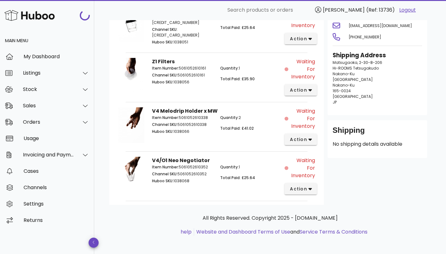
scroll to position [65, 0]
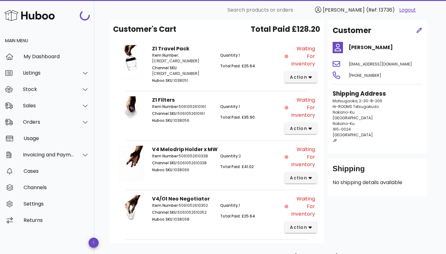
scroll to position [1231, 0]
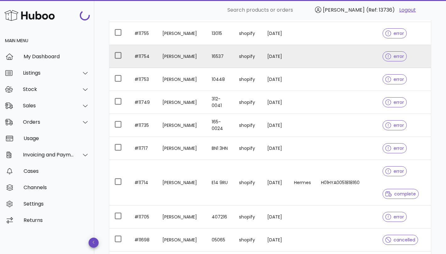
click at [276, 66] on td "[DATE]" at bounding box center [275, 56] width 27 height 23
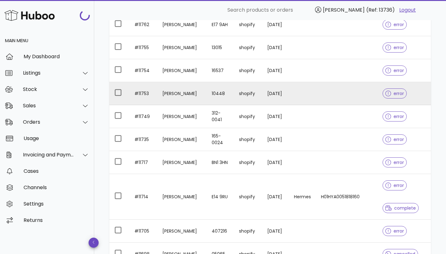
scroll to position [1196, 0]
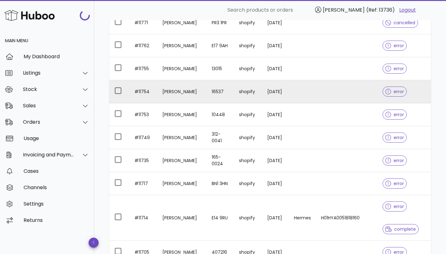
click at [262, 93] on td "[DATE]" at bounding box center [275, 91] width 27 height 23
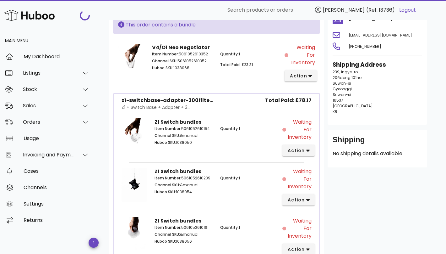
scroll to position [155, 0]
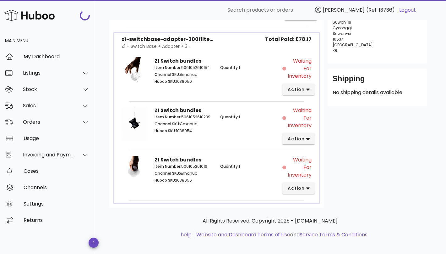
scroll to position [1196, 0]
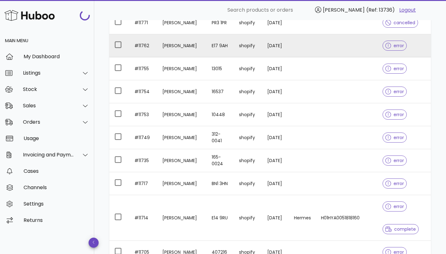
click at [273, 44] on td "[DATE]" at bounding box center [275, 45] width 27 height 23
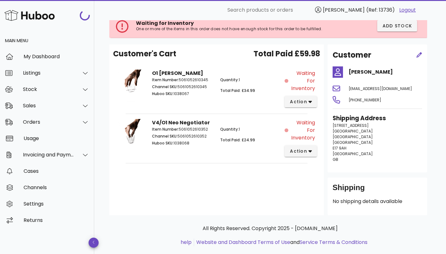
scroll to position [9, 0]
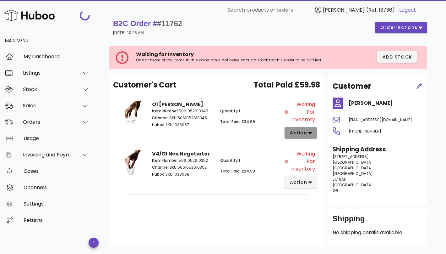
click at [306, 130] on span "action" at bounding box center [299, 132] width 18 height 7
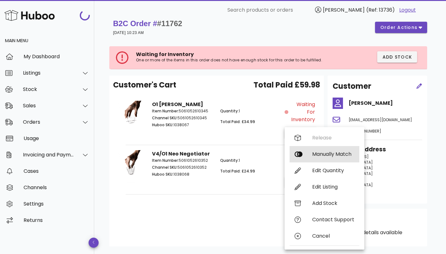
click at [330, 151] on div "Manually Match" at bounding box center [333, 154] width 42 height 6
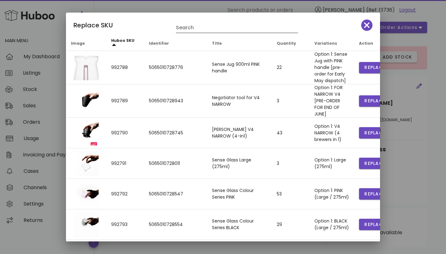
click at [232, 29] on input "Search" at bounding box center [232, 28] width 113 height 10
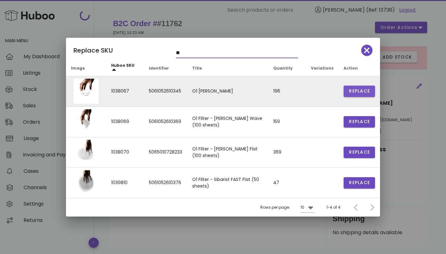
type input "**"
click at [354, 92] on span "Replace" at bounding box center [359, 91] width 21 height 7
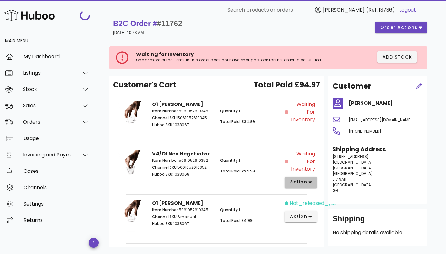
click at [310, 181] on icon "button" at bounding box center [310, 182] width 3 height 2
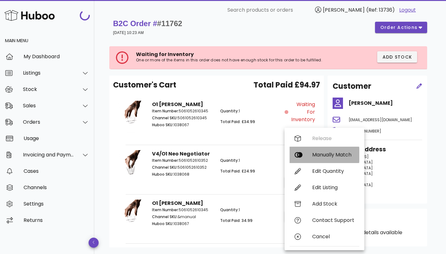
click at [322, 156] on div "Manually Match" at bounding box center [333, 154] width 42 height 6
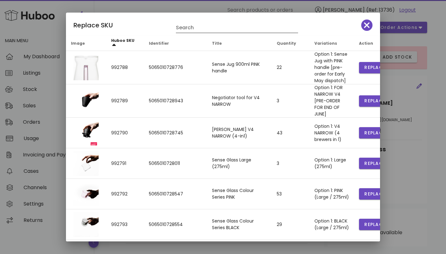
click at [186, 28] on input "Search" at bounding box center [232, 28] width 113 height 10
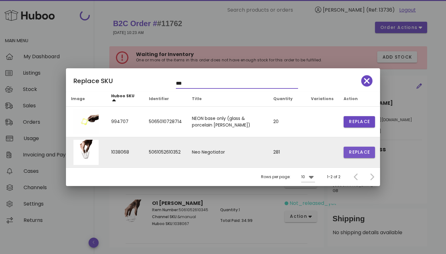
type input "***"
click at [363, 151] on span "Replace" at bounding box center [359, 152] width 21 height 7
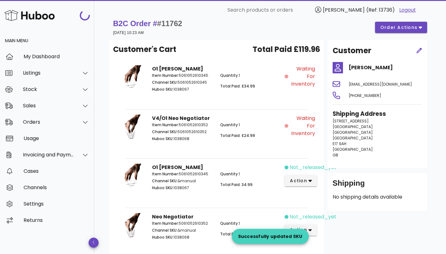
scroll to position [66, 0]
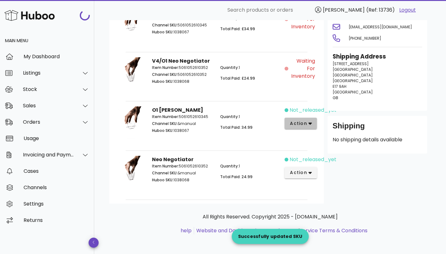
click at [310, 123] on icon "button" at bounding box center [310, 124] width 3 height 2
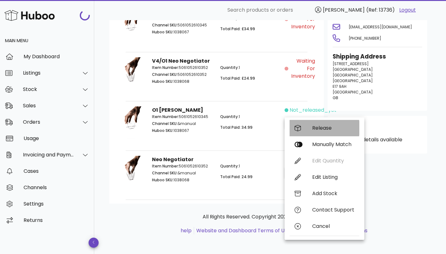
click at [313, 128] on div "Release" at bounding box center [333, 128] width 42 height 6
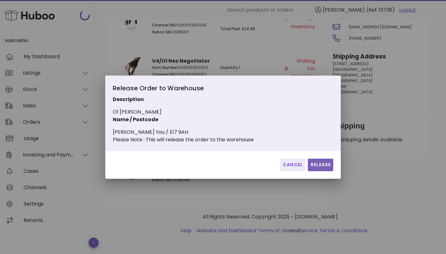
click at [318, 168] on span "Release" at bounding box center [320, 164] width 20 height 7
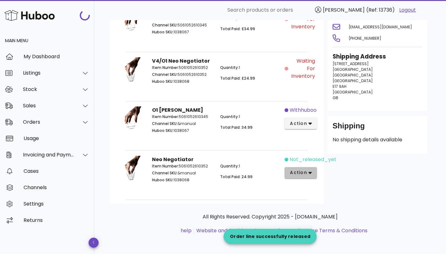
click at [307, 173] on span "action" at bounding box center [301, 172] width 22 height 7
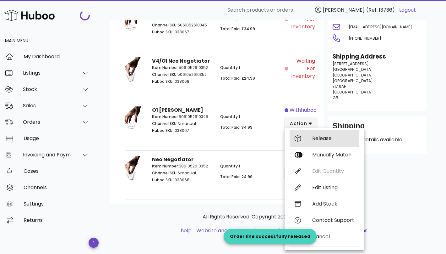
click at [324, 140] on div "Release" at bounding box center [333, 138] width 42 height 6
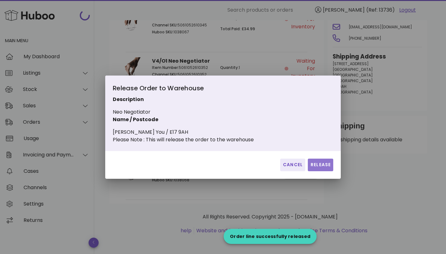
click at [314, 168] on span "Release" at bounding box center [320, 164] width 20 height 7
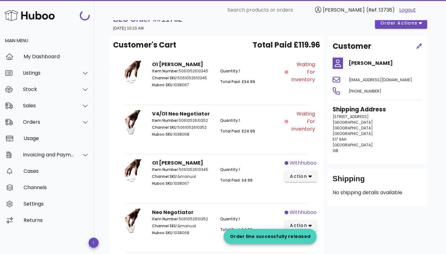
scroll to position [0, 0]
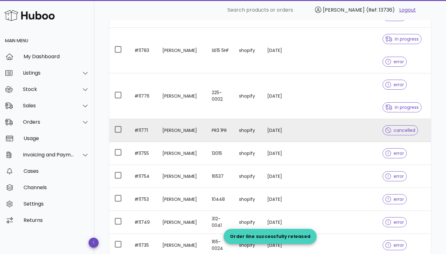
scroll to position [1105, 0]
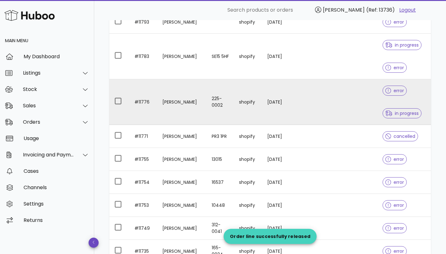
click at [287, 105] on td "[DATE]" at bounding box center [275, 102] width 27 height 46
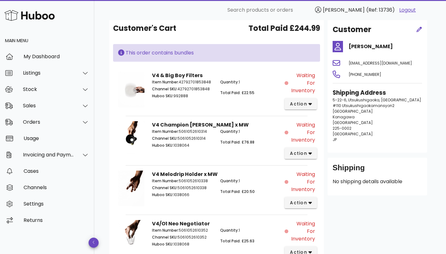
scroll to position [149, 0]
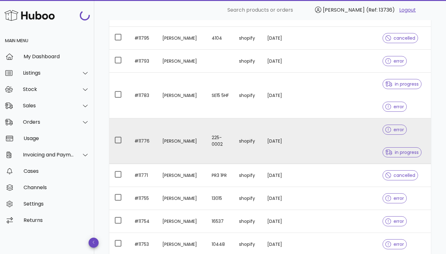
scroll to position [1064, 0]
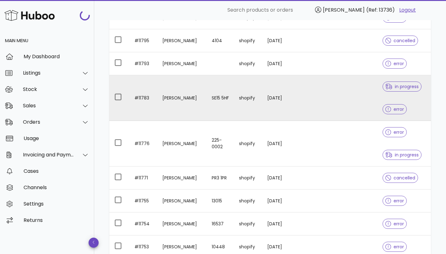
click at [265, 104] on td "[DATE]" at bounding box center [275, 98] width 27 height 46
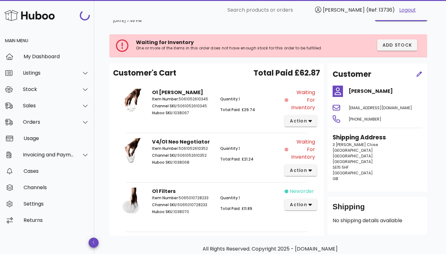
scroll to position [19, 0]
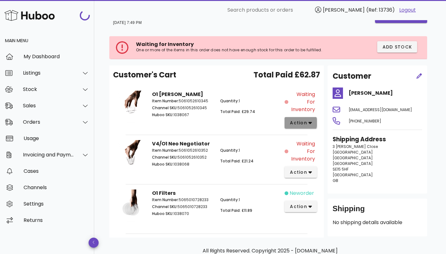
click at [304, 122] on span "action" at bounding box center [299, 122] width 18 height 7
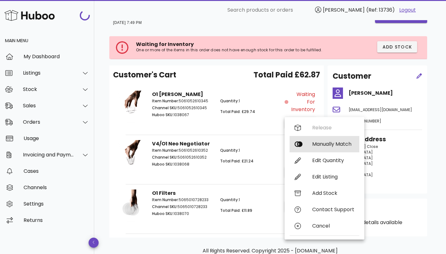
click at [326, 140] on div "Manually Match" at bounding box center [325, 144] width 70 height 16
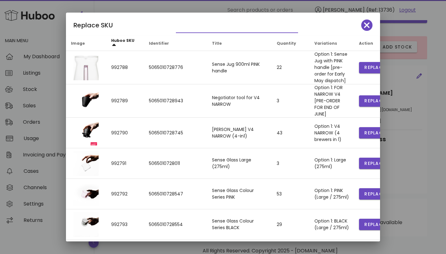
click at [216, 29] on input "text" at bounding box center [232, 28] width 113 height 10
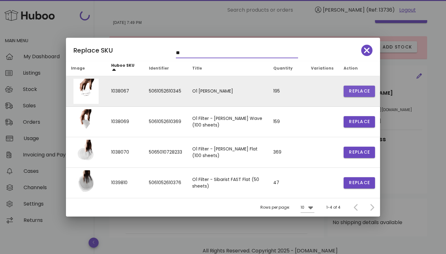
type input "**"
click at [365, 94] on span "Replace" at bounding box center [359, 91] width 21 height 7
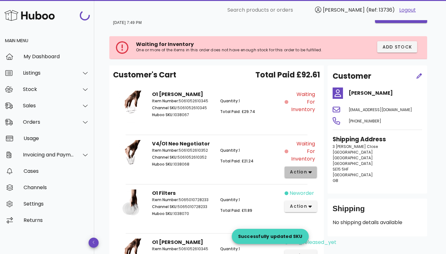
click at [304, 170] on span "action" at bounding box center [299, 171] width 18 height 7
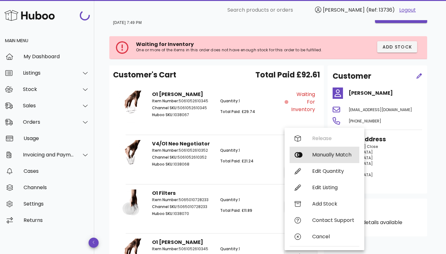
click at [318, 157] on div "Manually Match" at bounding box center [333, 154] width 42 height 6
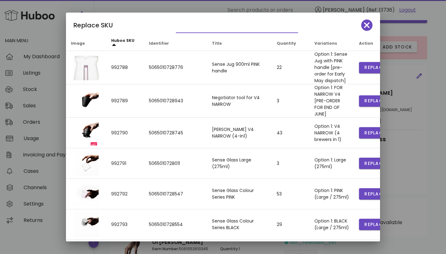
click at [206, 23] on input "text" at bounding box center [232, 28] width 113 height 10
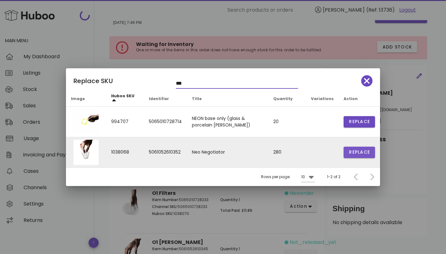
type input "***"
click at [361, 152] on span "Replace" at bounding box center [359, 152] width 21 height 7
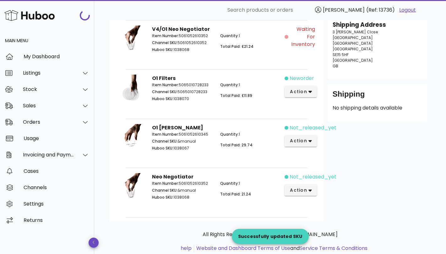
scroll to position [113, 0]
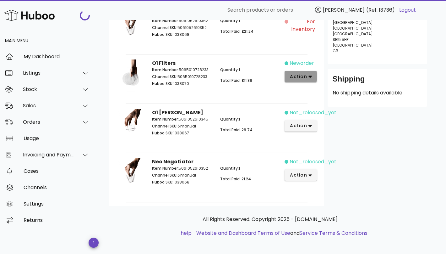
click at [307, 74] on span "action" at bounding box center [301, 76] width 22 height 7
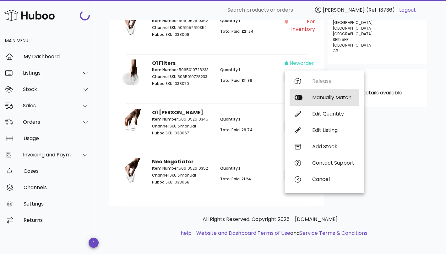
click at [317, 99] on div "Manually Match" at bounding box center [333, 97] width 42 height 6
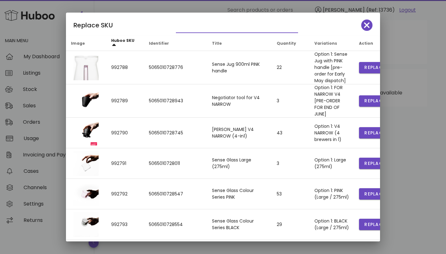
click at [221, 25] on input "text" at bounding box center [232, 28] width 113 height 10
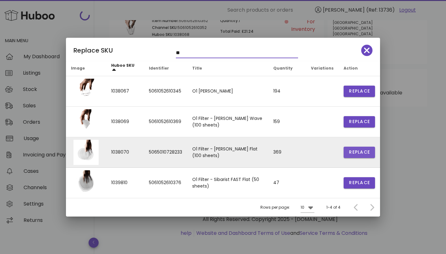
type input "**"
click at [356, 150] on span "Replace" at bounding box center [359, 152] width 21 height 7
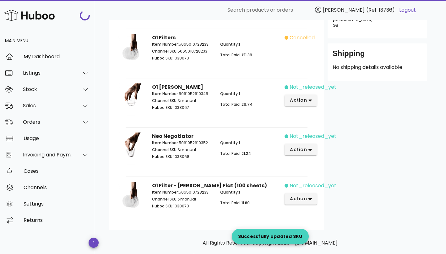
scroll to position [164, 0]
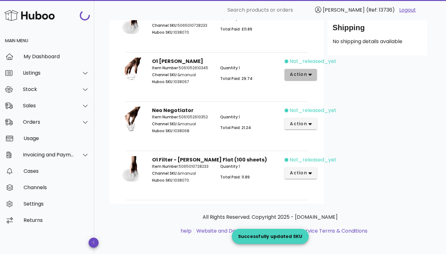
click at [303, 74] on span "action" at bounding box center [299, 74] width 18 height 7
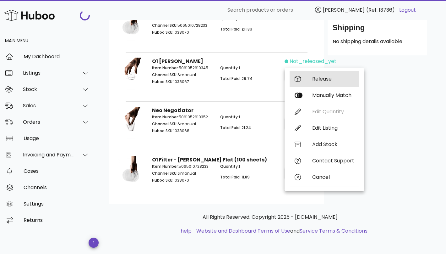
click at [322, 81] on div "Release" at bounding box center [333, 79] width 42 height 6
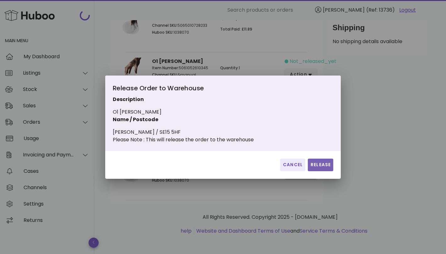
click at [326, 168] on span "Release" at bounding box center [320, 164] width 20 height 7
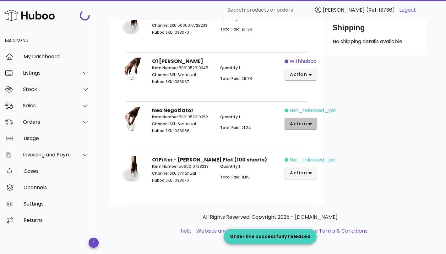
click at [309, 125] on icon "button" at bounding box center [310, 124] width 3 height 6
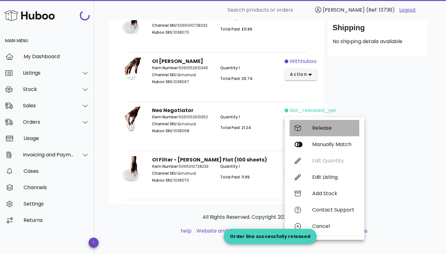
click at [318, 131] on div "Release" at bounding box center [325, 128] width 70 height 16
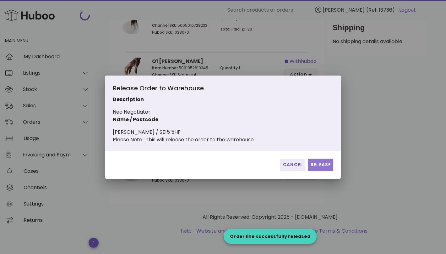
click at [317, 168] on span "Release" at bounding box center [320, 164] width 20 height 7
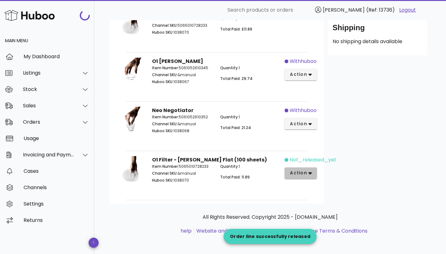
click at [312, 169] on button "action" at bounding box center [301, 172] width 32 height 11
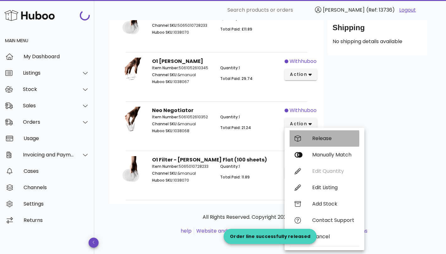
click at [326, 139] on div "Release" at bounding box center [333, 138] width 42 height 6
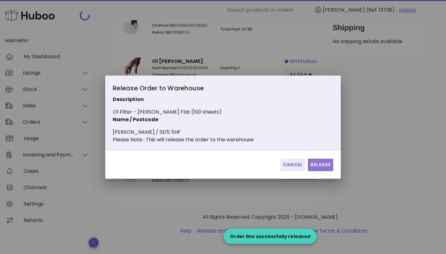
click at [320, 164] on button "Release" at bounding box center [320, 164] width 25 height 13
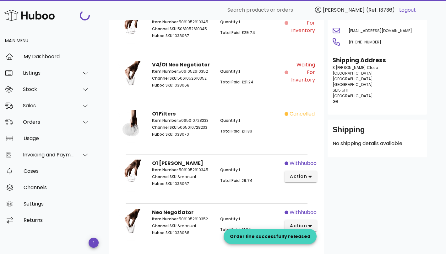
scroll to position [0, 0]
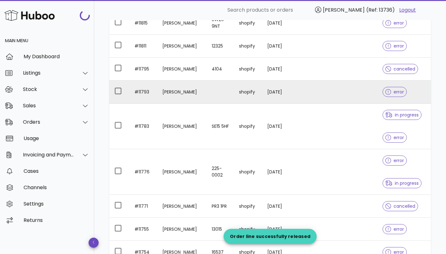
scroll to position [1032, 0]
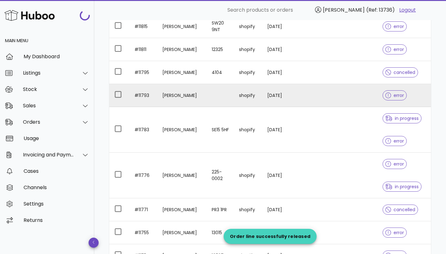
click at [292, 95] on td at bounding box center [302, 95] width 27 height 23
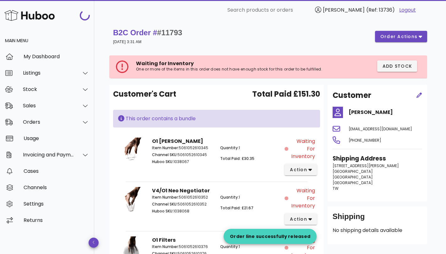
scroll to position [1032, 0]
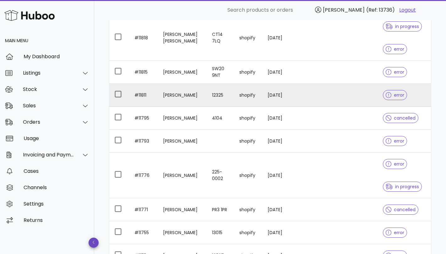
click at [283, 95] on td "[DATE]" at bounding box center [276, 95] width 27 height 23
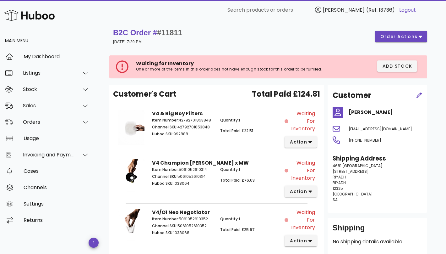
scroll to position [54, 0]
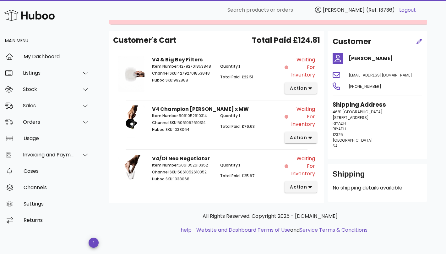
scroll to position [1032, 0]
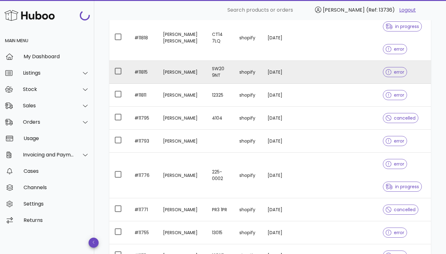
click at [276, 74] on td "[DATE]" at bounding box center [276, 72] width 27 height 23
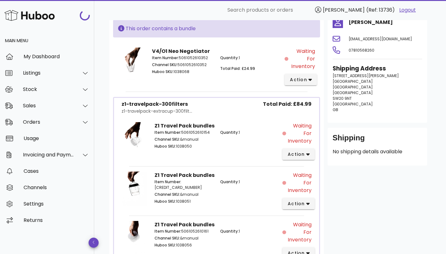
scroll to position [141, 0]
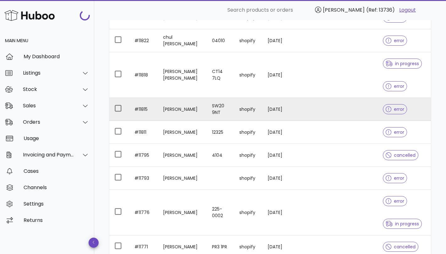
scroll to position [994, 0]
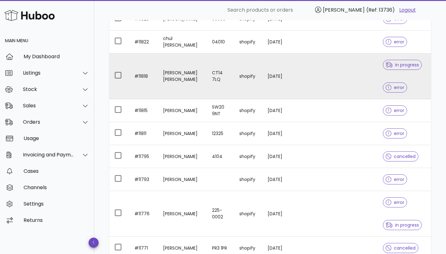
click at [240, 80] on td "shopify" at bounding box center [248, 76] width 28 height 46
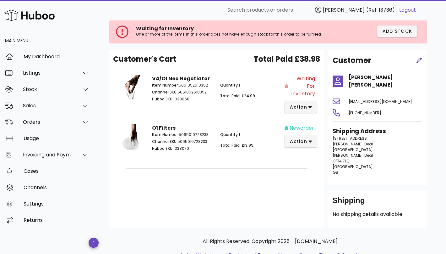
scroll to position [48, 0]
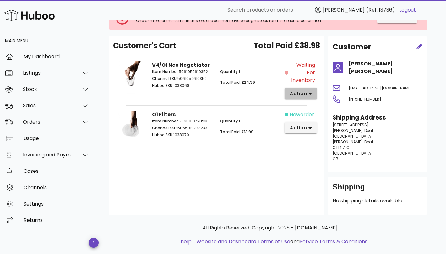
click at [302, 94] on span "action" at bounding box center [299, 93] width 18 height 7
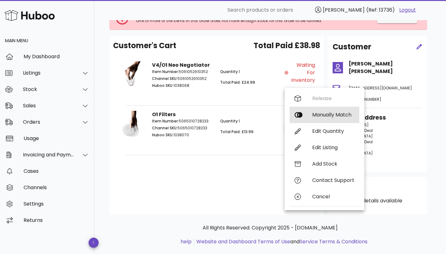
click at [331, 114] on div "Manually Match" at bounding box center [333, 115] width 42 height 6
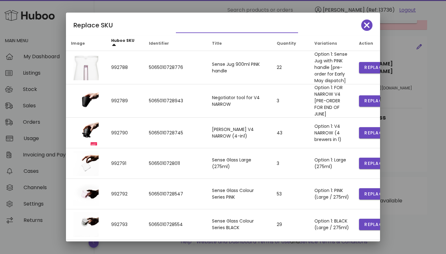
click at [233, 31] on input "text" at bounding box center [232, 28] width 113 height 10
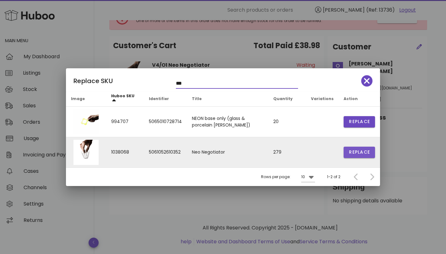
type input "***"
click at [356, 152] on span "Replace" at bounding box center [359, 152] width 21 height 7
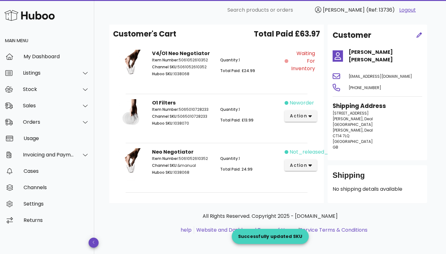
scroll to position [17, 0]
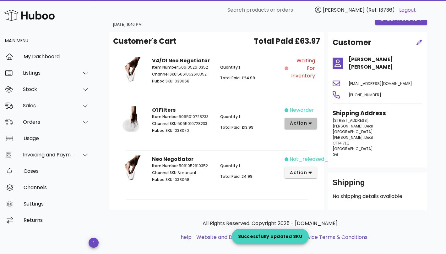
click at [302, 123] on span "action" at bounding box center [299, 123] width 18 height 7
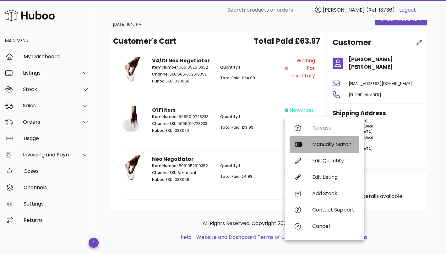
click at [316, 142] on div "Manually Match" at bounding box center [333, 144] width 42 height 6
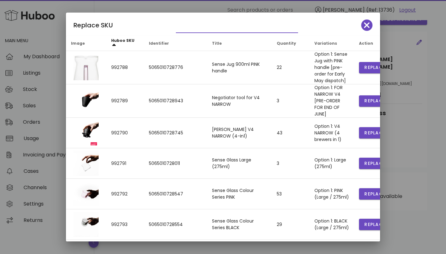
click at [202, 27] on input "text" at bounding box center [232, 28] width 113 height 10
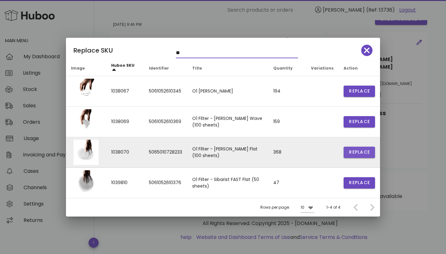
type input "**"
click at [359, 156] on button "Replace" at bounding box center [359, 151] width 31 height 11
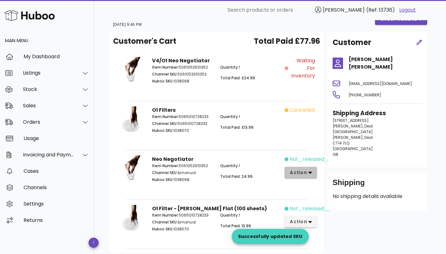
click at [307, 172] on span "action" at bounding box center [301, 172] width 22 height 7
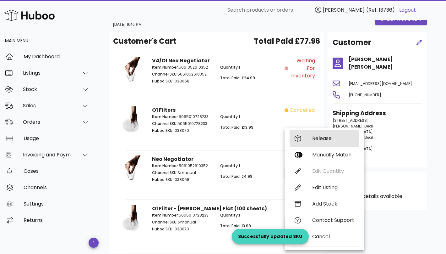
click at [328, 140] on div "Release" at bounding box center [333, 138] width 42 height 6
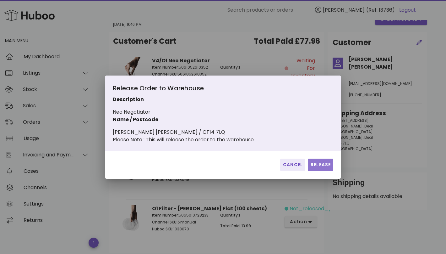
click at [313, 168] on span "Release" at bounding box center [320, 164] width 20 height 7
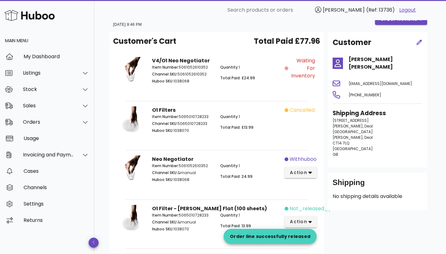
scroll to position [66, 0]
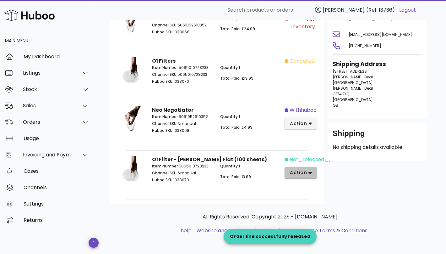
click at [308, 167] on button "action" at bounding box center [301, 172] width 32 height 11
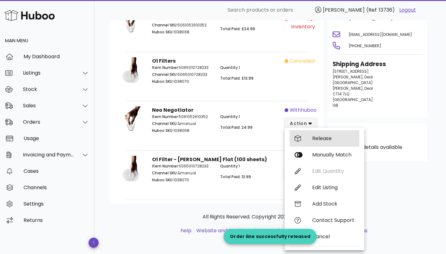
click at [324, 136] on div "Release" at bounding box center [333, 138] width 42 height 6
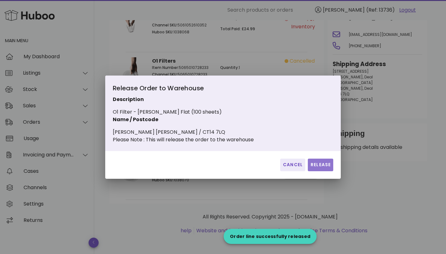
click at [322, 164] on button "Release" at bounding box center [320, 164] width 25 height 13
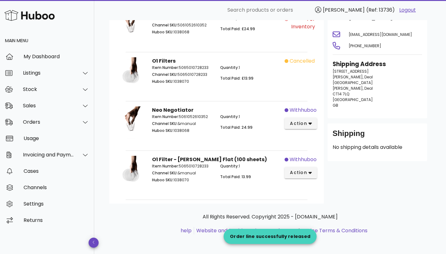
scroll to position [0, 0]
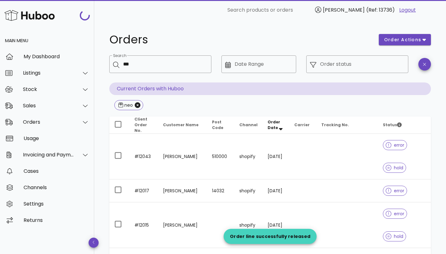
scroll to position [994, 0]
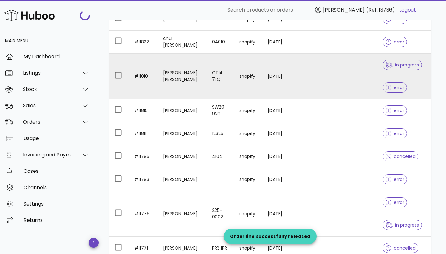
click at [296, 83] on td at bounding box center [302, 76] width 27 height 46
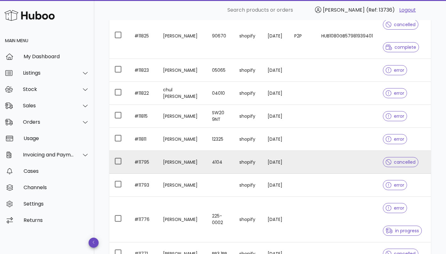
scroll to position [982, 0]
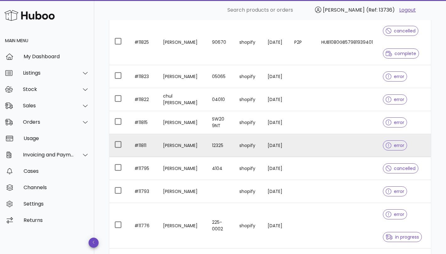
click at [297, 147] on td at bounding box center [302, 145] width 27 height 23
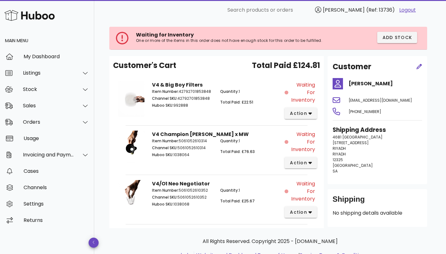
scroll to position [31, 0]
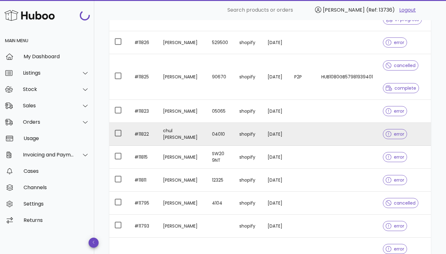
scroll to position [931, 0]
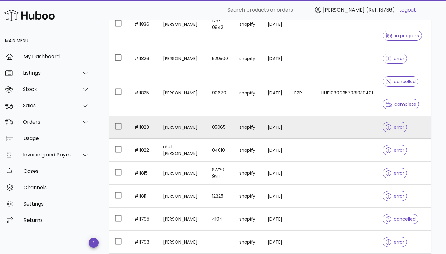
click at [299, 123] on td at bounding box center [302, 127] width 27 height 23
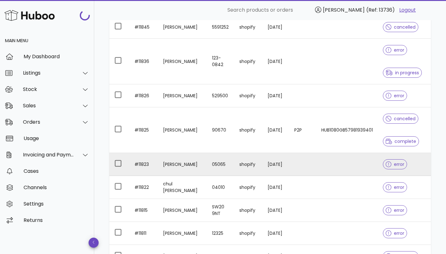
scroll to position [892, 0]
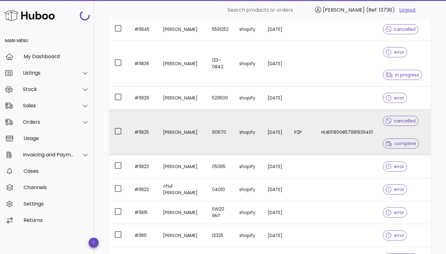
click at [268, 125] on td "[DATE]" at bounding box center [276, 132] width 27 height 46
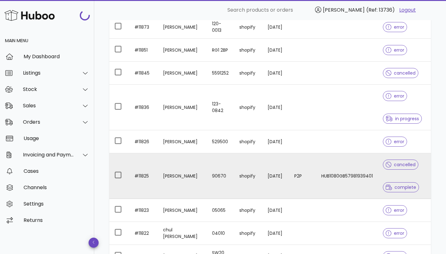
scroll to position [842, 0]
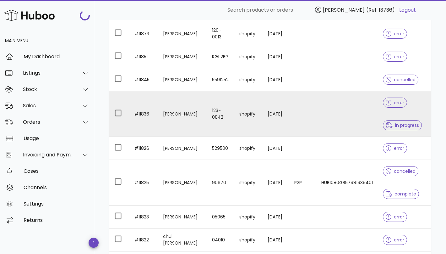
click at [284, 105] on td "[DATE]" at bounding box center [276, 114] width 27 height 46
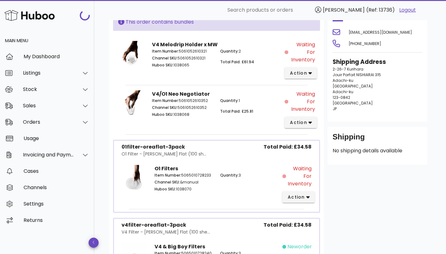
scroll to position [74, 0]
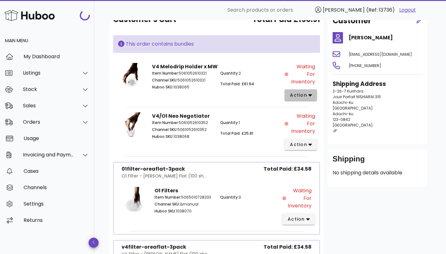
click at [302, 93] on span "action" at bounding box center [299, 95] width 18 height 7
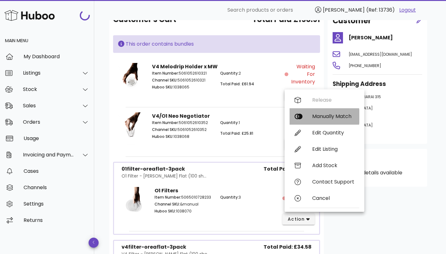
click at [314, 115] on div "Manually Match" at bounding box center [333, 116] width 42 height 6
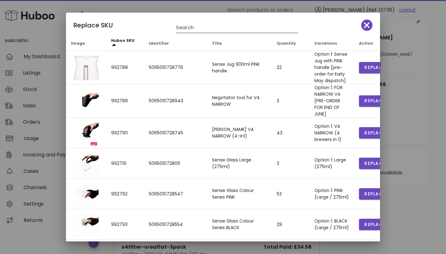
click at [200, 27] on input "Search" at bounding box center [232, 28] width 113 height 10
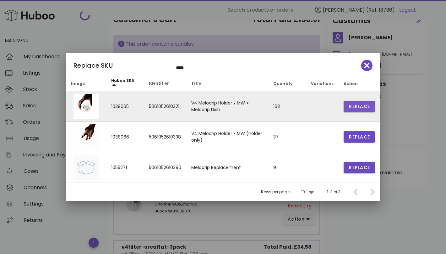
type input "****"
click at [357, 104] on span "Replace" at bounding box center [359, 106] width 21 height 7
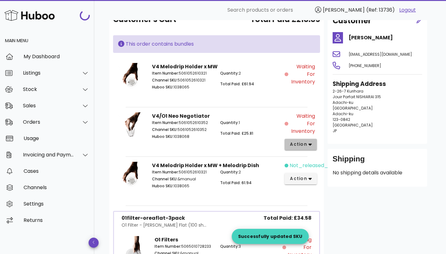
click at [301, 142] on span "action" at bounding box center [299, 144] width 18 height 7
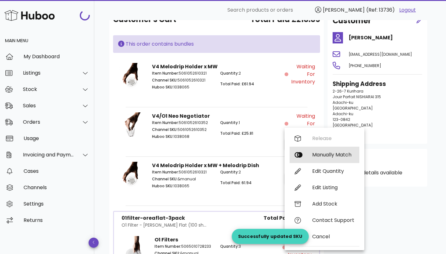
click at [317, 154] on div "Manually Match" at bounding box center [333, 154] width 42 height 6
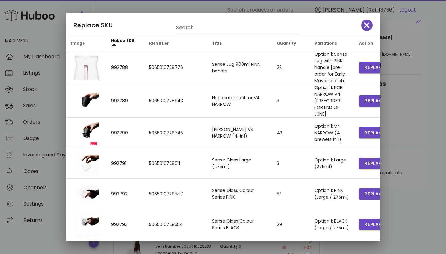
click at [219, 25] on input "Search" at bounding box center [232, 28] width 113 height 10
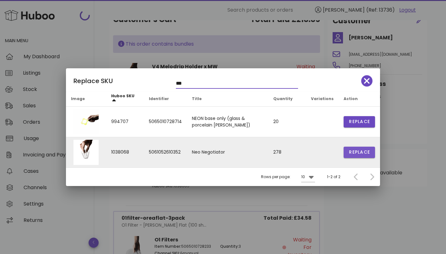
type input "***"
click at [358, 152] on span "Replace" at bounding box center [359, 152] width 21 height 7
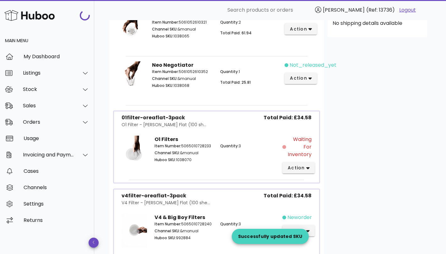
scroll to position [247, 0]
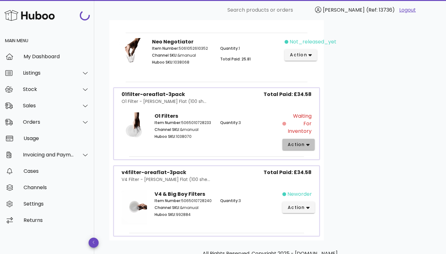
click at [307, 144] on icon "button" at bounding box center [307, 145] width 3 height 2
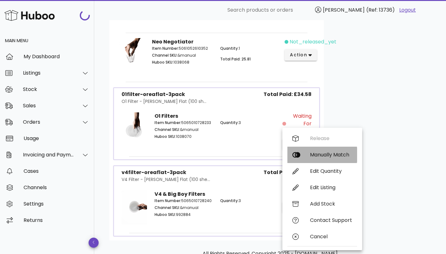
click at [326, 155] on div "Manually Match" at bounding box center [331, 154] width 42 height 6
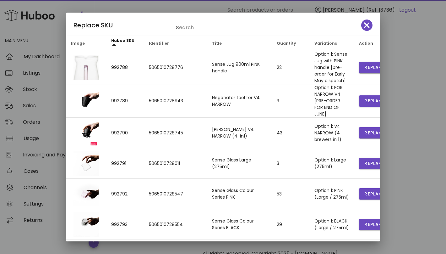
click at [231, 27] on input "Search" at bounding box center [232, 28] width 113 height 10
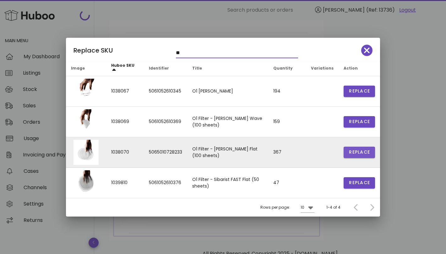
type input "**"
click at [358, 154] on span "Replace" at bounding box center [359, 152] width 21 height 7
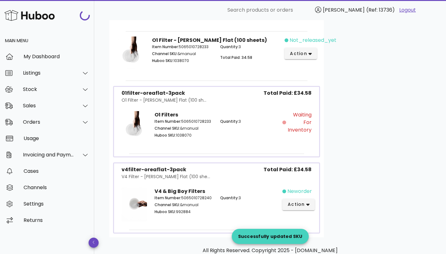
scroll to position [295, 0]
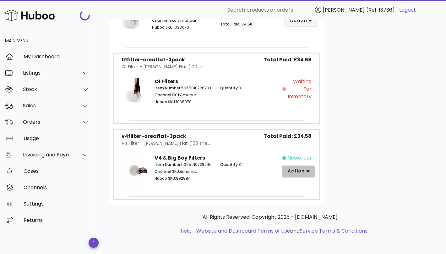
click at [305, 170] on span "action" at bounding box center [298, 170] width 22 height 7
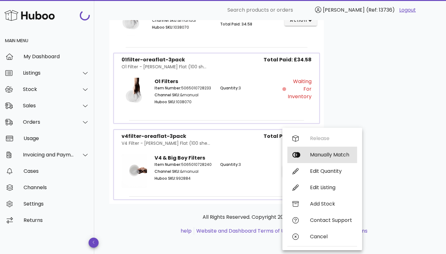
click at [320, 155] on div "Manually Match" at bounding box center [331, 154] width 42 height 6
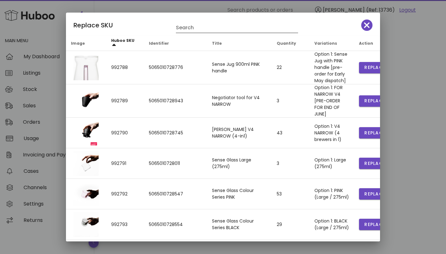
click at [191, 31] on input "Search" at bounding box center [232, 28] width 113 height 10
type input "*"
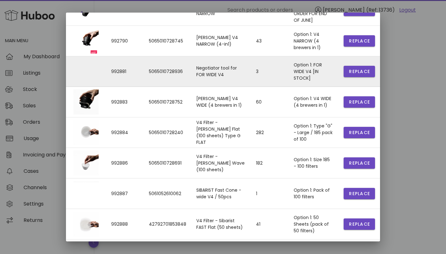
scroll to position [89, 0]
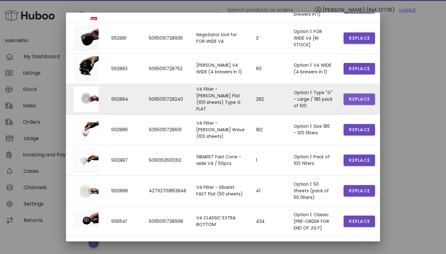
type input "**"
click at [359, 97] on span "Replace" at bounding box center [359, 99] width 21 height 7
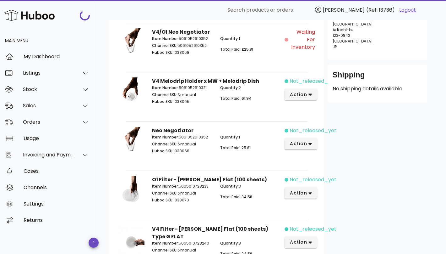
scroll to position [109, 0]
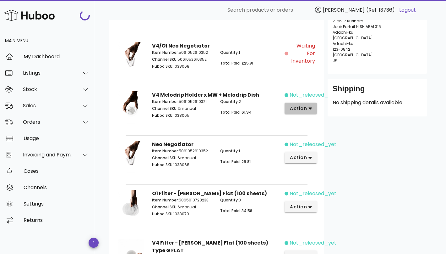
click at [304, 107] on span "action" at bounding box center [299, 108] width 18 height 7
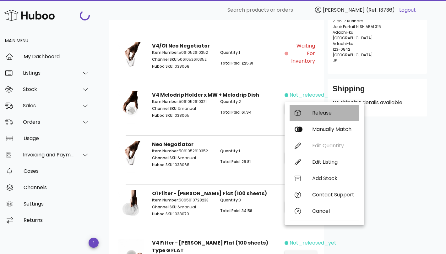
click at [312, 115] on div "Release" at bounding box center [333, 113] width 42 height 6
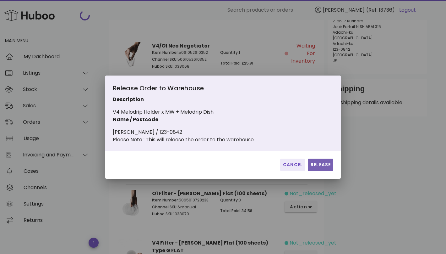
click at [321, 168] on span "Release" at bounding box center [320, 164] width 20 height 7
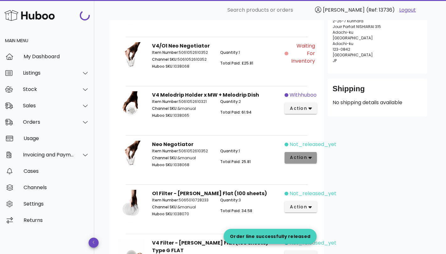
click at [307, 158] on span "action" at bounding box center [301, 157] width 22 height 7
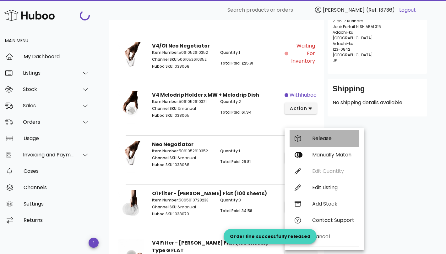
click at [329, 140] on div "Release" at bounding box center [333, 138] width 42 height 6
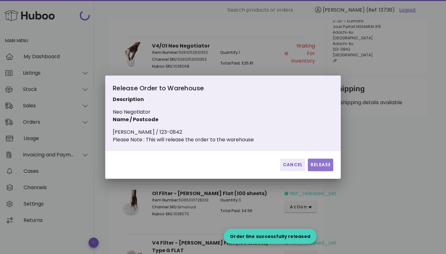
click at [324, 164] on button "Release" at bounding box center [320, 164] width 25 height 13
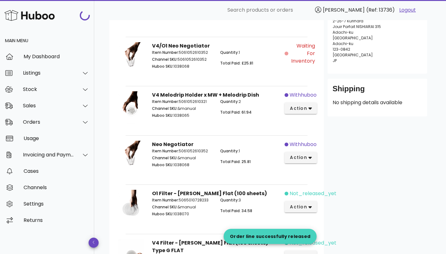
click at [308, 200] on div "not_released_yet action" at bounding box center [302, 208] width 34 height 45
click at [308, 203] on span "action" at bounding box center [301, 206] width 22 height 7
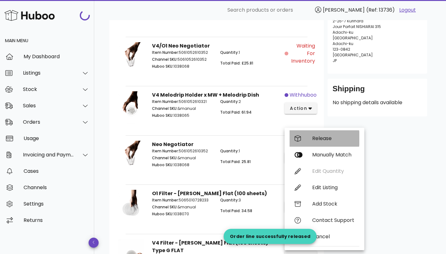
click at [331, 136] on div "Release" at bounding box center [333, 138] width 42 height 6
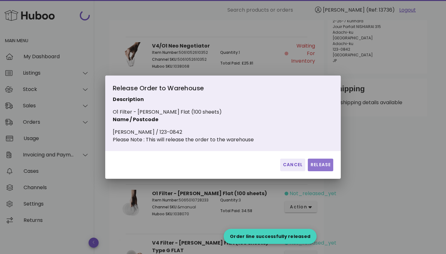
click at [319, 171] on button "Release" at bounding box center [320, 164] width 25 height 13
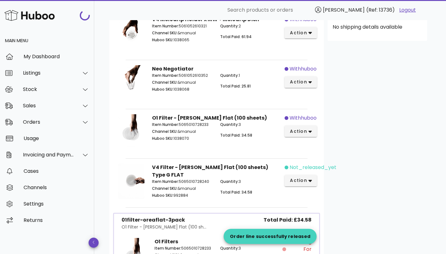
scroll to position [194, 0]
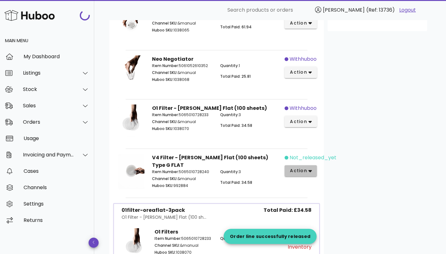
click at [309, 168] on icon "button" at bounding box center [310, 171] width 3 height 6
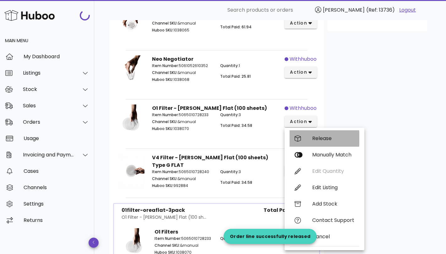
click at [325, 136] on div "Release" at bounding box center [333, 138] width 42 height 6
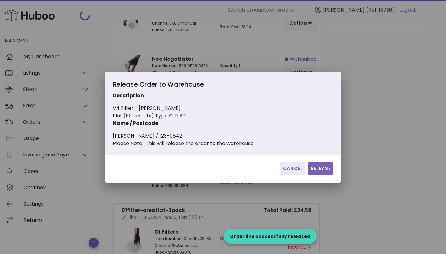
click at [323, 166] on span "Release" at bounding box center [320, 168] width 20 height 7
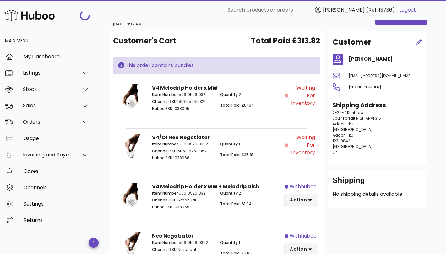
scroll to position [0, 0]
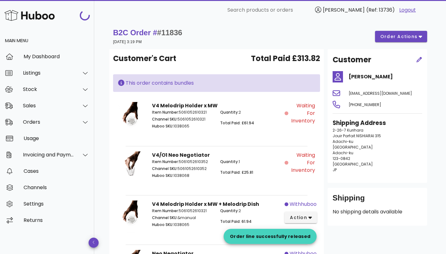
scroll to position [842, 0]
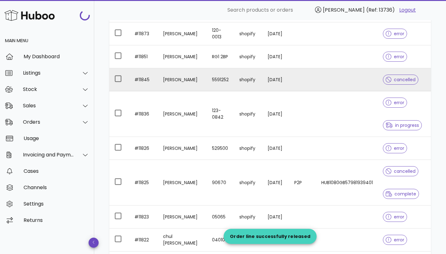
click at [267, 79] on td "[DATE]" at bounding box center [276, 79] width 27 height 23
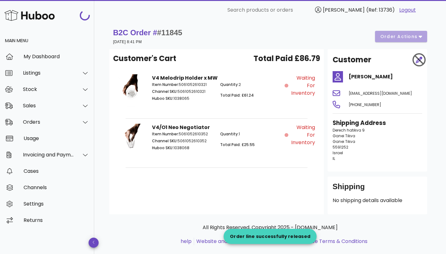
scroll to position [842, 0]
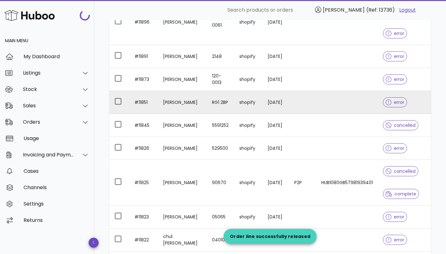
click at [289, 102] on td at bounding box center [302, 102] width 27 height 23
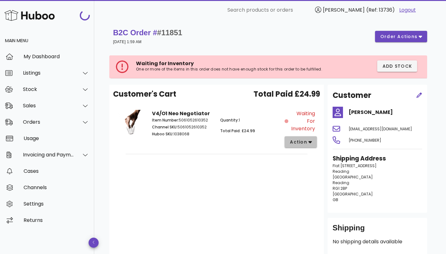
click at [307, 143] on span "action" at bounding box center [301, 142] width 22 height 7
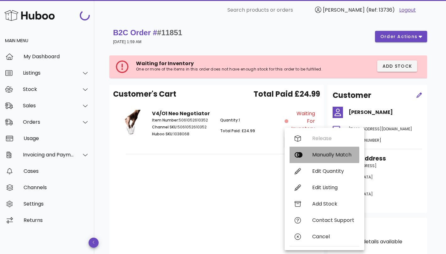
click at [323, 154] on div "Manually Match" at bounding box center [333, 154] width 42 height 6
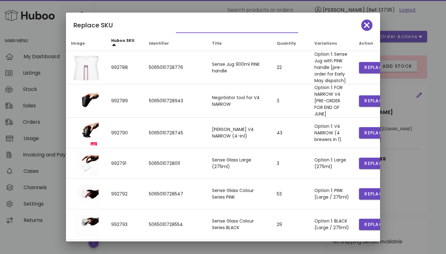
click at [197, 30] on input "text" at bounding box center [232, 28] width 113 height 10
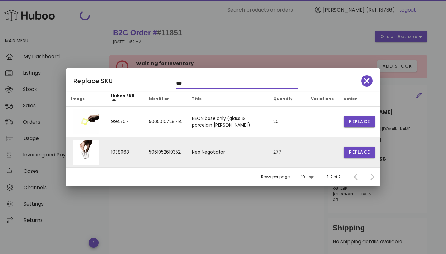
type input "***"
click at [376, 154] on td "Replace" at bounding box center [359, 152] width 41 height 30
click at [364, 154] on span "Replace" at bounding box center [359, 152] width 21 height 7
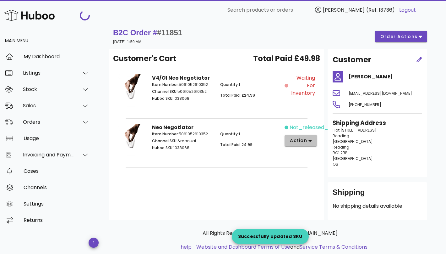
click at [299, 141] on span "action" at bounding box center [299, 140] width 18 height 7
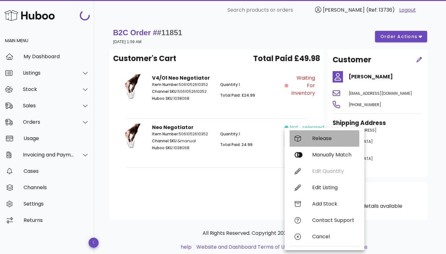
click at [309, 141] on div "Release" at bounding box center [325, 138] width 70 height 16
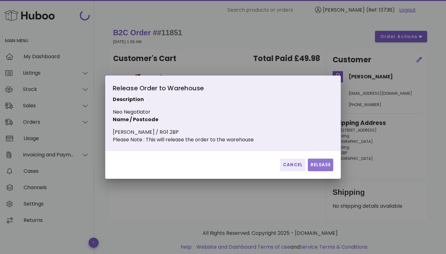
click at [323, 166] on span "Release" at bounding box center [320, 164] width 20 height 7
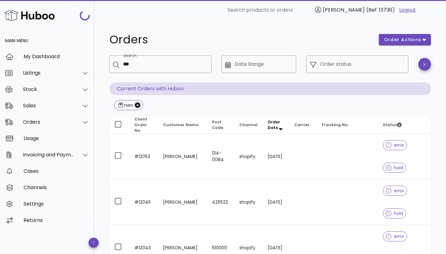
scroll to position [842, 0]
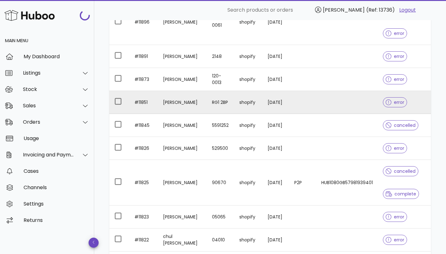
click at [293, 104] on td at bounding box center [302, 102] width 27 height 23
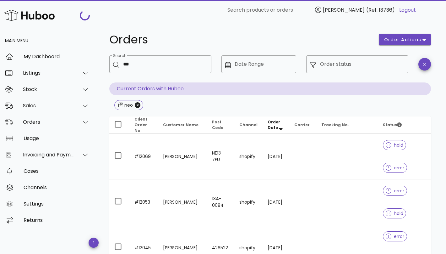
scroll to position [842, 0]
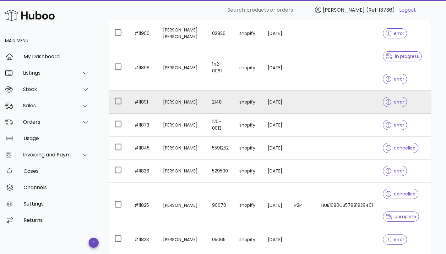
click at [336, 103] on td at bounding box center [347, 101] width 62 height 23
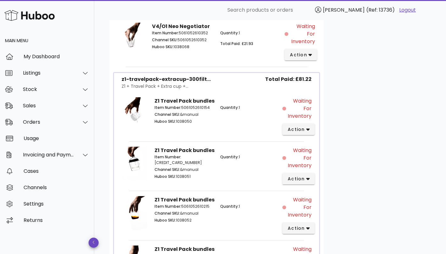
scroll to position [400, 0]
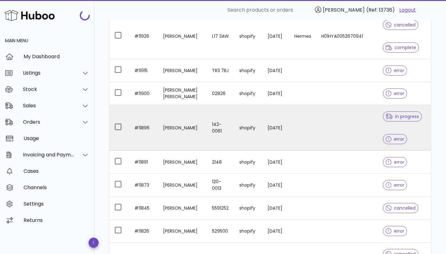
scroll to position [764, 0]
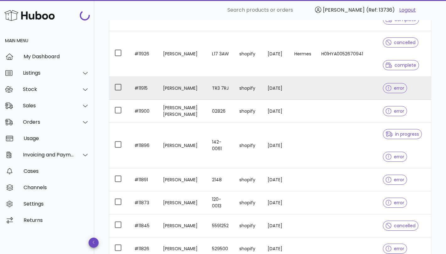
click at [299, 89] on td at bounding box center [302, 88] width 27 height 23
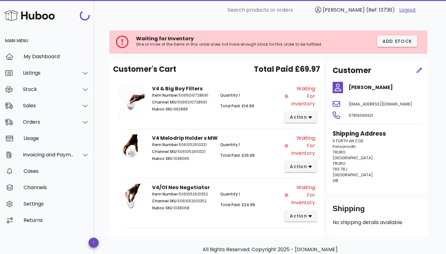
scroll to position [23, 0]
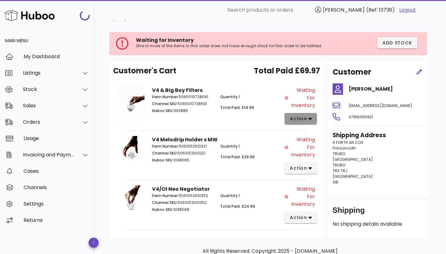
click at [304, 117] on span "action" at bounding box center [299, 118] width 18 height 7
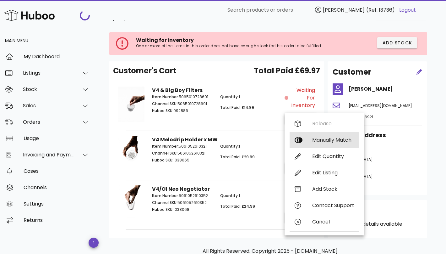
click at [328, 137] on div "Manually Match" at bounding box center [333, 140] width 42 height 6
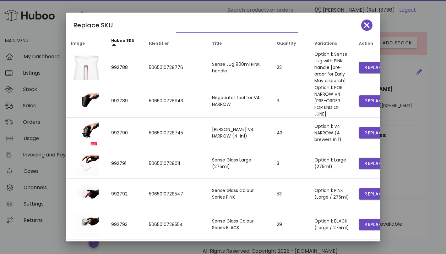
click at [208, 27] on input "text" at bounding box center [232, 28] width 113 height 10
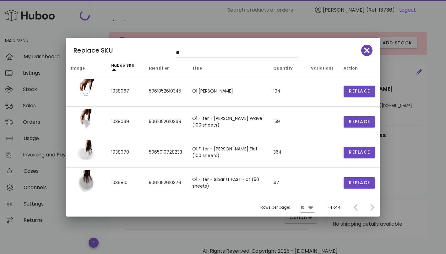
type input "**"
click at [364, 48] on icon "button" at bounding box center [367, 50] width 6 height 6
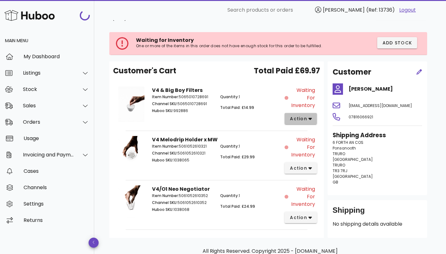
click at [299, 116] on span "action" at bounding box center [299, 118] width 18 height 7
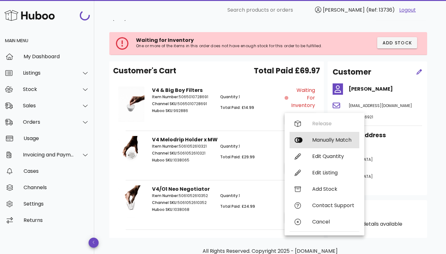
click at [320, 140] on div "Manually Match" at bounding box center [333, 140] width 42 height 6
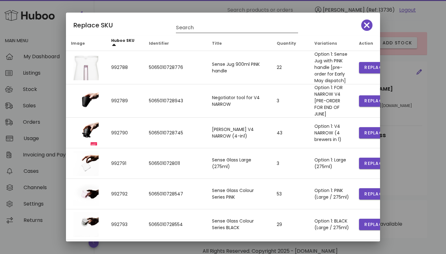
click at [221, 29] on input "Search" at bounding box center [232, 28] width 113 height 10
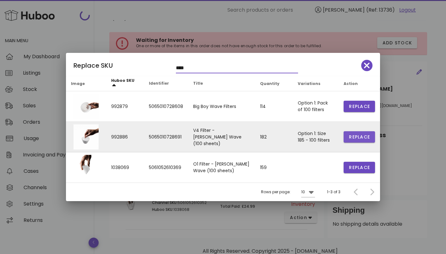
type input "****"
click at [361, 138] on span "Replace" at bounding box center [359, 137] width 21 height 7
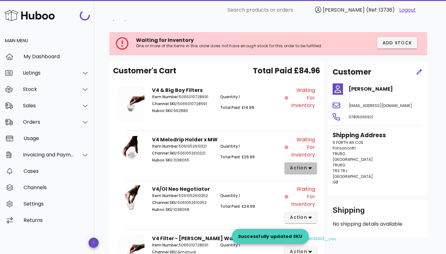
click at [302, 167] on span "action" at bounding box center [299, 167] width 18 height 7
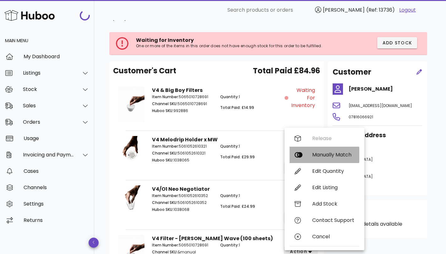
click at [321, 153] on div "Manually Match" at bounding box center [333, 154] width 42 height 6
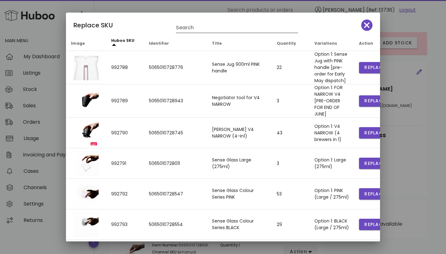
click at [206, 27] on input "Search" at bounding box center [232, 28] width 113 height 10
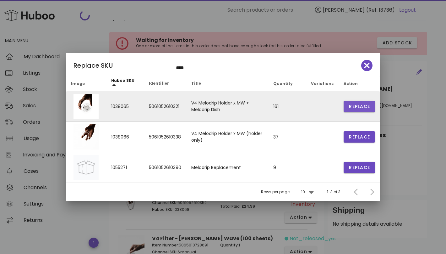
type input "****"
click at [354, 108] on span "Replace" at bounding box center [359, 106] width 21 height 7
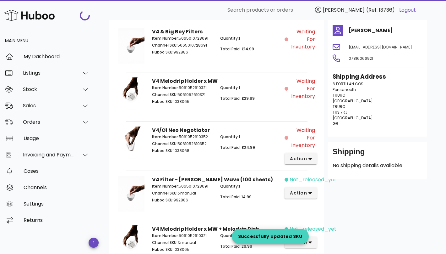
scroll to position [111, 0]
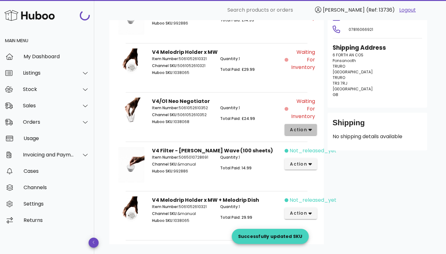
click at [297, 127] on span "action" at bounding box center [299, 129] width 18 height 7
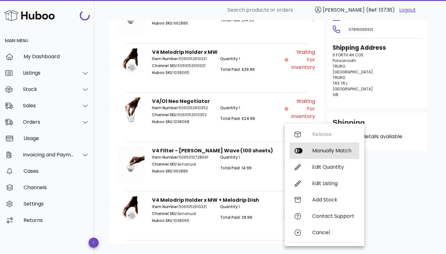
click at [308, 152] on div "Manually Match" at bounding box center [325, 150] width 70 height 16
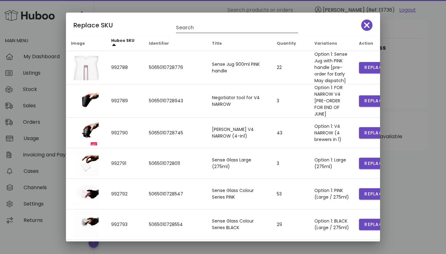
click at [216, 31] on input "Search" at bounding box center [232, 28] width 113 height 10
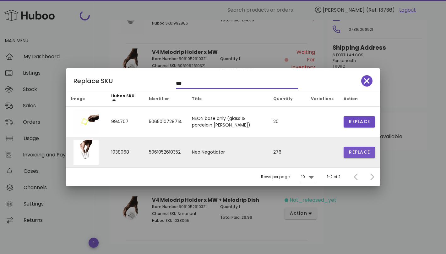
type input "***"
click at [357, 153] on span "Replace" at bounding box center [359, 152] width 21 height 7
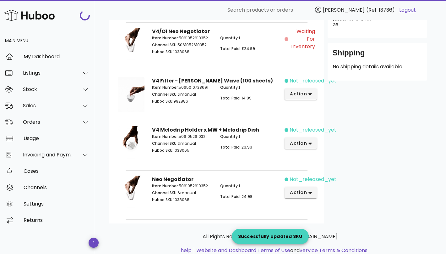
scroll to position [162, 0]
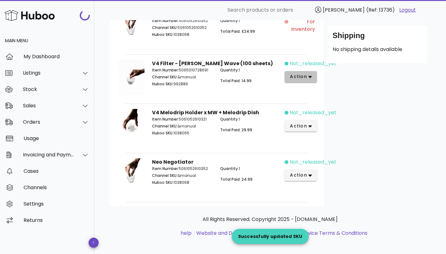
click at [307, 76] on span "action" at bounding box center [301, 76] width 22 height 7
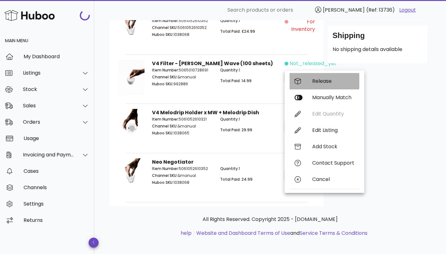
click at [315, 80] on div "Release" at bounding box center [333, 81] width 42 height 6
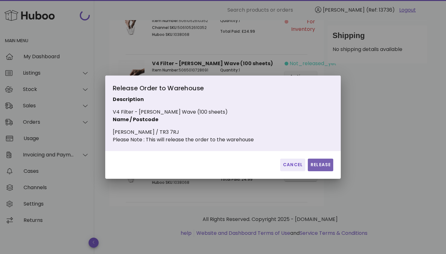
click at [326, 168] on span "Release" at bounding box center [320, 164] width 20 height 7
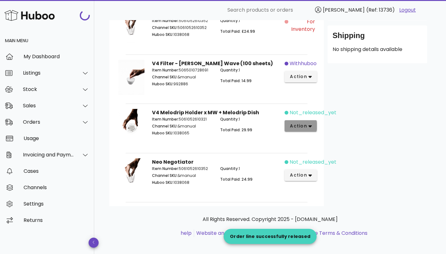
click at [309, 127] on icon "button" at bounding box center [310, 126] width 3 height 6
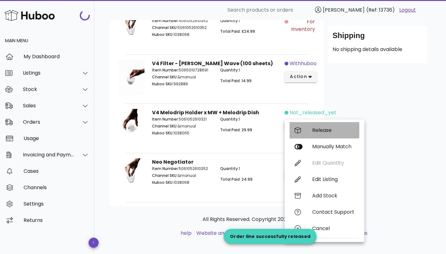
click at [324, 132] on div "Release" at bounding box center [333, 130] width 42 height 6
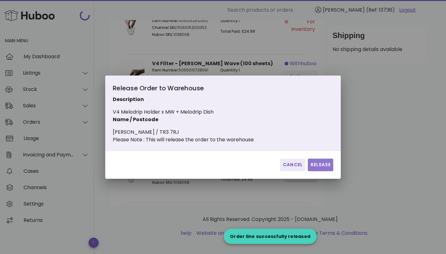
click at [319, 168] on span "Release" at bounding box center [320, 164] width 20 height 7
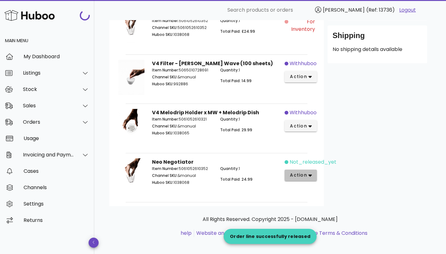
click at [299, 172] on span "action" at bounding box center [299, 175] width 18 height 7
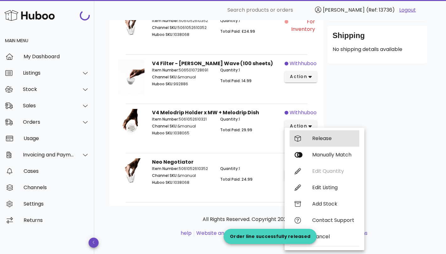
click at [324, 137] on div "Release" at bounding box center [333, 138] width 42 height 6
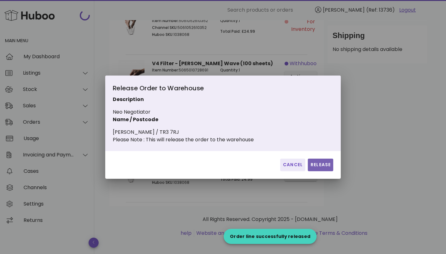
click at [321, 165] on button "Release" at bounding box center [320, 164] width 25 height 13
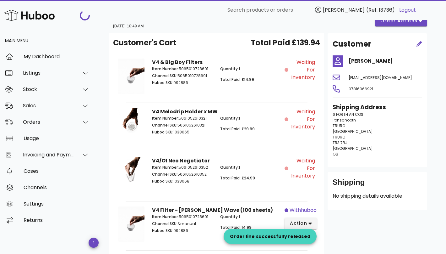
scroll to position [0, 0]
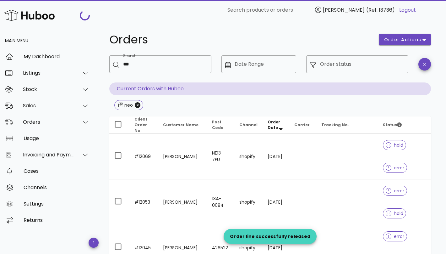
scroll to position [764, 0]
